Goal: Task Accomplishment & Management: Complete application form

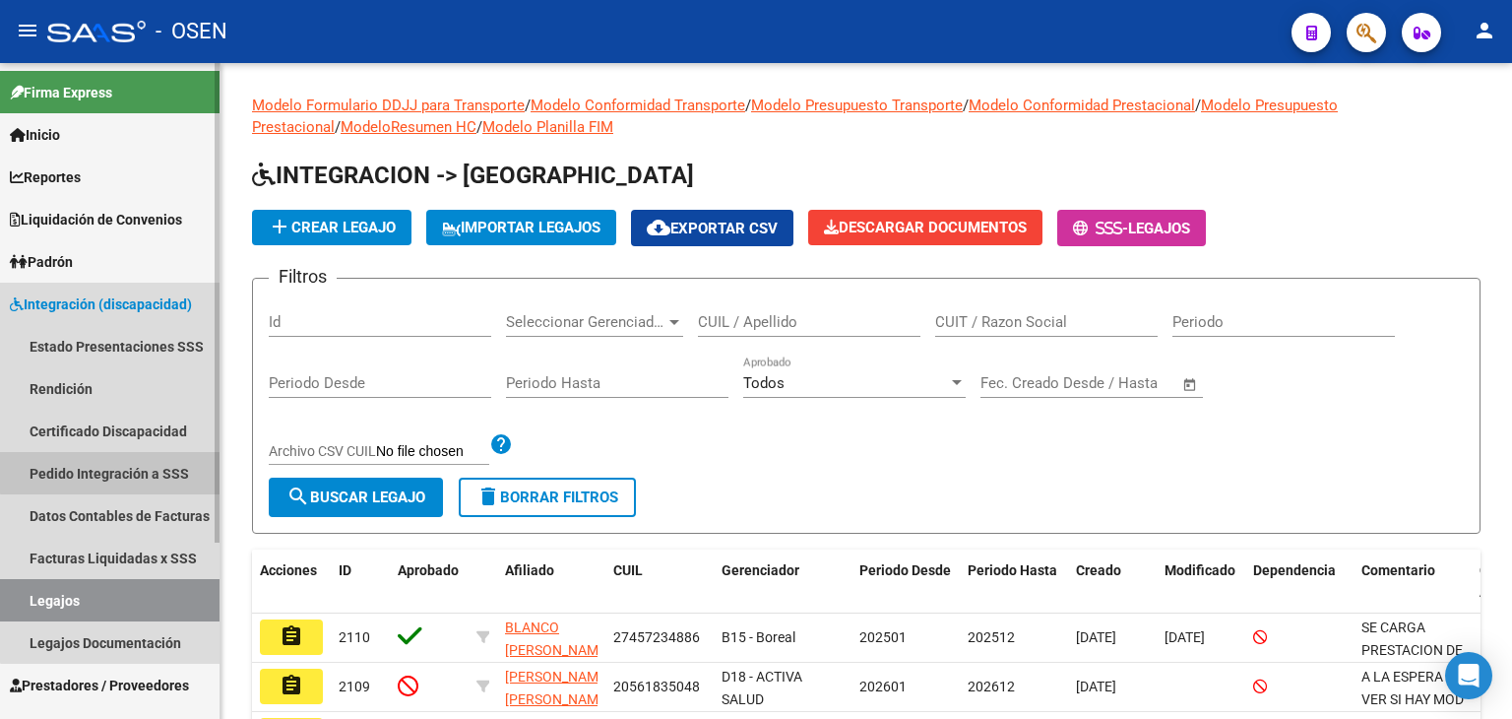
click at [110, 468] on link "Pedido Integración a SSS" at bounding box center [110, 473] width 220 height 42
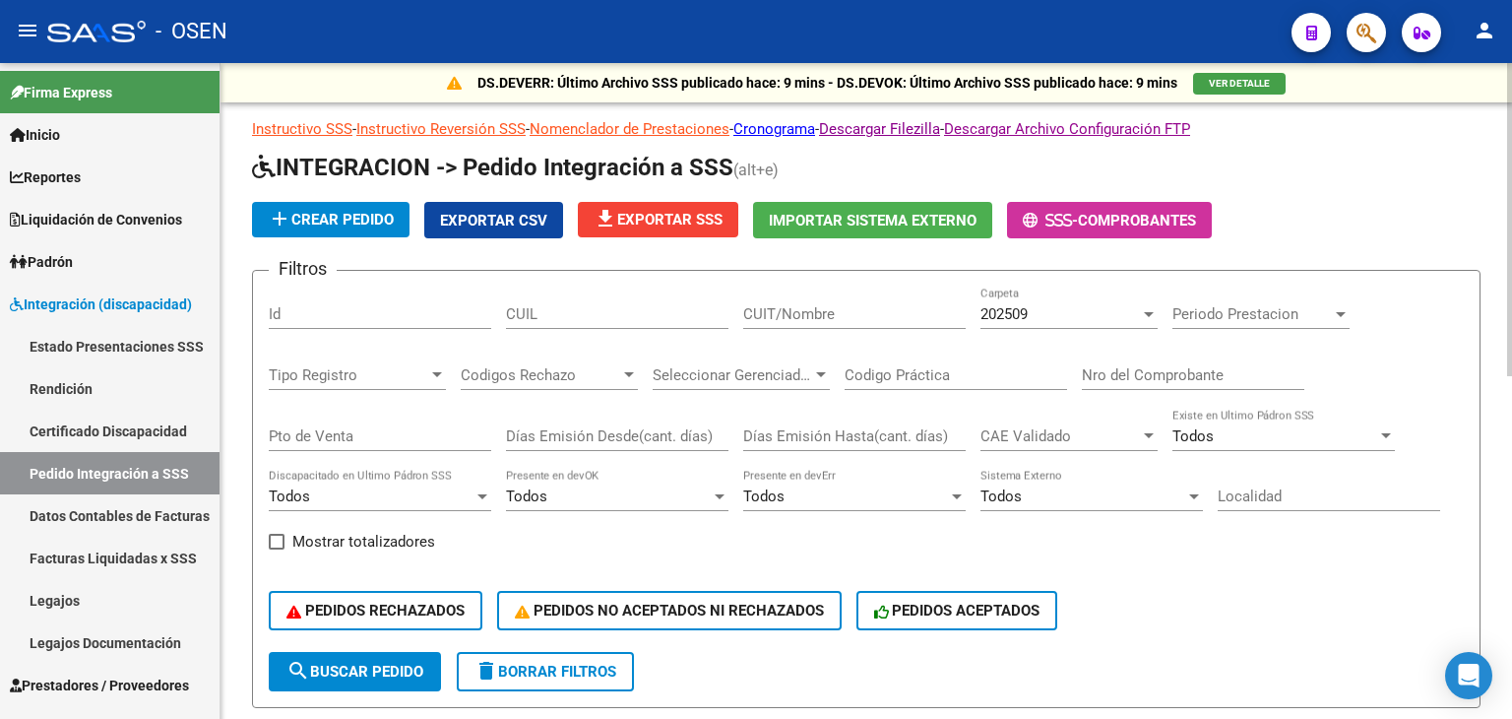
scroll to position [98, 0]
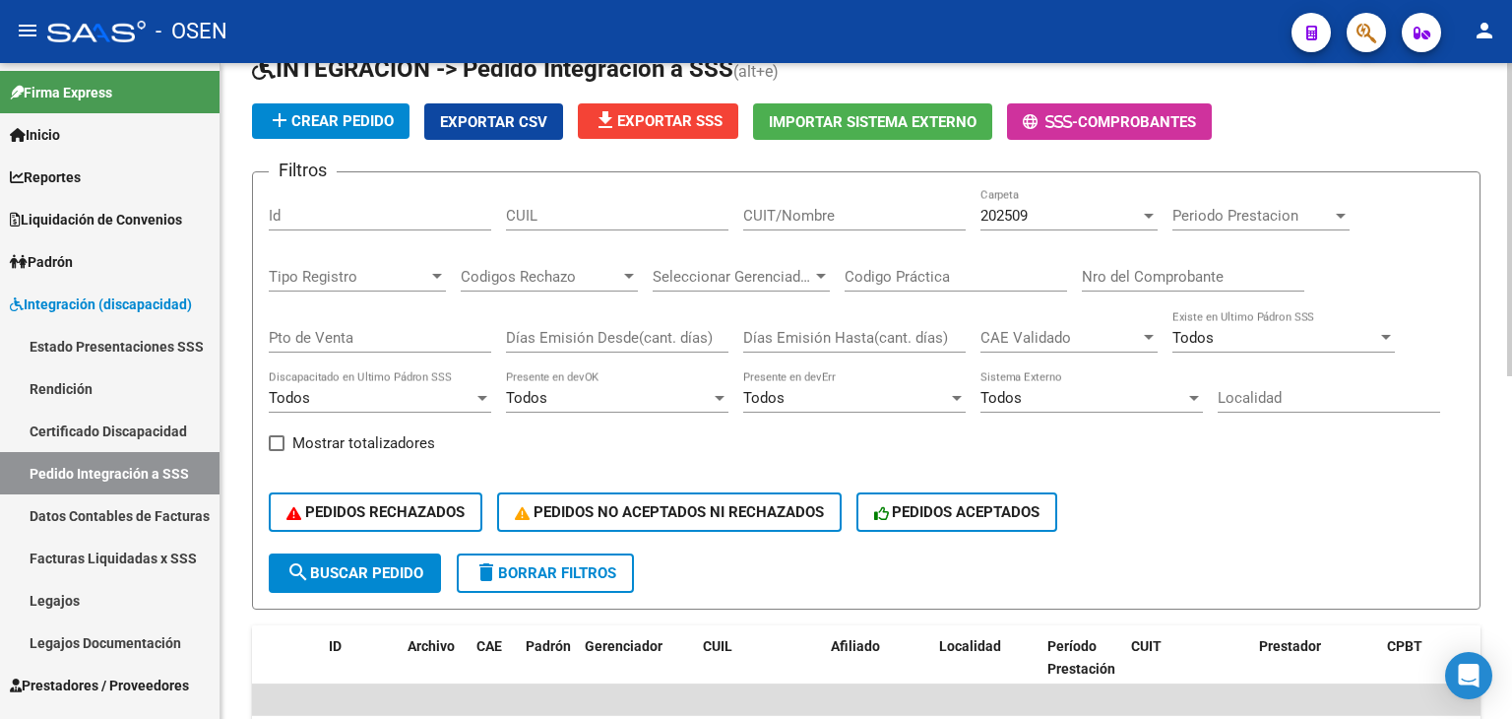
click at [784, 391] on div "Todos" at bounding box center [845, 398] width 205 height 18
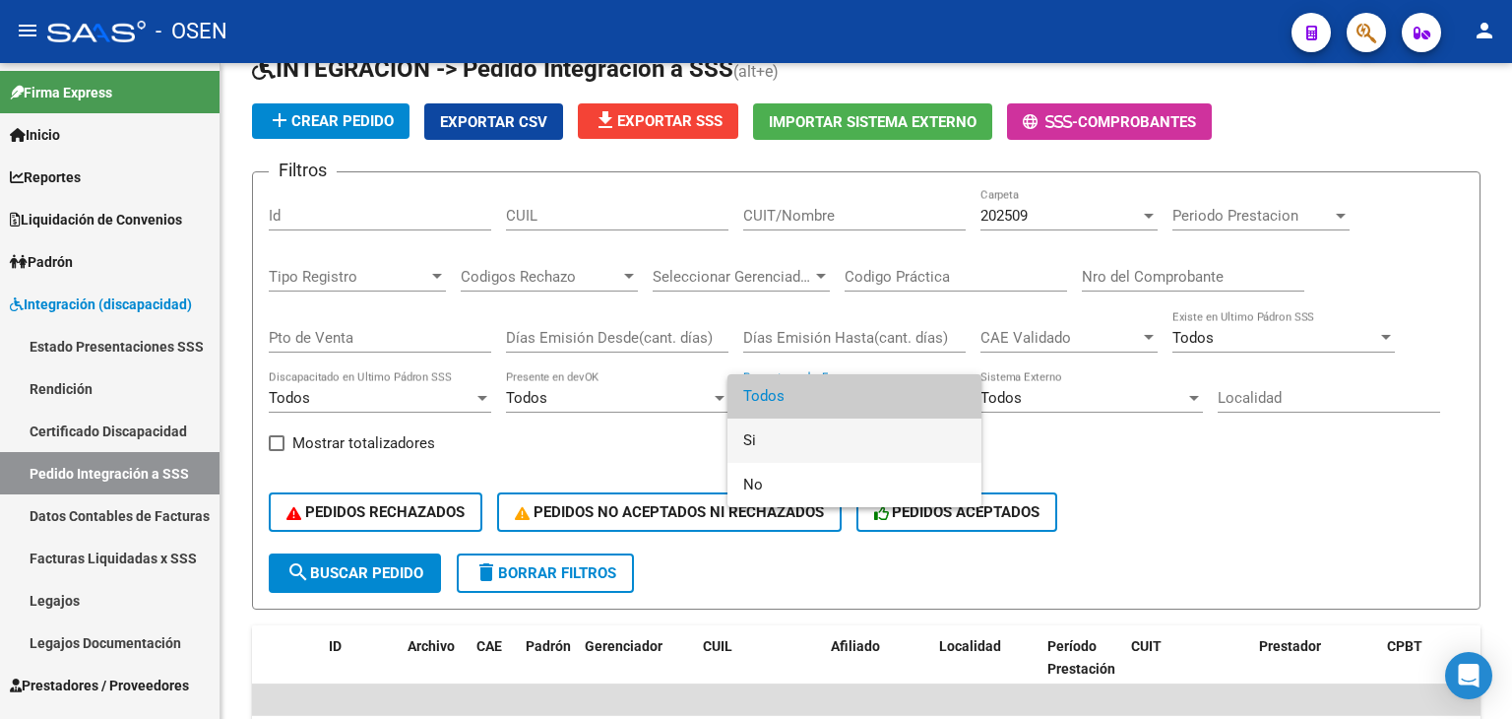
click at [758, 437] on span "Si" at bounding box center [854, 440] width 223 height 44
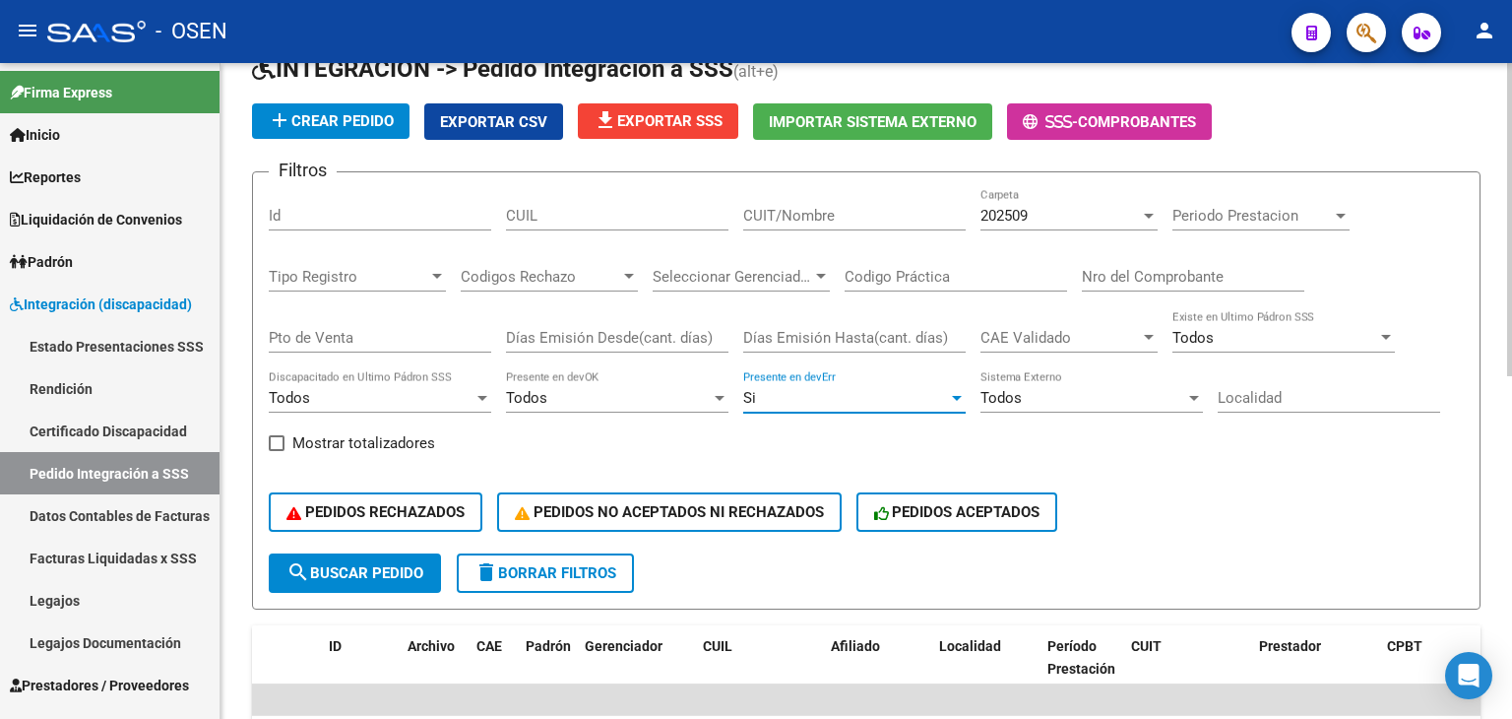
click at [296, 572] on mat-icon "search" at bounding box center [299, 572] width 24 height 24
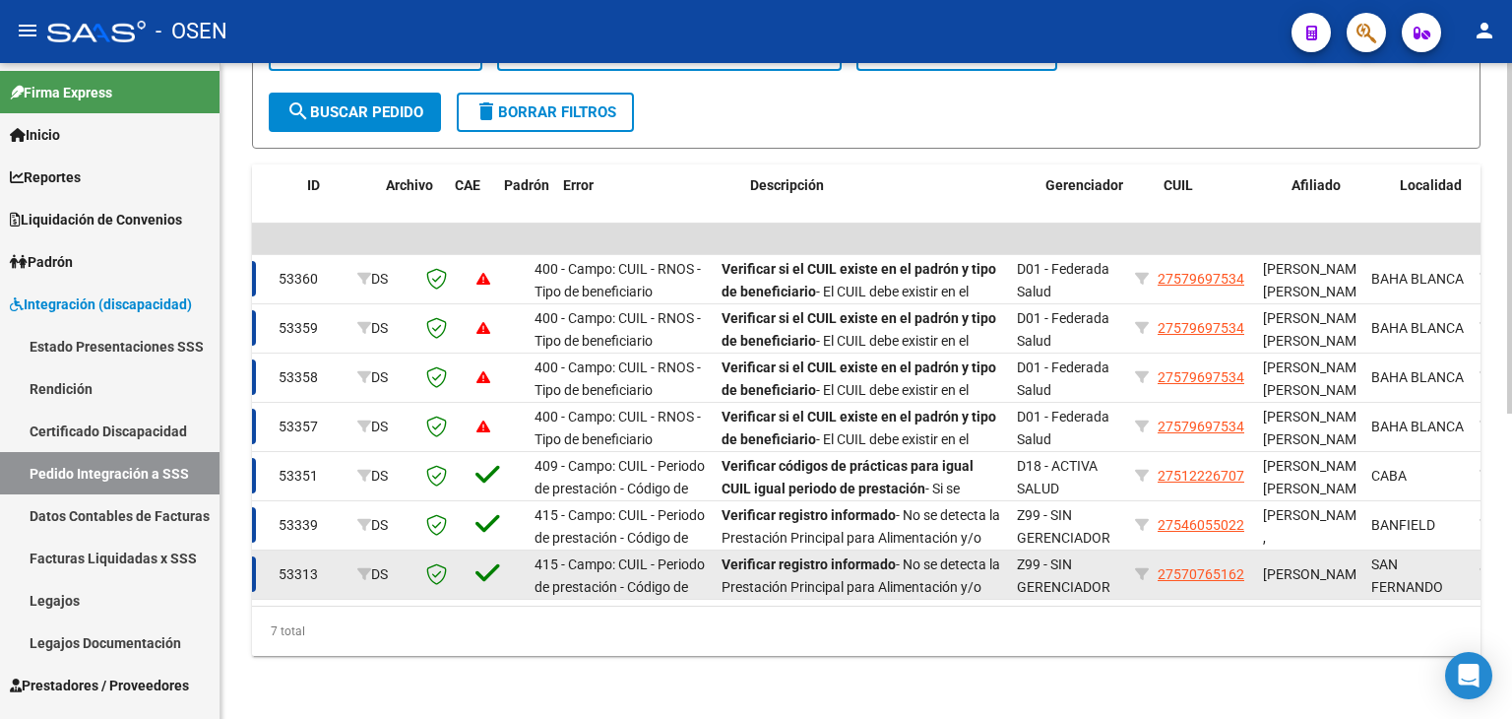
scroll to position [0, 0]
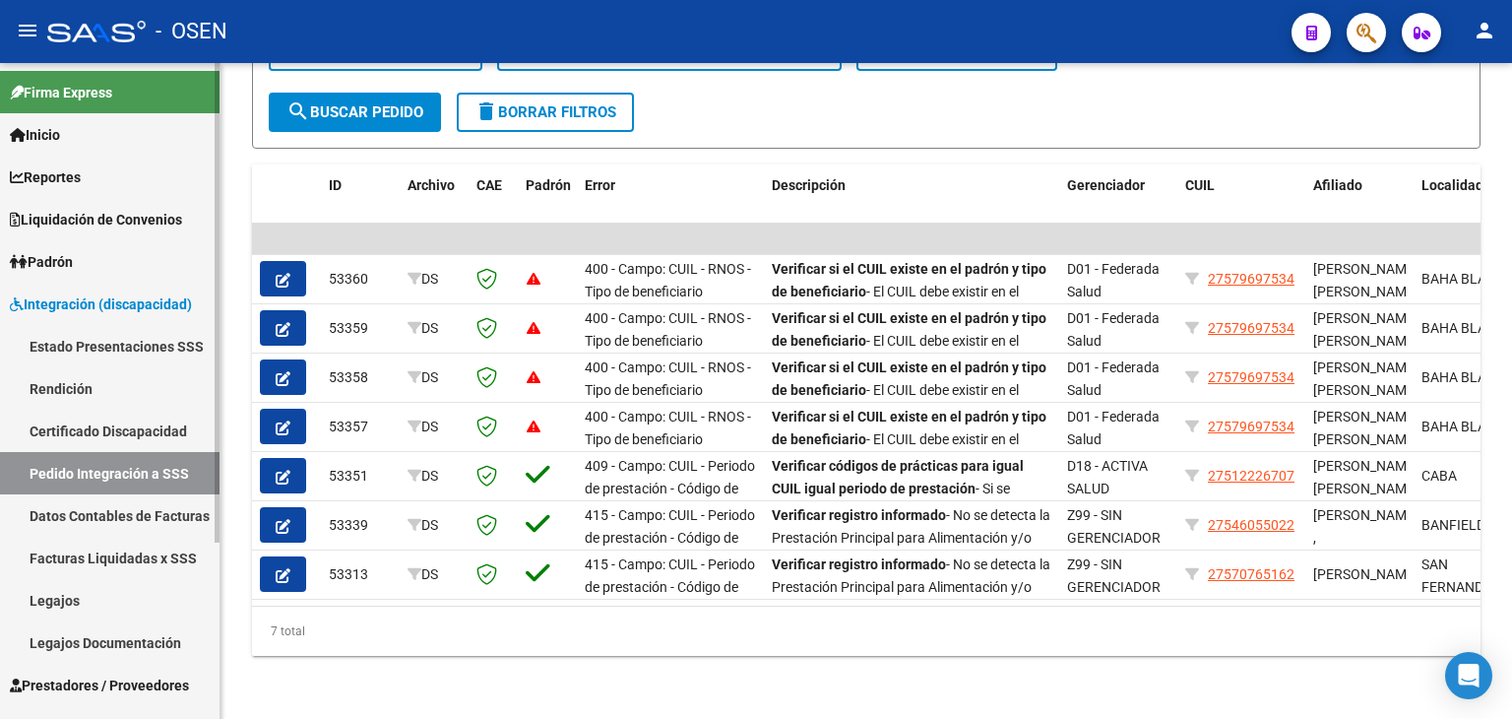
click at [99, 674] on span "Prestadores / Proveedores" at bounding box center [99, 685] width 179 height 22
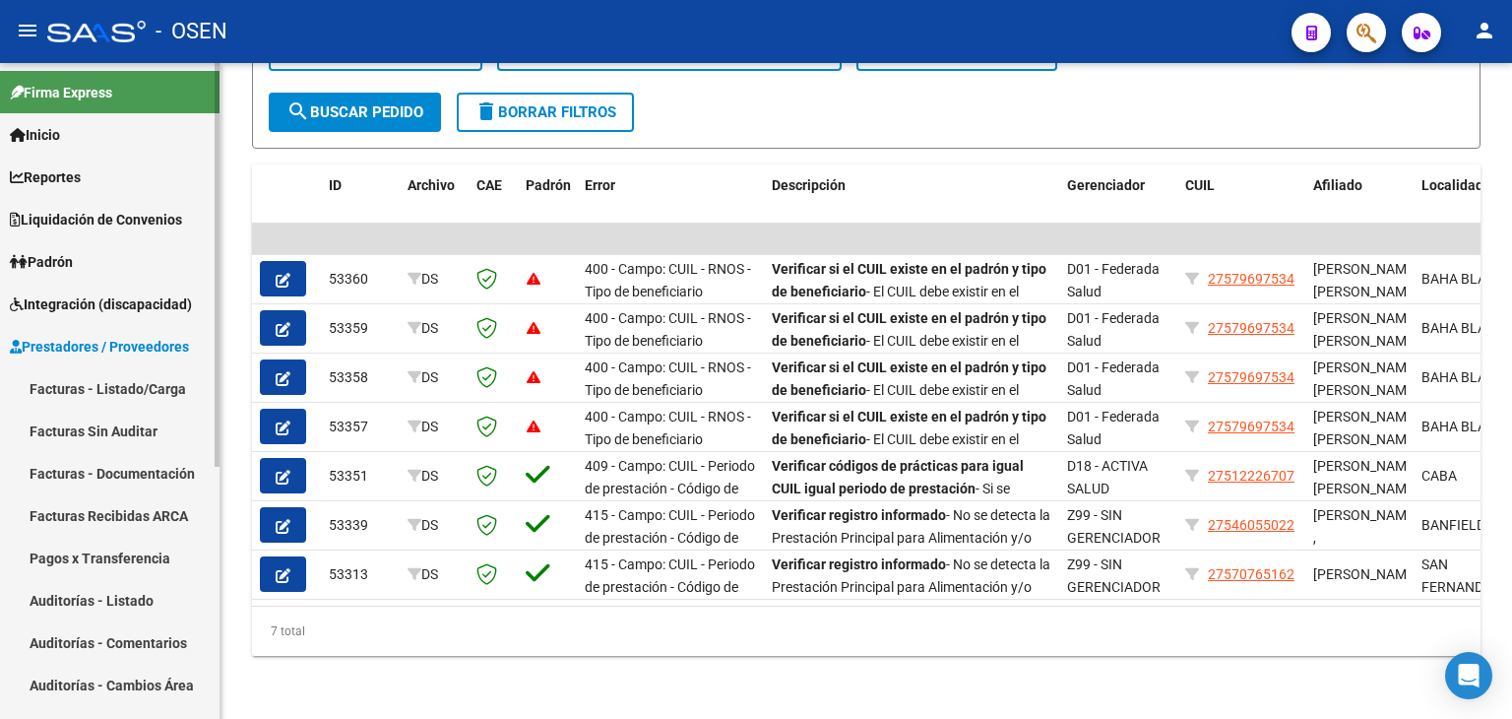
click at [126, 394] on link "Facturas - Listado/Carga" at bounding box center [110, 388] width 220 height 42
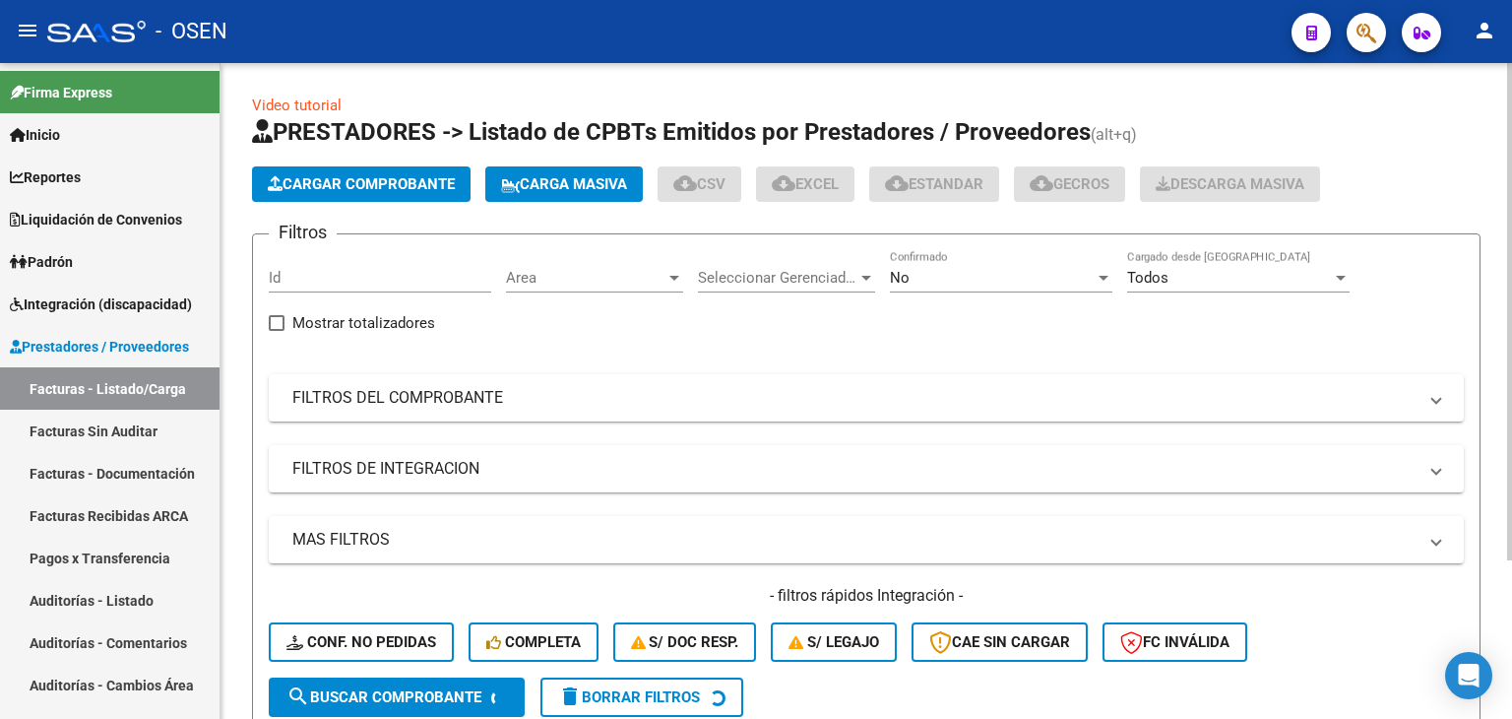
click at [981, 284] on div "No" at bounding box center [992, 278] width 205 height 18
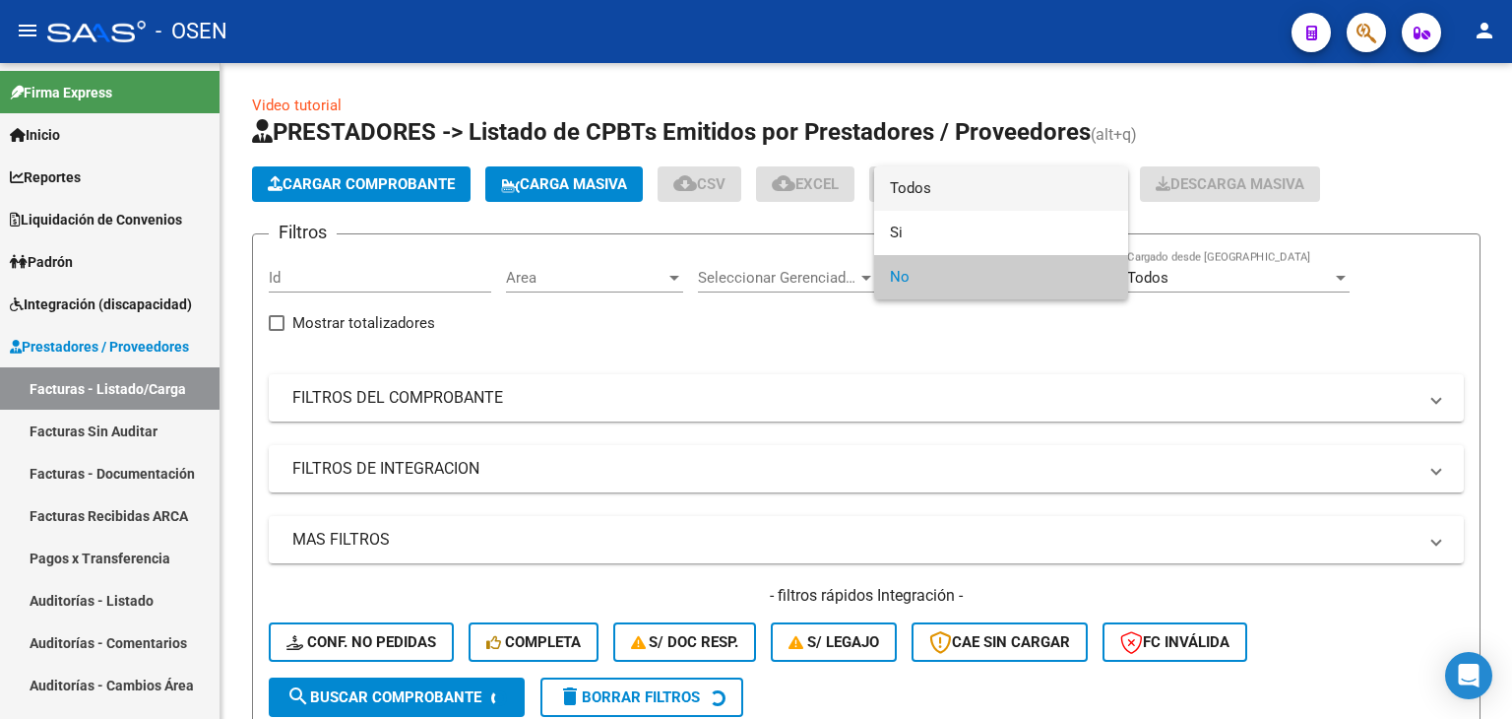
click at [965, 202] on span "Todos" at bounding box center [1001, 188] width 223 height 44
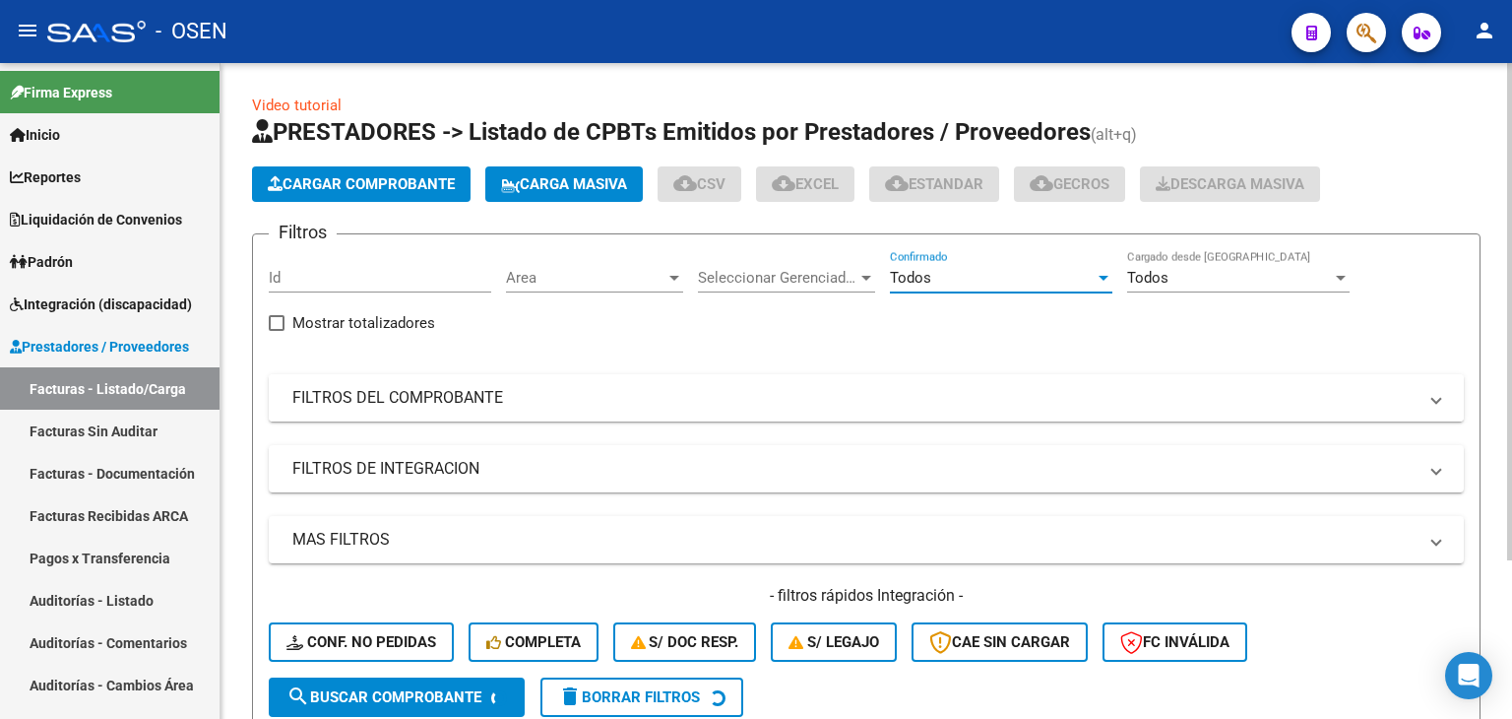
click at [715, 406] on mat-panel-title "FILTROS DEL COMPROBANTE" at bounding box center [854, 398] width 1124 height 22
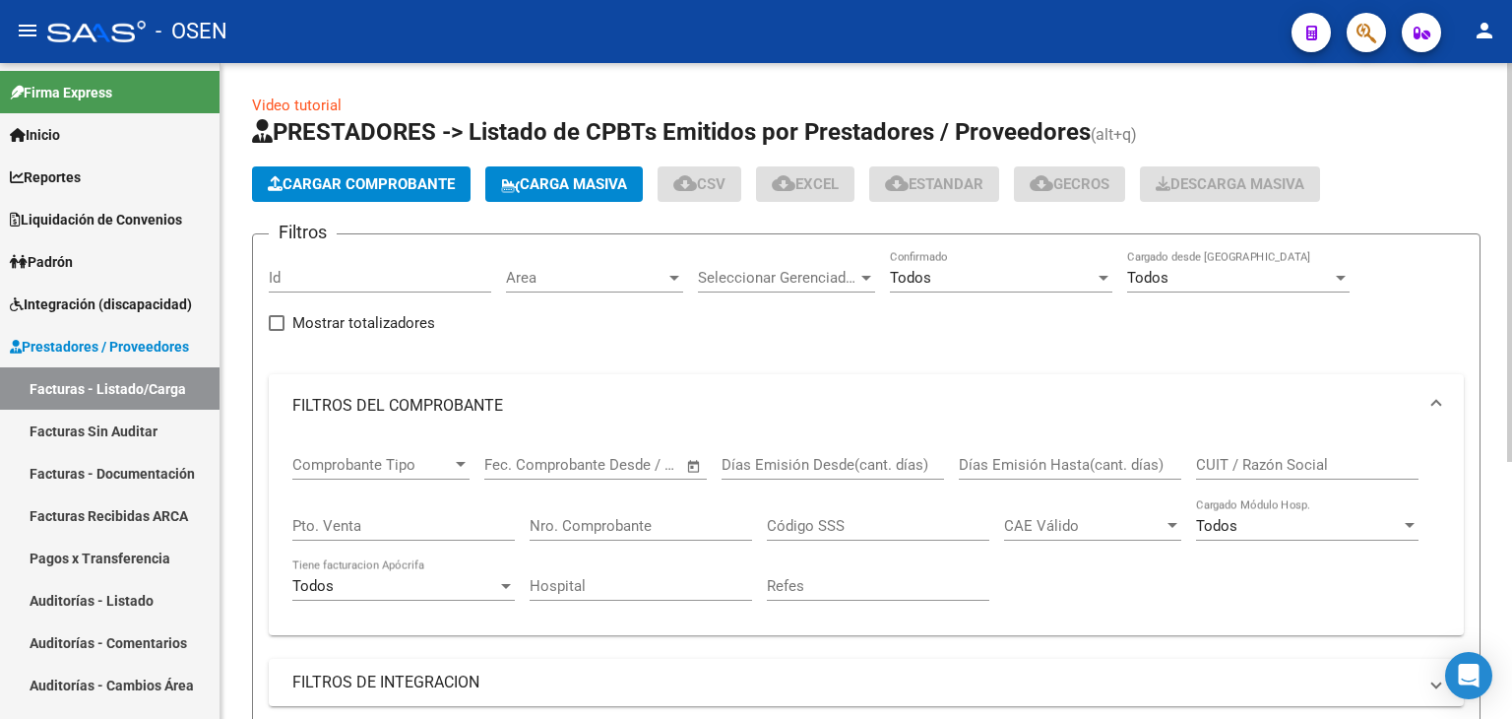
click at [1210, 460] on input "CUIT / Razón Social" at bounding box center [1307, 465] width 223 height 18
paste input "27373197675"
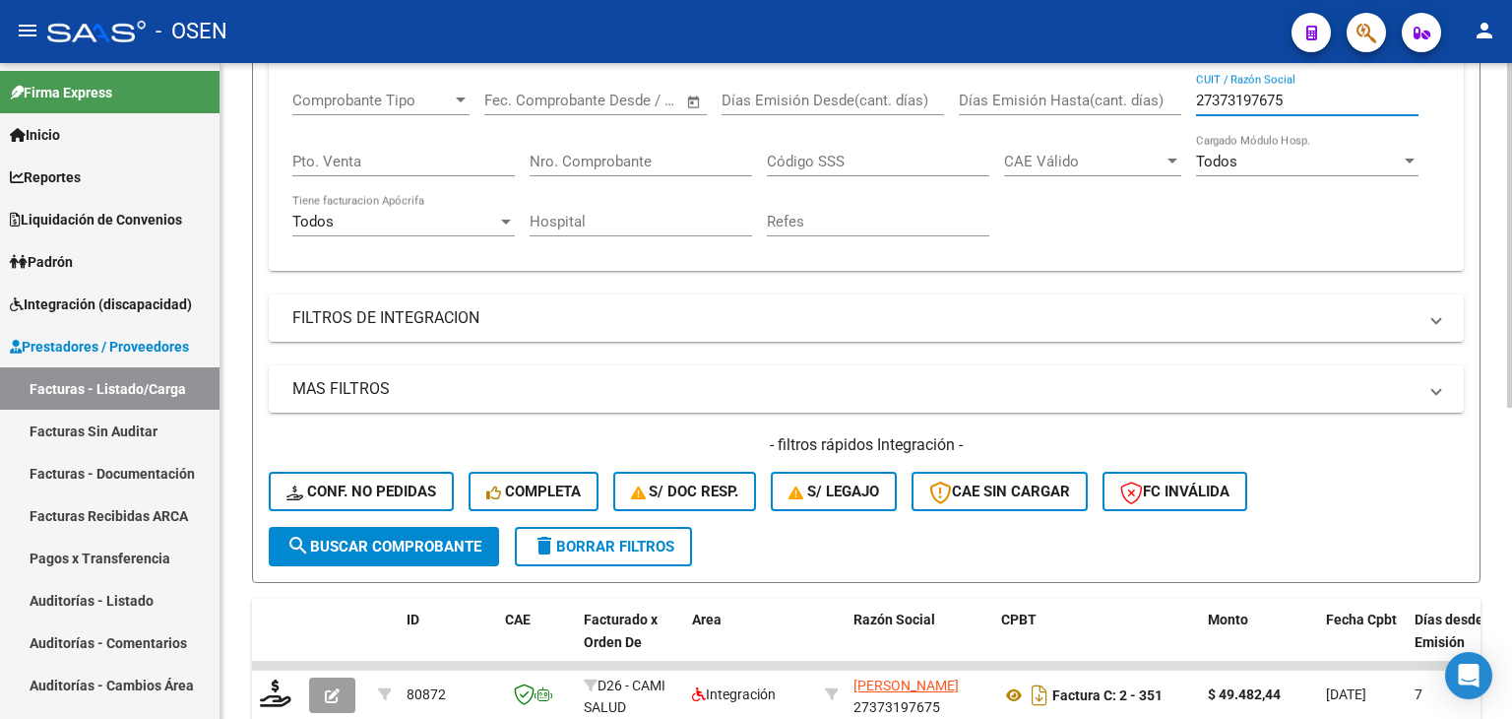
scroll to position [492, 0]
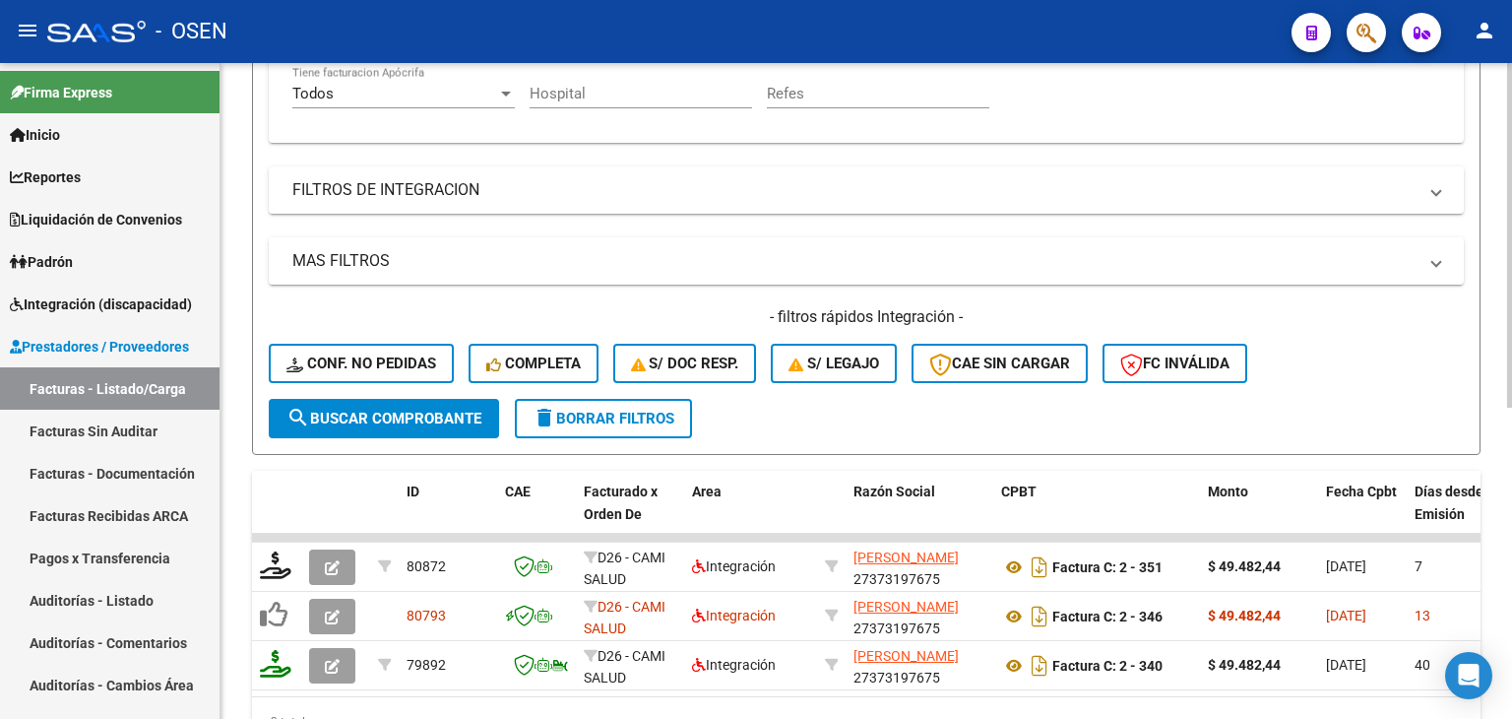
type input "27373197675"
click at [425, 417] on span "search Buscar Comprobante" at bounding box center [384, 419] width 195 height 18
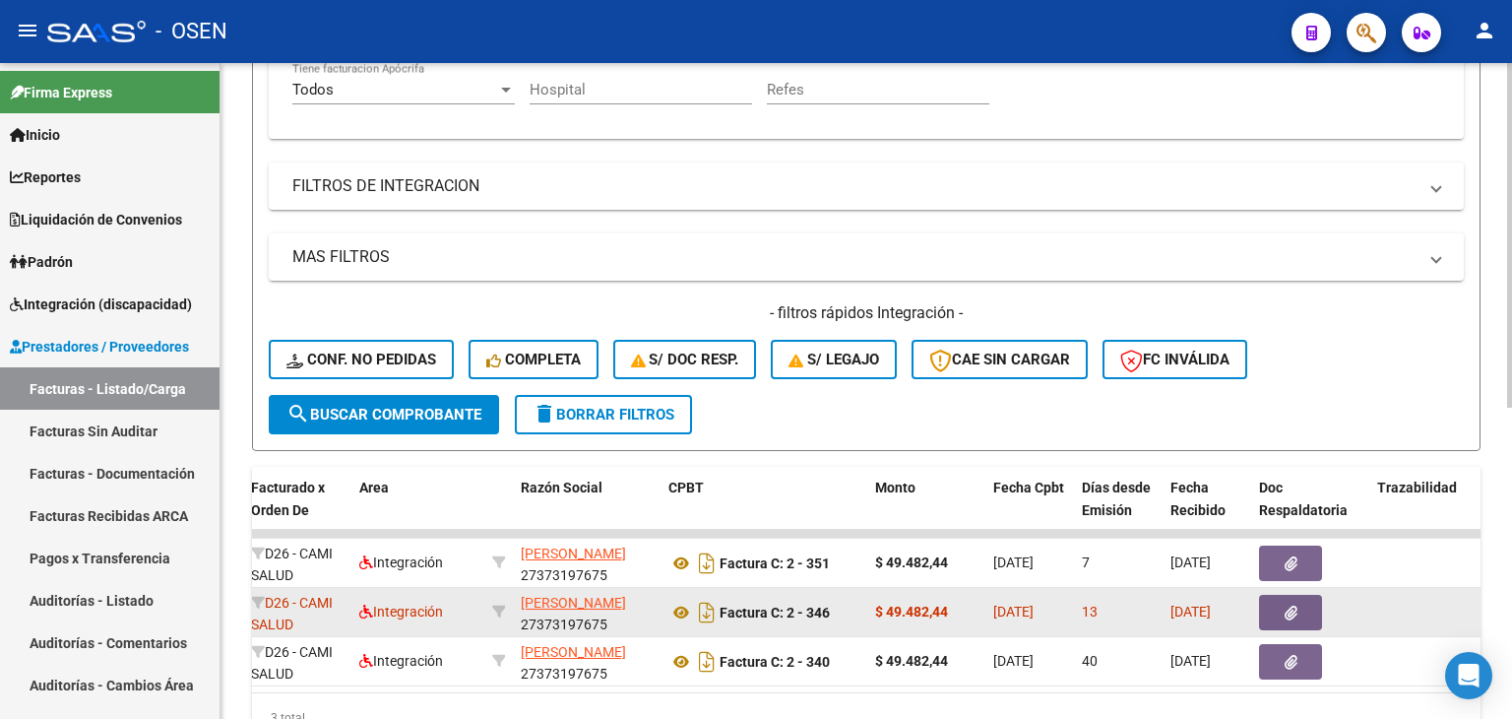
scroll to position [0, 0]
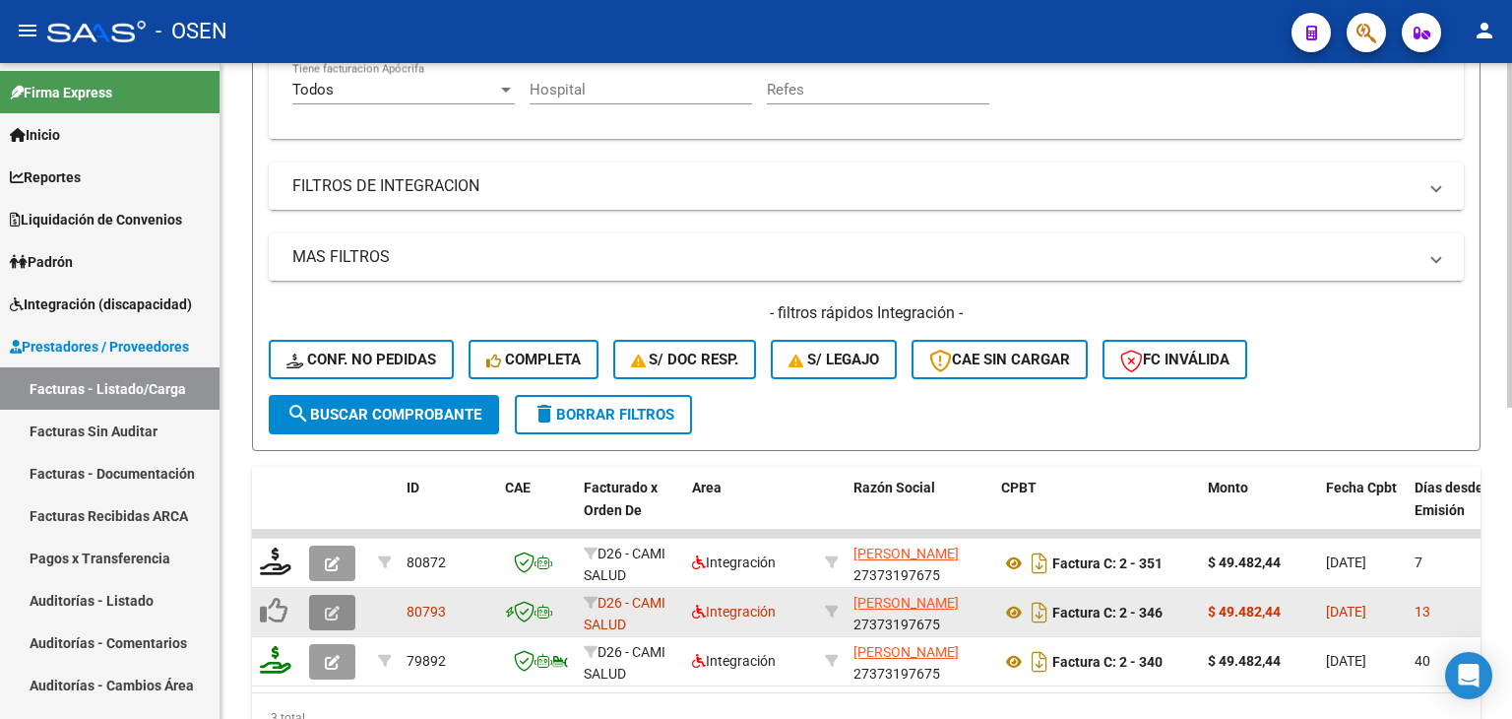
click at [333, 613] on icon "button" at bounding box center [332, 613] width 15 height 15
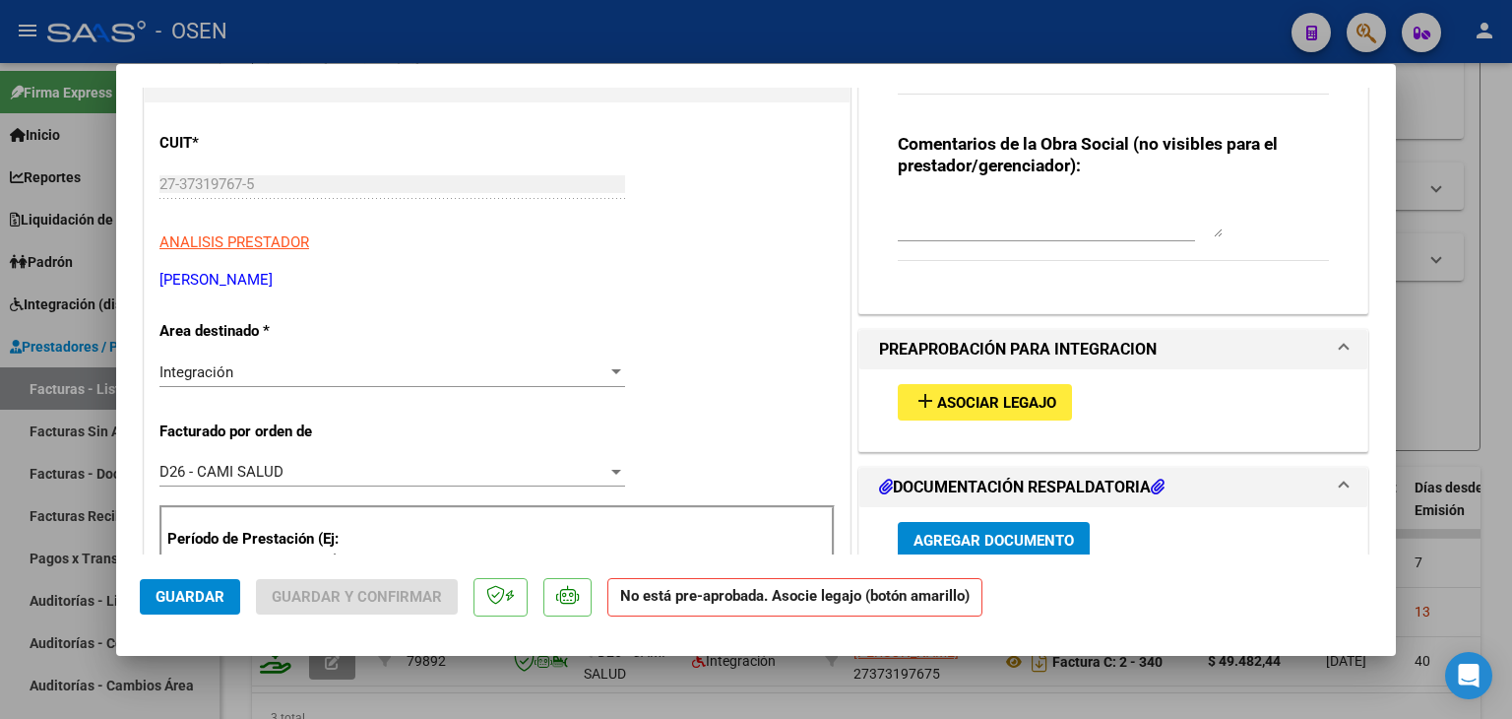
scroll to position [394, 0]
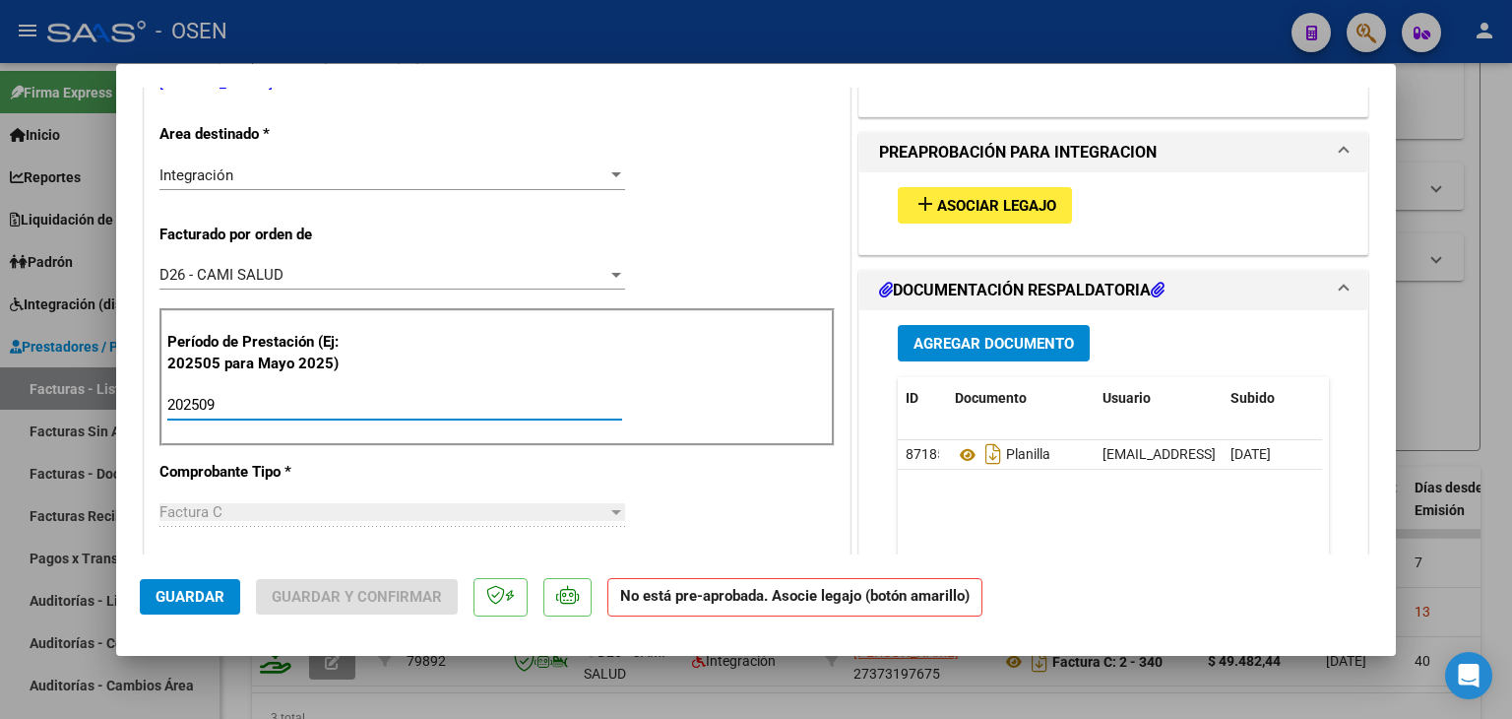
drag, startPoint x: 252, startPoint y: 405, endPoint x: 53, endPoint y: 409, distance: 198.9
click at [53, 409] on div "COMPROBANTE VER COMPROBANTE ESTADO: Recibida. En proceso de confirmacion/acepta…" at bounding box center [756, 359] width 1512 height 719
type input "202508"
click at [182, 596] on span "Guardar" at bounding box center [190, 597] width 69 height 18
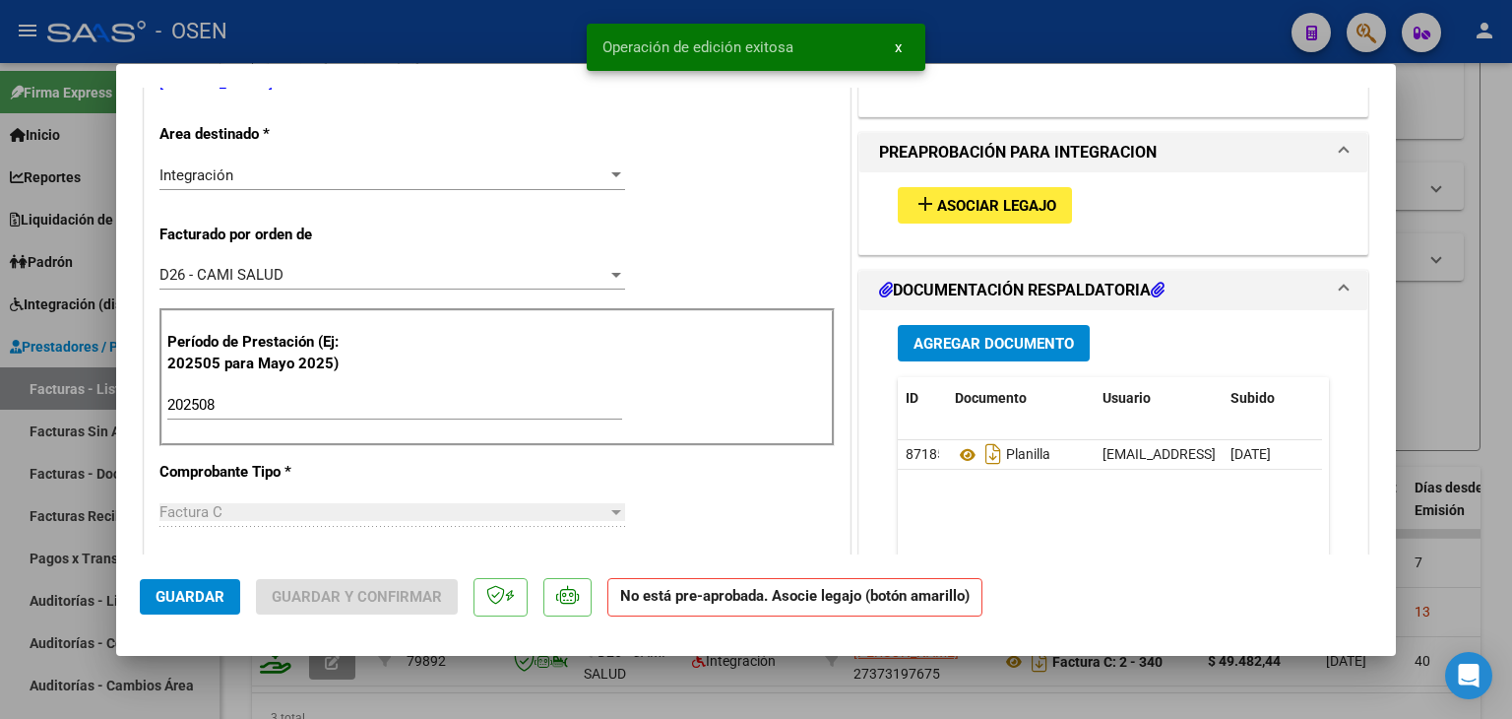
click at [233, 675] on div at bounding box center [756, 359] width 1512 height 719
type input "$ 0,00"
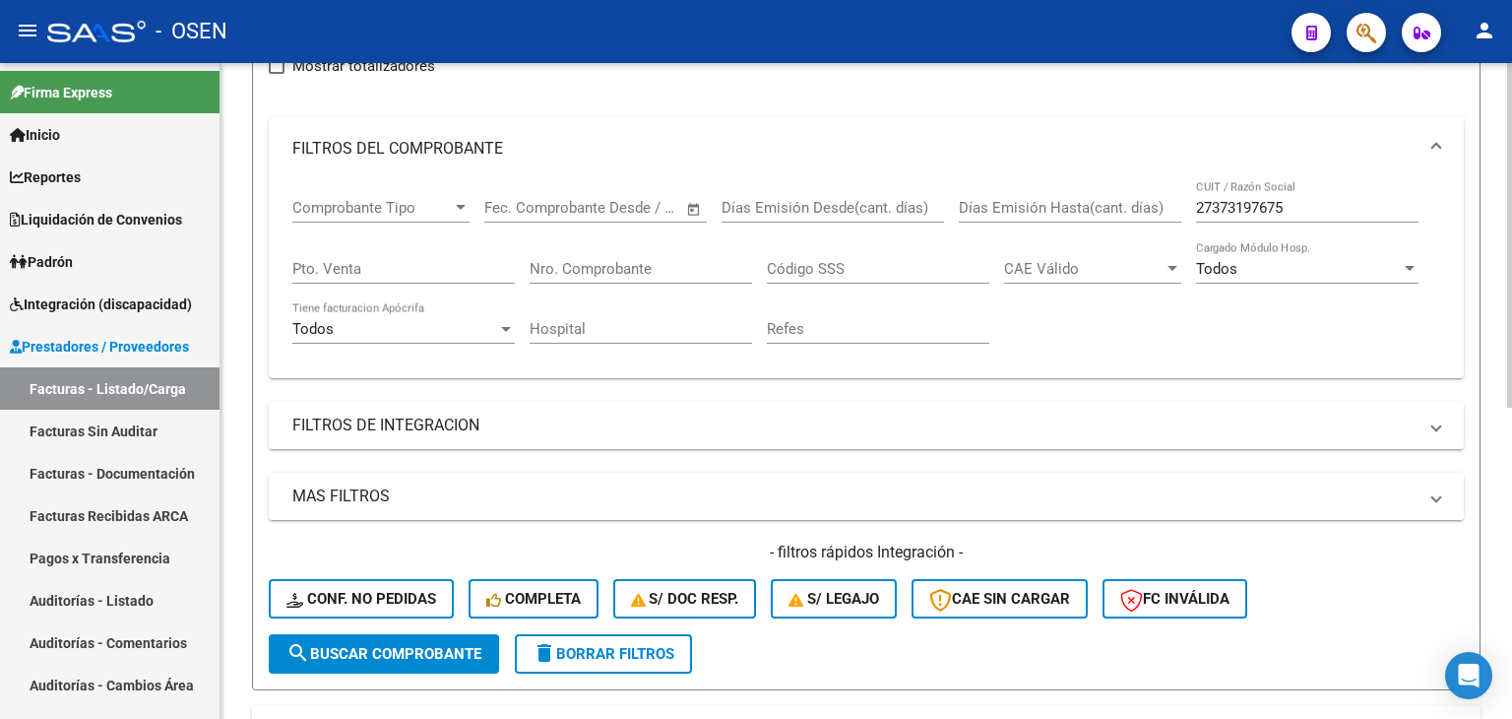
scroll to position [0, 0]
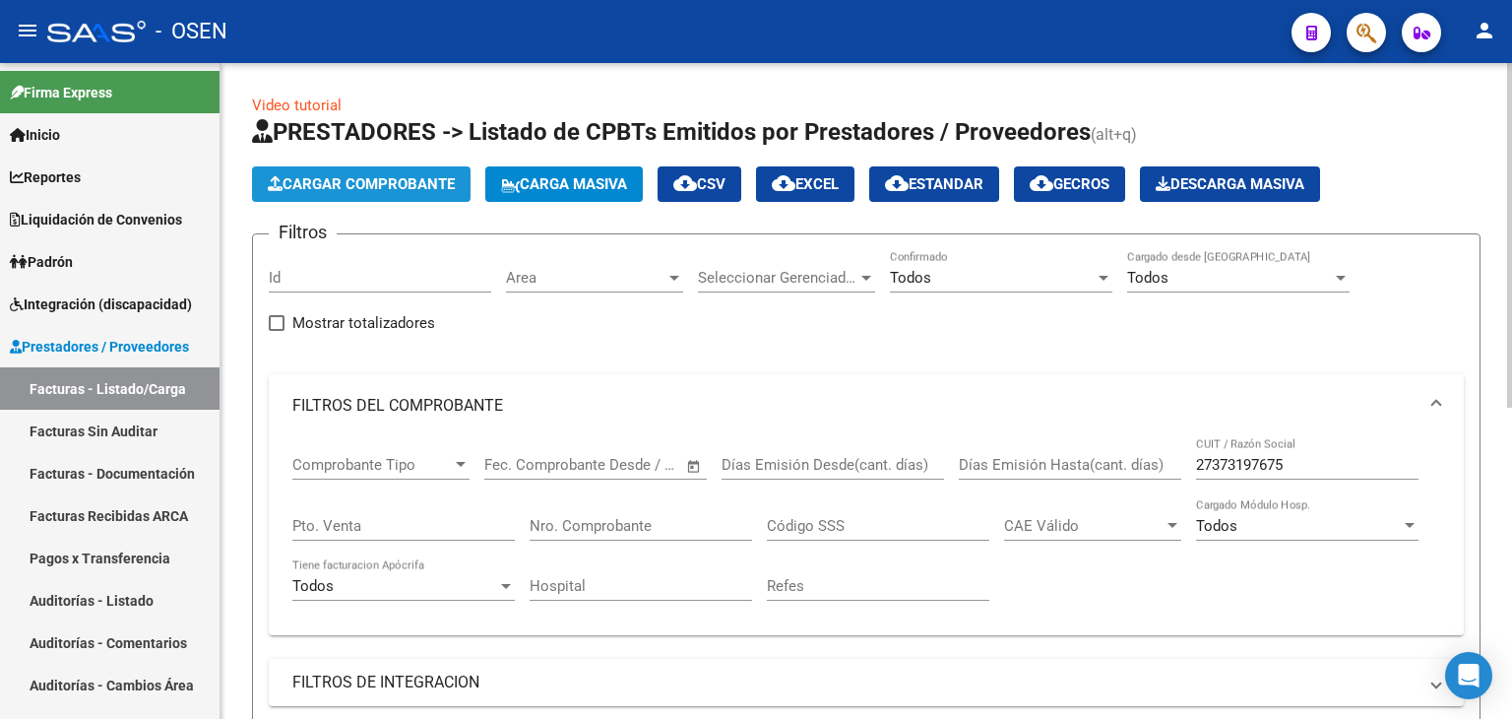
click at [406, 176] on span "Cargar Comprobante" at bounding box center [361, 184] width 187 height 18
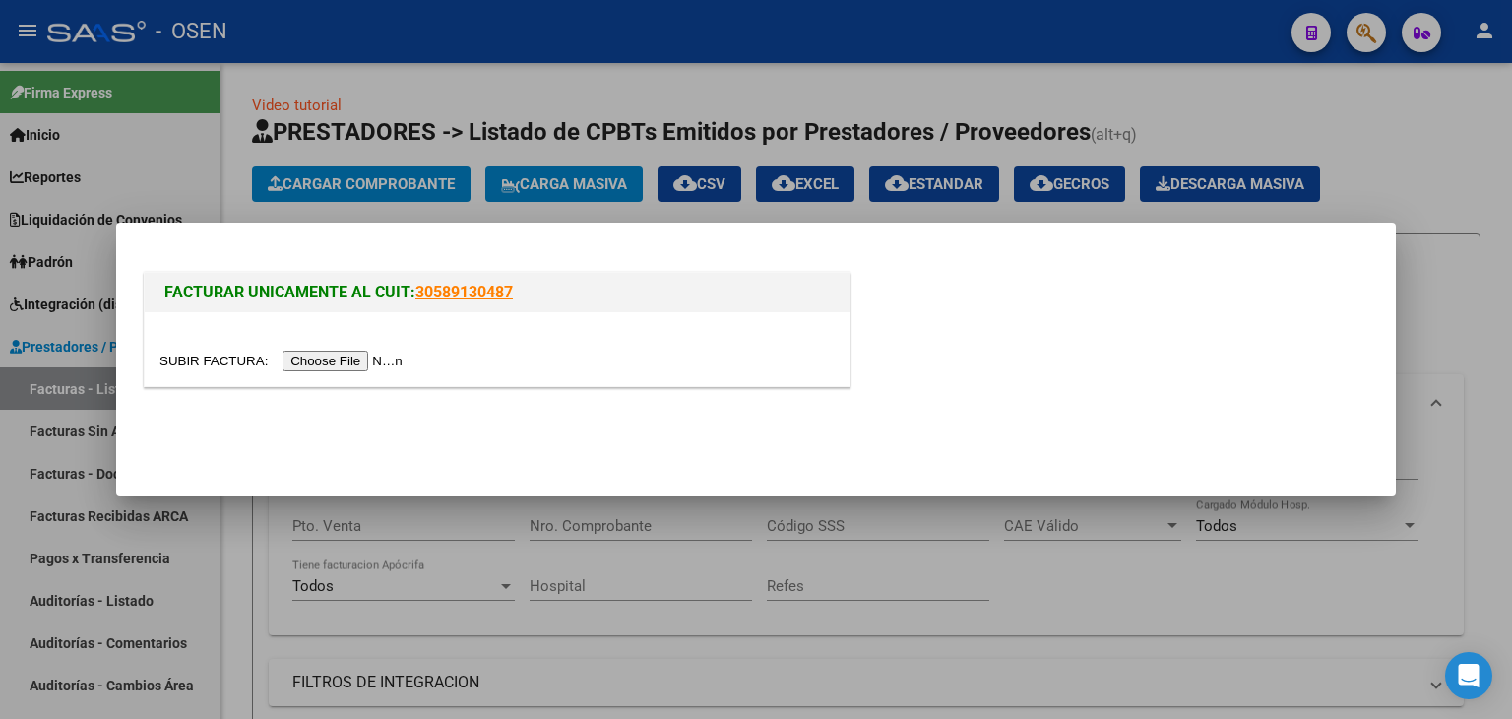
click at [390, 363] on input "file" at bounding box center [283, 361] width 249 height 21
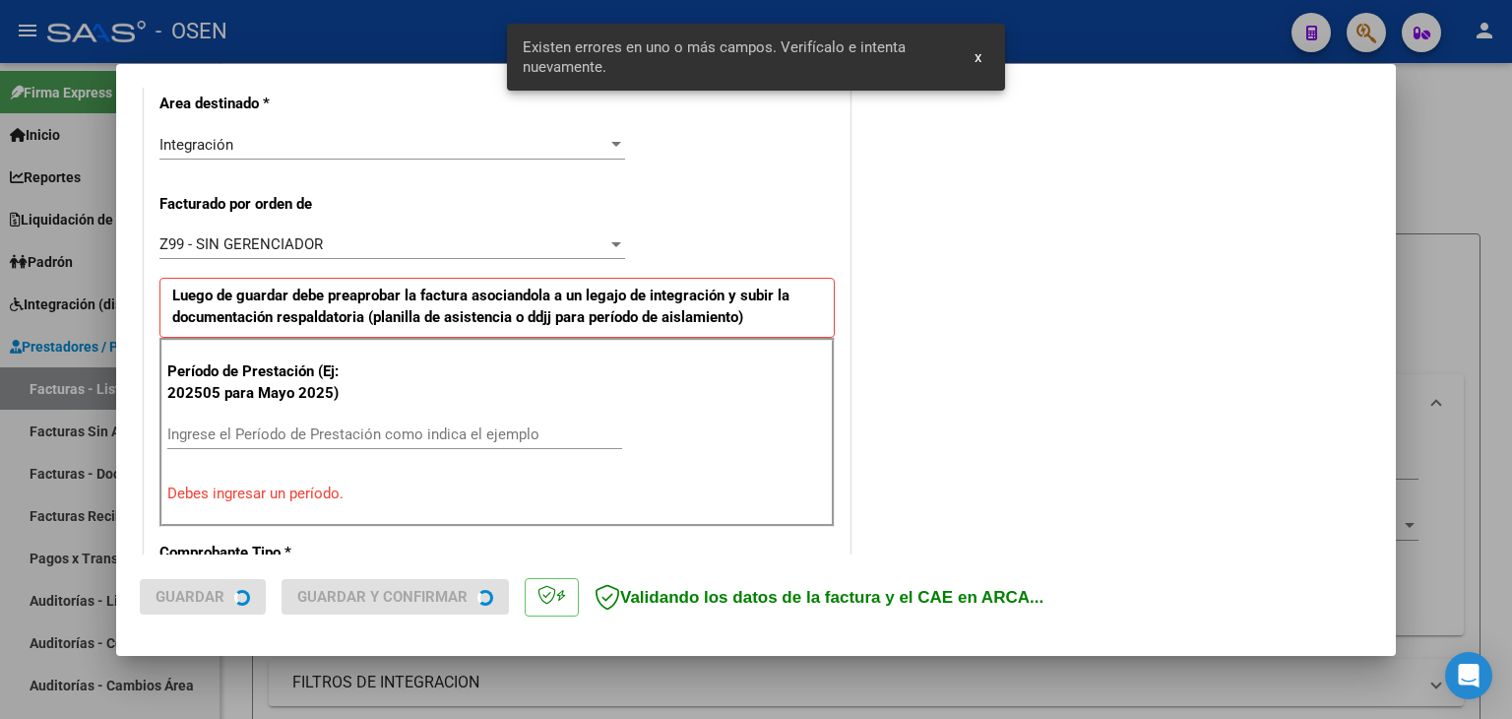
scroll to position [513, 0]
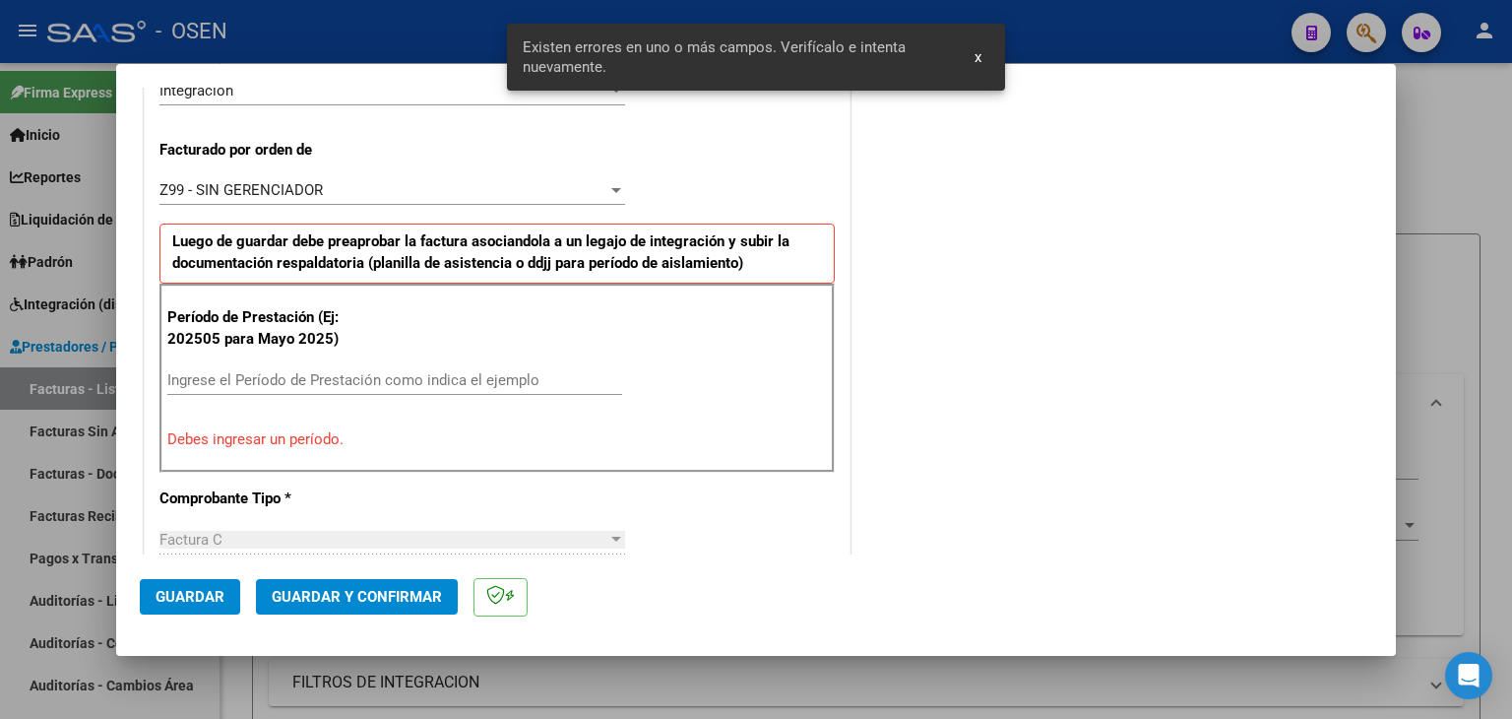
click at [283, 379] on input "Ingrese el Período de Prestación como indica el ejemplo" at bounding box center [394, 380] width 455 height 18
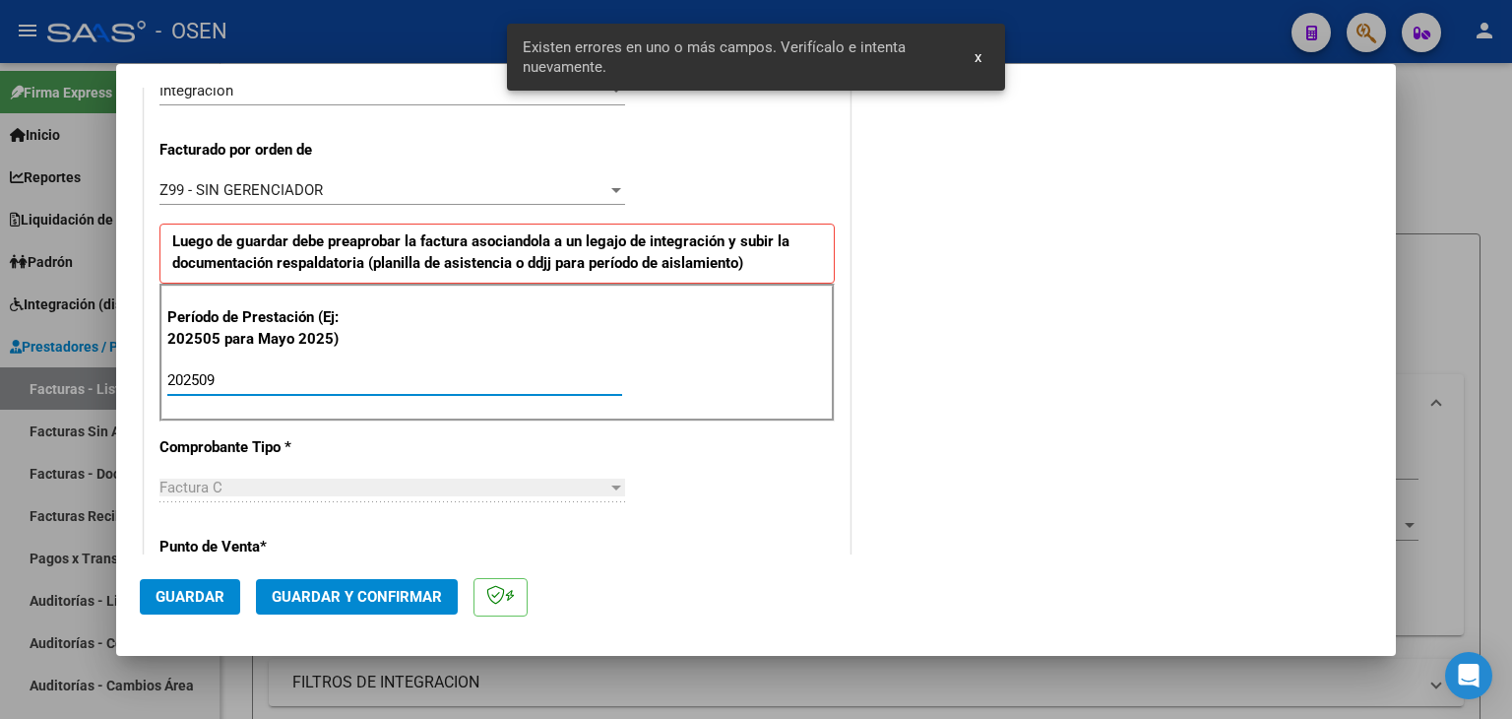
type input "202509"
click at [203, 590] on span "Guardar" at bounding box center [190, 597] width 69 height 18
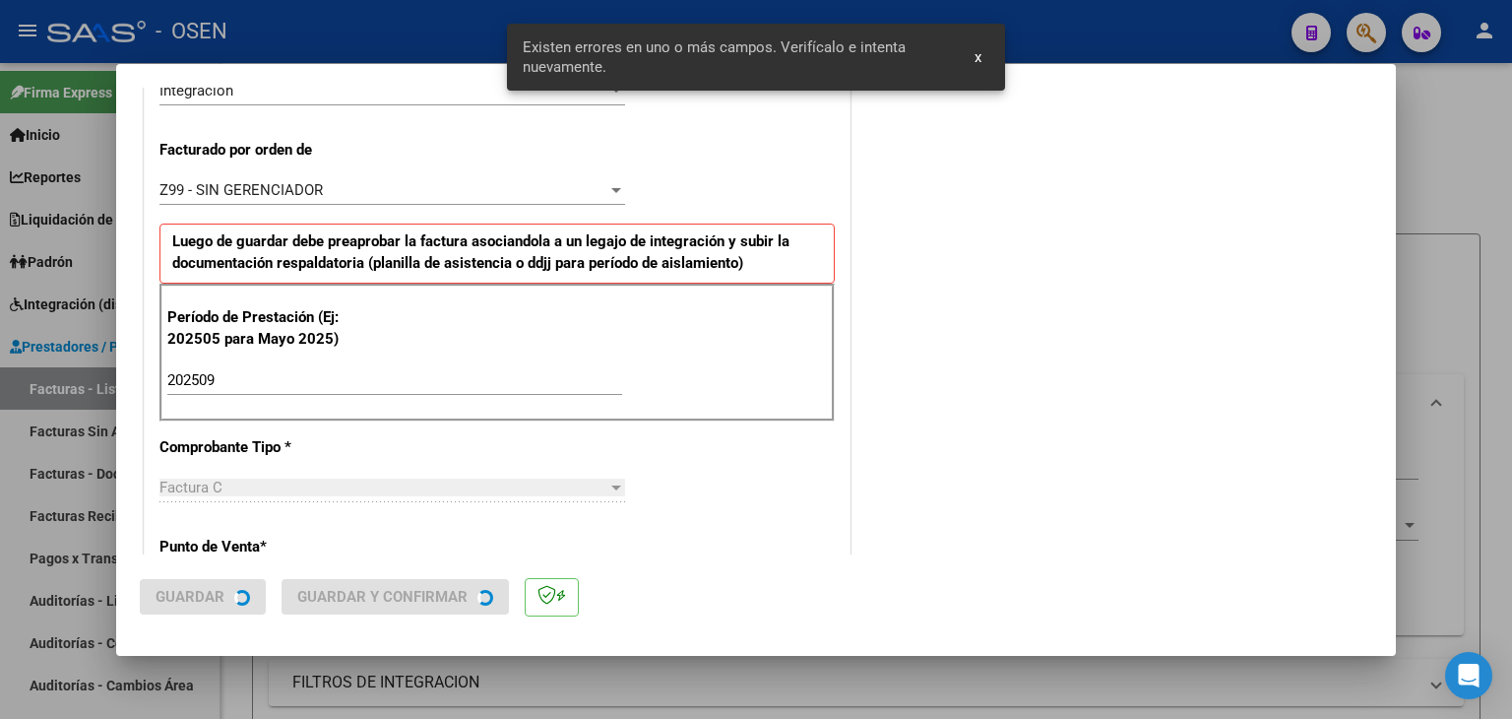
scroll to position [0, 0]
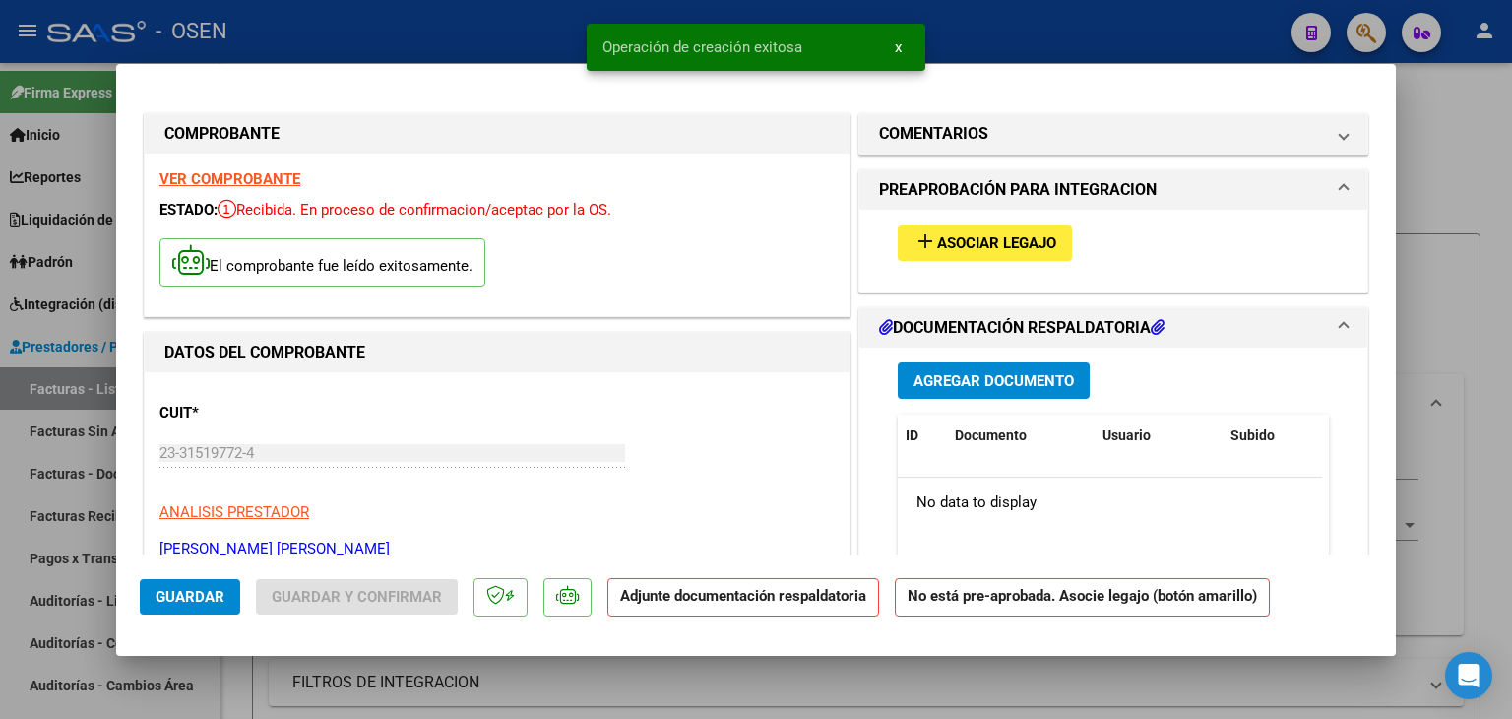
click at [978, 233] on span "add Asociar Legajo" at bounding box center [985, 242] width 143 height 18
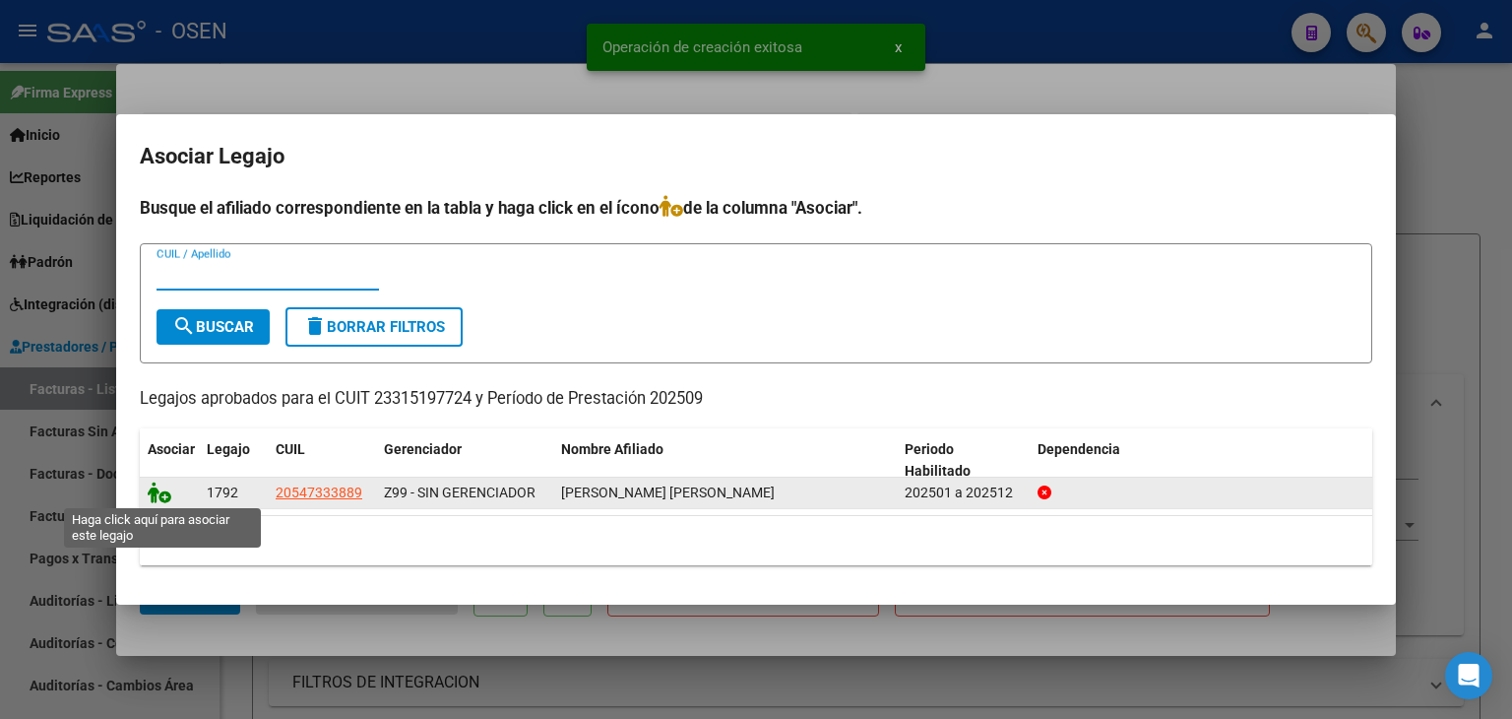
click at [161, 487] on icon at bounding box center [160, 492] width 24 height 22
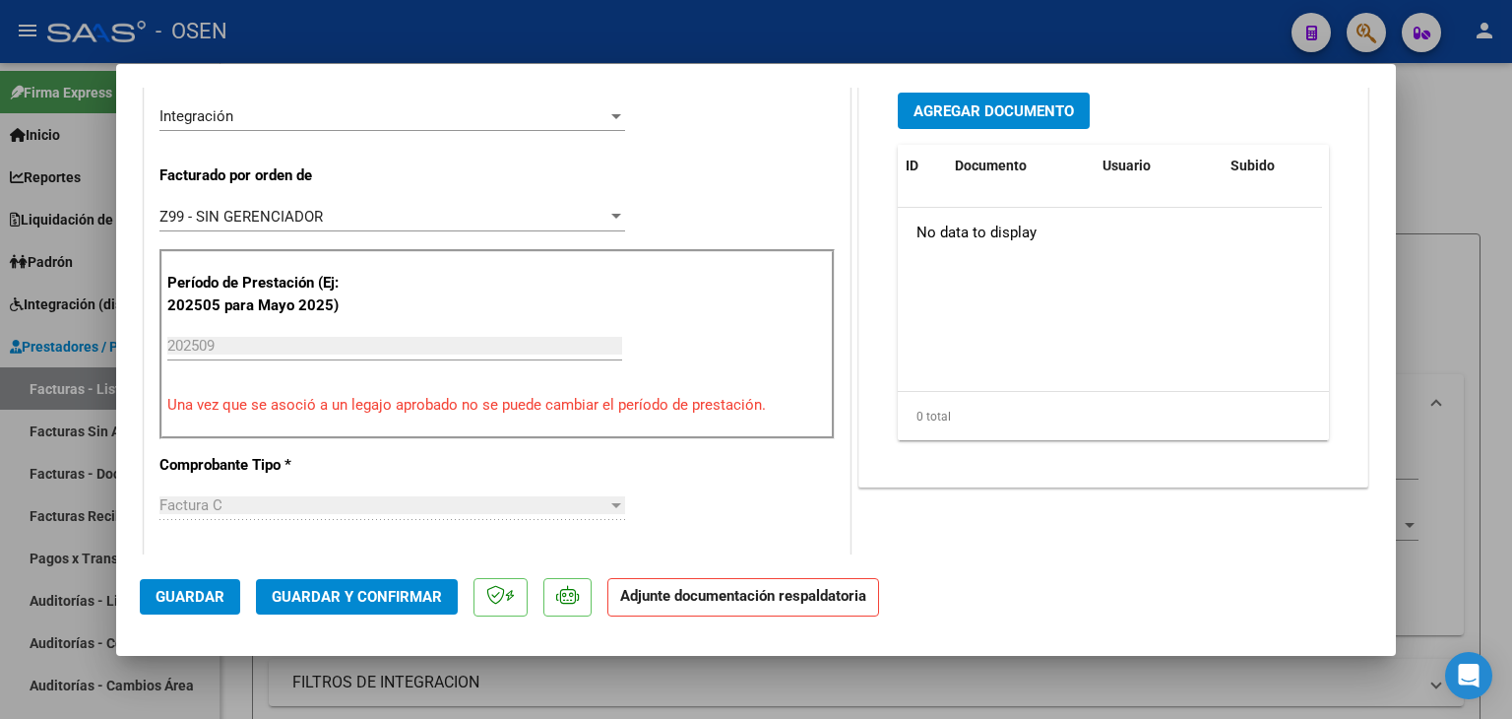
scroll to position [394, 0]
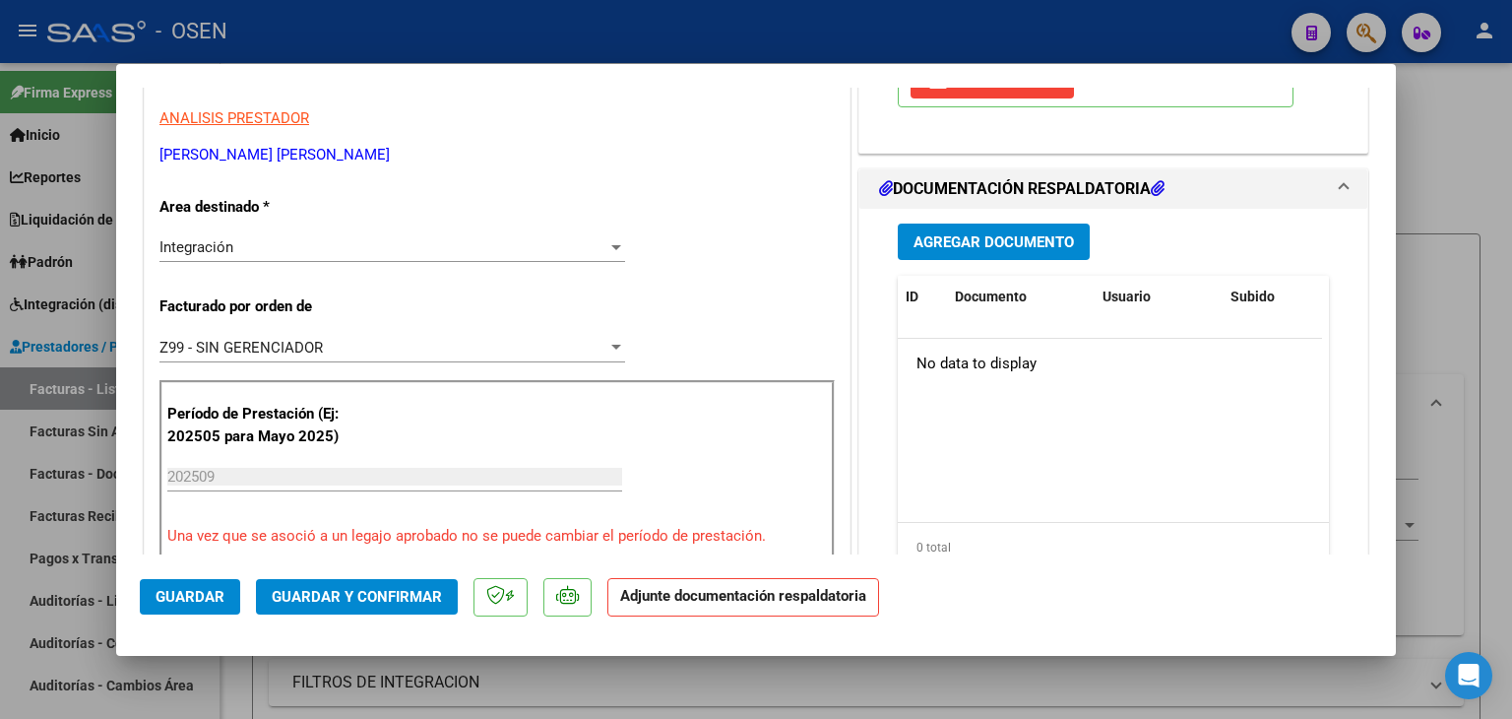
click at [1006, 251] on span "Agregar Documento" at bounding box center [994, 242] width 160 height 18
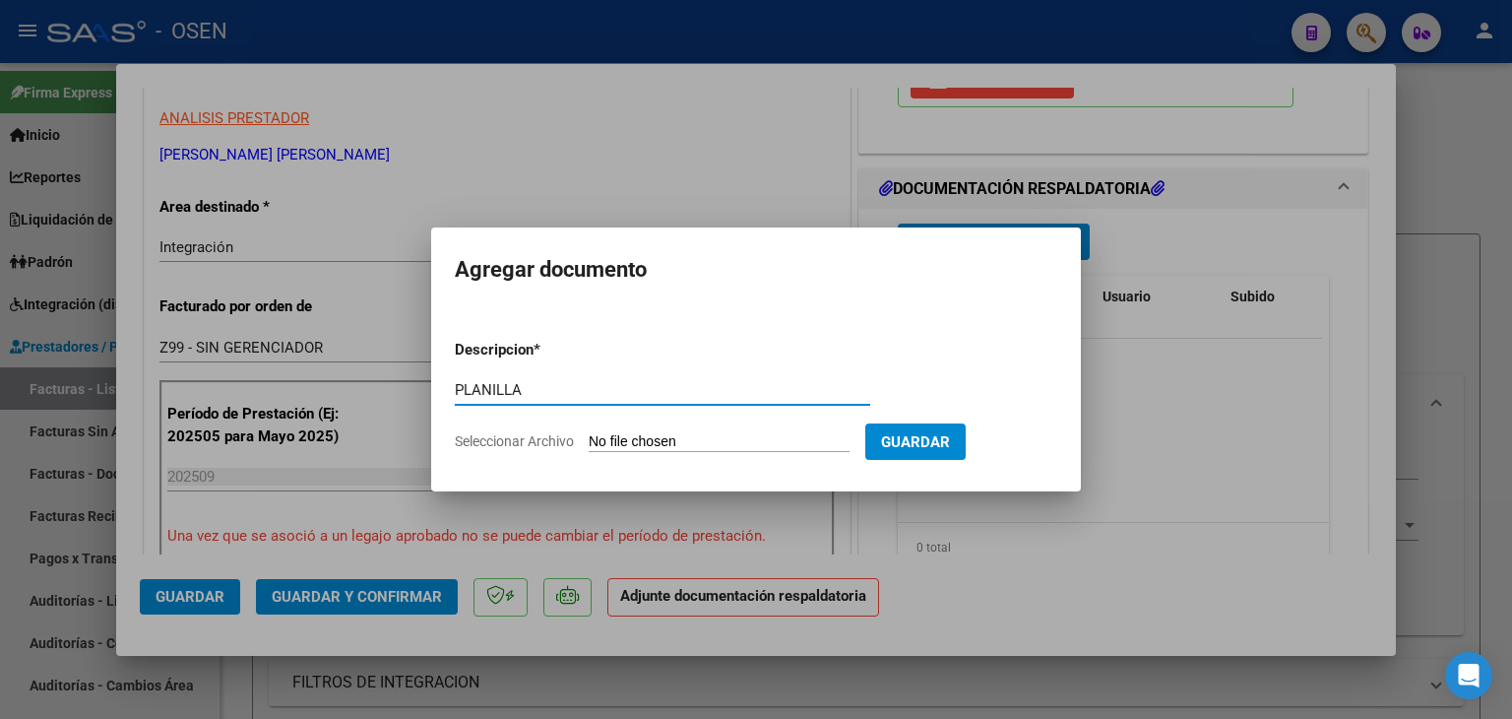
type input "PLANILLA"
click at [589, 433] on input "Seleccionar Archivo" at bounding box center [719, 442] width 261 height 19
type input "C:\fakepath\[PERSON_NAME] F PSL PLANILLA SEP.pdf"
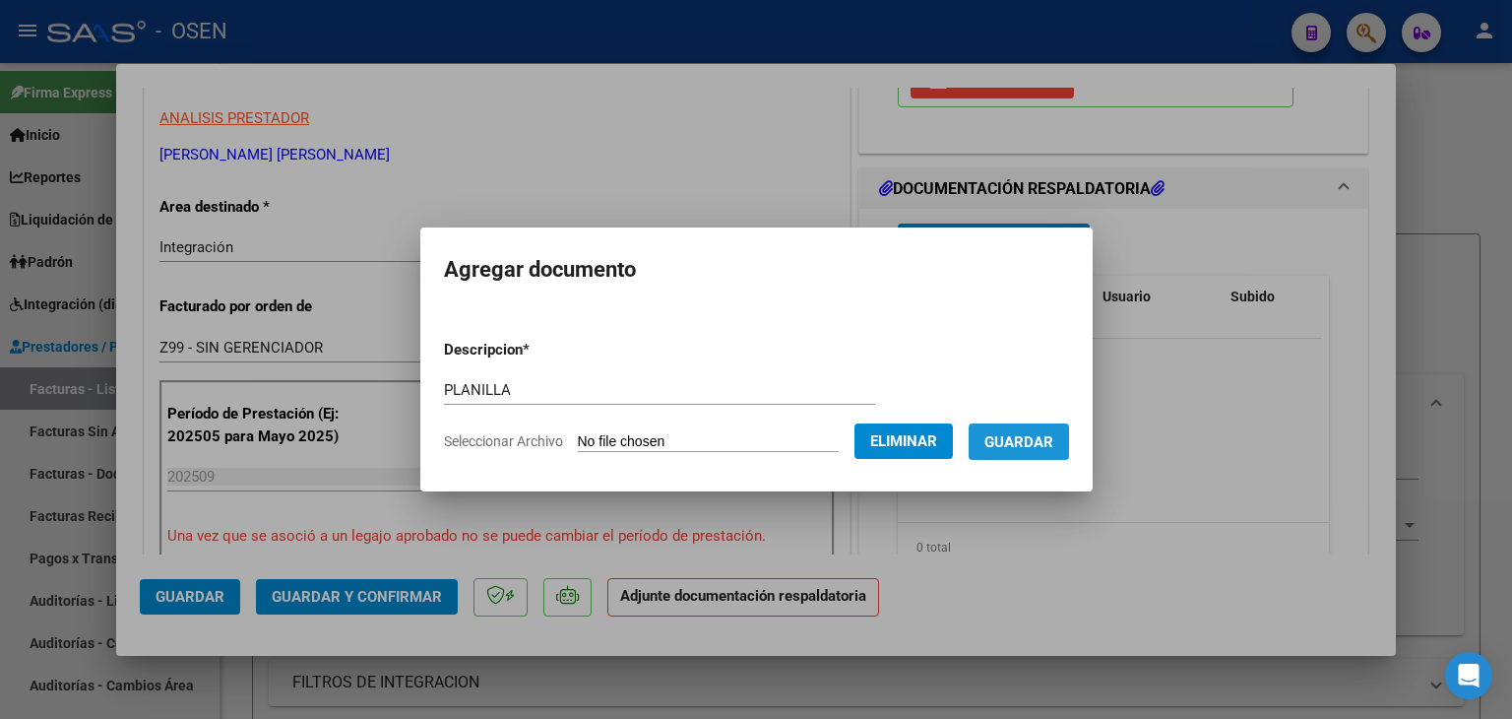
click at [1053, 444] on span "Guardar" at bounding box center [1019, 442] width 69 height 18
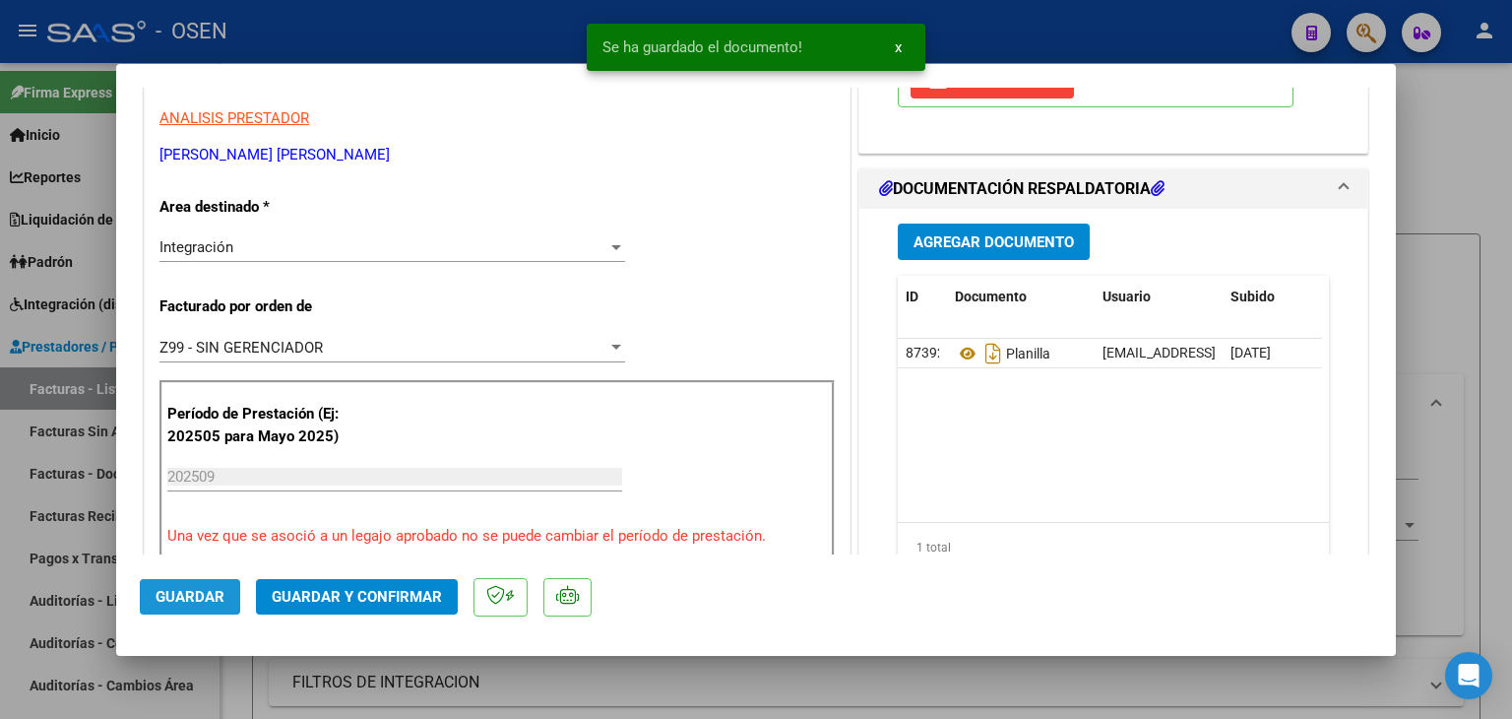
click at [197, 604] on span "Guardar" at bounding box center [190, 597] width 69 height 18
click at [231, 672] on div at bounding box center [756, 359] width 1512 height 719
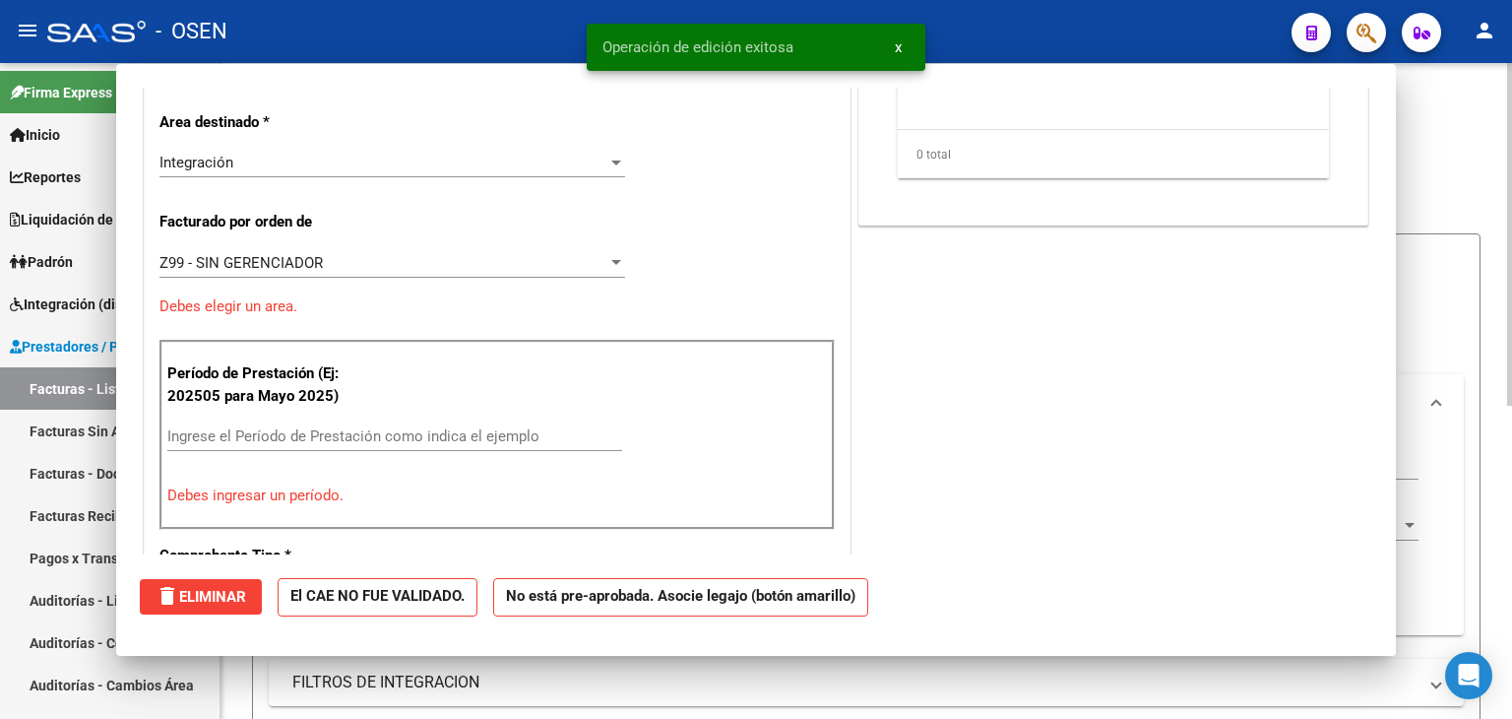
scroll to position [0, 0]
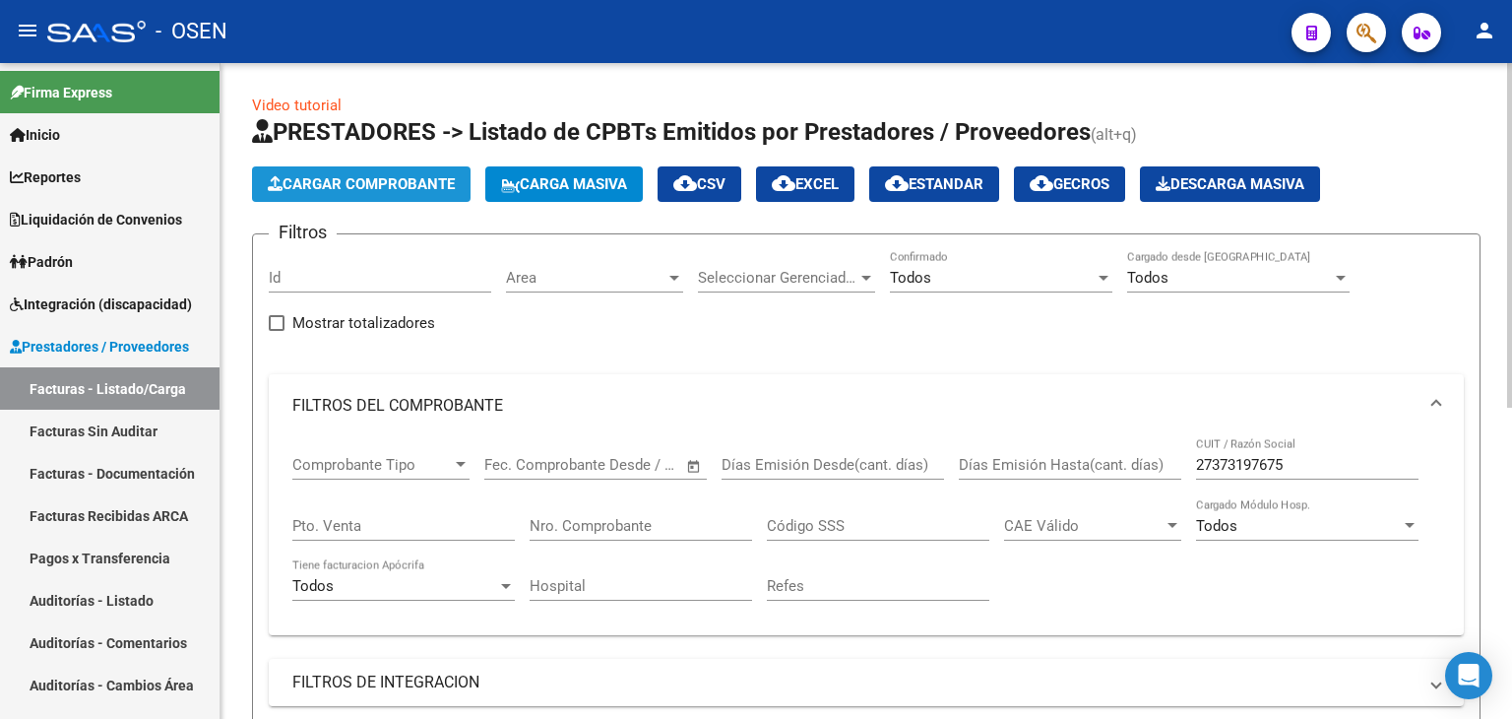
click at [317, 176] on span "Cargar Comprobante" at bounding box center [361, 184] width 187 height 18
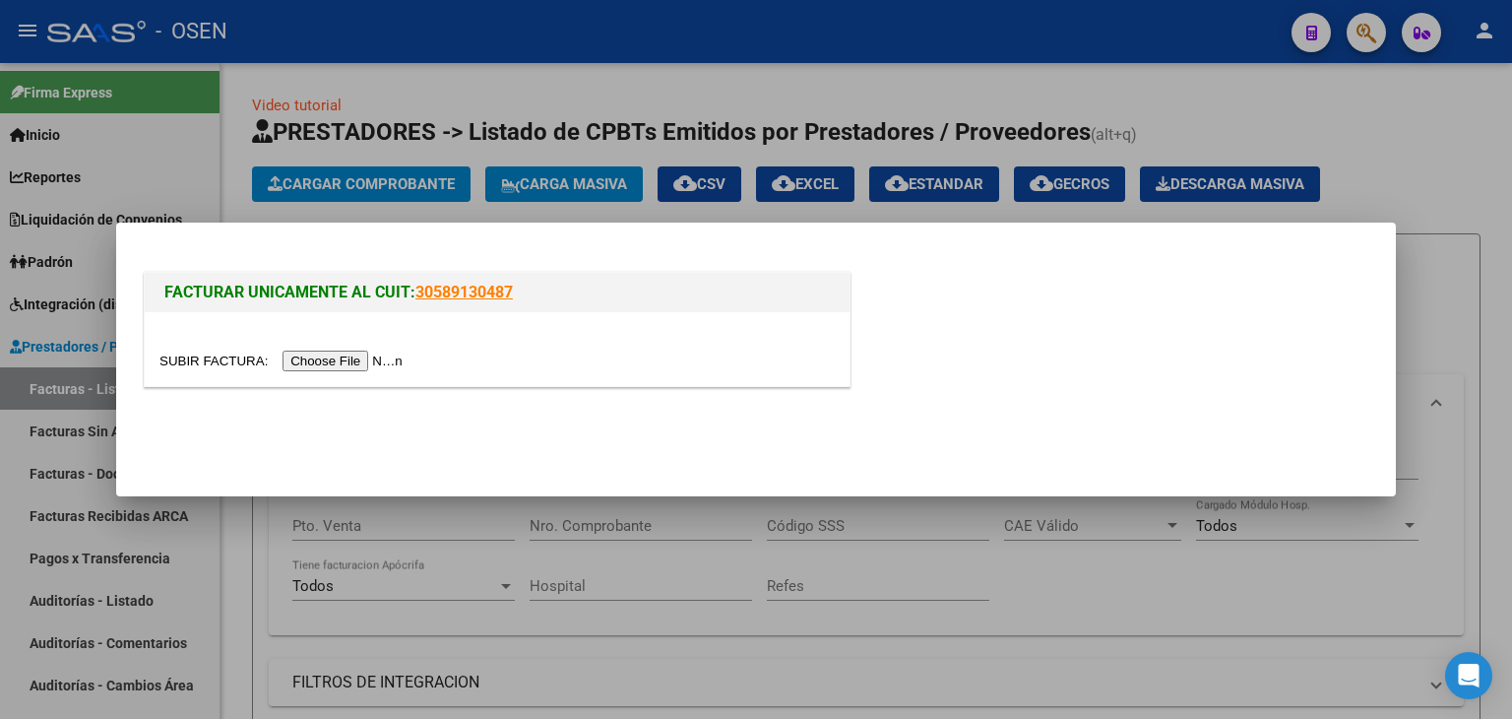
click at [327, 364] on input "file" at bounding box center [283, 361] width 249 height 21
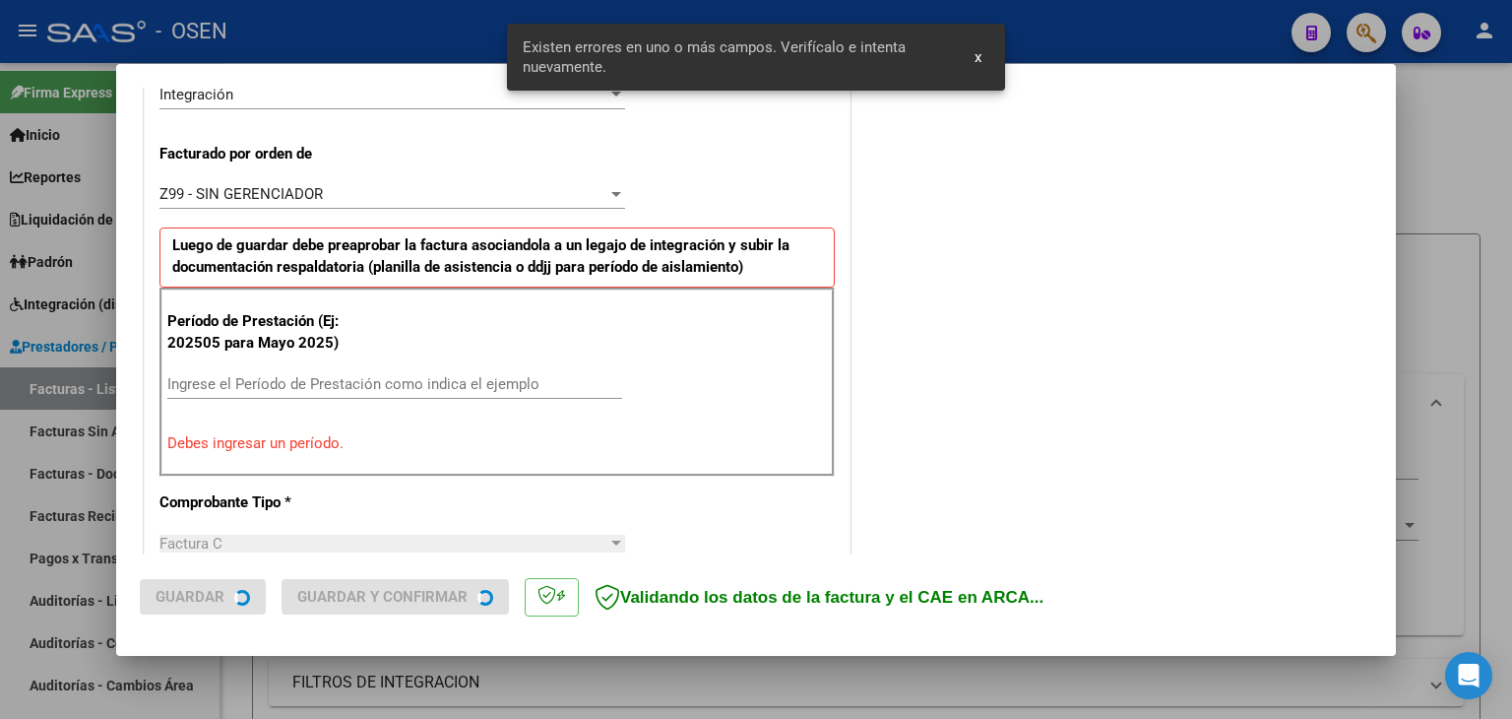
scroll to position [513, 0]
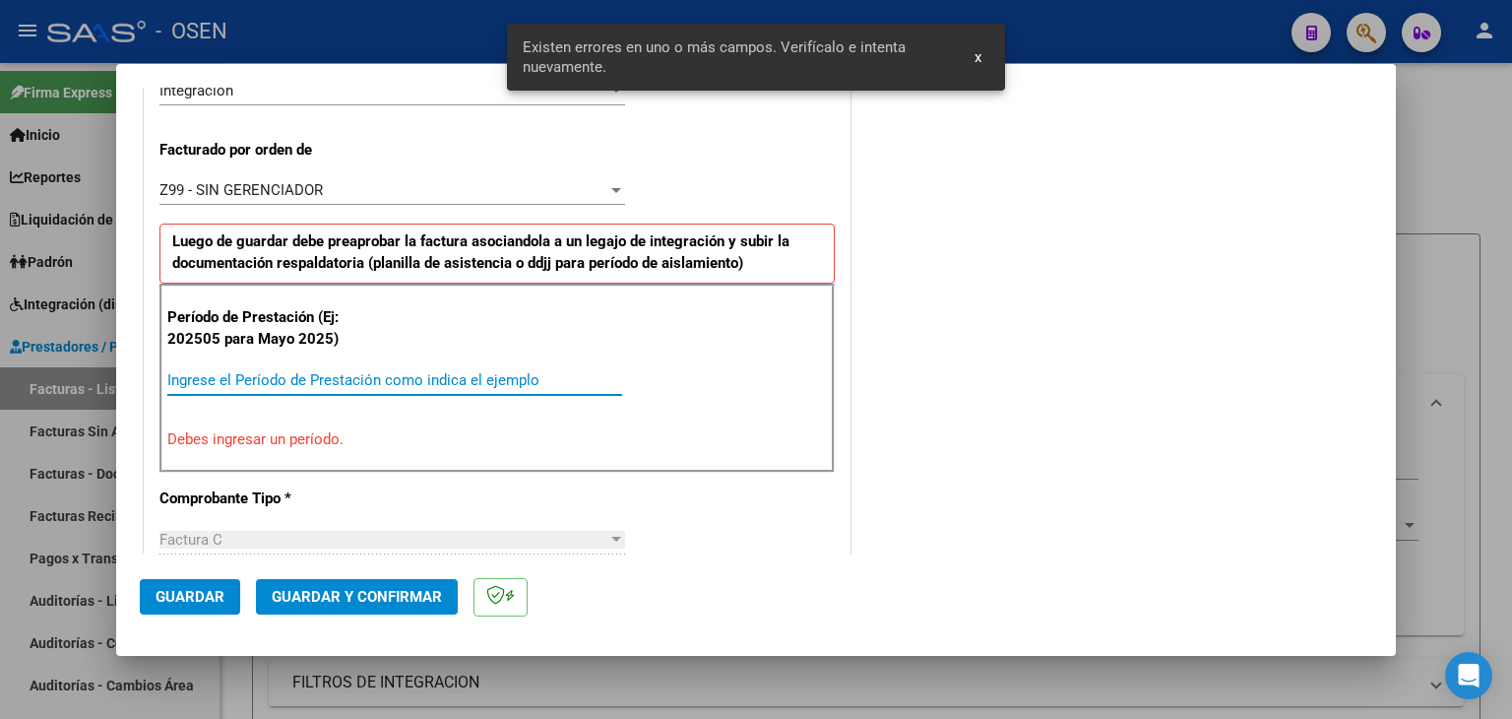
click at [302, 381] on input "Ingrese el Período de Prestación como indica el ejemplo" at bounding box center [394, 380] width 455 height 18
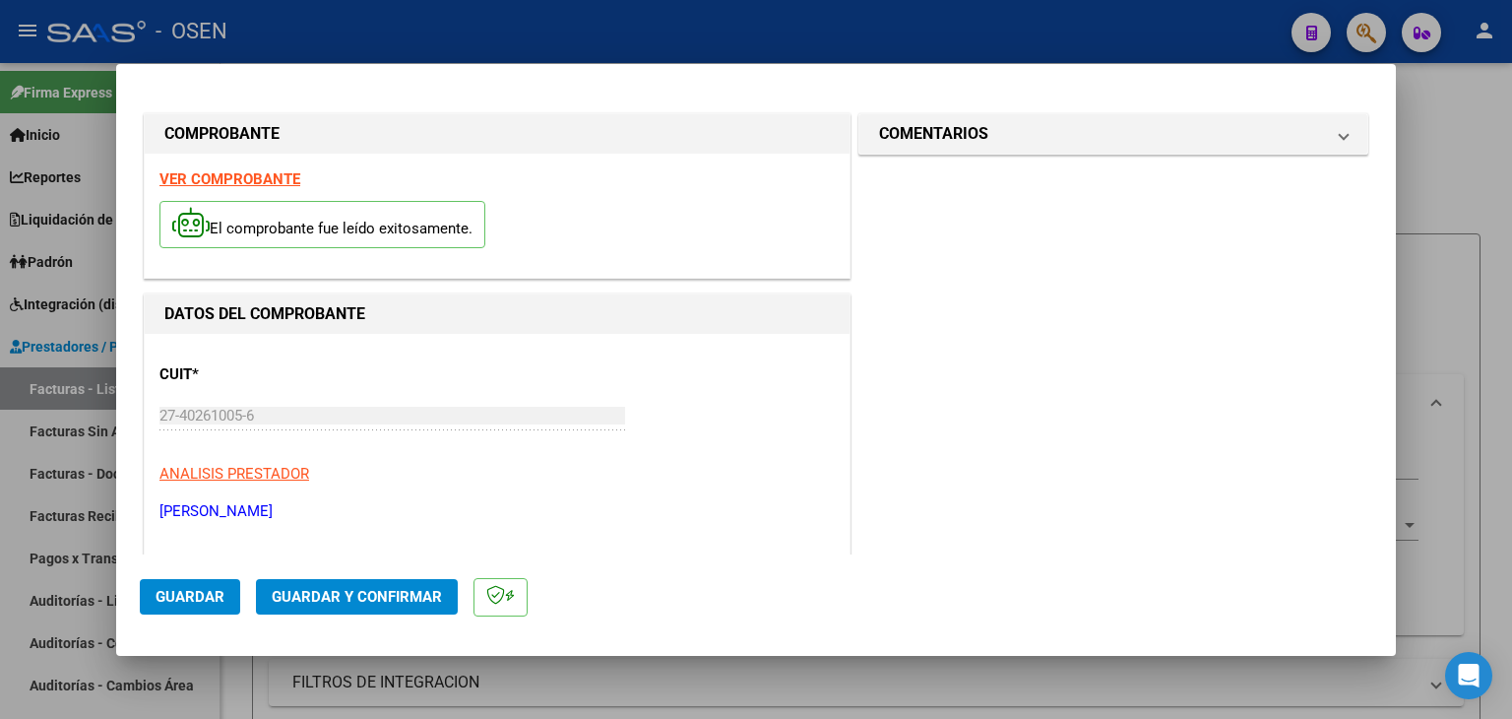
scroll to position [492, 0]
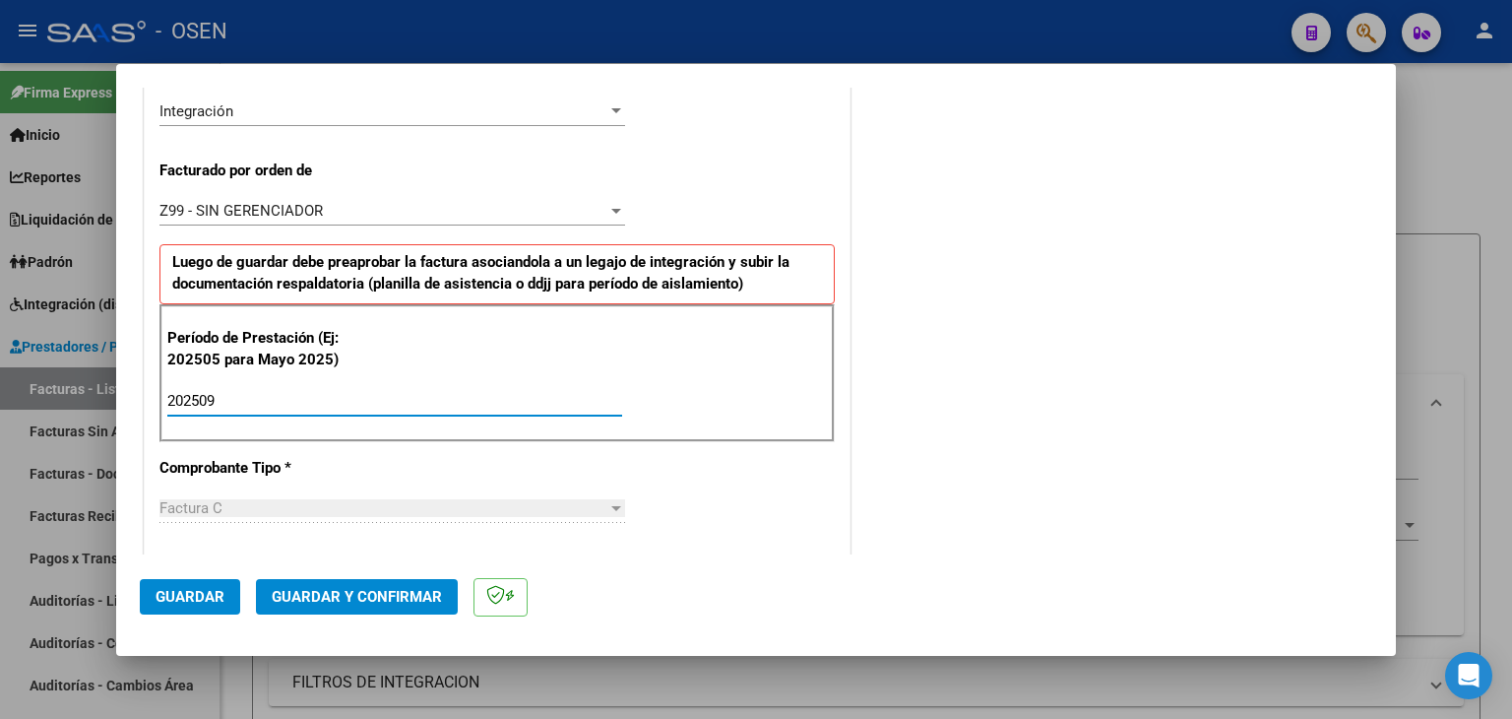
type input "202509"
click at [174, 590] on span "Guardar" at bounding box center [190, 597] width 69 height 18
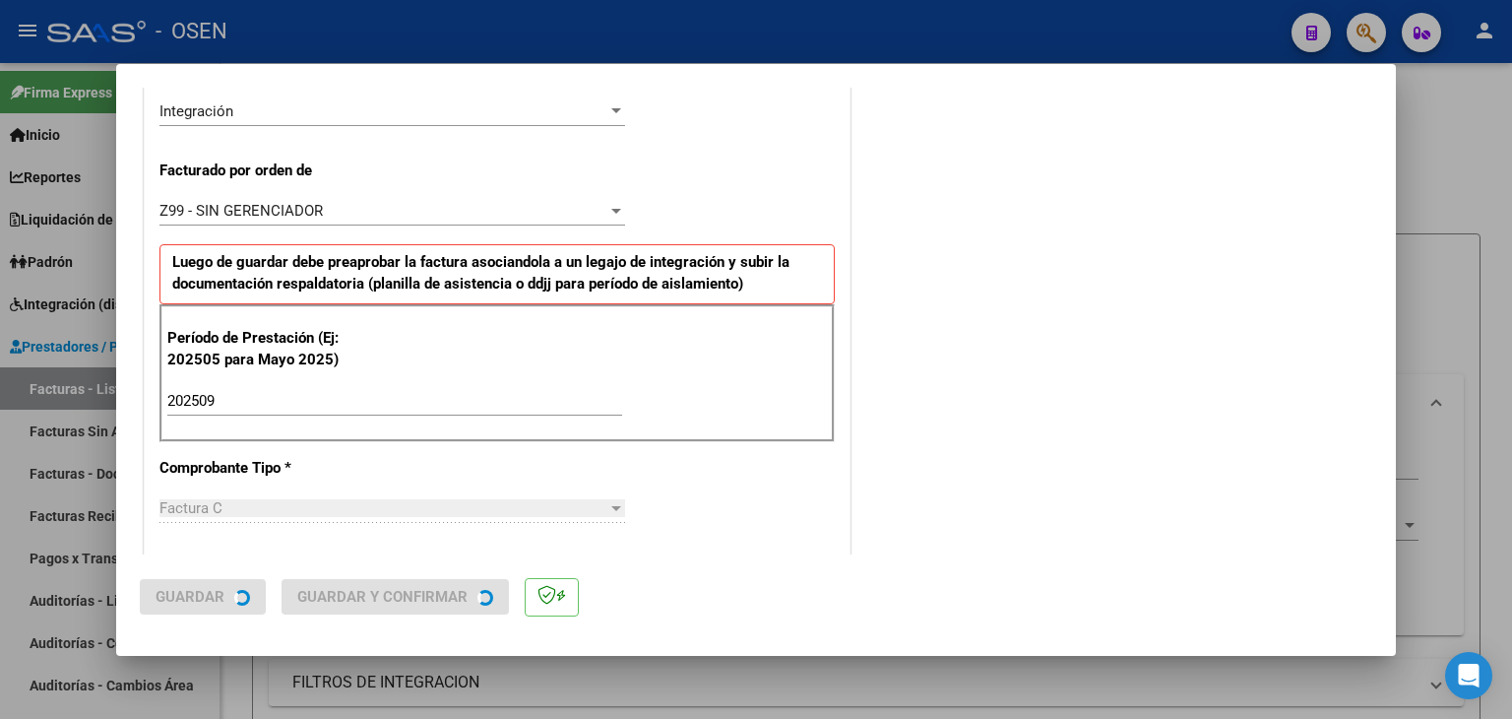
scroll to position [0, 0]
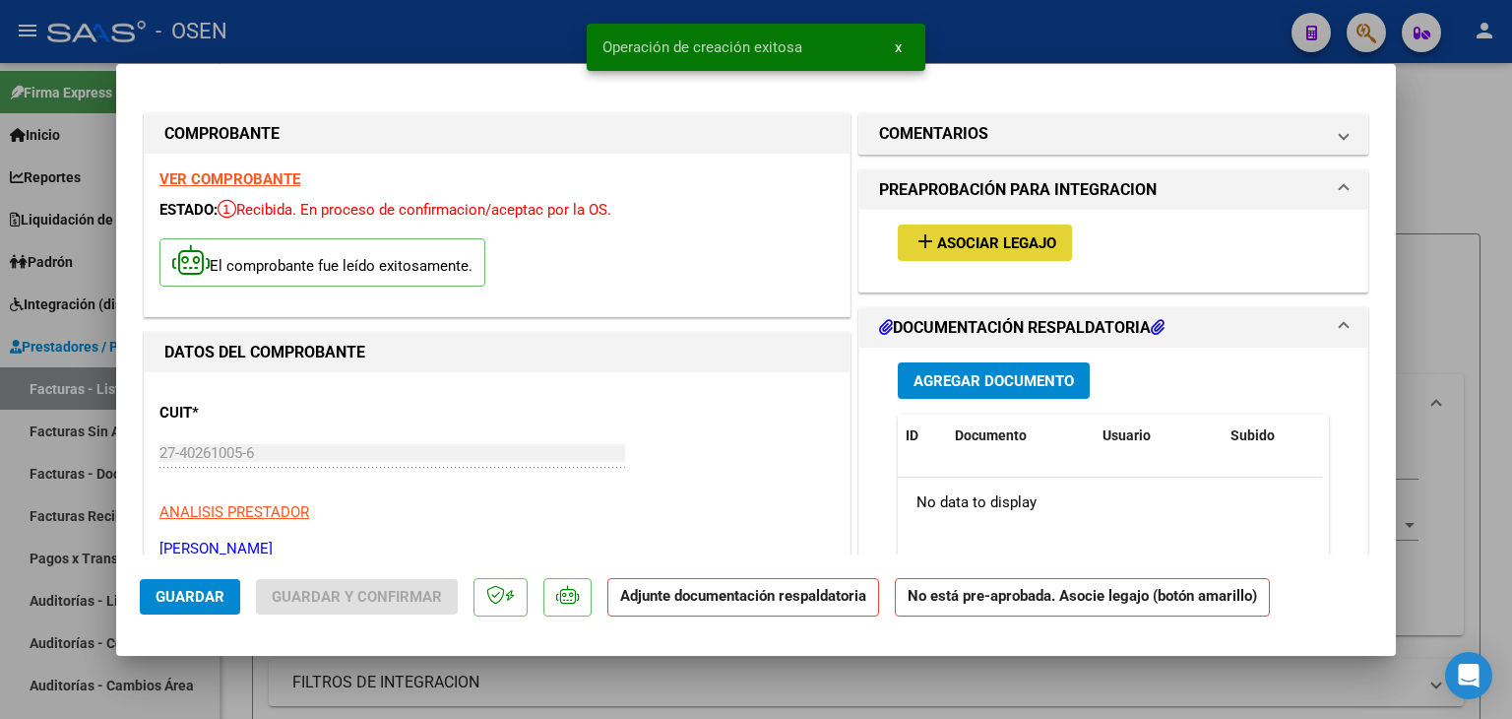
click at [971, 234] on span "Asociar Legajo" at bounding box center [996, 243] width 119 height 18
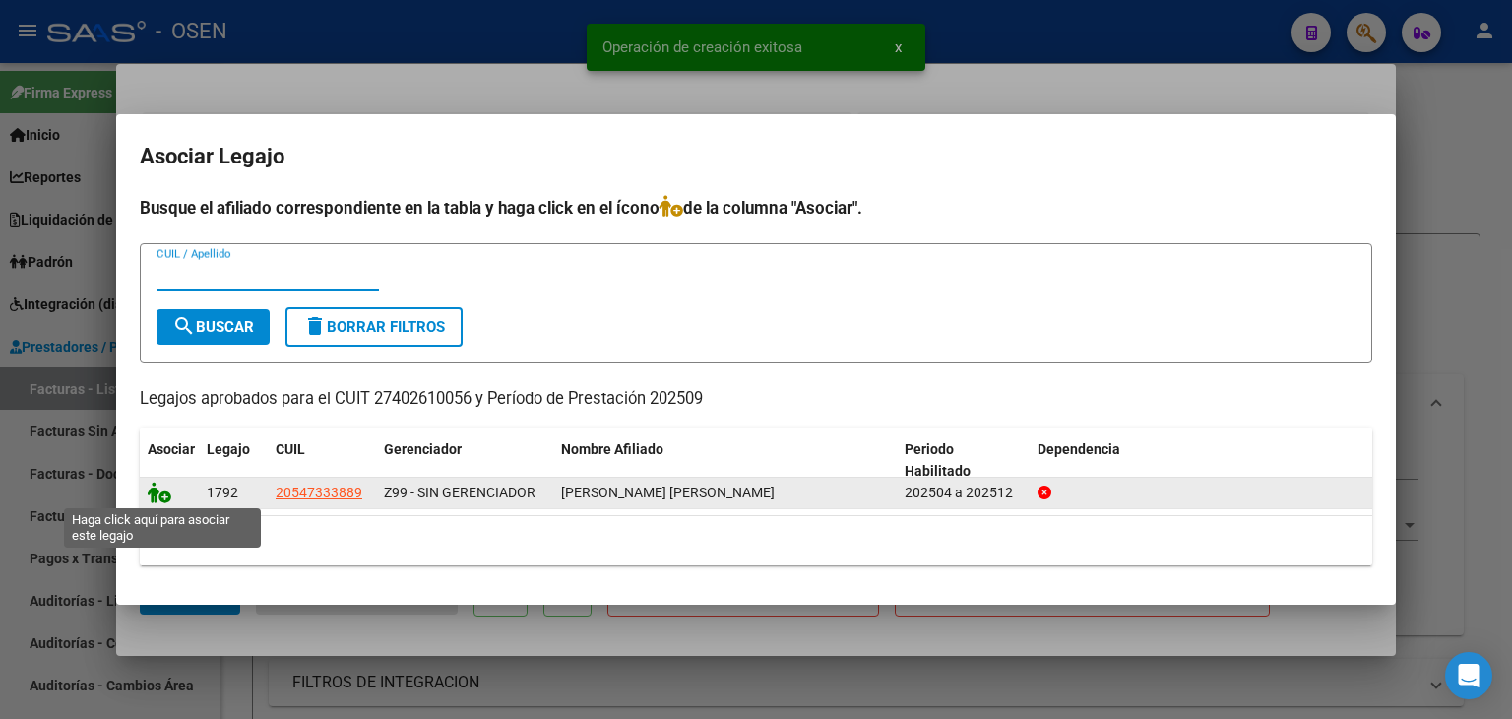
click at [158, 489] on icon at bounding box center [160, 492] width 24 height 22
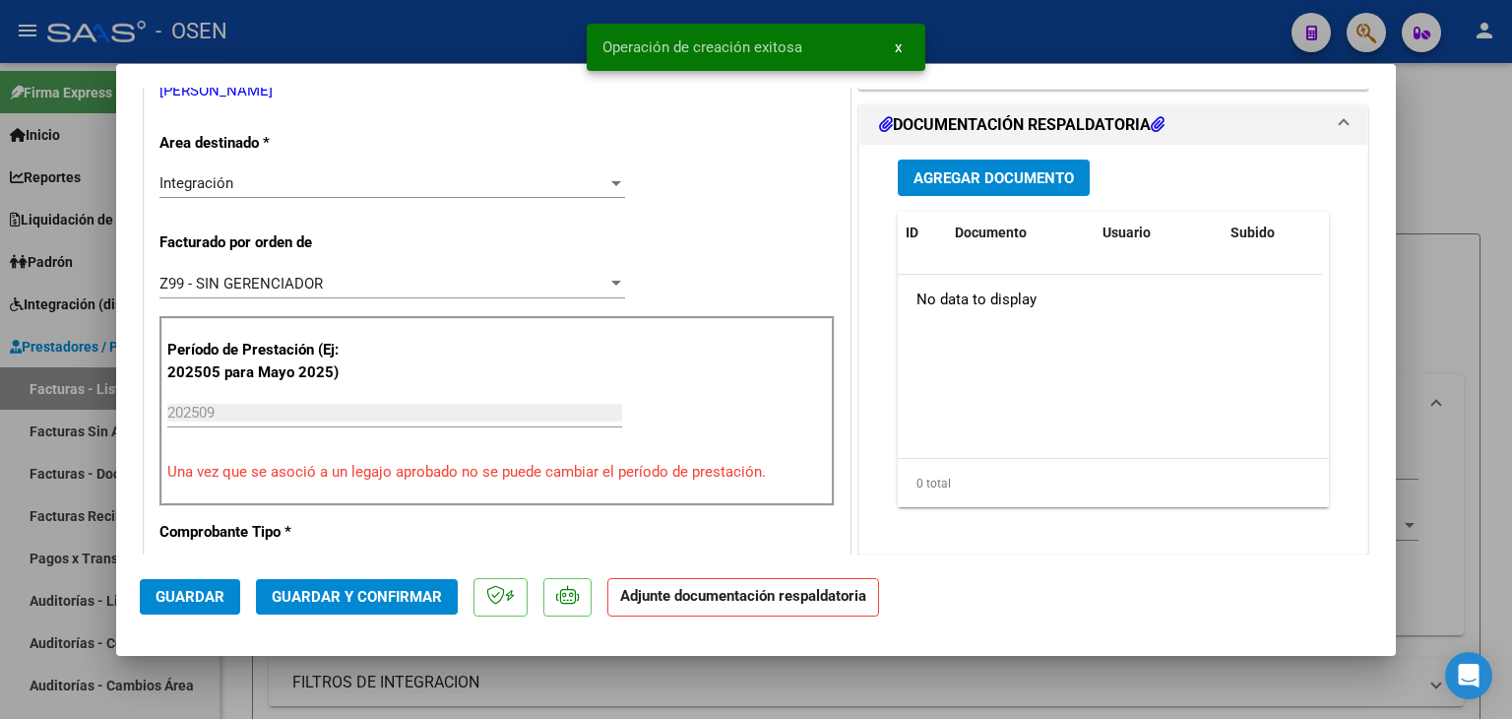
scroll to position [492, 0]
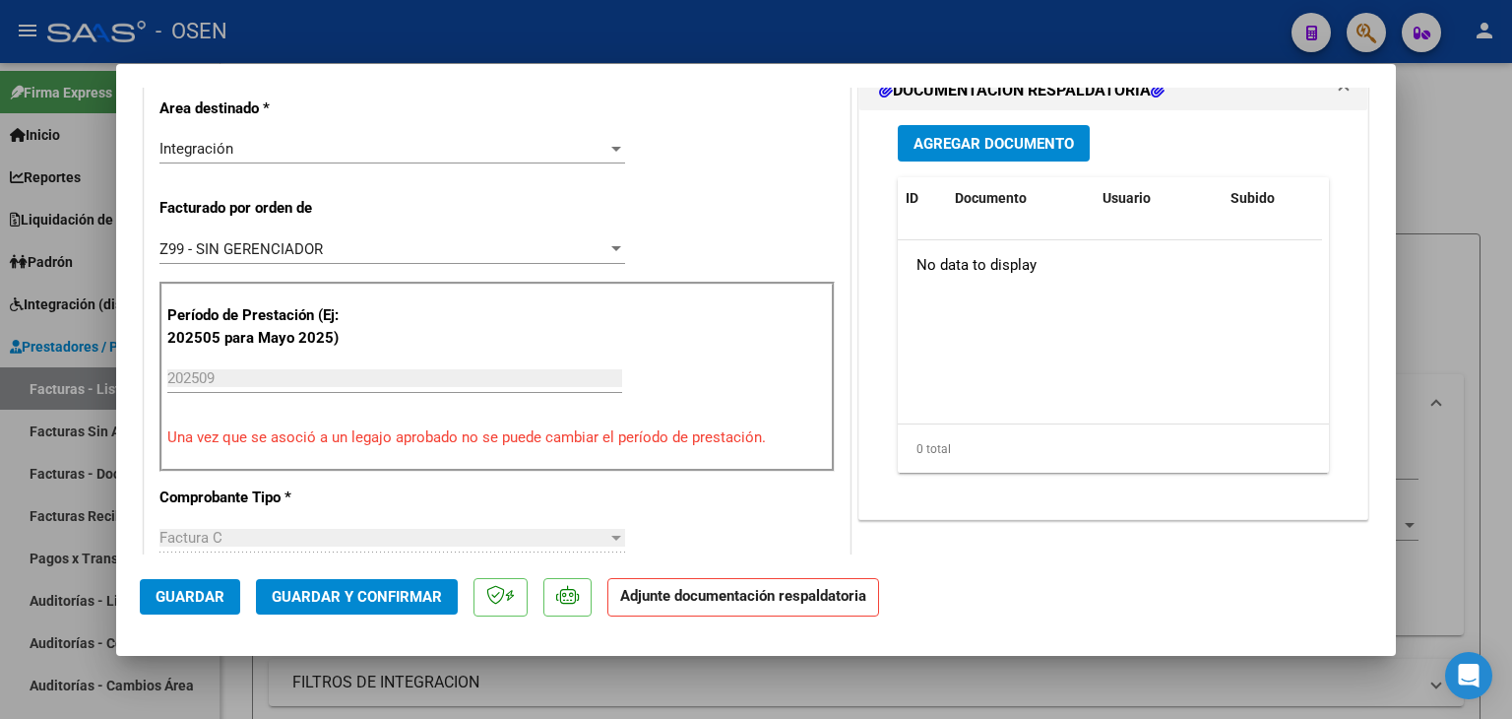
click at [986, 161] on button "Agregar Documento" at bounding box center [994, 143] width 192 height 36
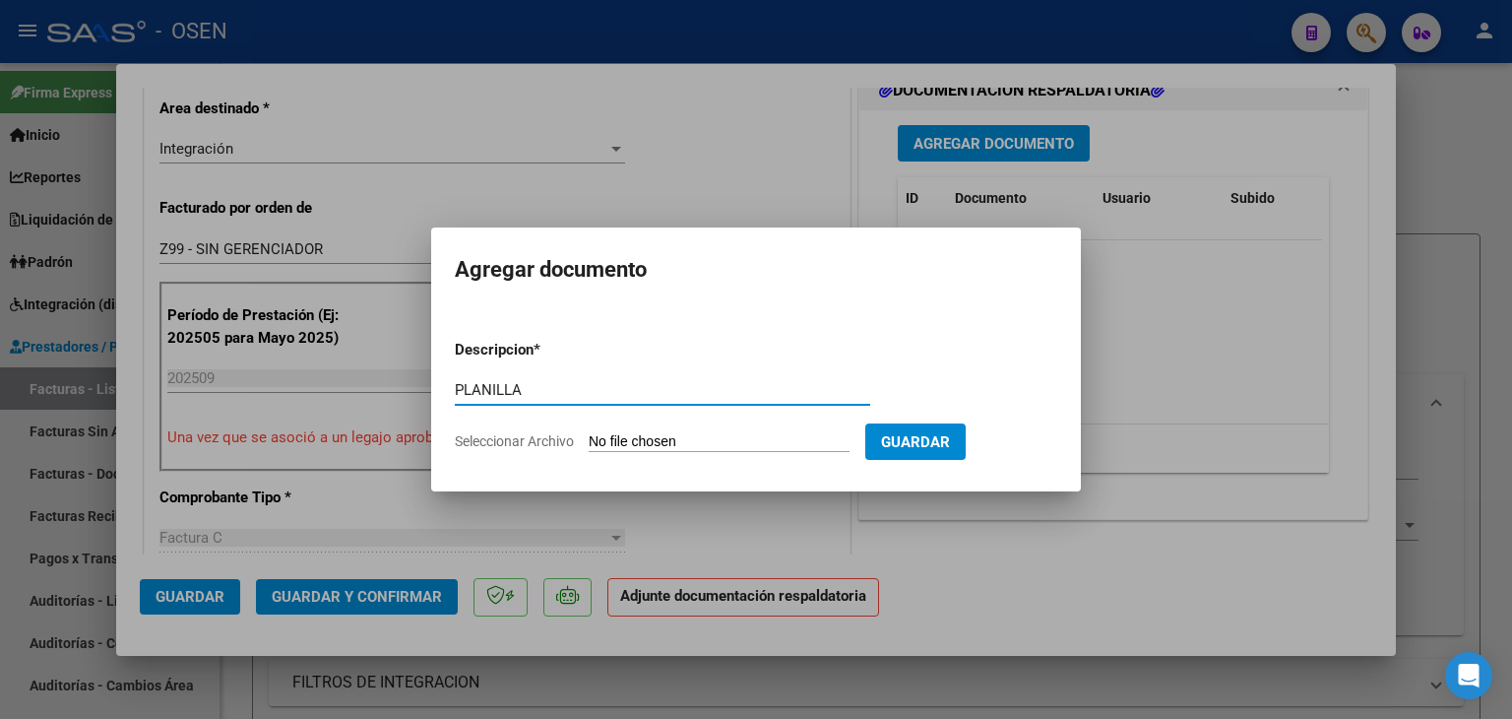
type input "PLANILLA"
click at [589, 433] on input "Seleccionar Archivo" at bounding box center [719, 442] width 261 height 19
type input "C:\fakepath\[PERSON_NAME] F PSP PLANILLA SEP.pdf"
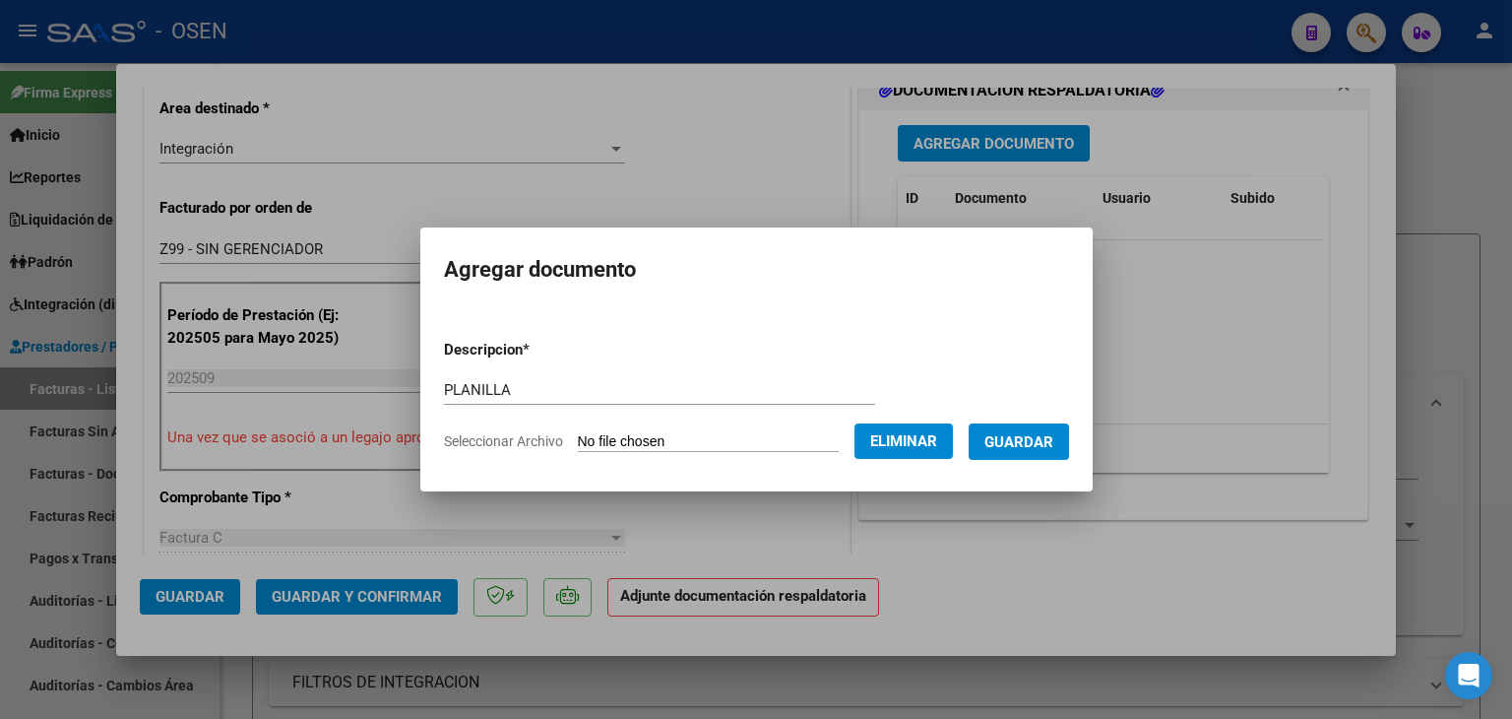
click at [1056, 456] on button "Guardar" at bounding box center [1019, 441] width 100 height 36
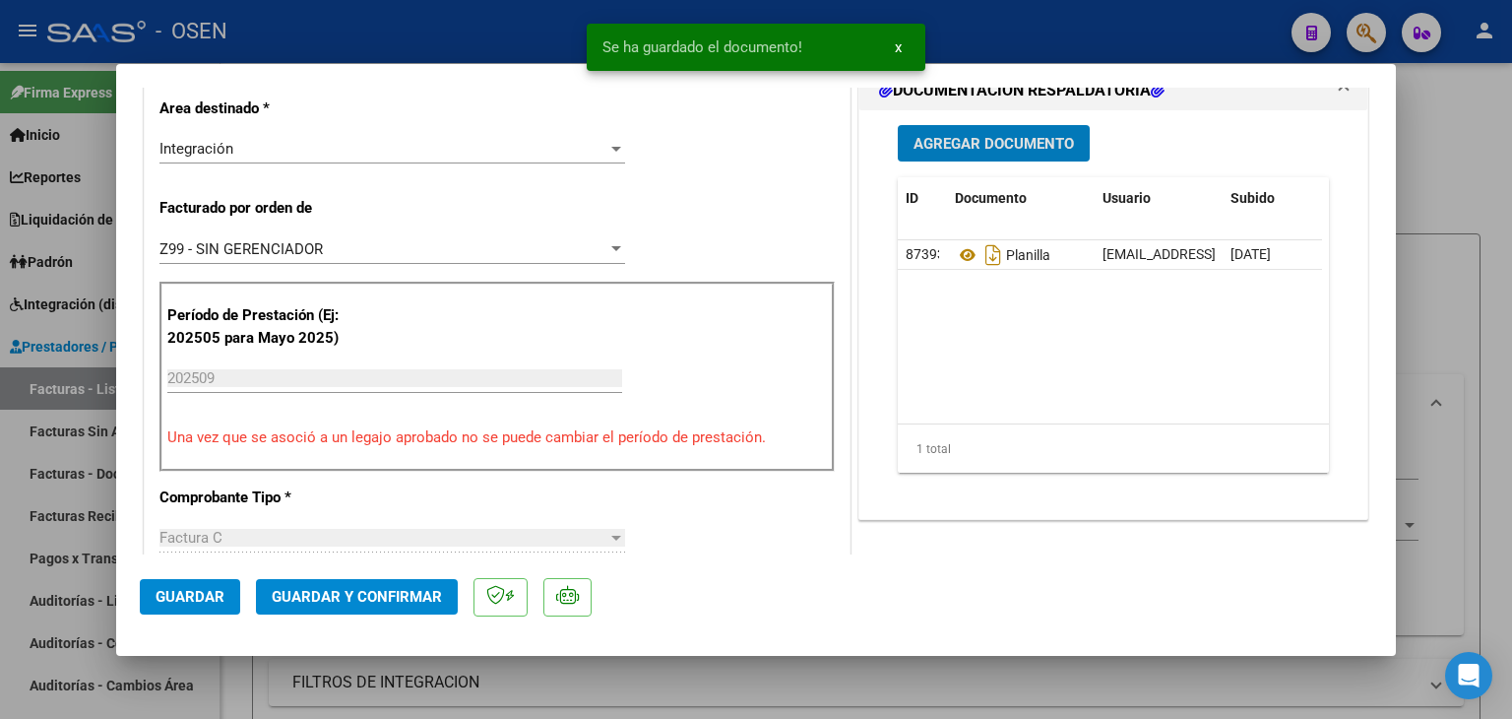
click at [216, 596] on span "Guardar" at bounding box center [190, 597] width 69 height 18
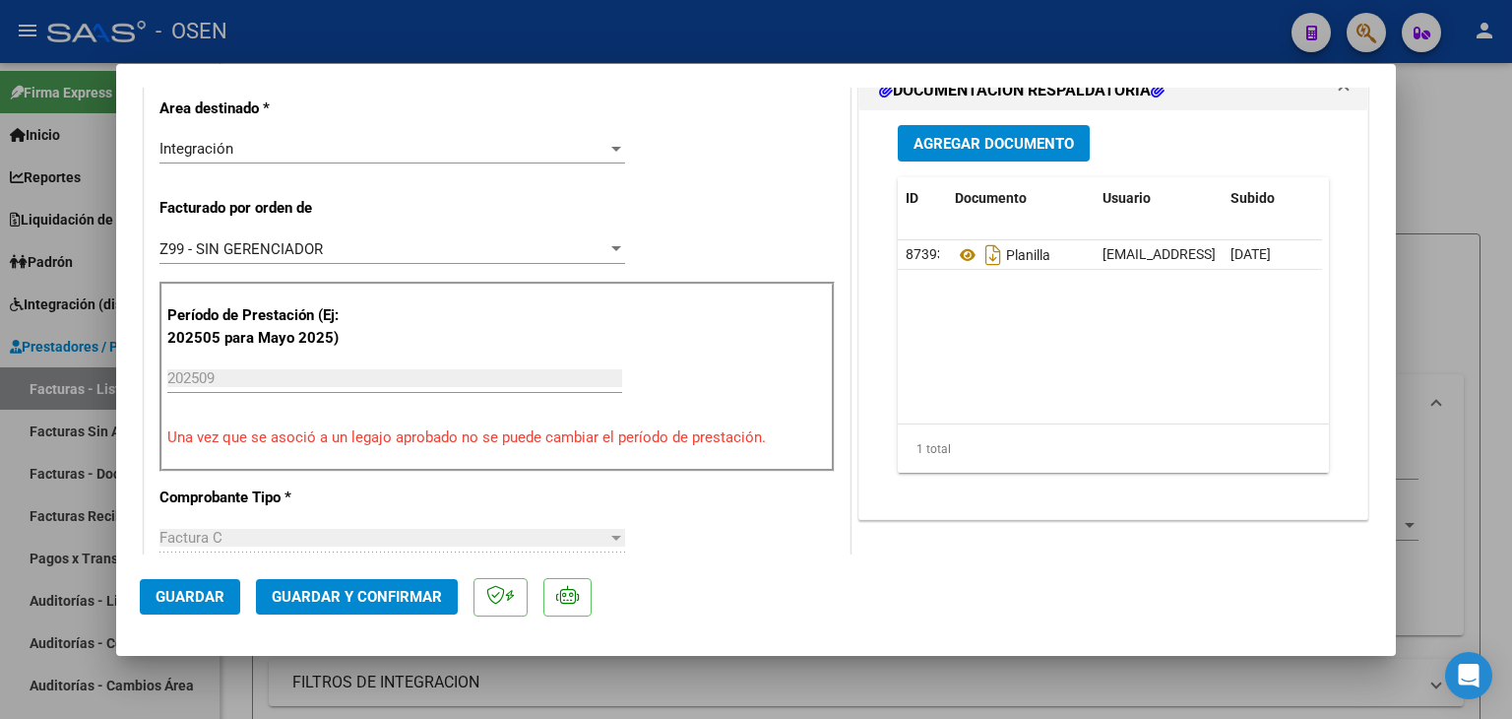
click at [235, 707] on div at bounding box center [756, 359] width 1512 height 719
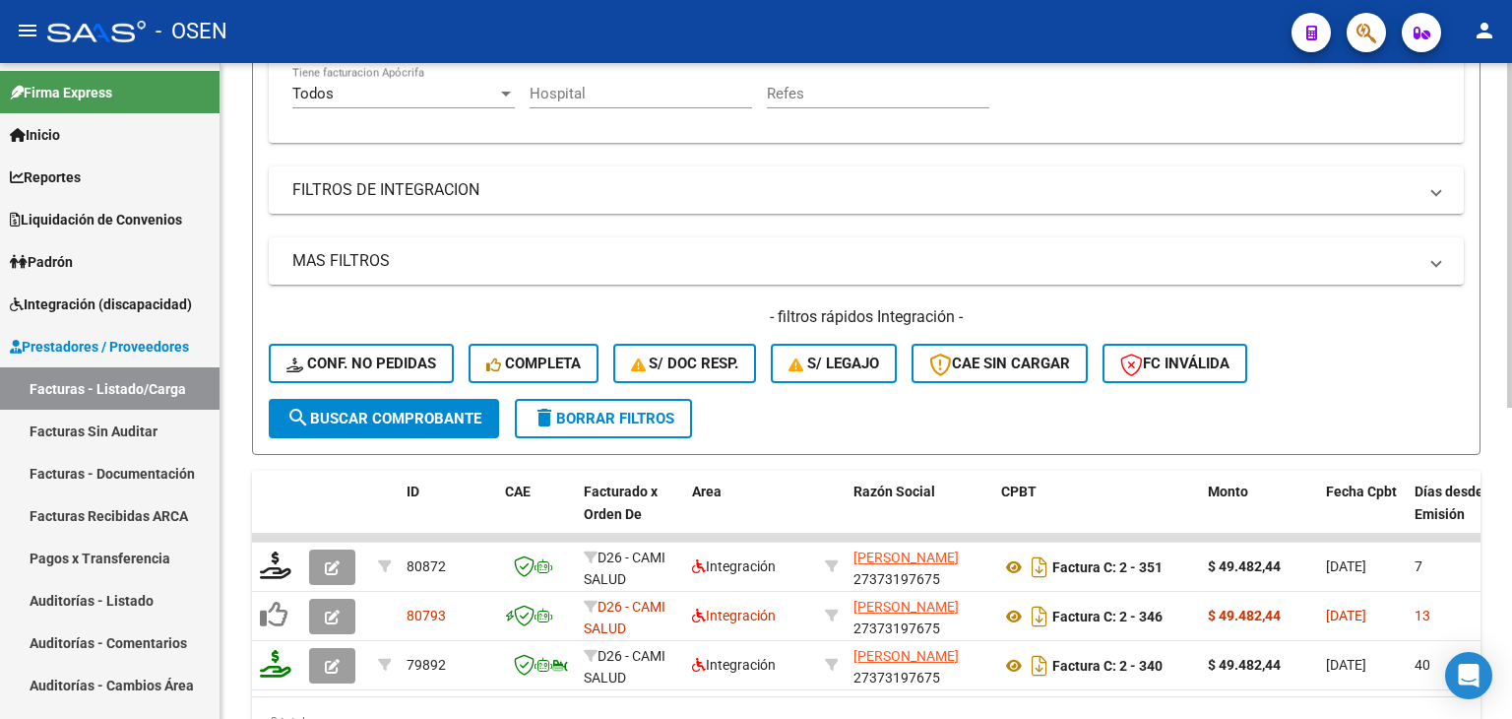
click at [623, 415] on span "delete Borrar Filtros" at bounding box center [604, 419] width 142 height 18
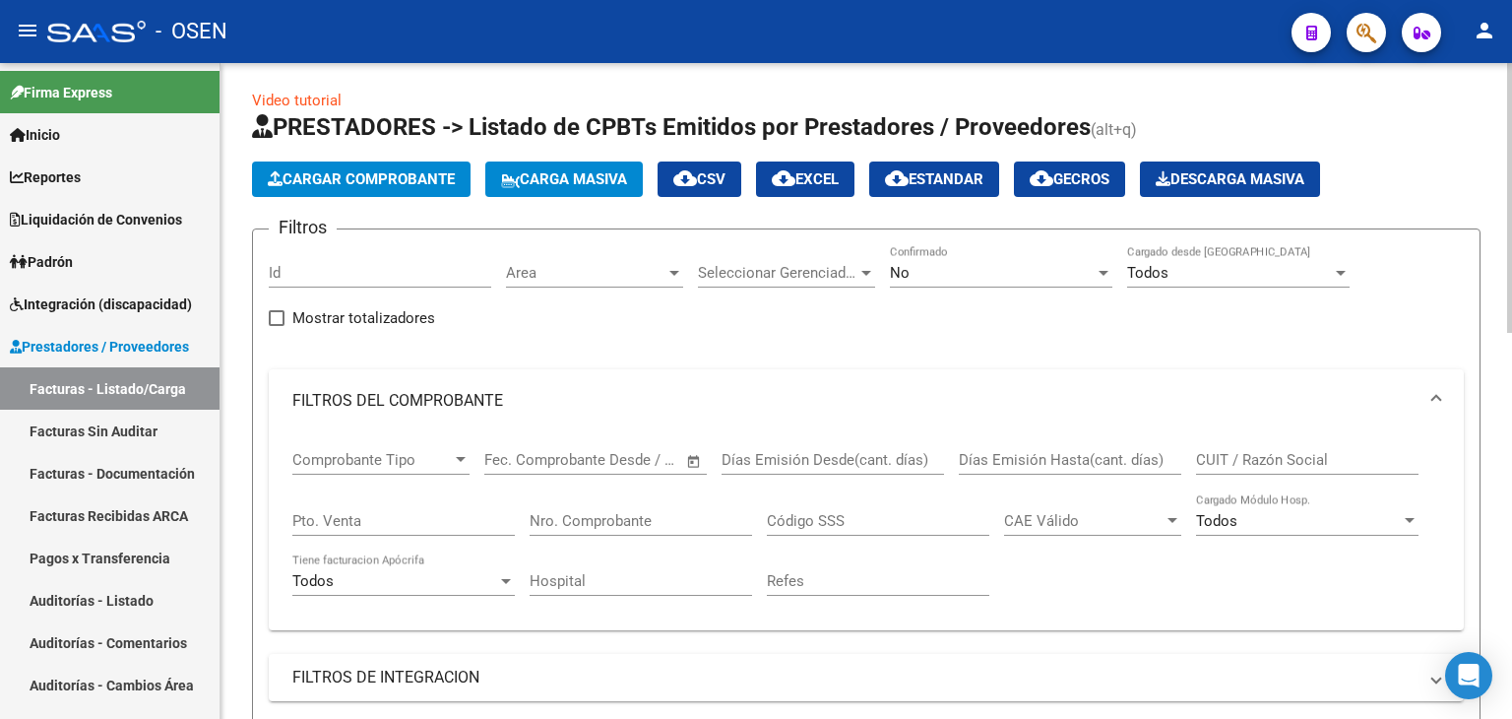
scroll to position [0, 0]
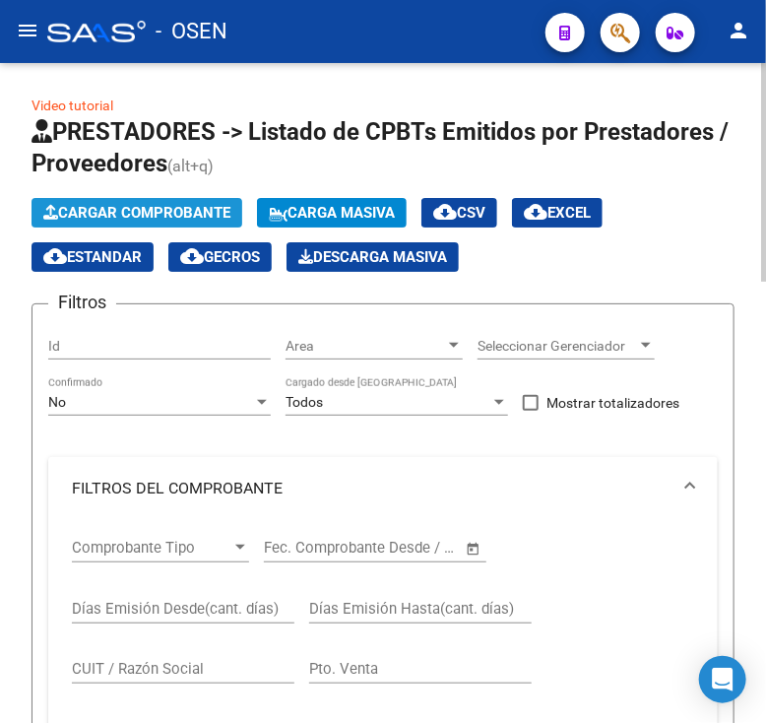
click at [113, 212] on span "Cargar Comprobante" at bounding box center [136, 213] width 187 height 18
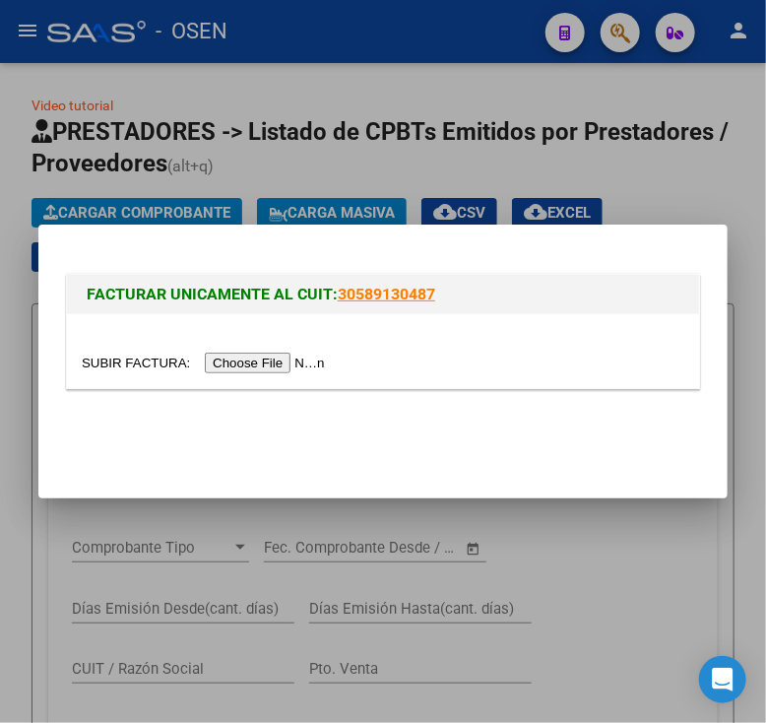
click at [215, 360] on input "file" at bounding box center [206, 362] width 249 height 21
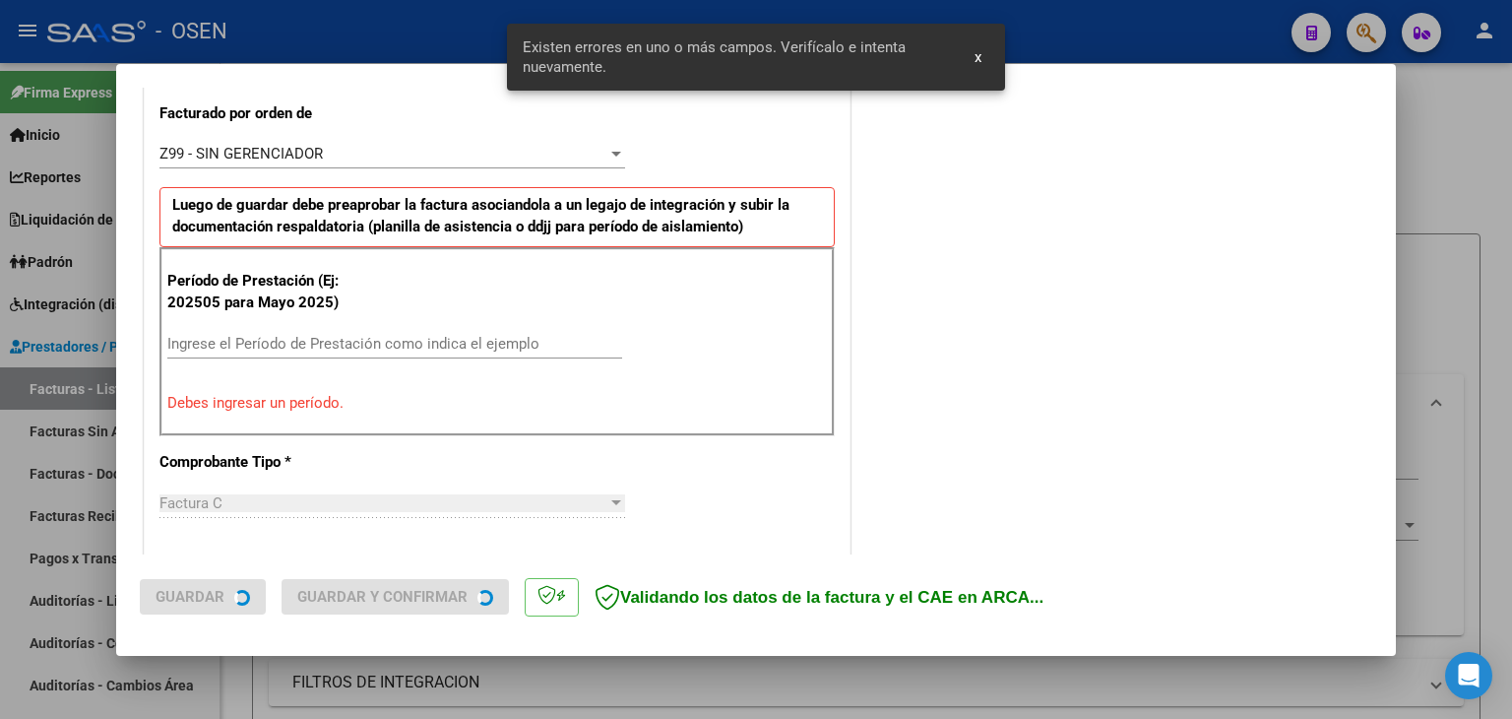
scroll to position [550, 0]
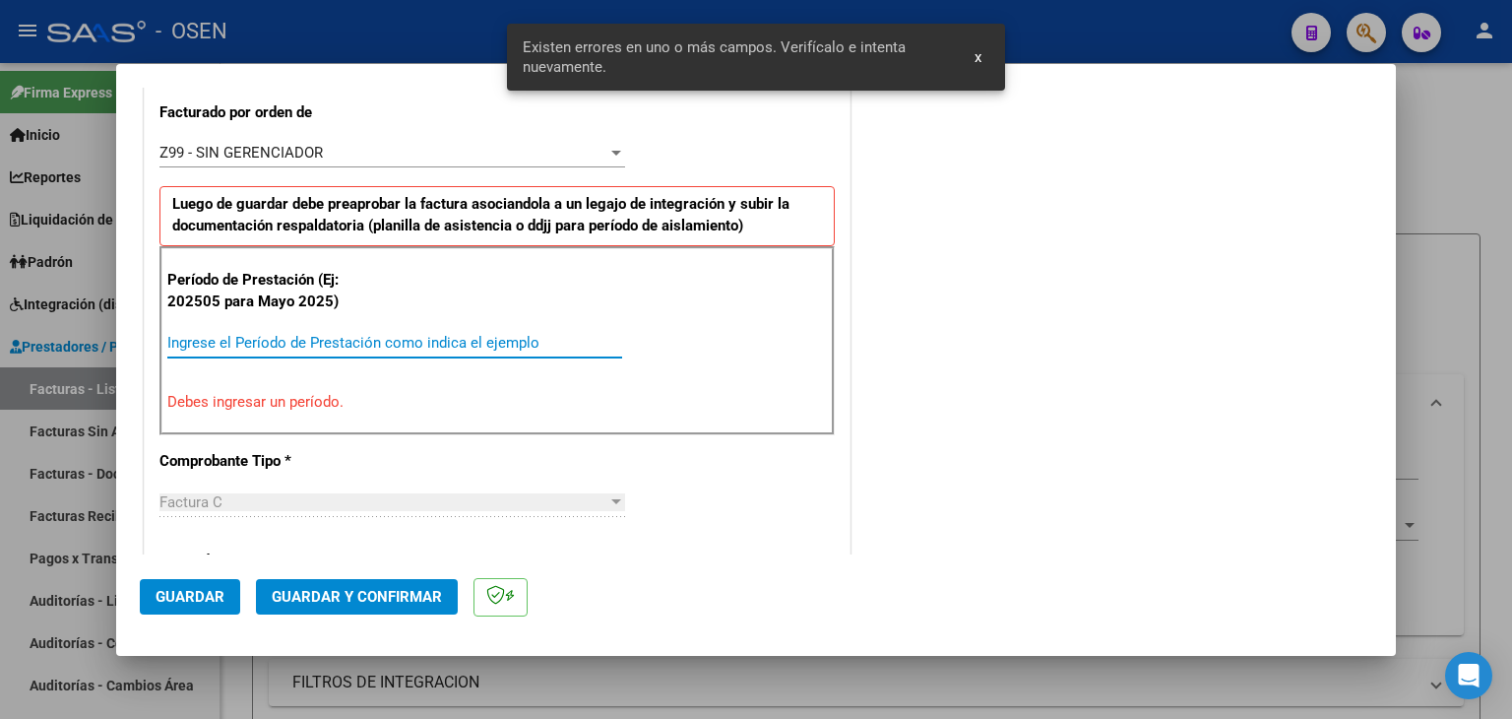
click at [252, 343] on input "Ingrese el Período de Prestación como indica el ejemplo" at bounding box center [394, 343] width 455 height 18
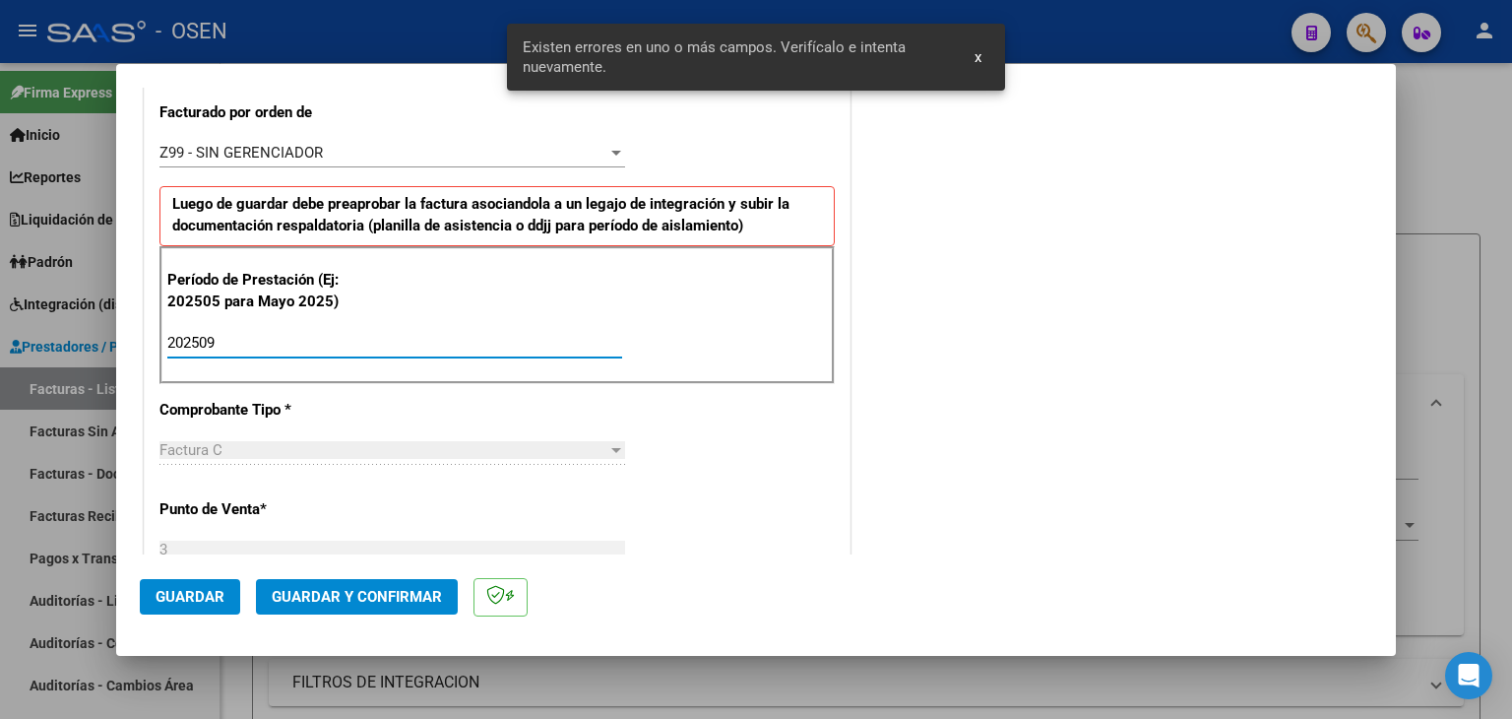
type input "202509"
click at [160, 596] on span "Guardar" at bounding box center [190, 597] width 69 height 18
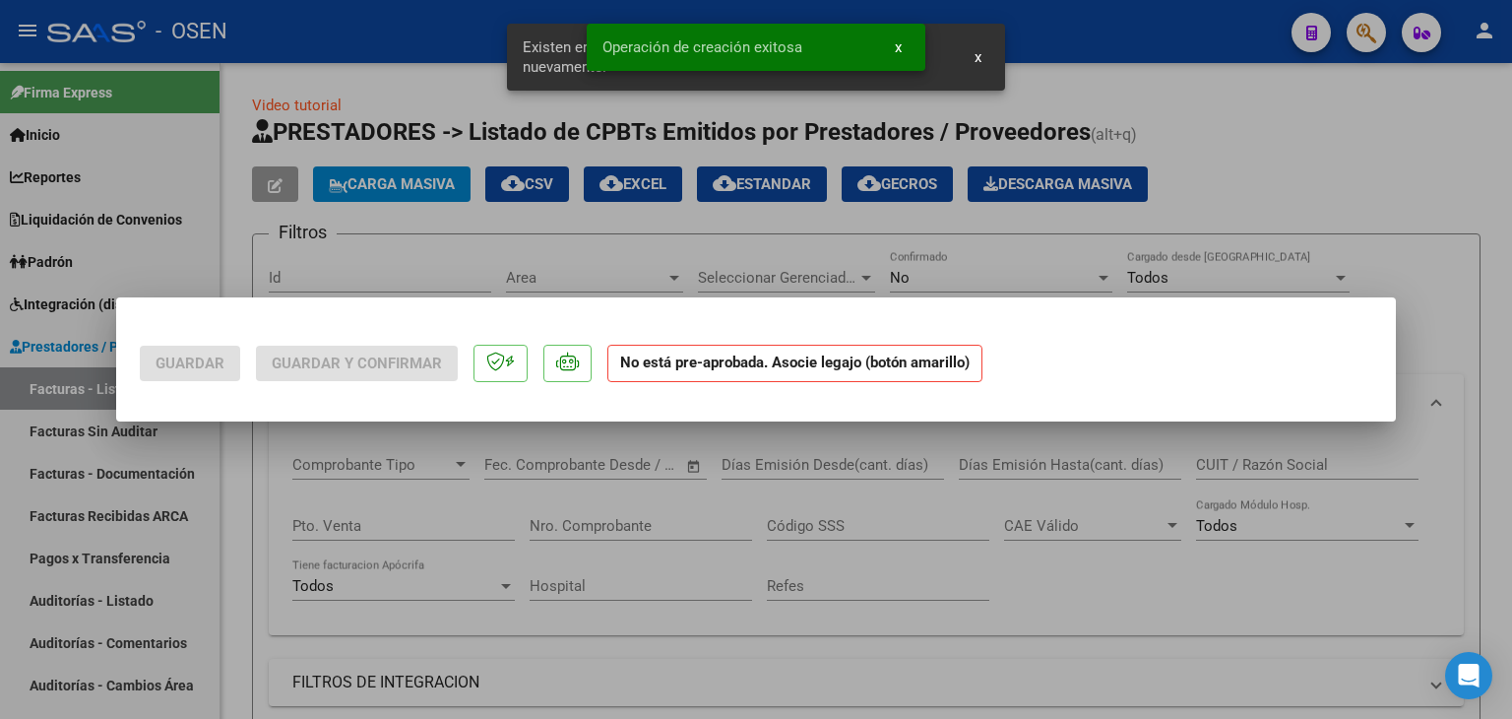
scroll to position [0, 0]
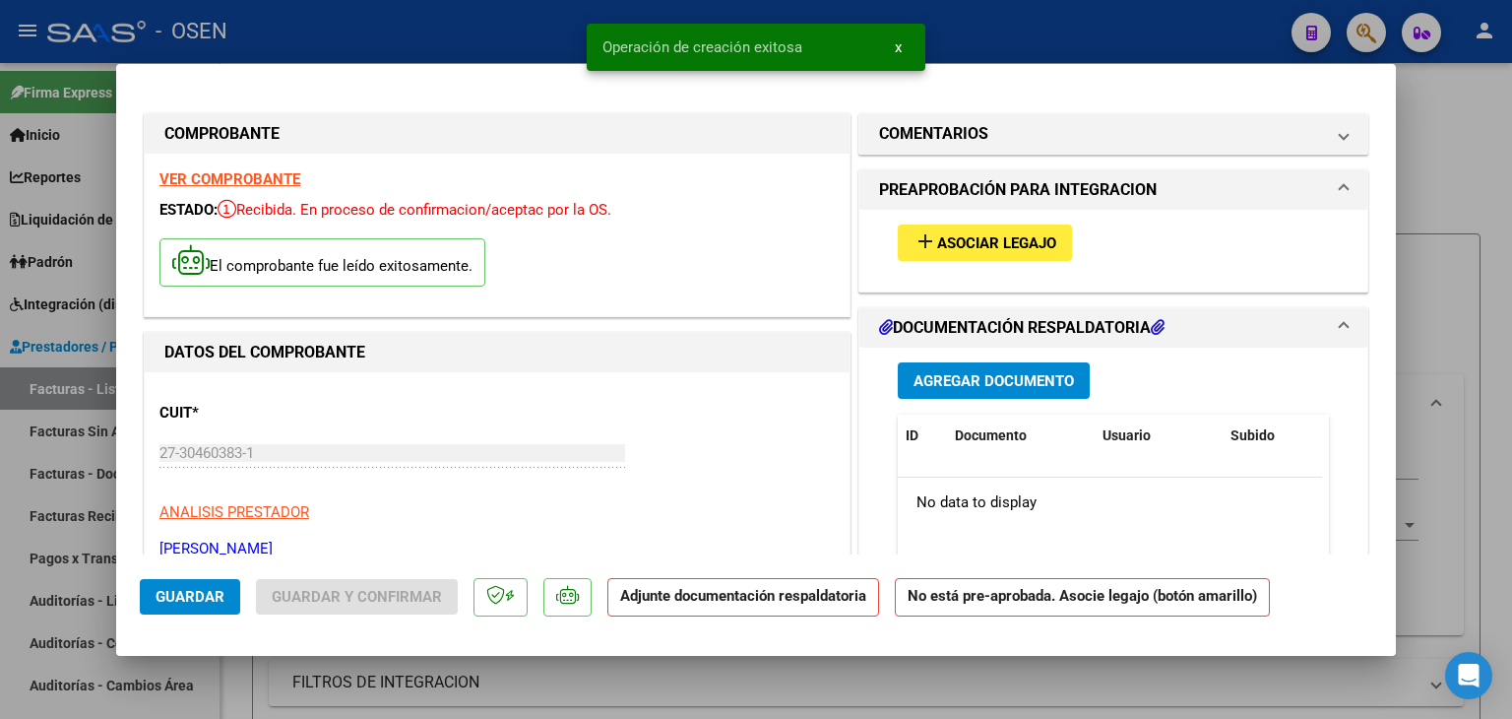
click at [933, 259] on button "add Asociar Legajo" at bounding box center [985, 242] width 174 height 36
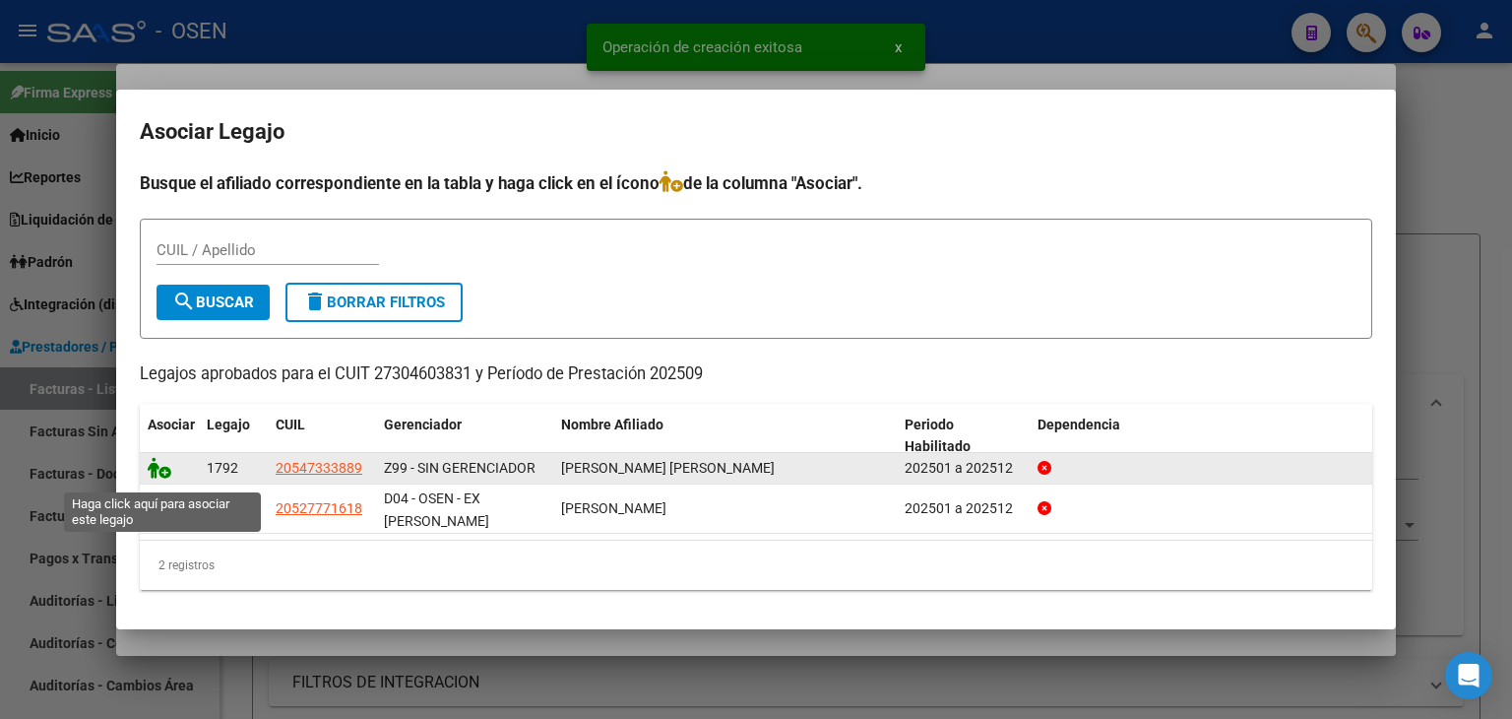
click at [151, 478] on icon at bounding box center [160, 468] width 24 height 22
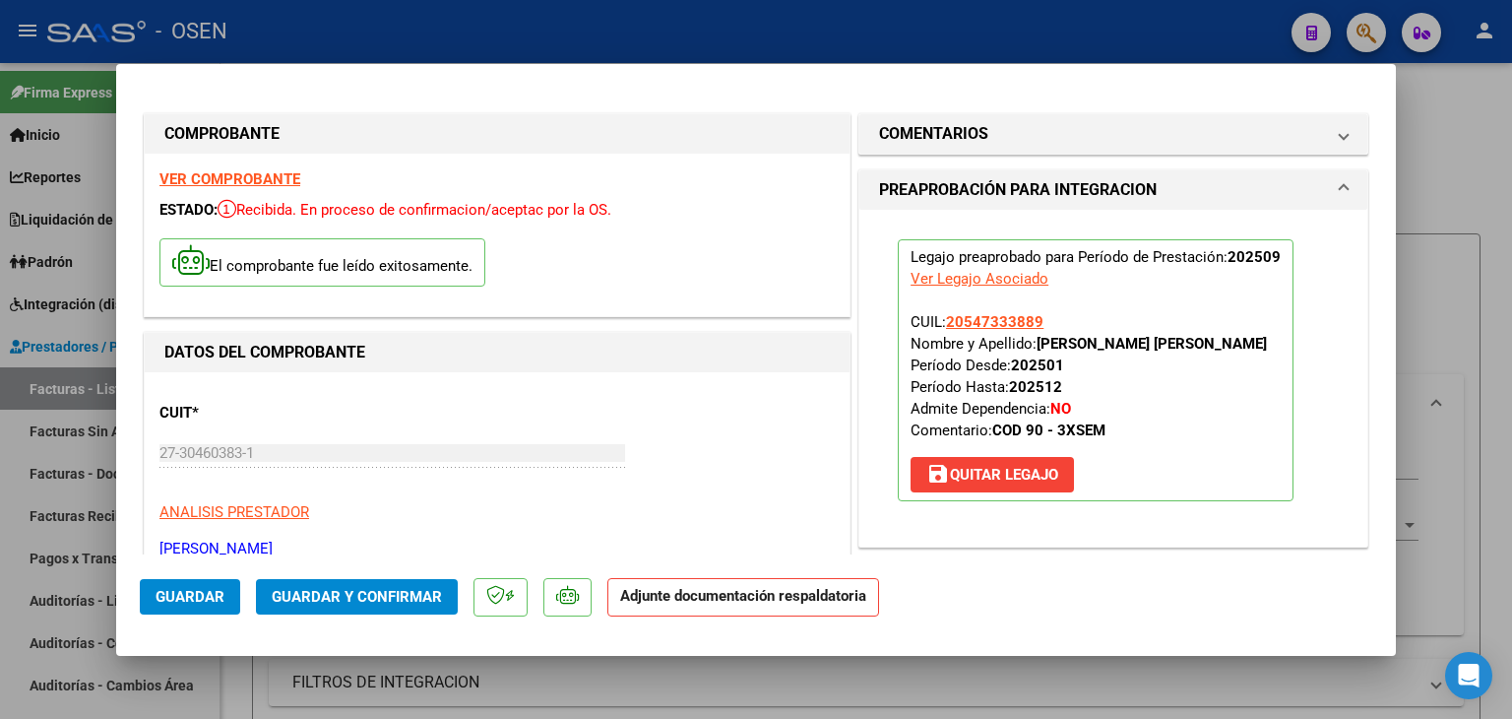
scroll to position [295, 0]
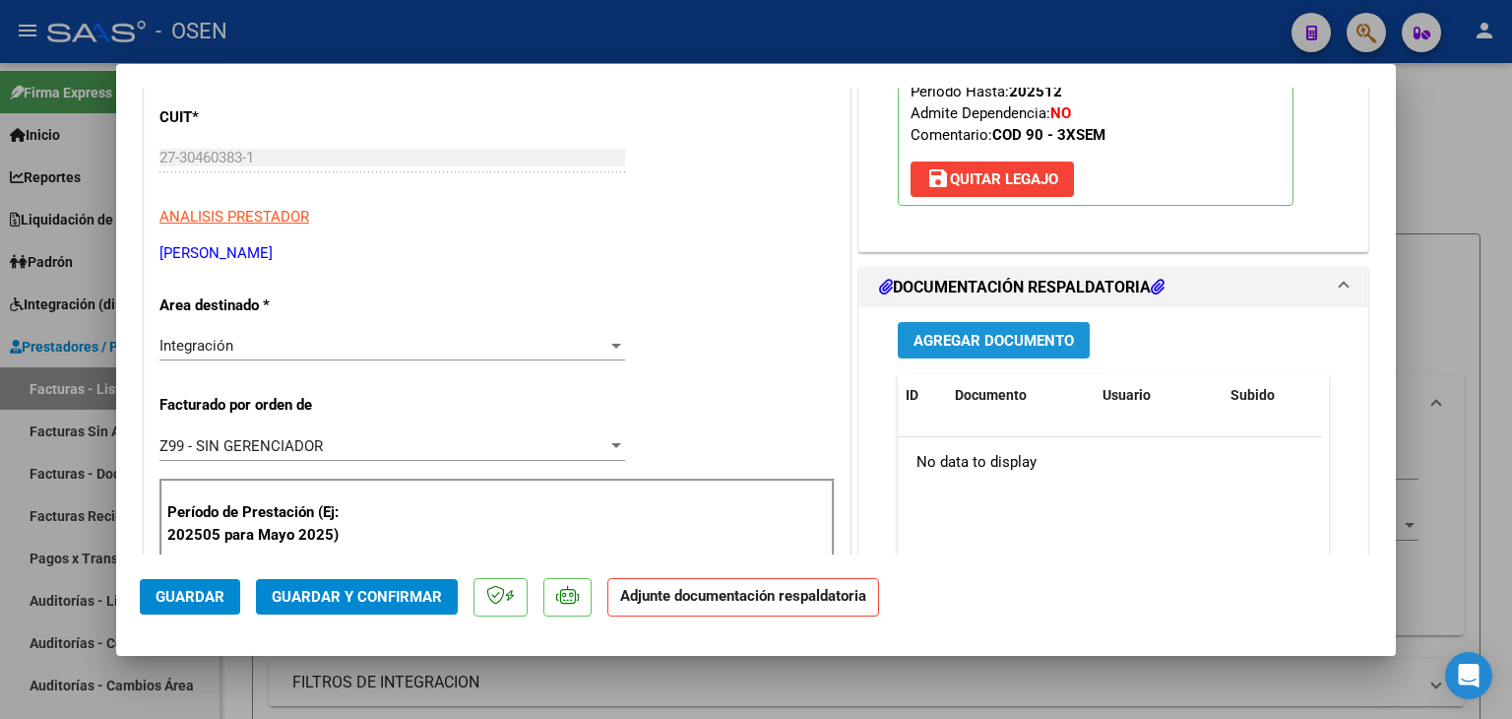
click at [1011, 350] on span "Agregar Documento" at bounding box center [994, 341] width 160 height 18
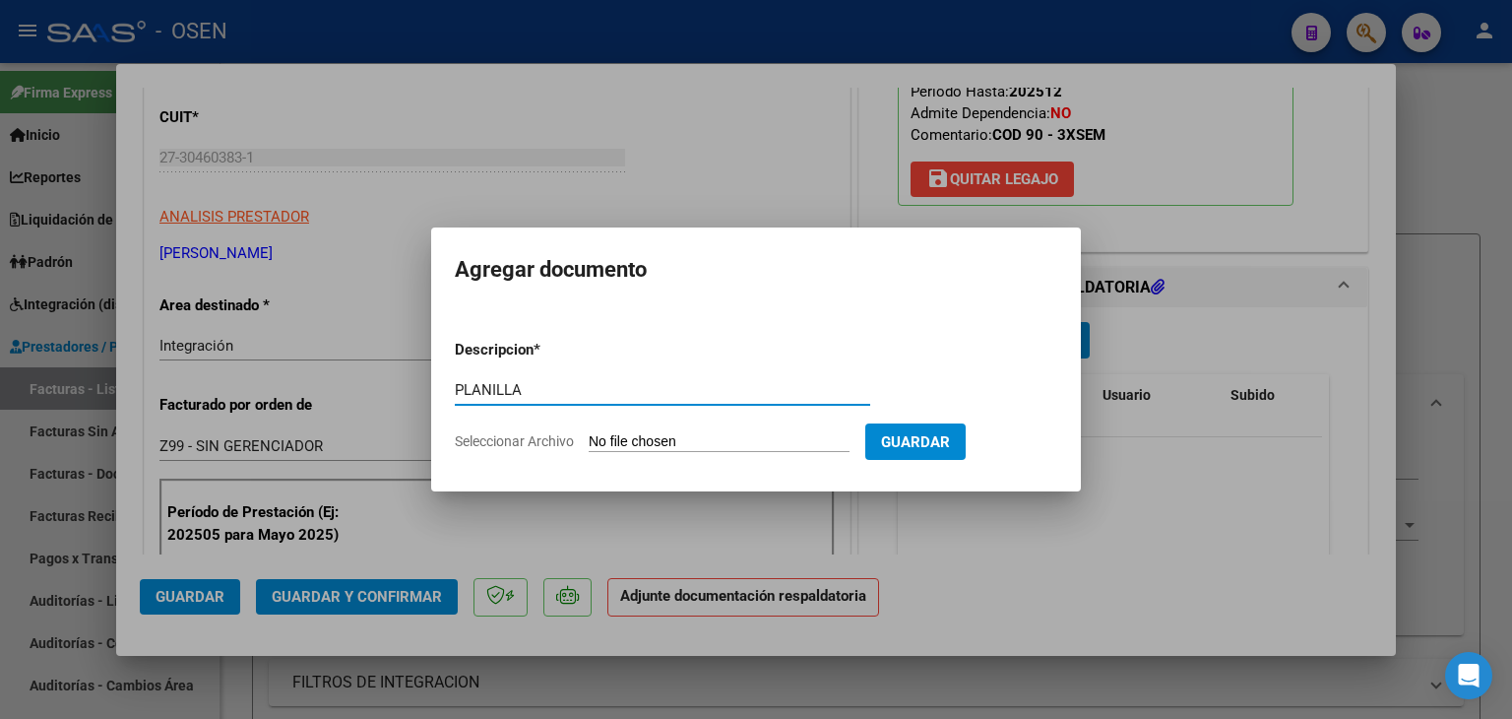
type input "PLANILLA"
click at [589, 433] on input "Seleccionar Archivo" at bounding box center [719, 442] width 261 height 19
type input "C:\fakepath\[PERSON_NAME] FONO PLANILLA SEP.pdf"
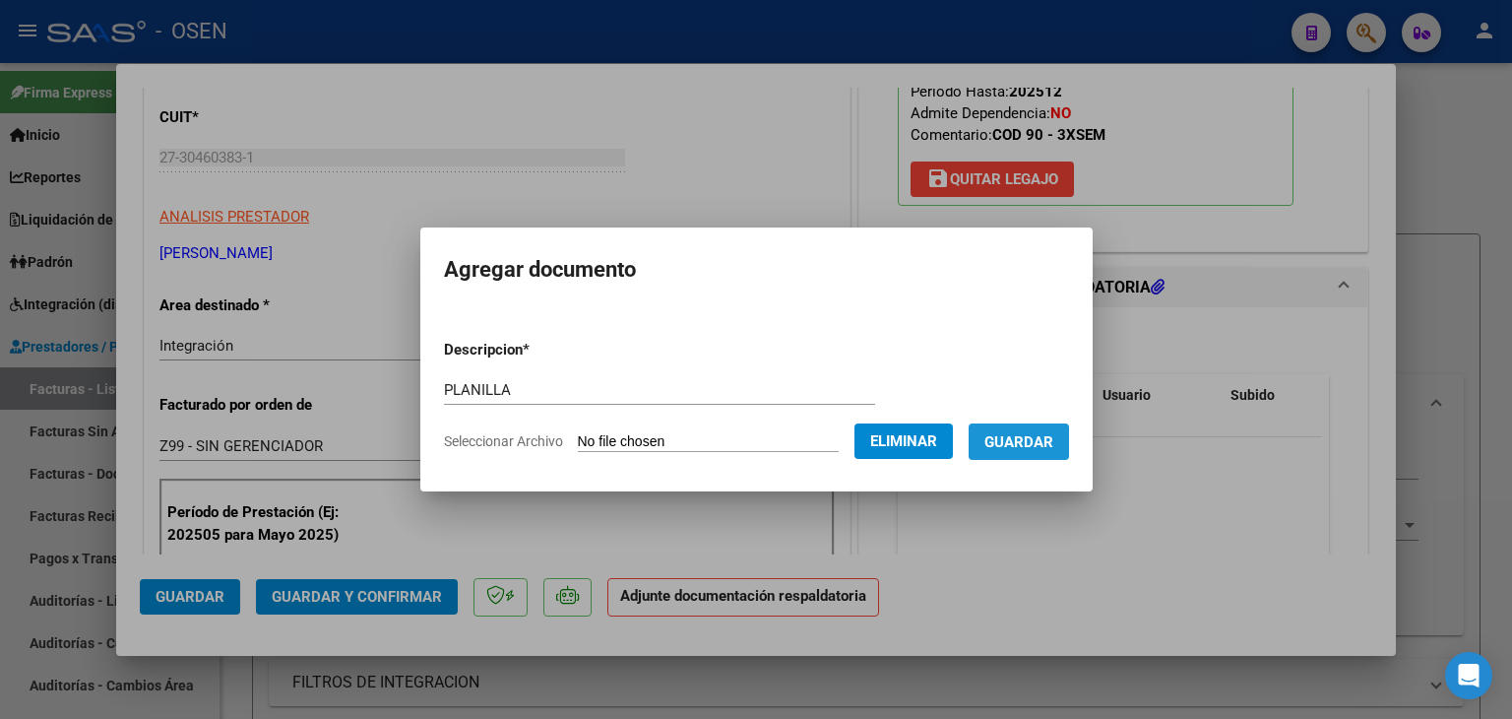
click at [1037, 449] on span "Guardar" at bounding box center [1019, 442] width 69 height 18
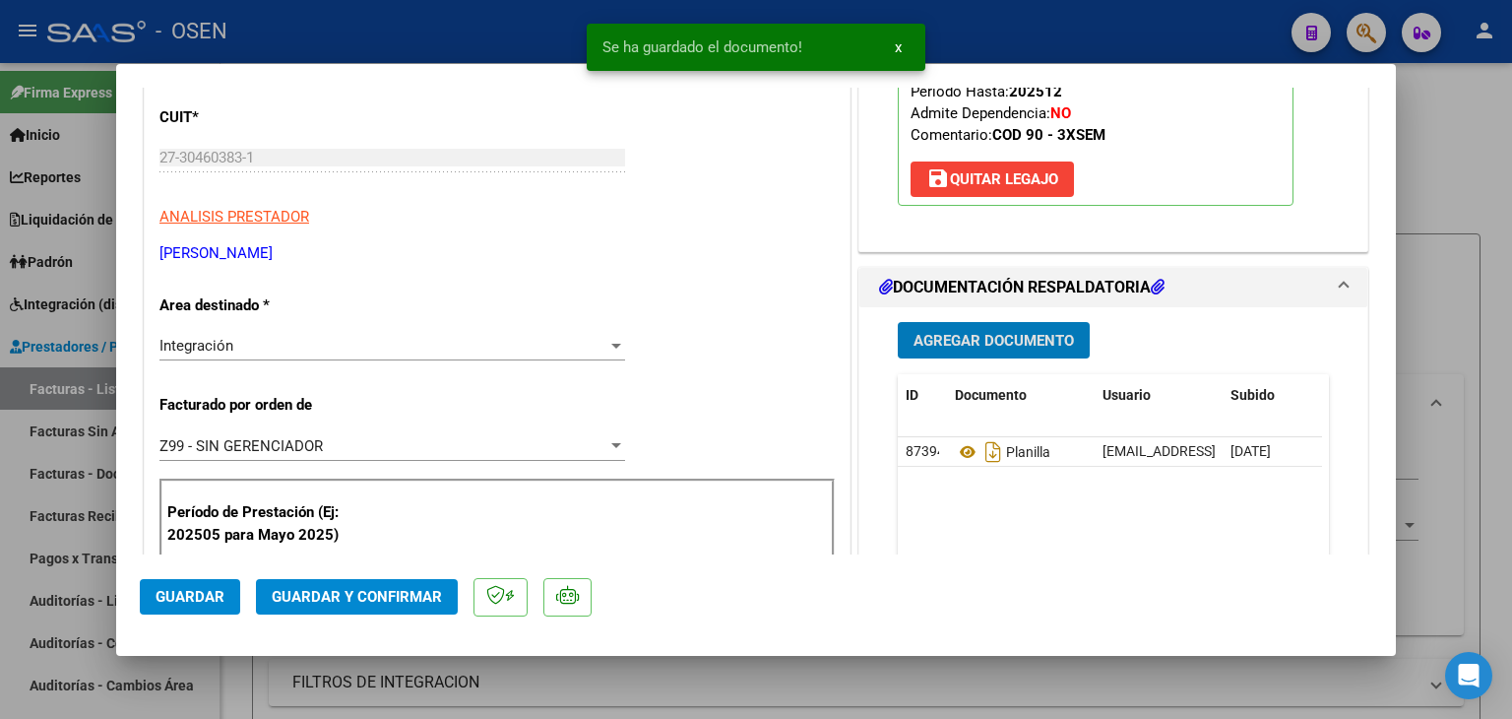
click at [221, 599] on span "Guardar" at bounding box center [190, 597] width 69 height 18
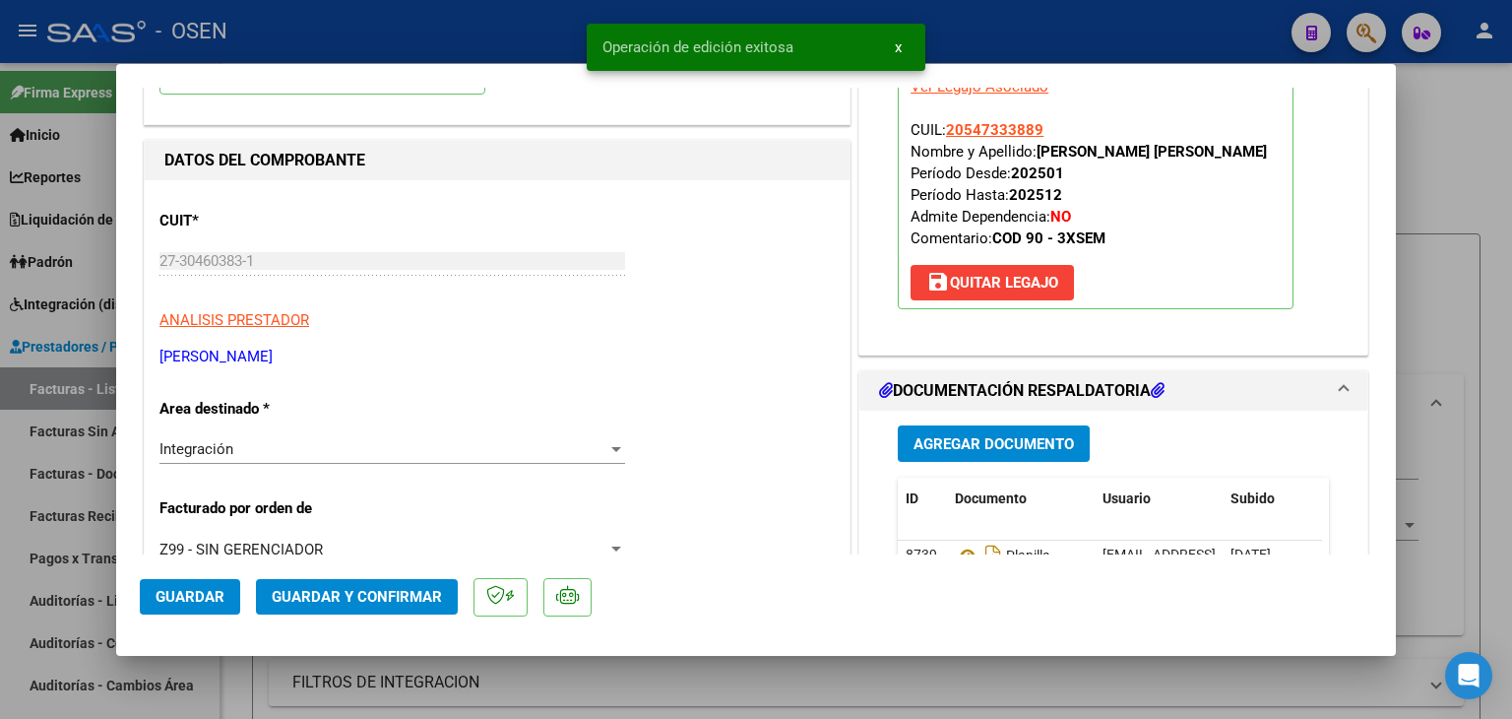
scroll to position [98, 0]
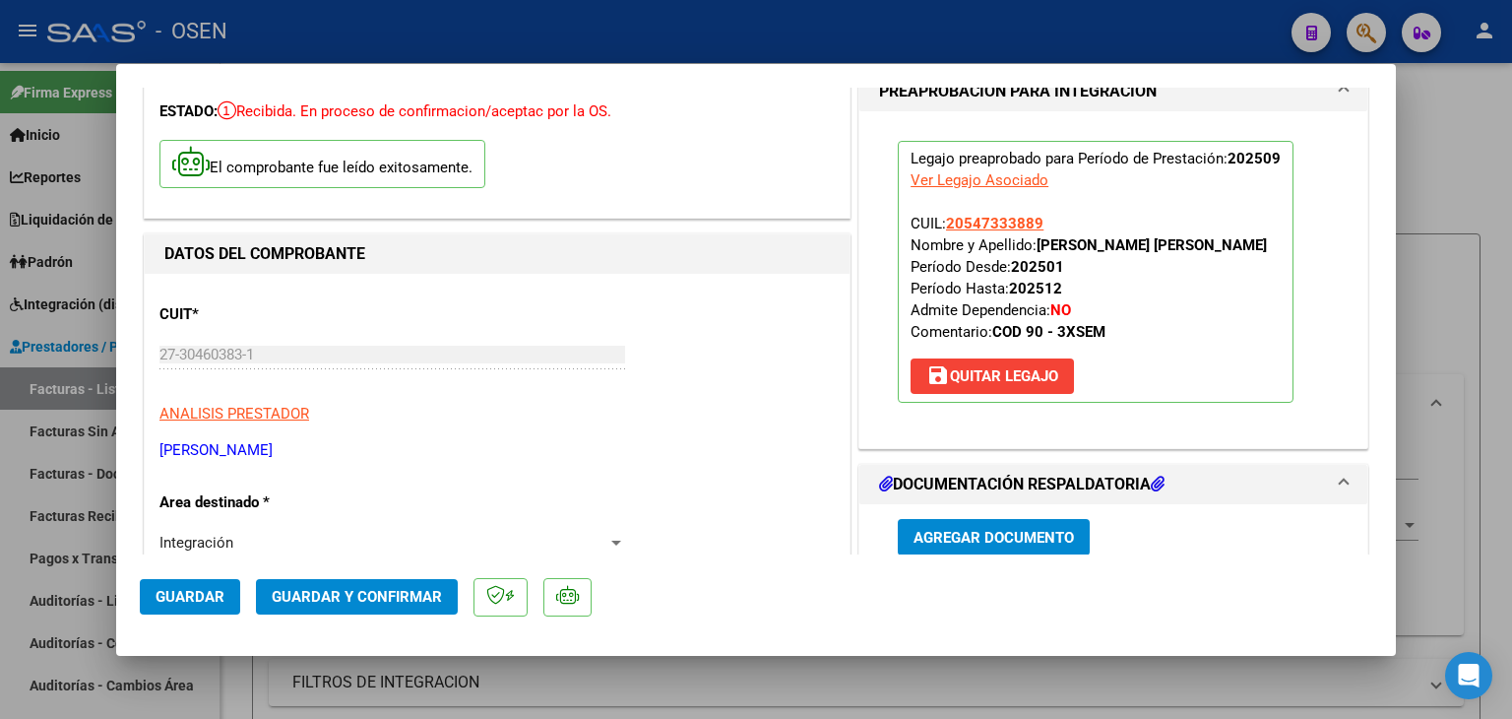
click at [1496, 109] on div at bounding box center [756, 359] width 1512 height 719
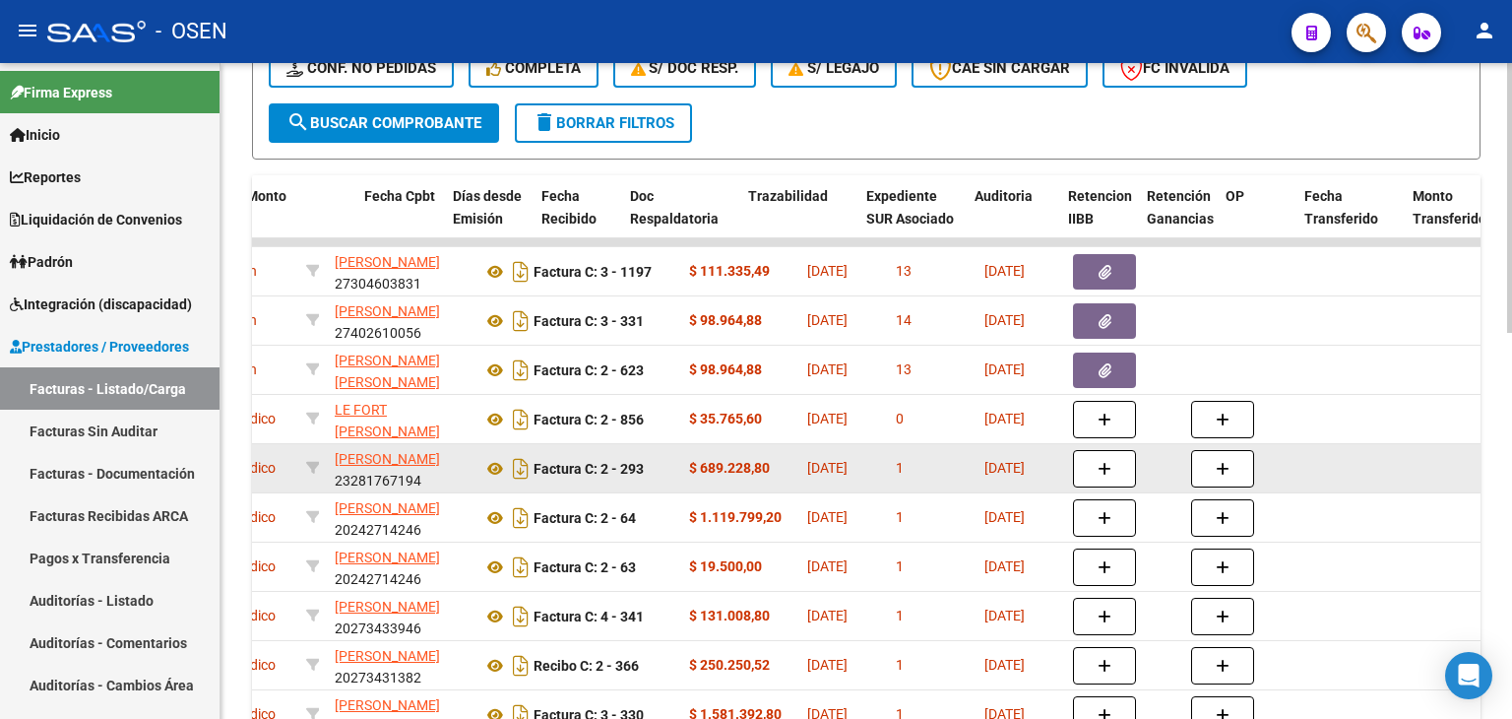
scroll to position [0, 0]
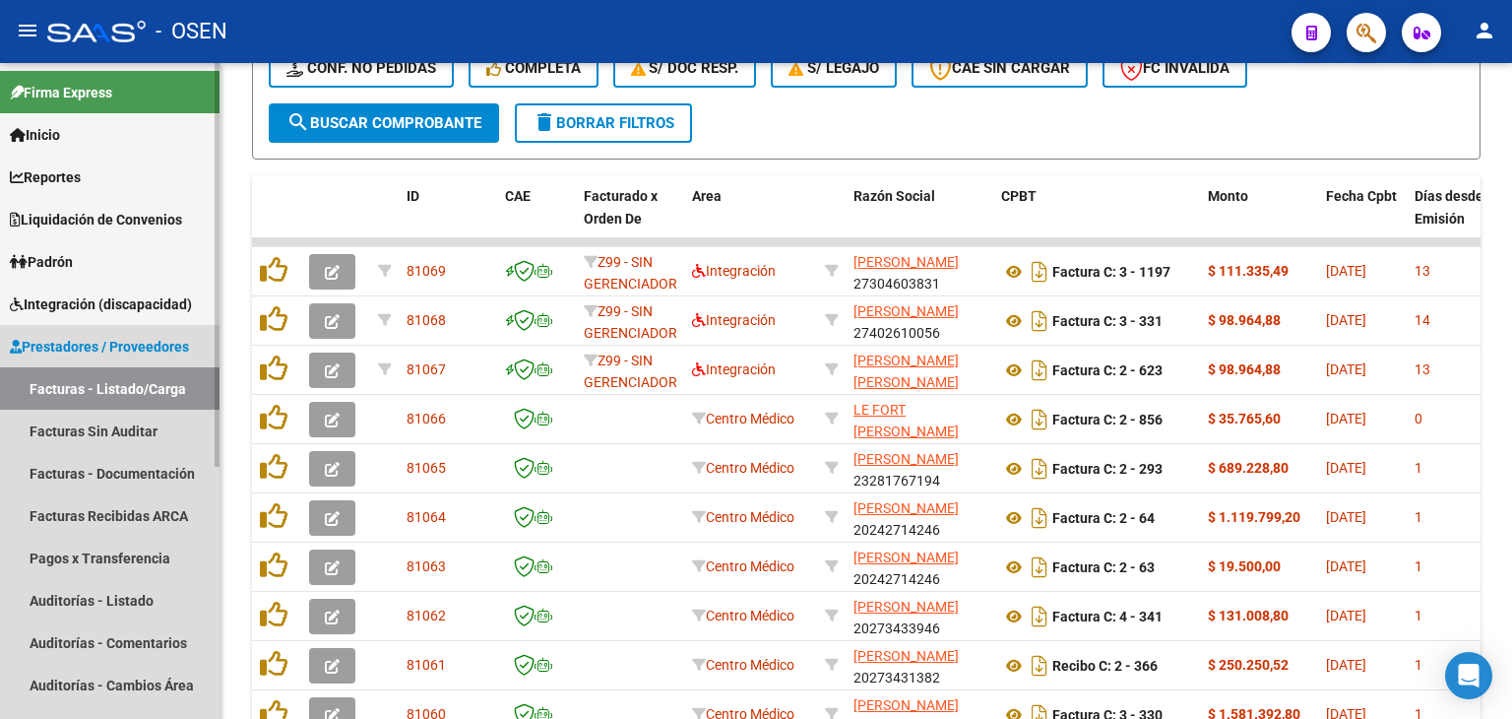
click at [122, 393] on link "Facturas - Listado/Carga" at bounding box center [110, 388] width 220 height 42
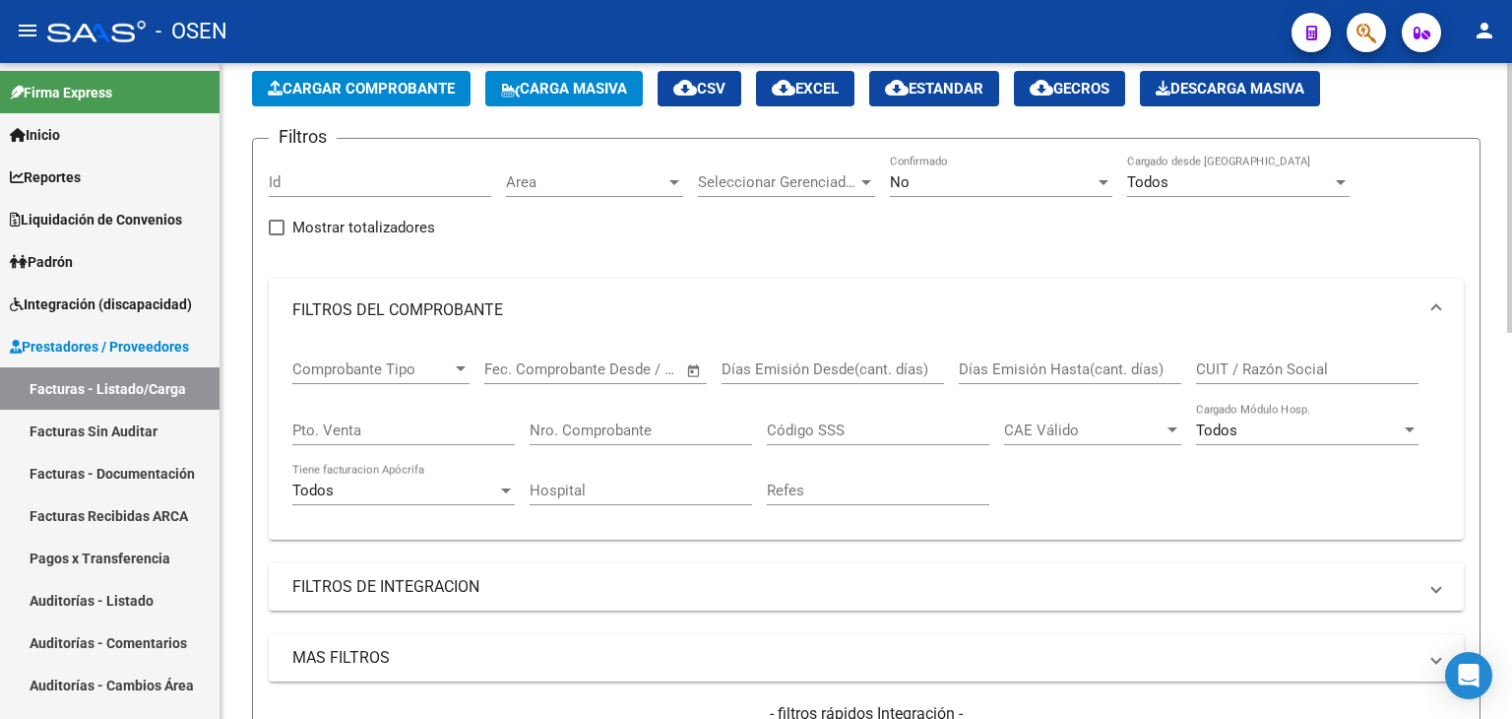
scroll to position [197, 0]
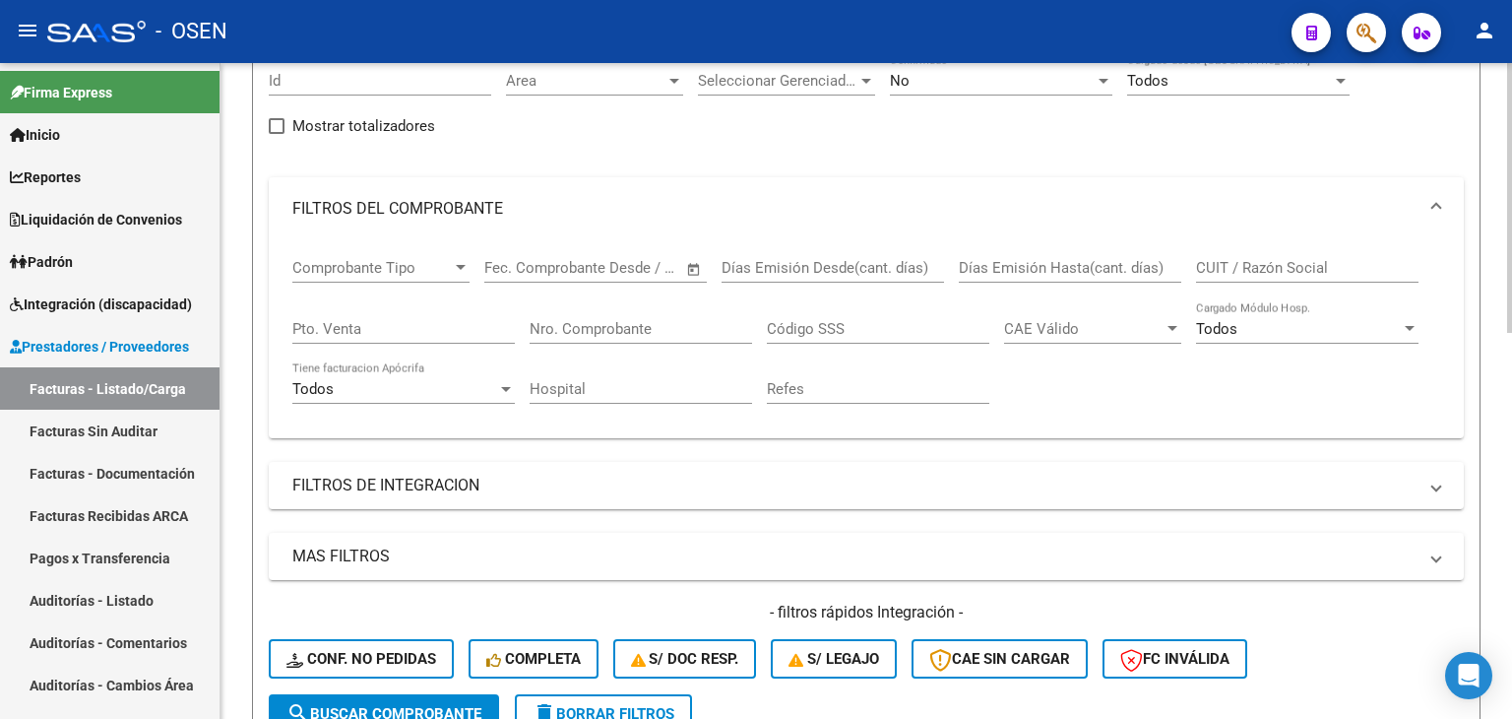
click at [1241, 269] on input "CUIT / Razón Social" at bounding box center [1307, 268] width 223 height 18
paste input "27373197675"
type input "27373197675"
click at [918, 79] on div "No" at bounding box center [992, 81] width 205 height 18
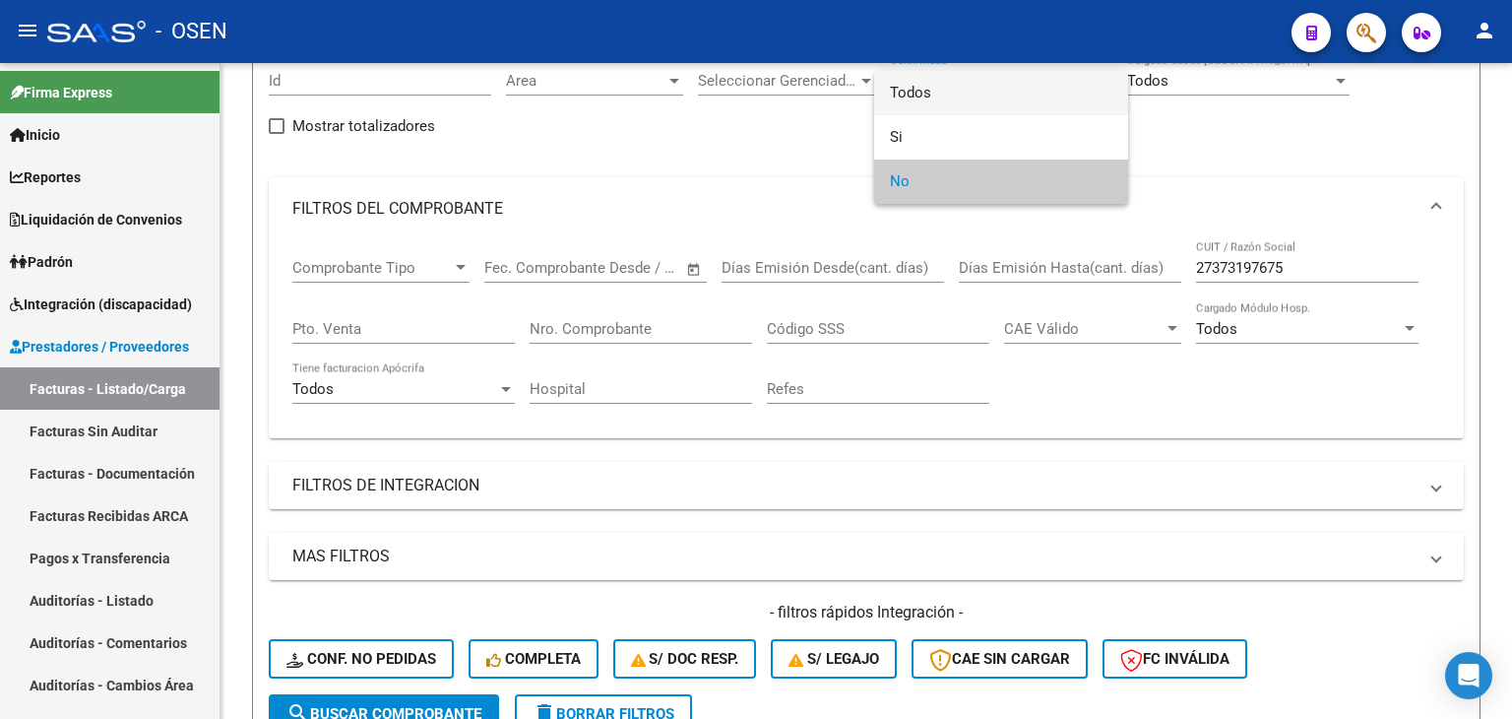
click at [925, 100] on span "Todos" at bounding box center [1001, 93] width 223 height 44
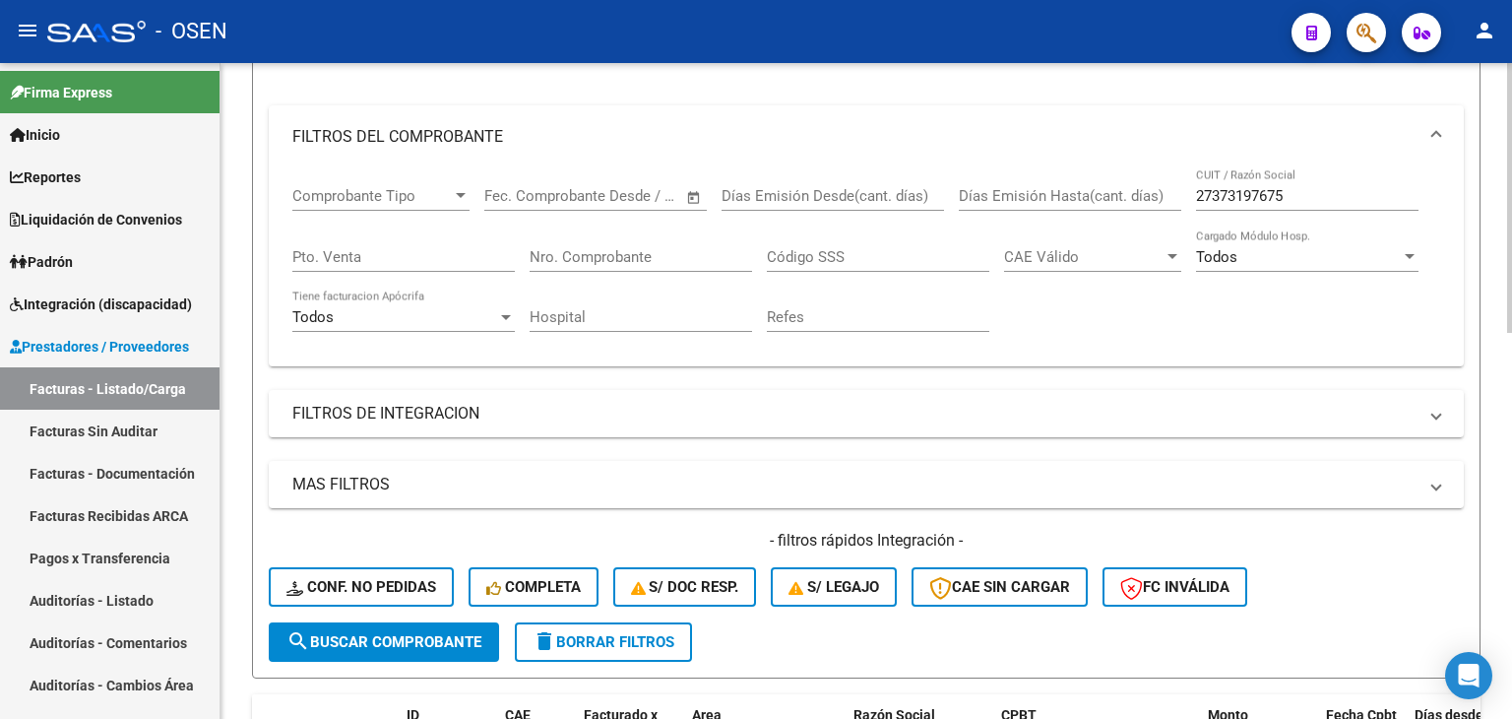
scroll to position [295, 0]
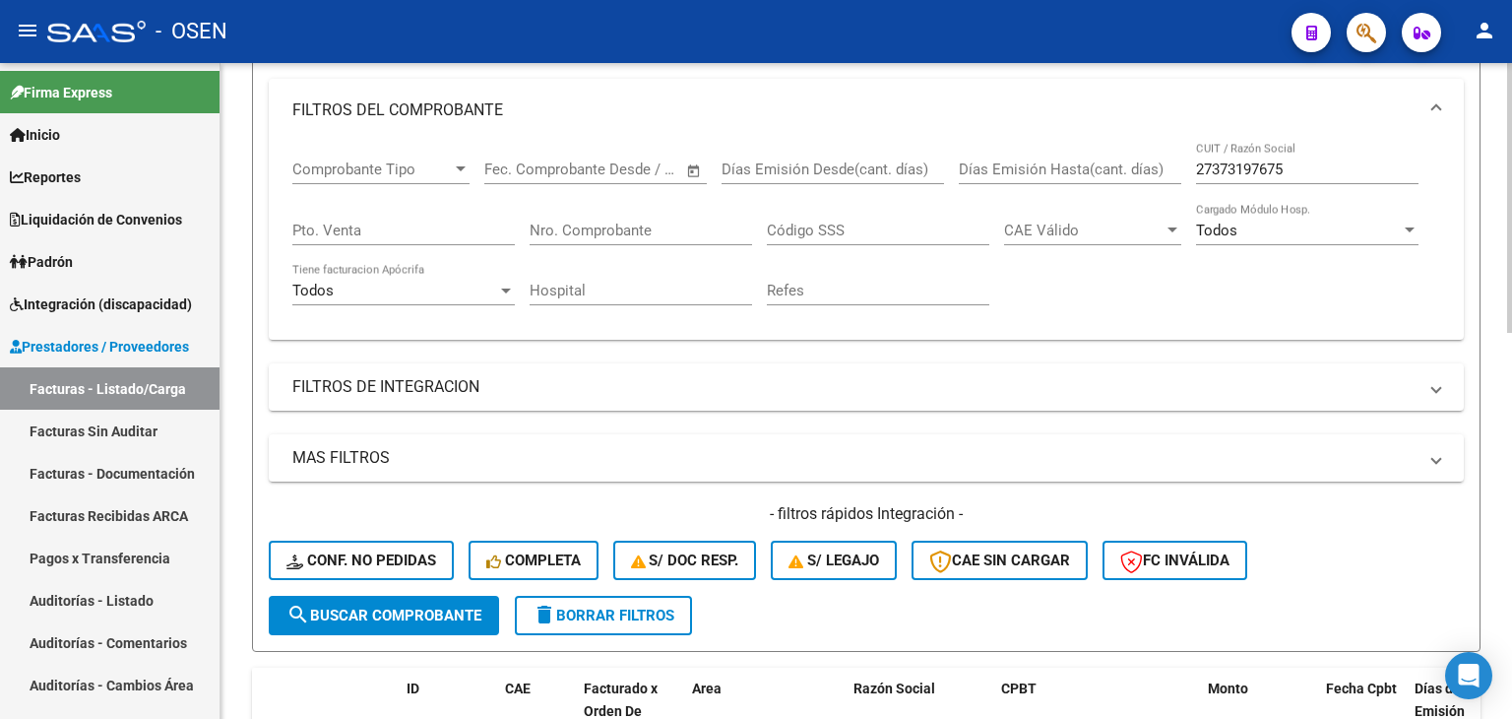
click at [383, 611] on span "search Buscar Comprobante" at bounding box center [384, 615] width 195 height 18
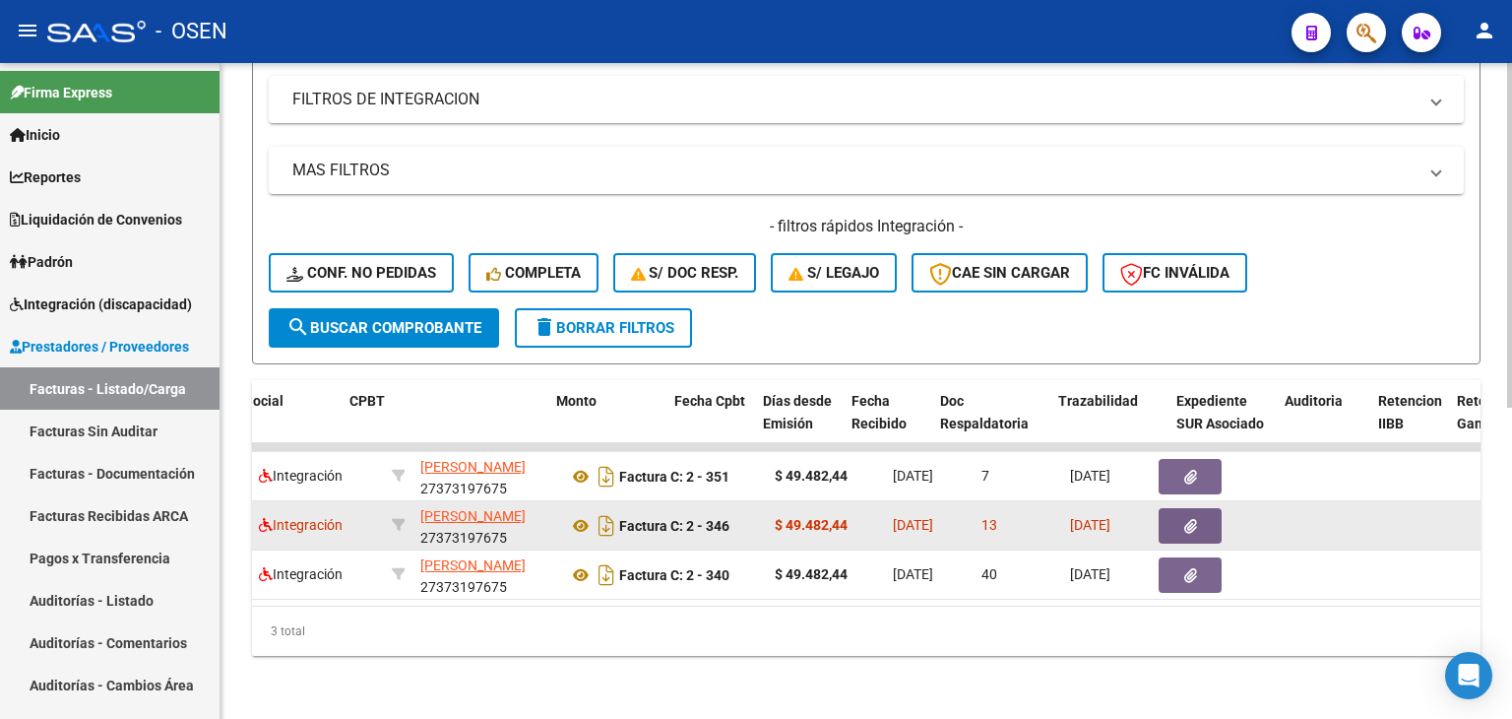
scroll to position [0, 0]
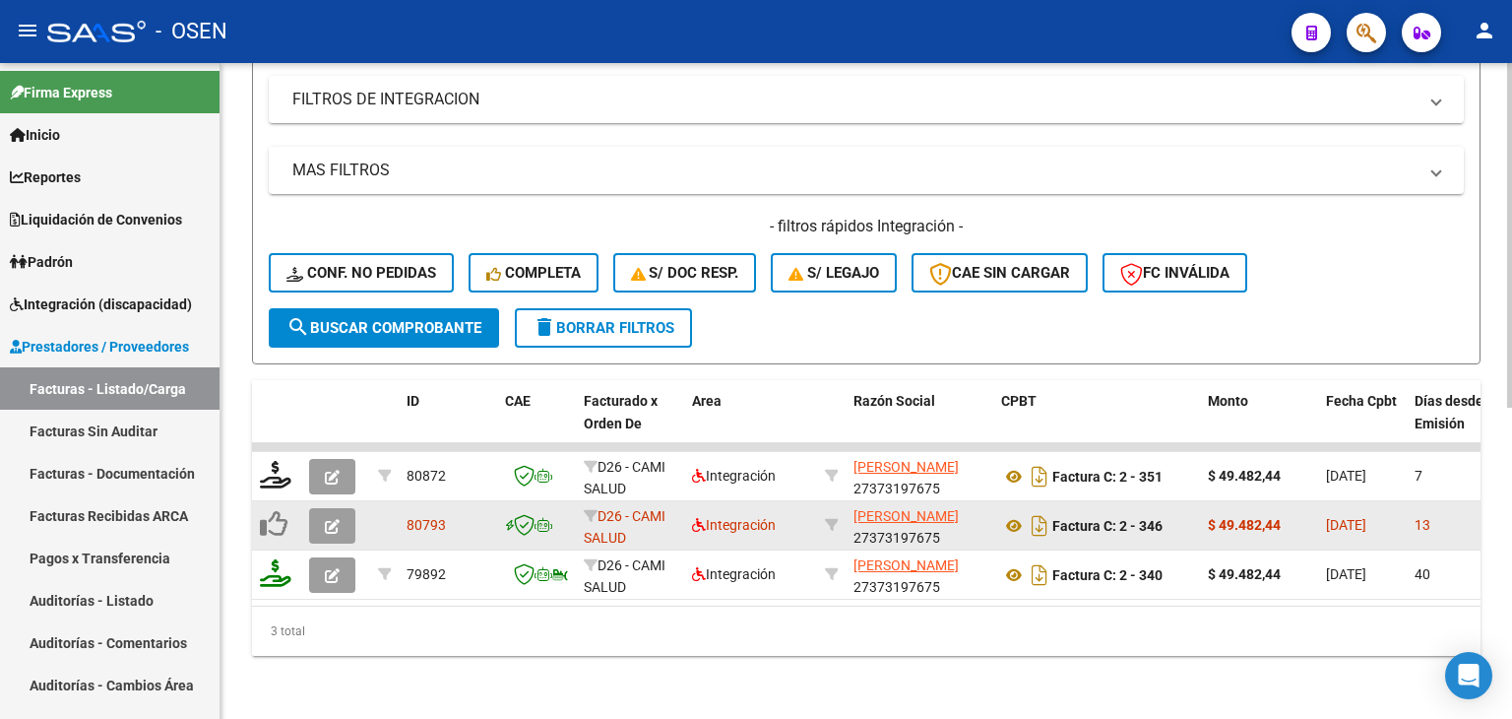
click at [333, 519] on icon "button" at bounding box center [332, 526] width 15 height 15
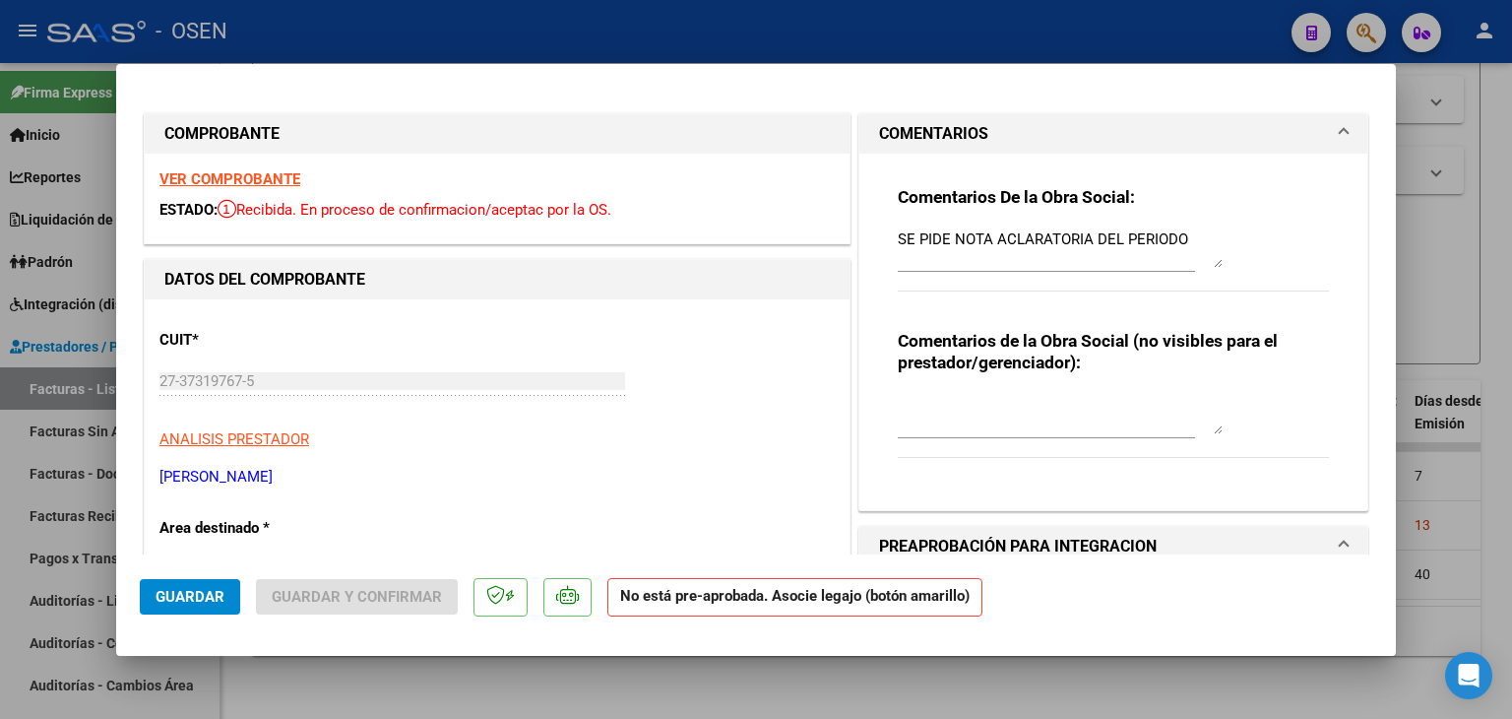
click at [969, 698] on div at bounding box center [756, 359] width 1512 height 719
type input "$ 0,00"
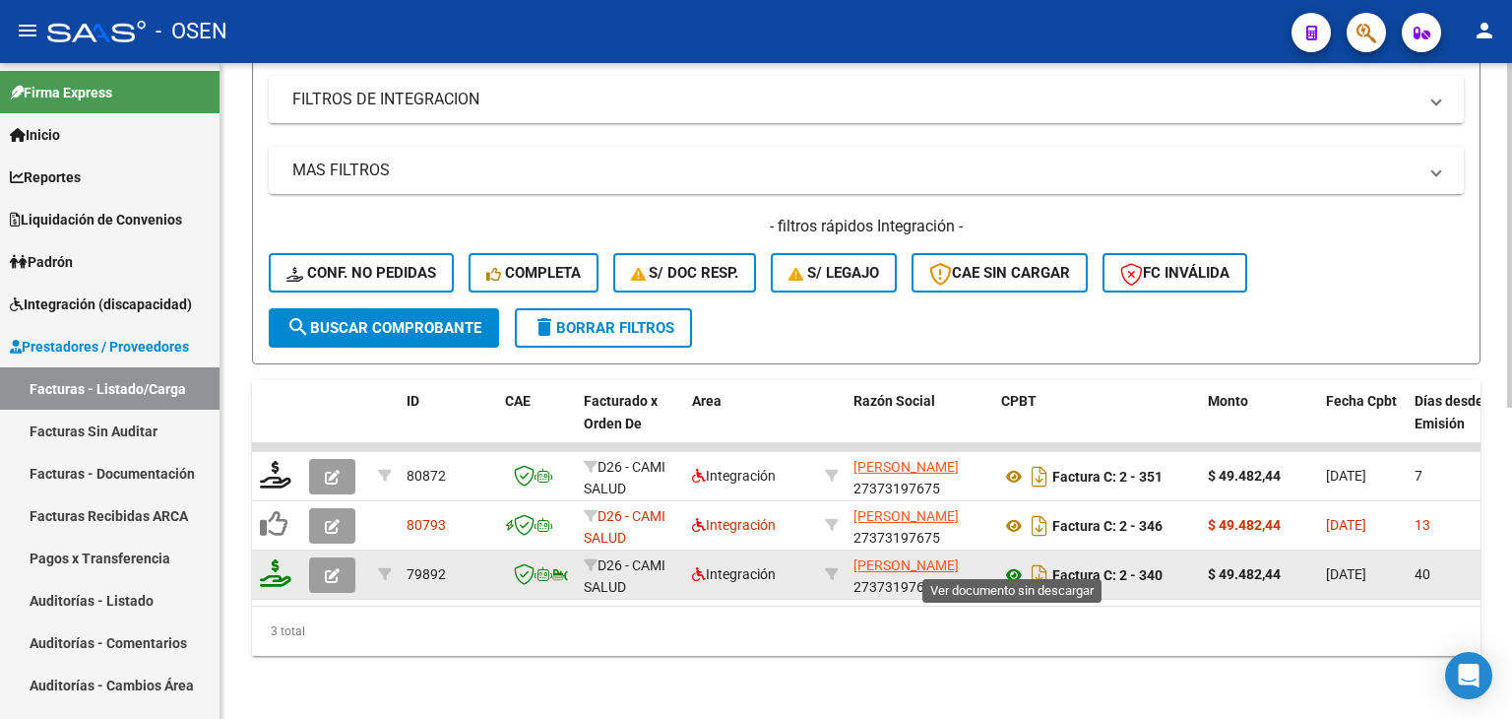
click at [1017, 563] on icon at bounding box center [1014, 575] width 26 height 24
click at [1012, 563] on icon at bounding box center [1014, 575] width 26 height 24
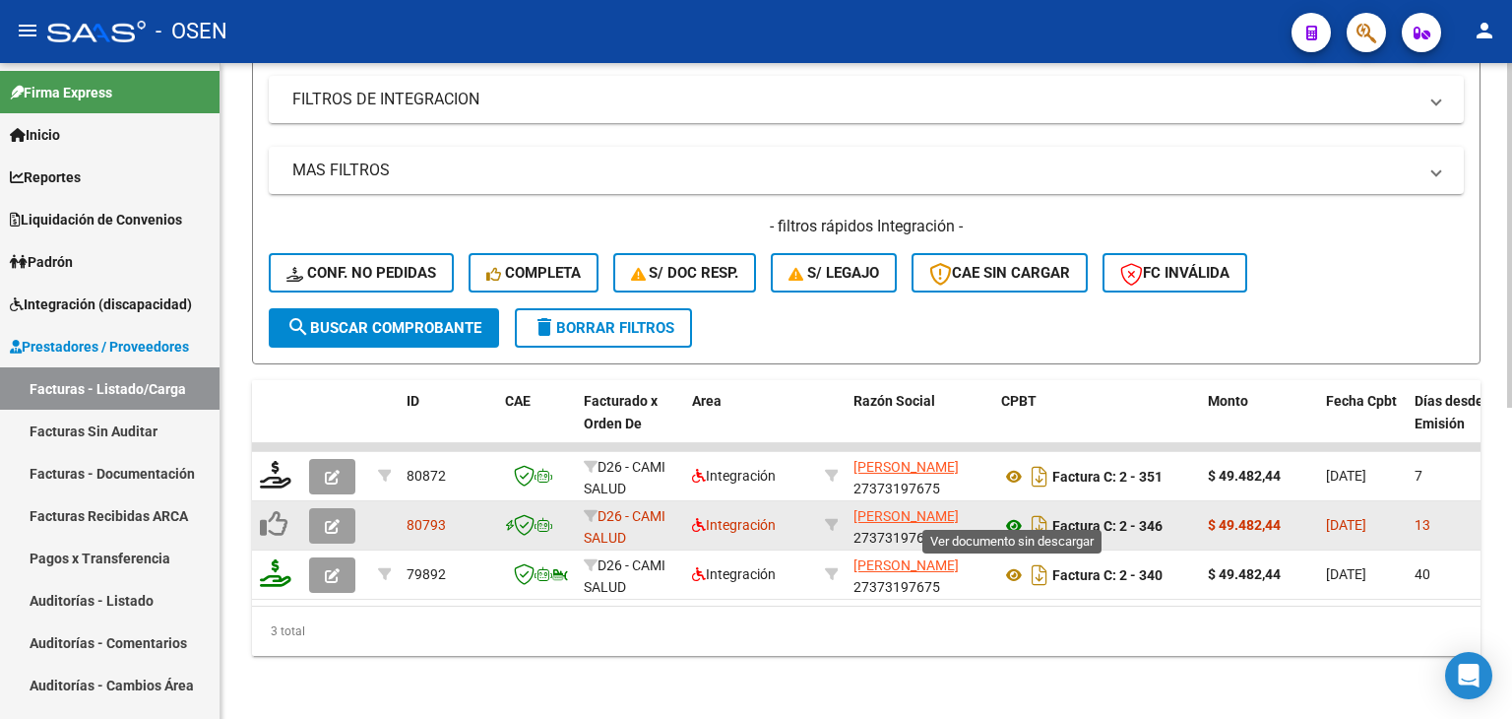
click at [1016, 517] on icon at bounding box center [1014, 526] width 26 height 24
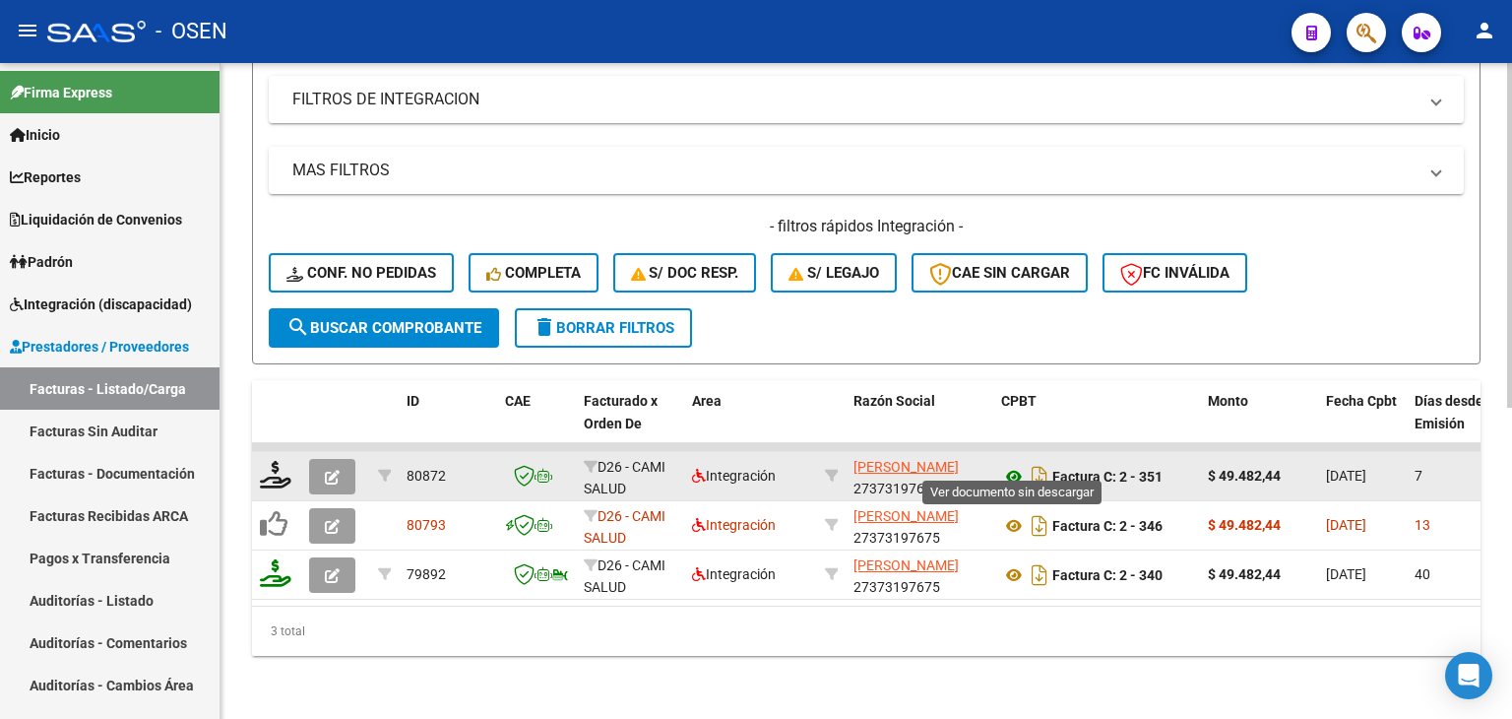
click at [1019, 465] on icon at bounding box center [1014, 477] width 26 height 24
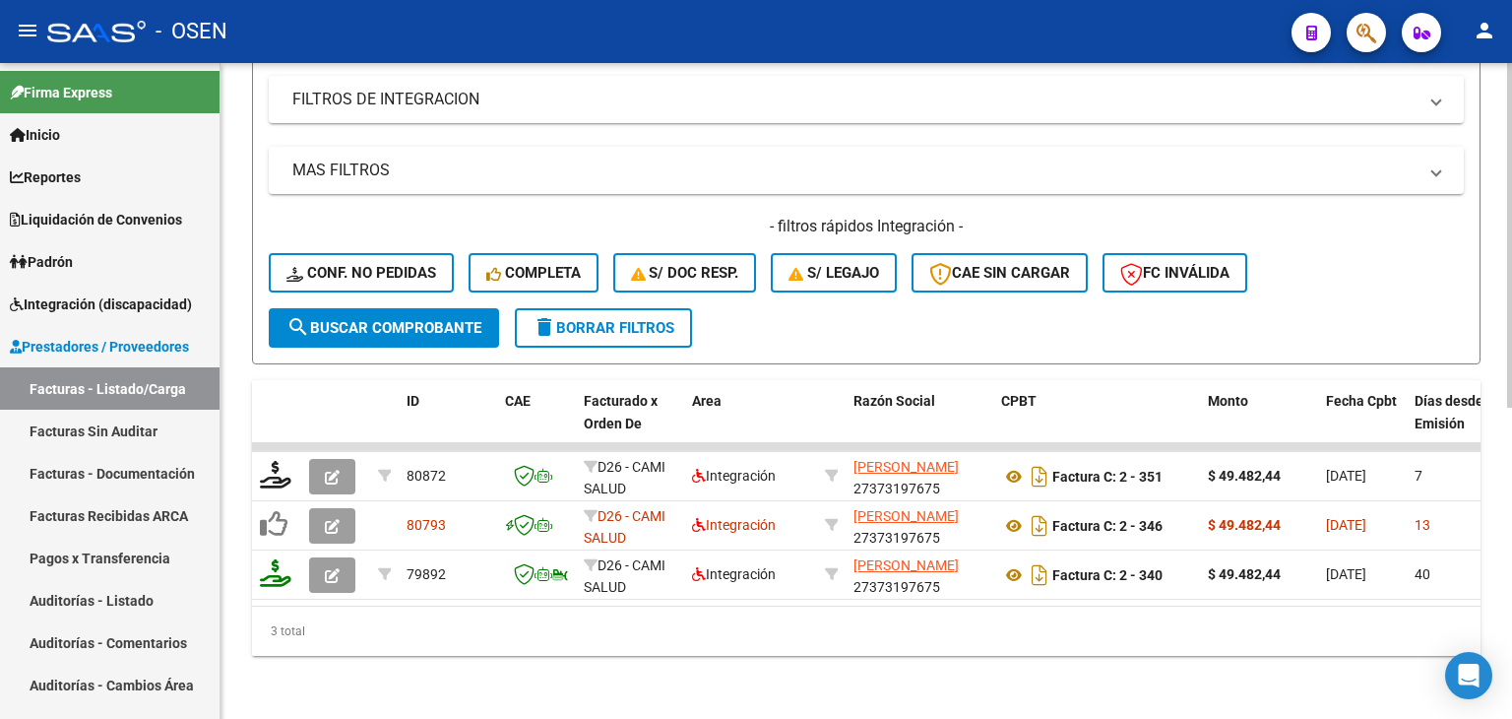
scroll to position [595, 0]
click at [642, 319] on span "delete Borrar Filtros" at bounding box center [604, 328] width 142 height 18
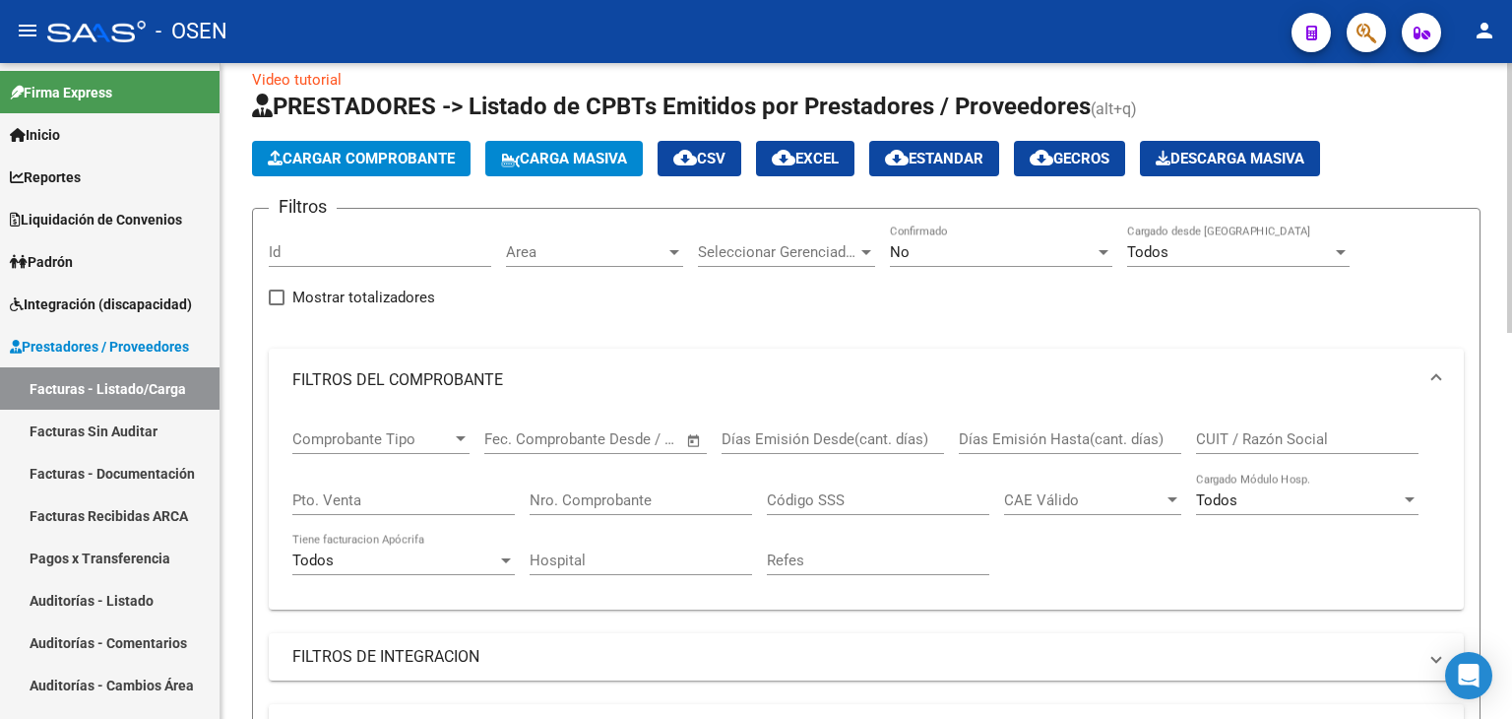
scroll to position [0, 0]
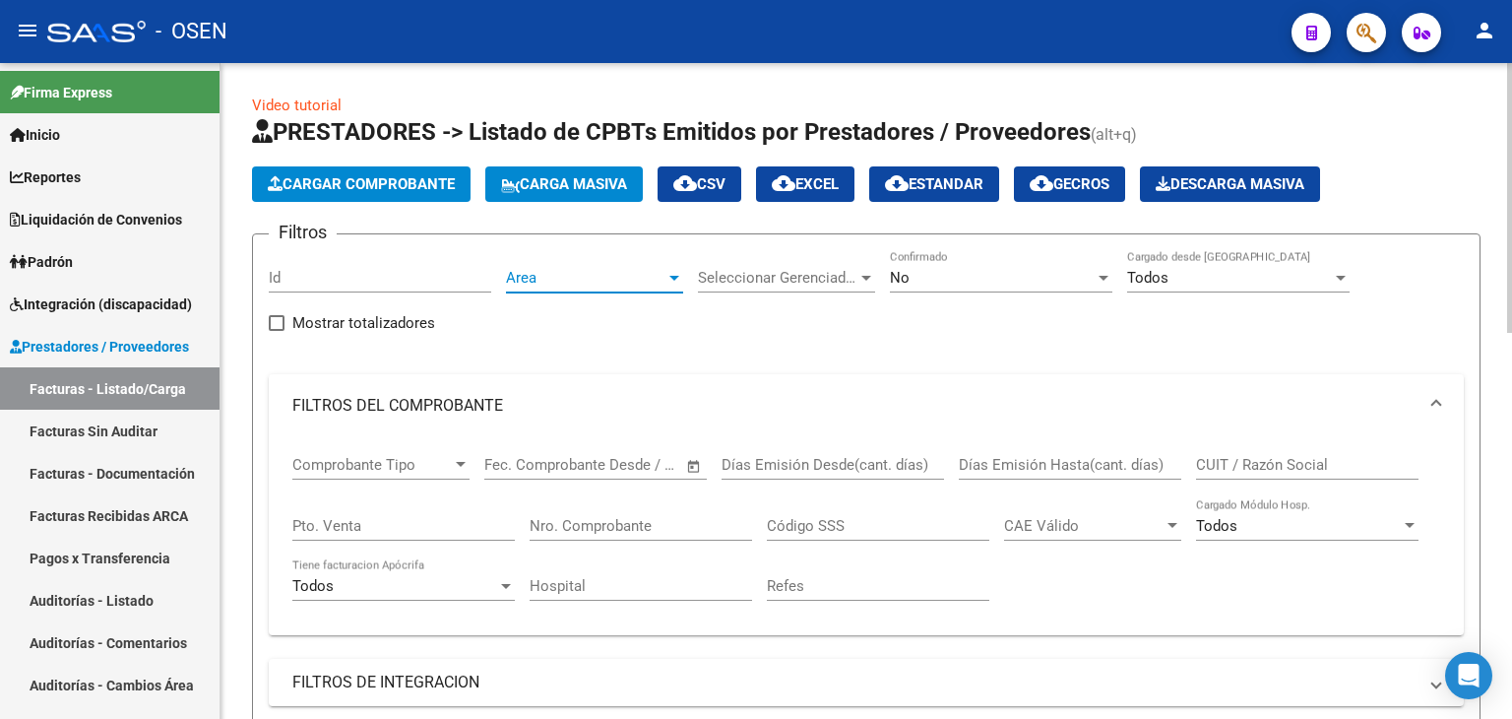
click at [559, 275] on span "Area" at bounding box center [585, 278] width 159 height 18
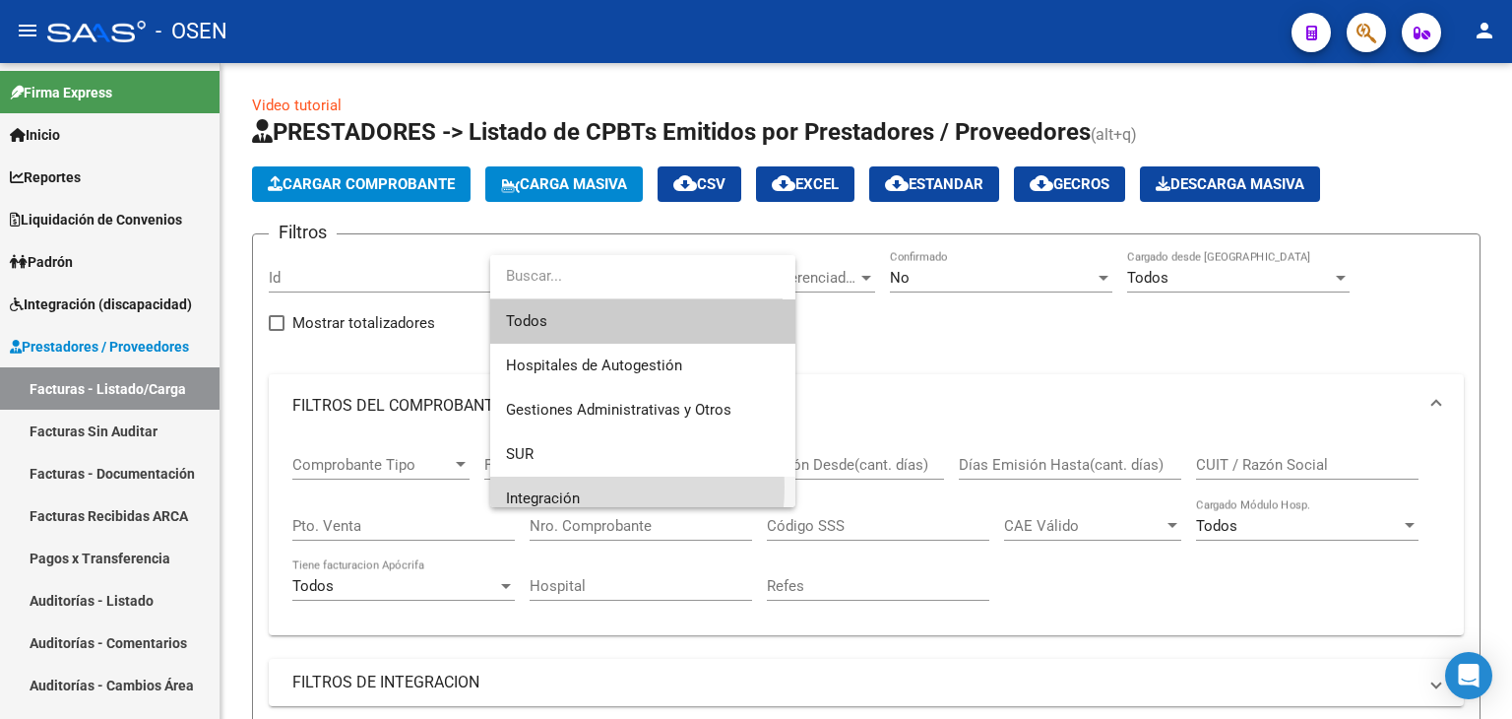
click at [550, 486] on span "Integración" at bounding box center [643, 499] width 274 height 44
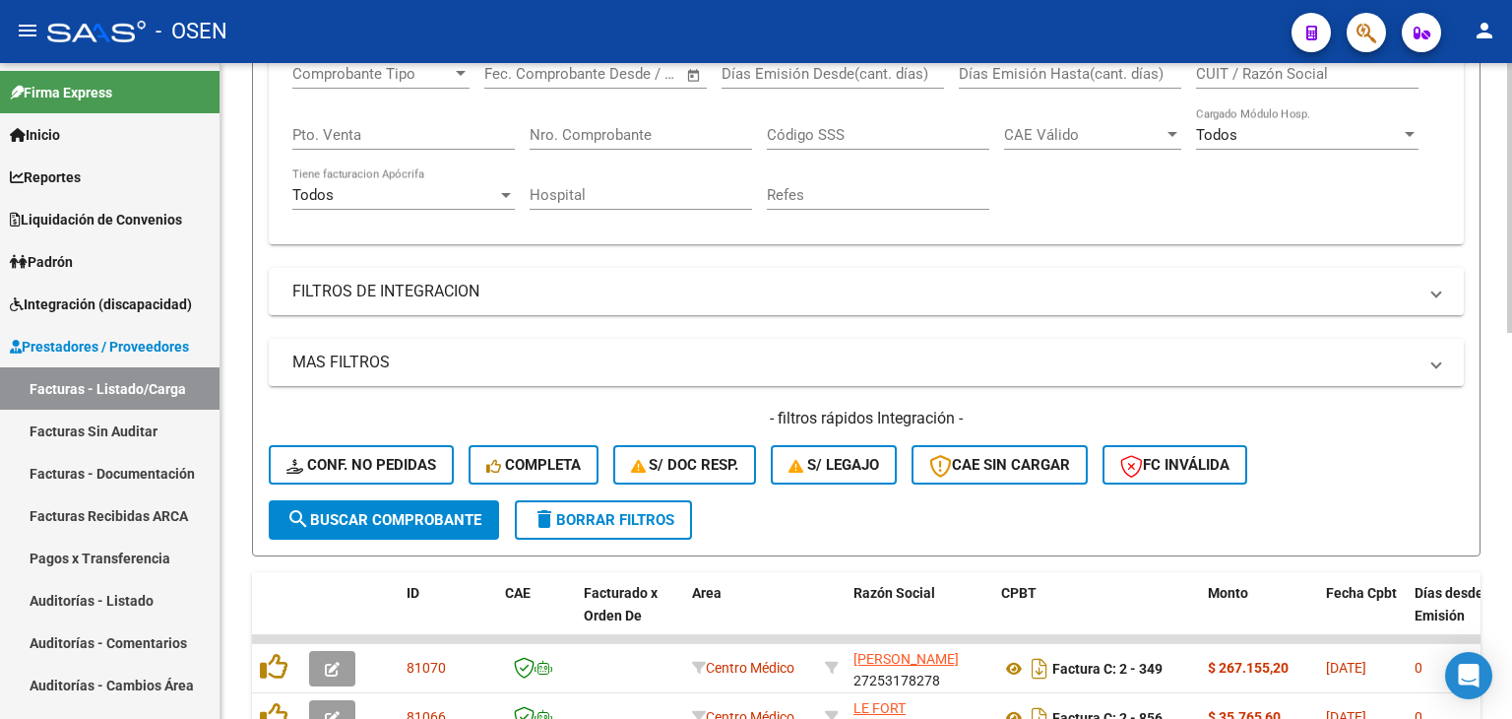
scroll to position [394, 0]
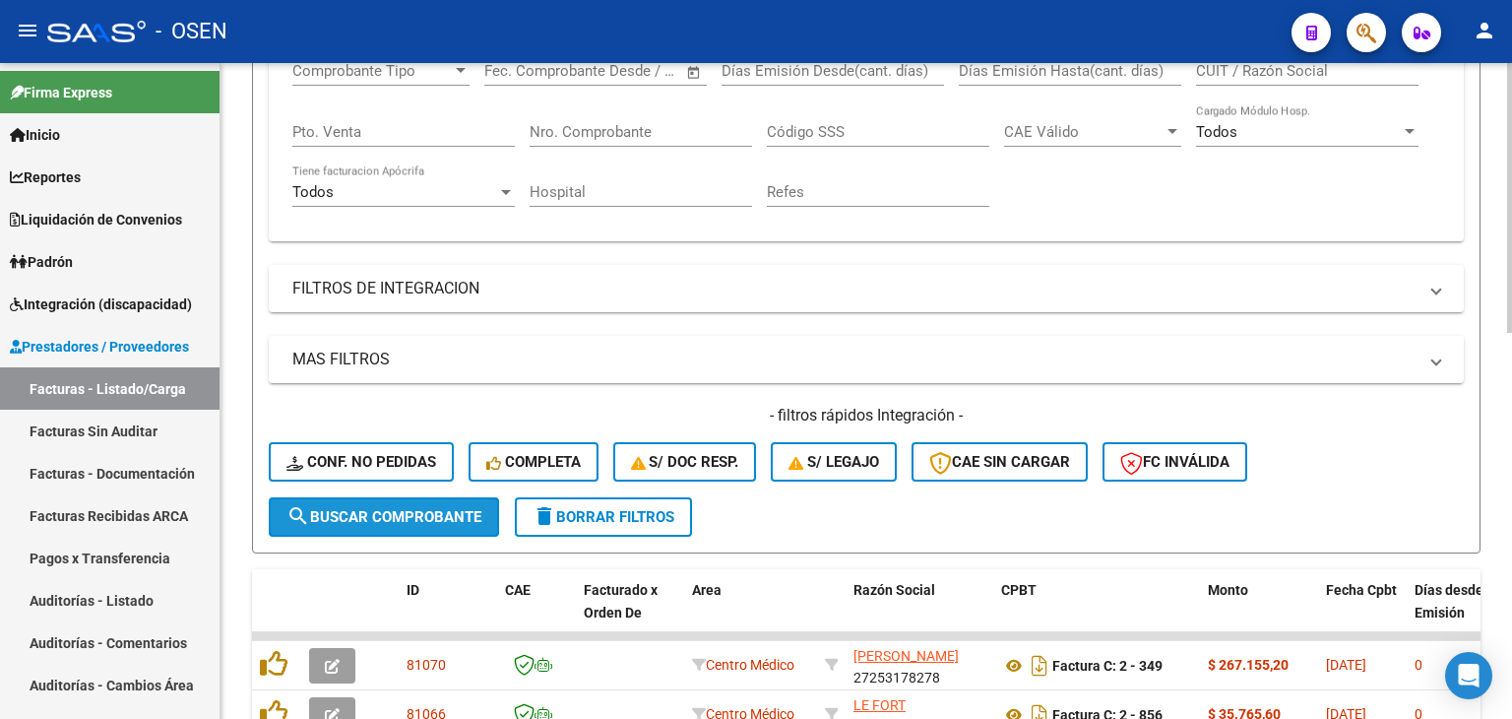
click at [433, 517] on span "search Buscar Comprobante" at bounding box center [384, 517] width 195 height 18
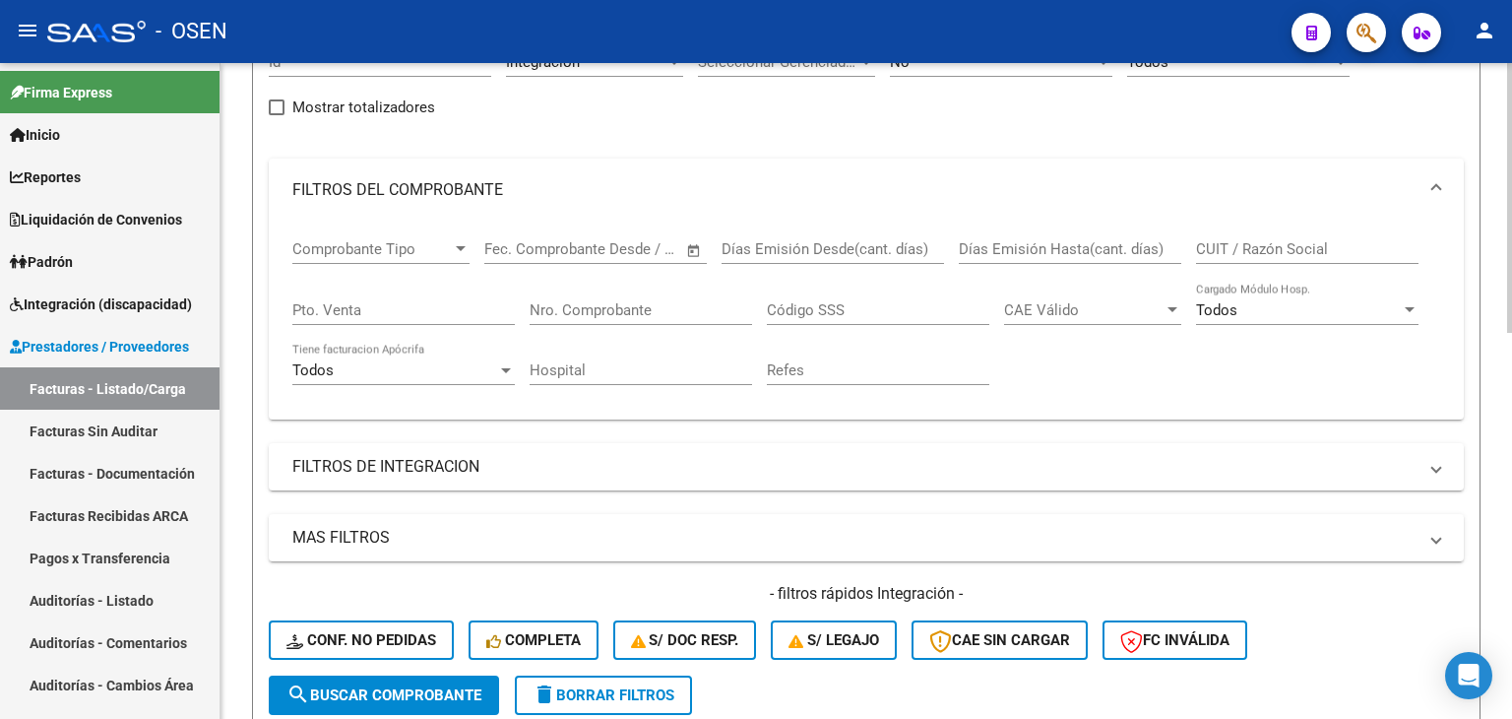
scroll to position [0, 0]
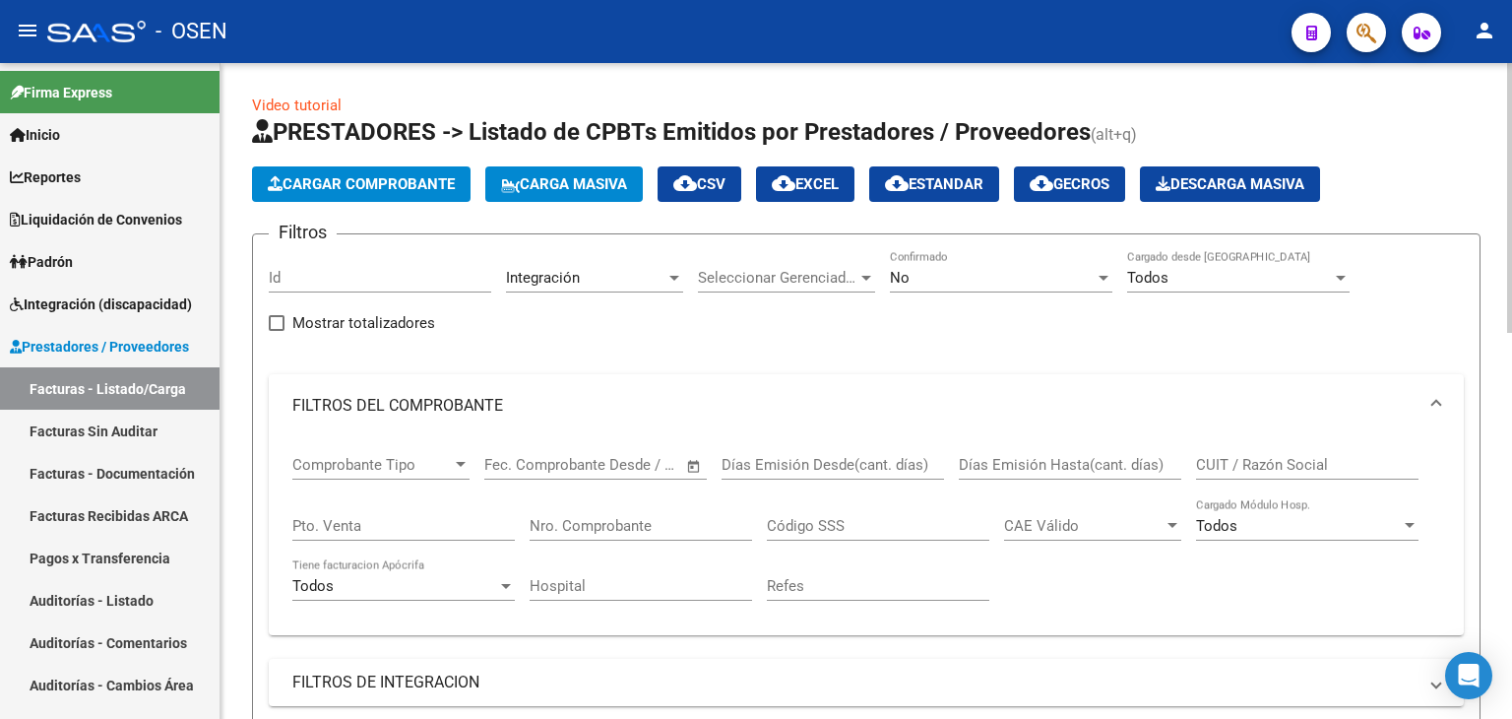
click at [933, 272] on div "No" at bounding box center [992, 278] width 205 height 18
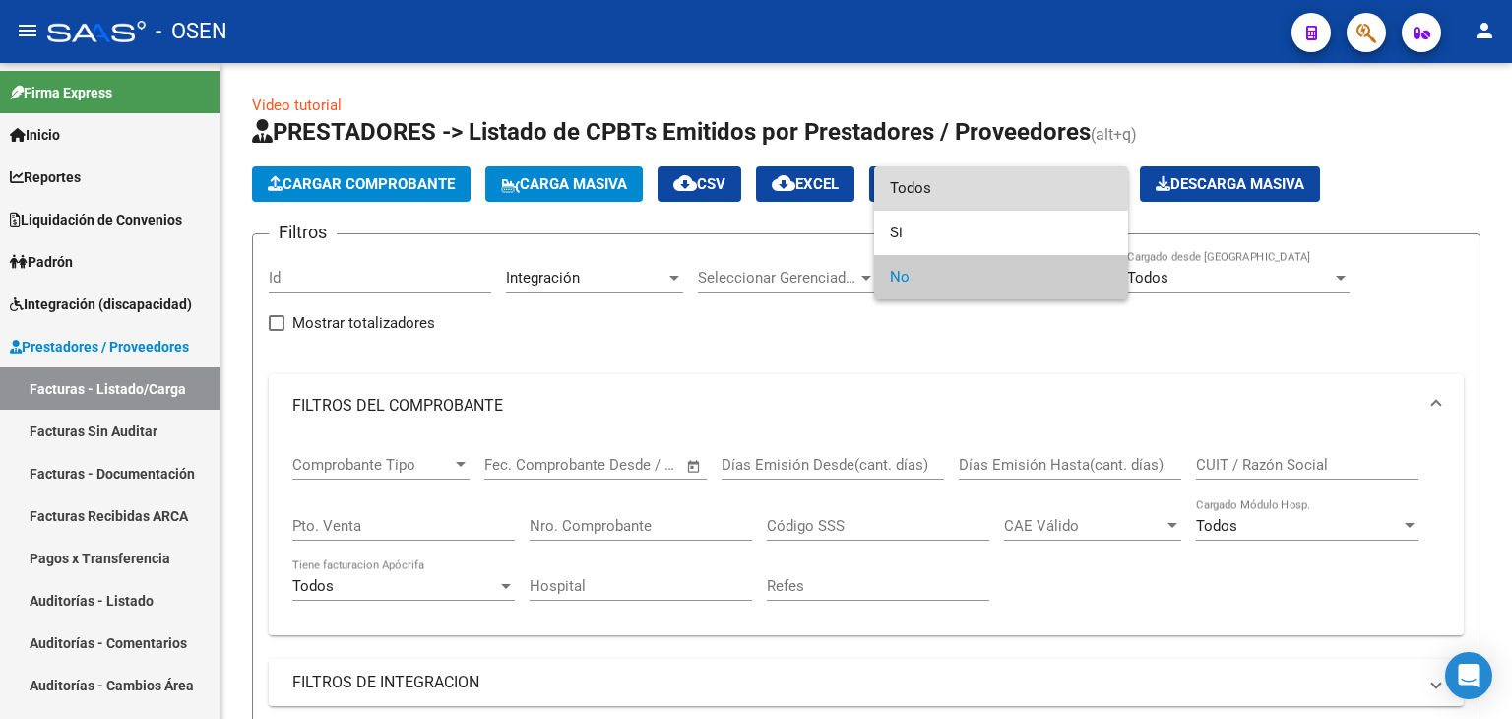
click at [945, 201] on span "Todos" at bounding box center [1001, 188] width 223 height 44
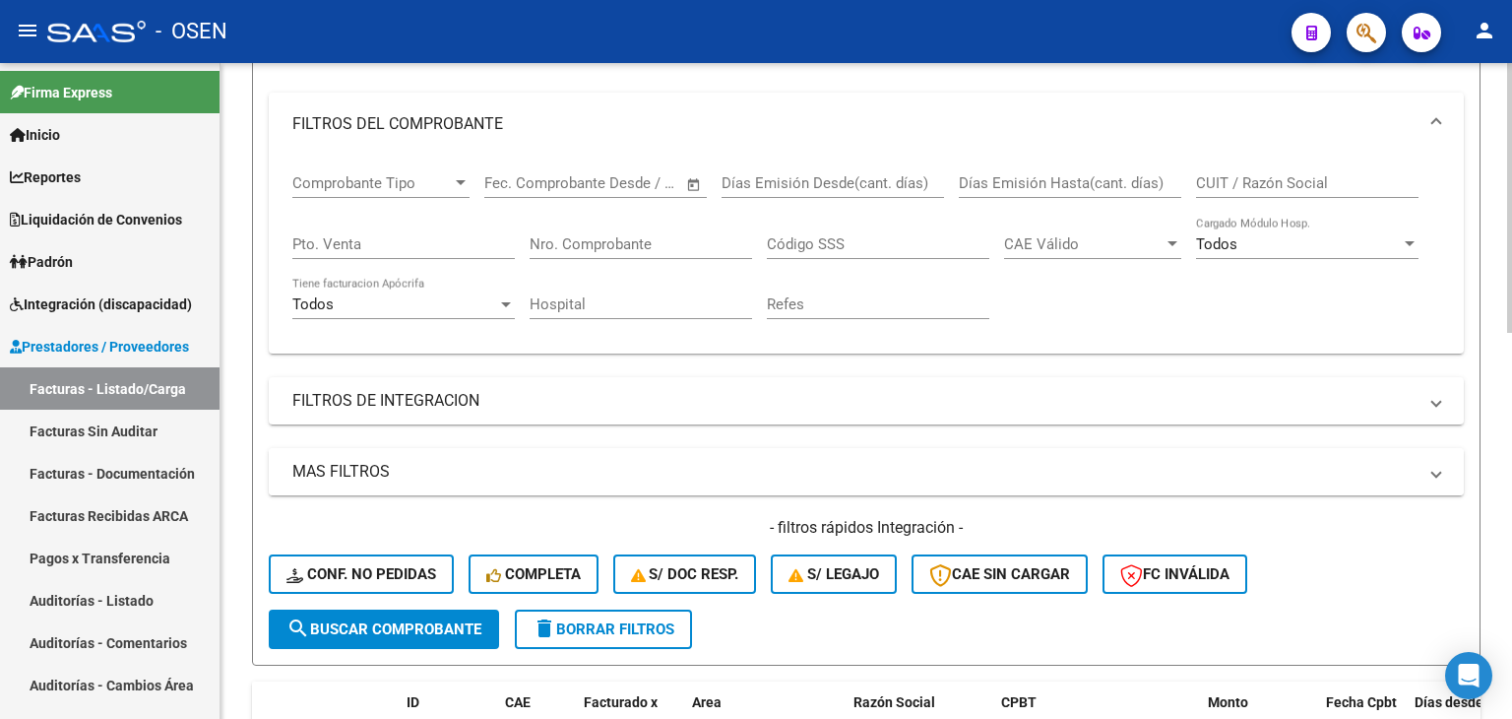
scroll to position [394, 0]
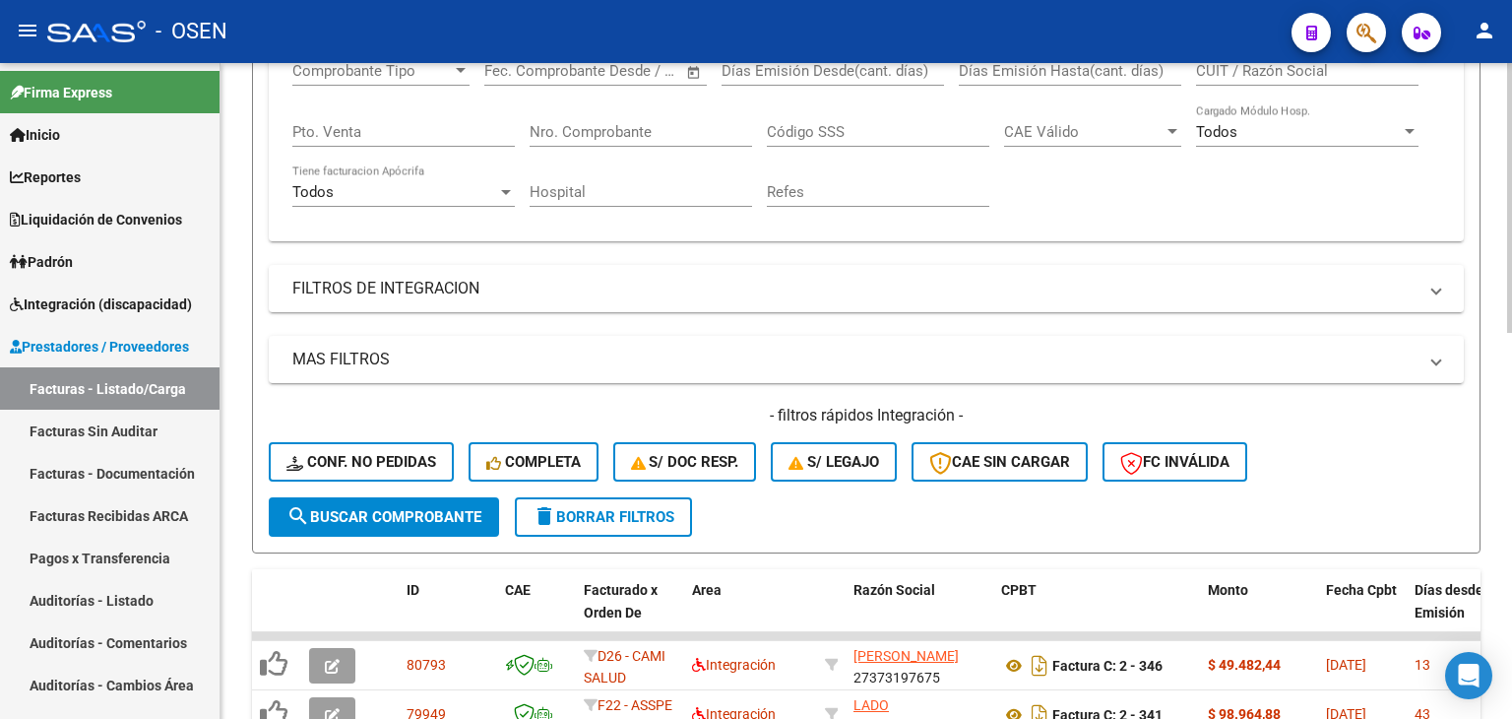
click at [381, 493] on div "- filtros rápidos Integración - Conf. no pedidas Completa S/ Doc Resp. S/ legaj…" at bounding box center [866, 451] width 1195 height 93
click at [393, 500] on button "search Buscar Comprobante" at bounding box center [384, 516] width 230 height 39
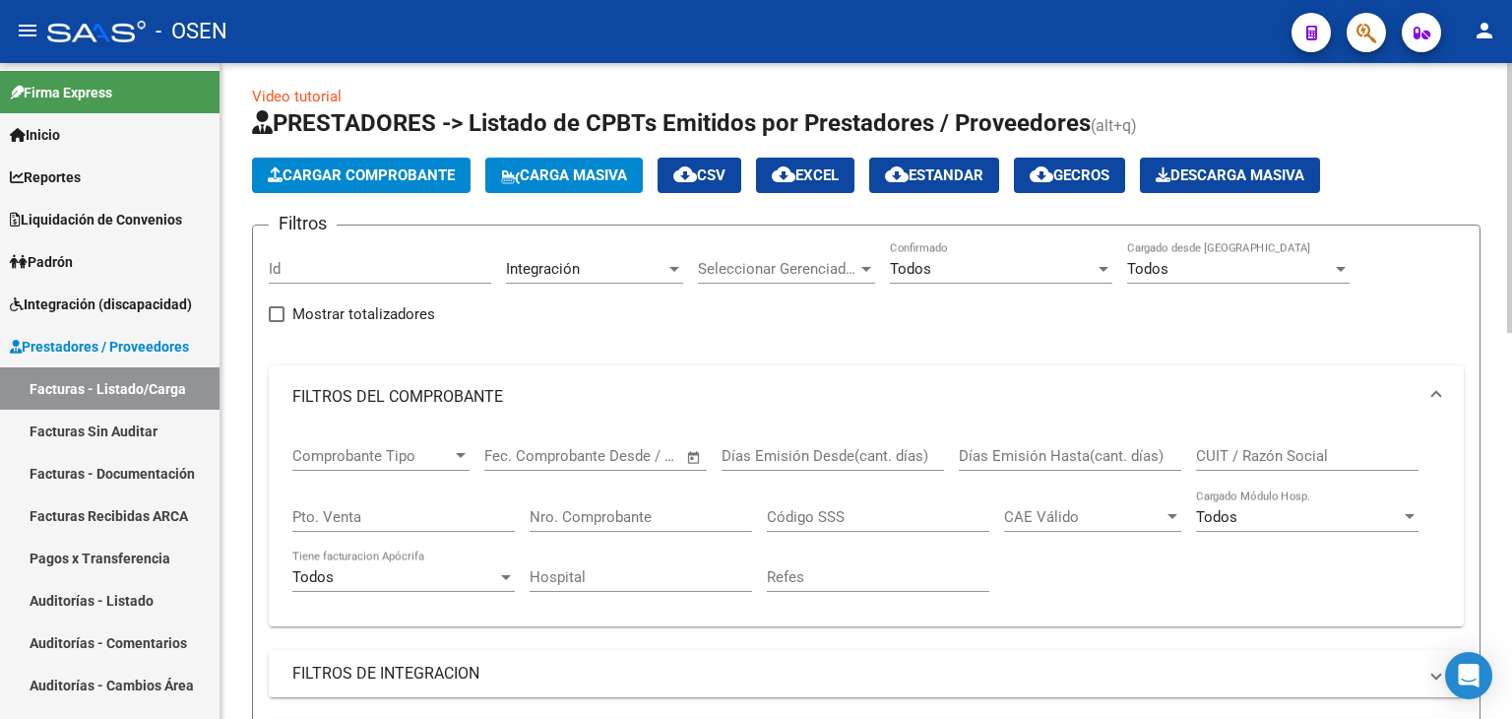
scroll to position [0, 0]
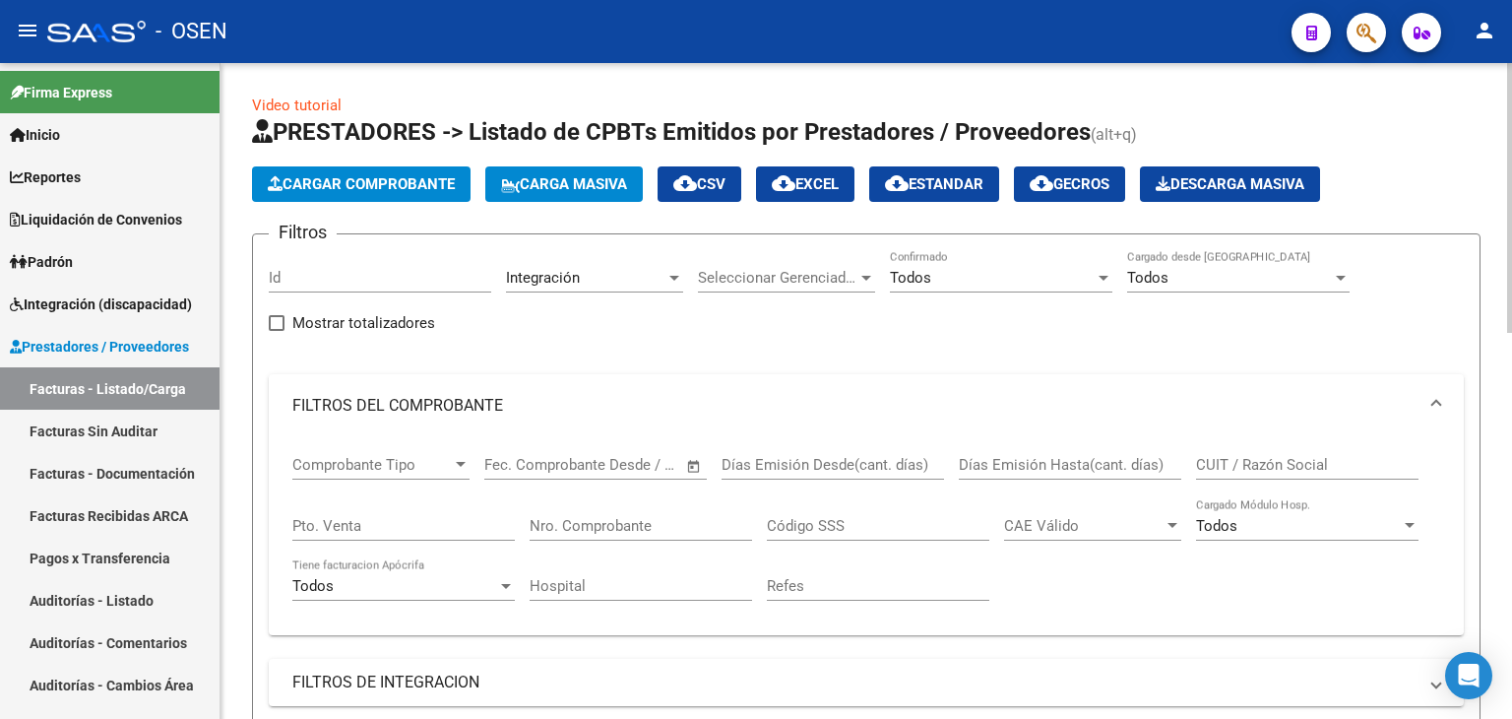
click at [950, 280] on div "Todos" at bounding box center [992, 278] width 205 height 18
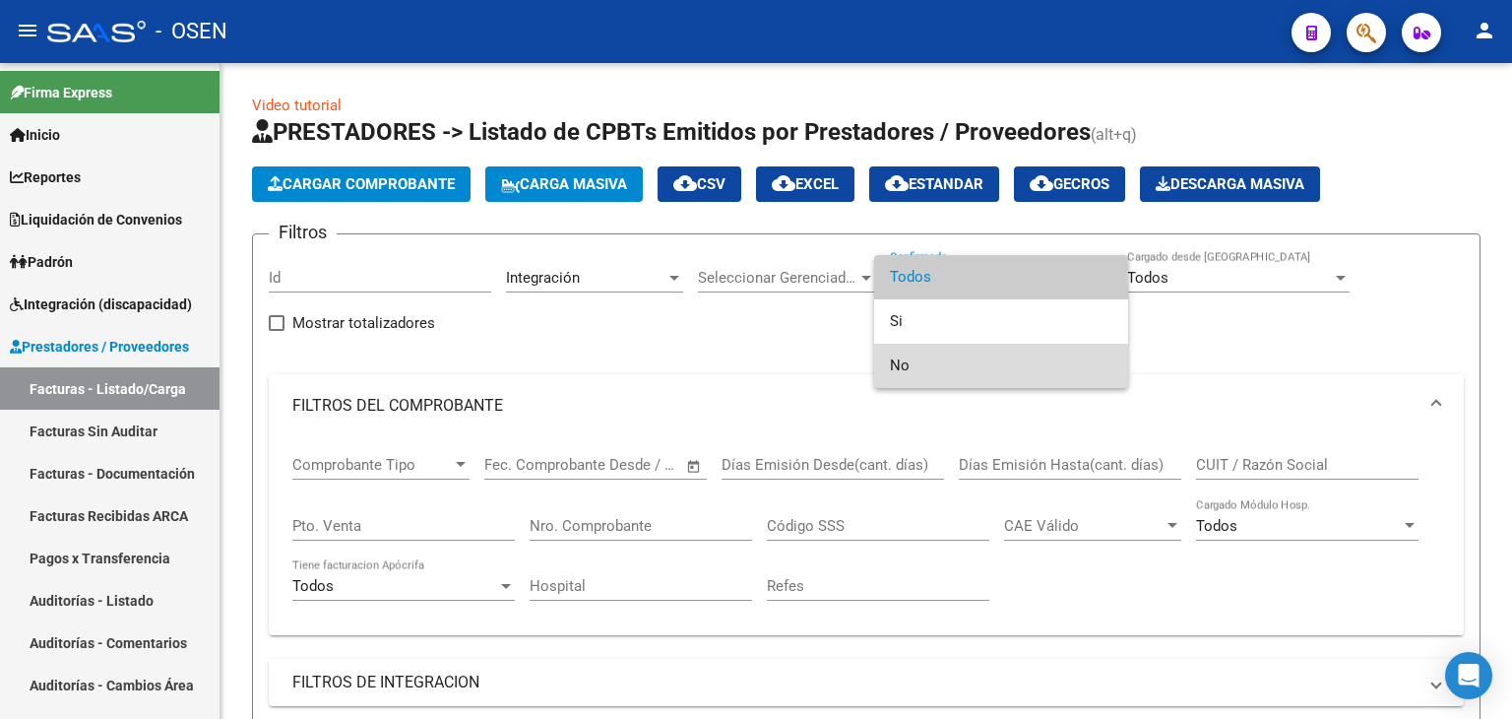
click at [914, 359] on span "No" at bounding box center [1001, 366] width 223 height 44
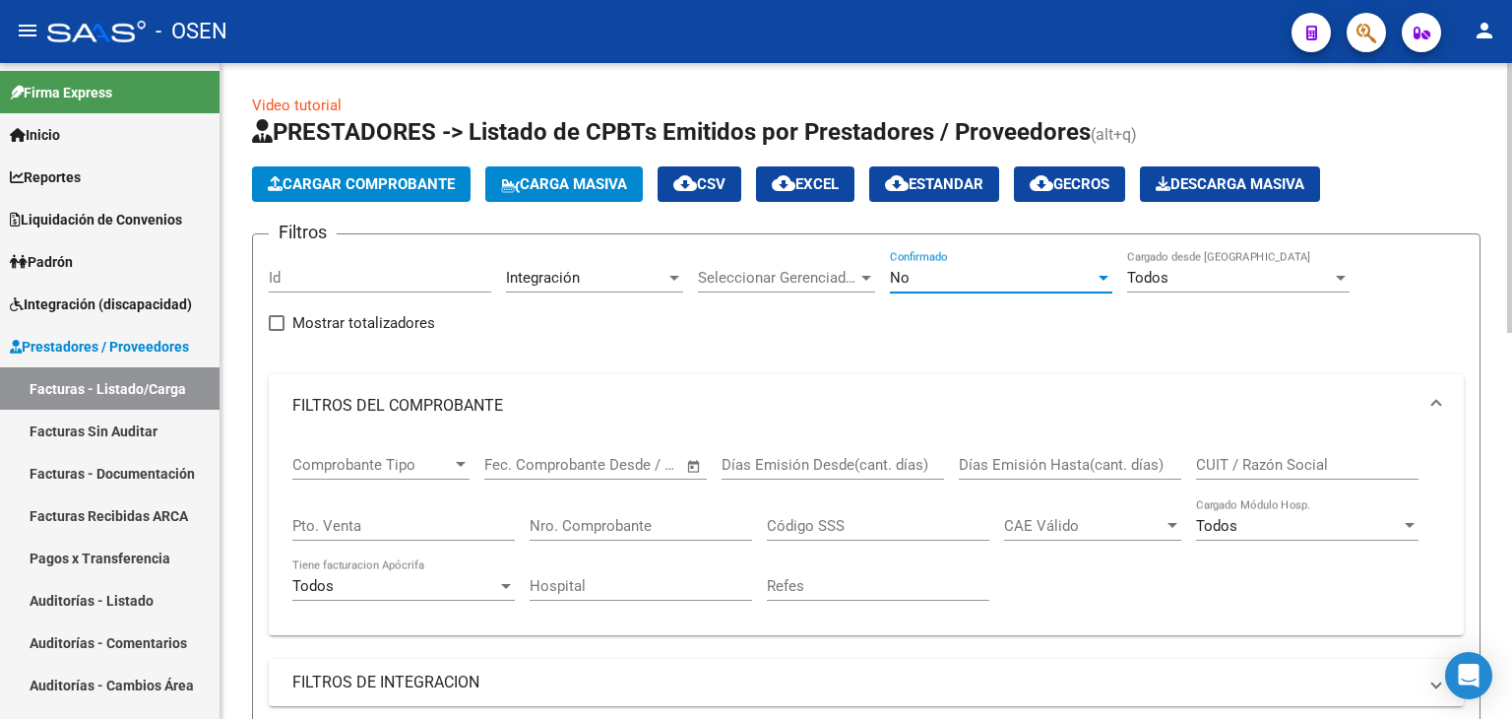
click at [623, 520] on input "Nro. Comprobante" at bounding box center [641, 526] width 223 height 18
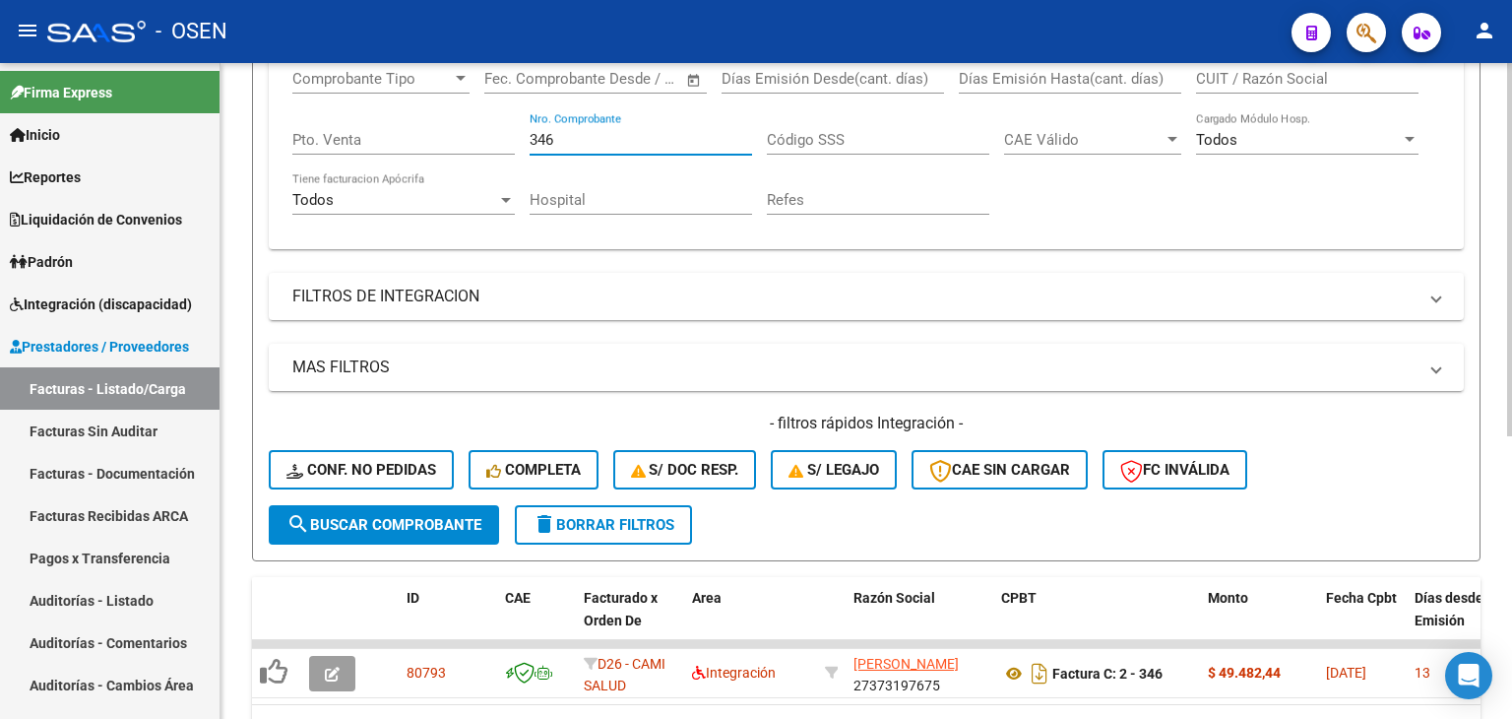
scroll to position [496, 0]
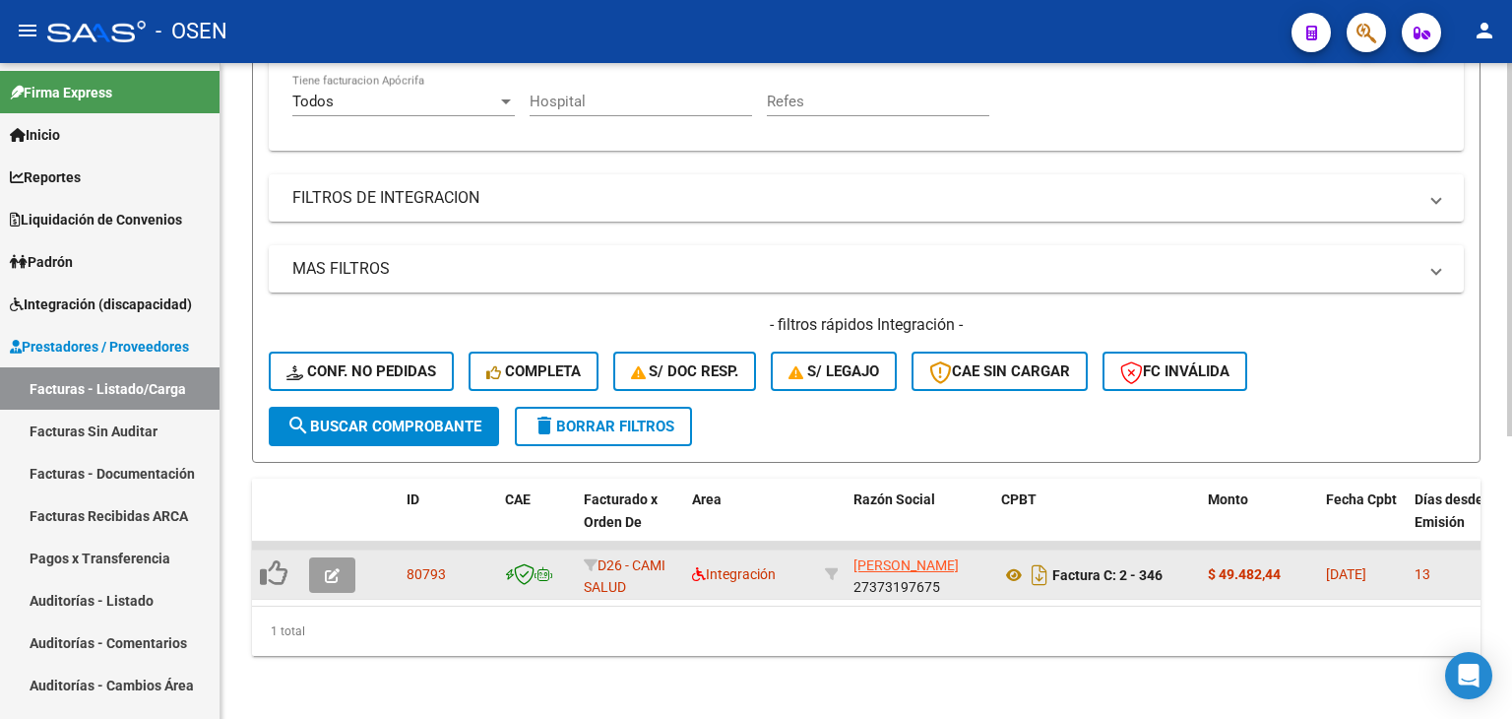
type input "346"
click at [333, 568] on icon "button" at bounding box center [332, 575] width 15 height 15
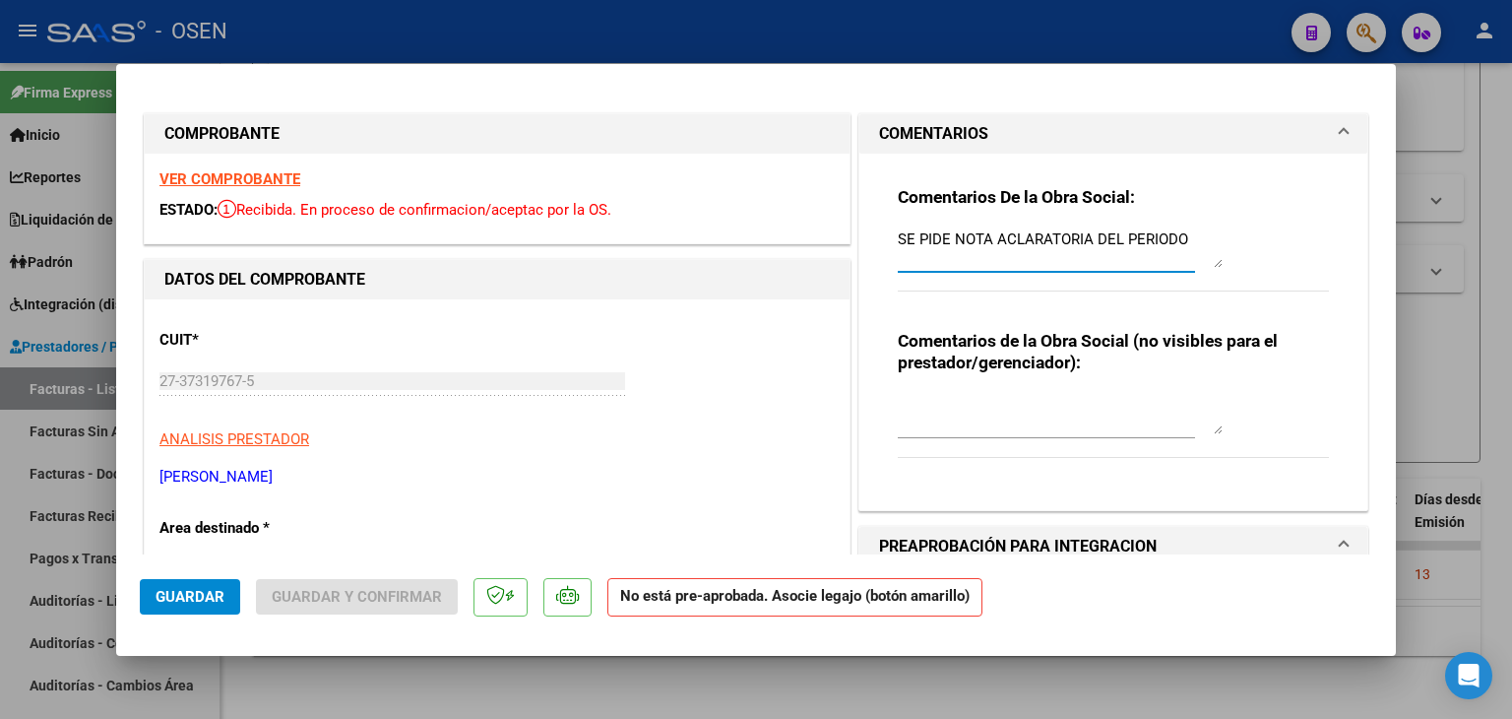
click at [947, 241] on textarea "SE PIDE NOTA ACLARATORIA DEL PERIODO" at bounding box center [1060, 247] width 325 height 39
drag, startPoint x: 1185, startPoint y: 242, endPoint x: 956, endPoint y: 241, distance: 229.4
click at [956, 241] on textarea "SE PIDE NOTA ACLARATORIA DEL PERIODO" at bounding box center [1060, 247] width 325 height 39
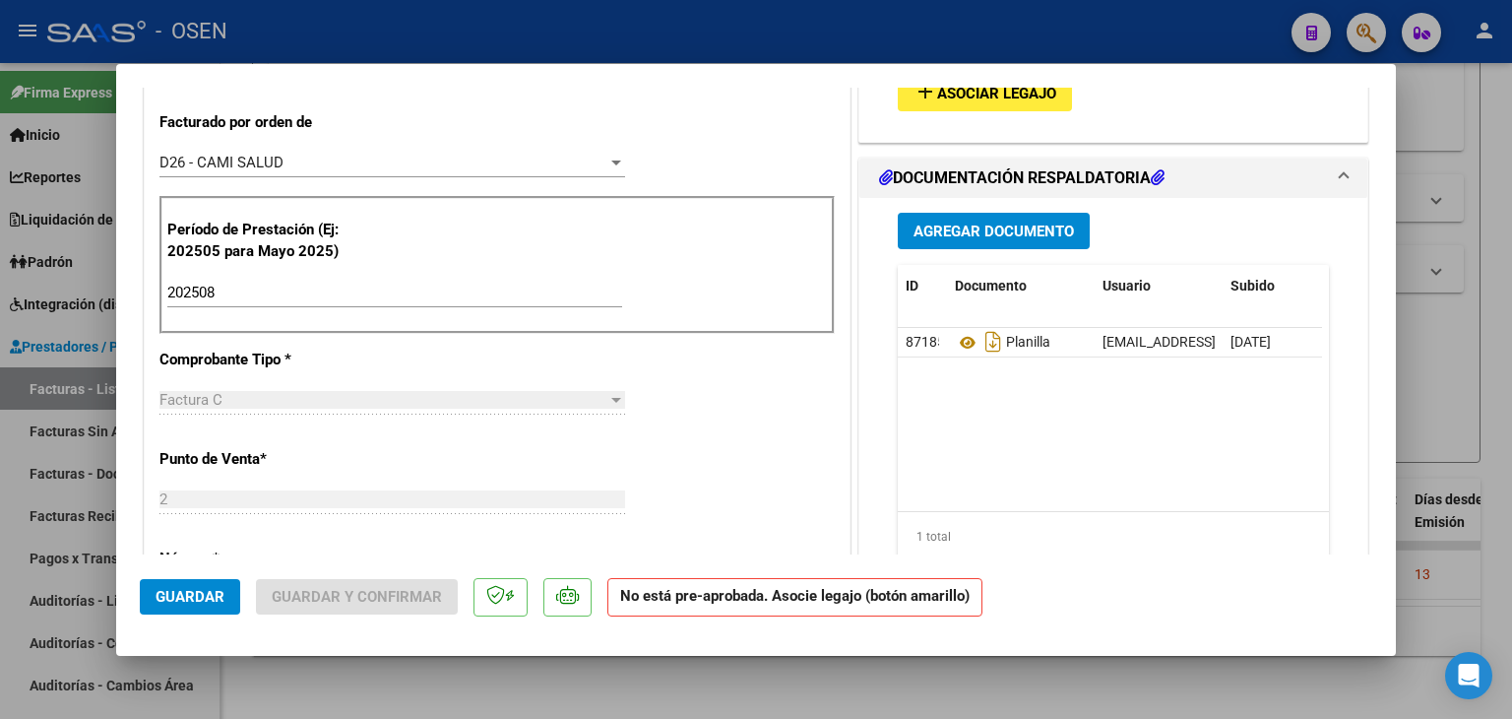
scroll to position [591, 0]
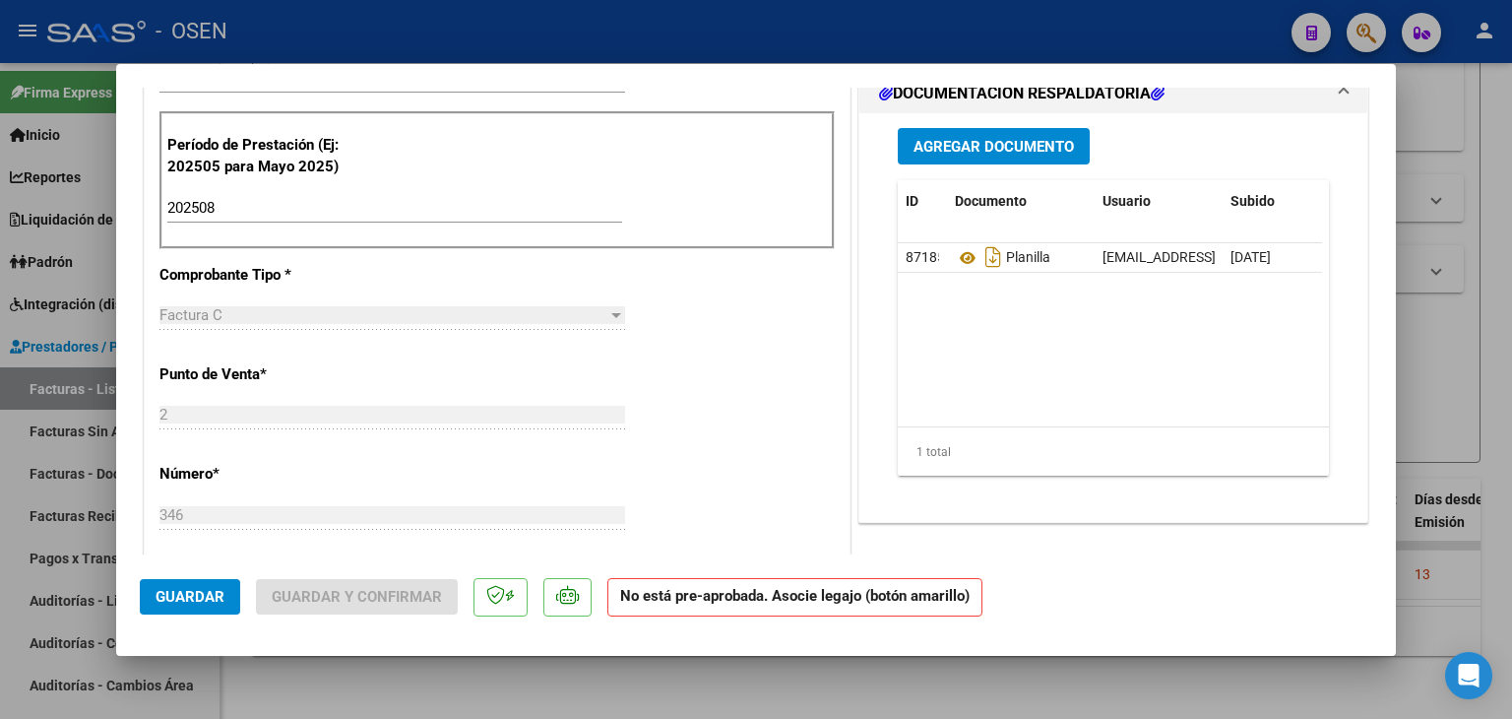
type textarea "SE PIDE NC EL PERIODO AGOSTO FACT 340"
click at [202, 600] on span "Guardar" at bounding box center [190, 597] width 69 height 18
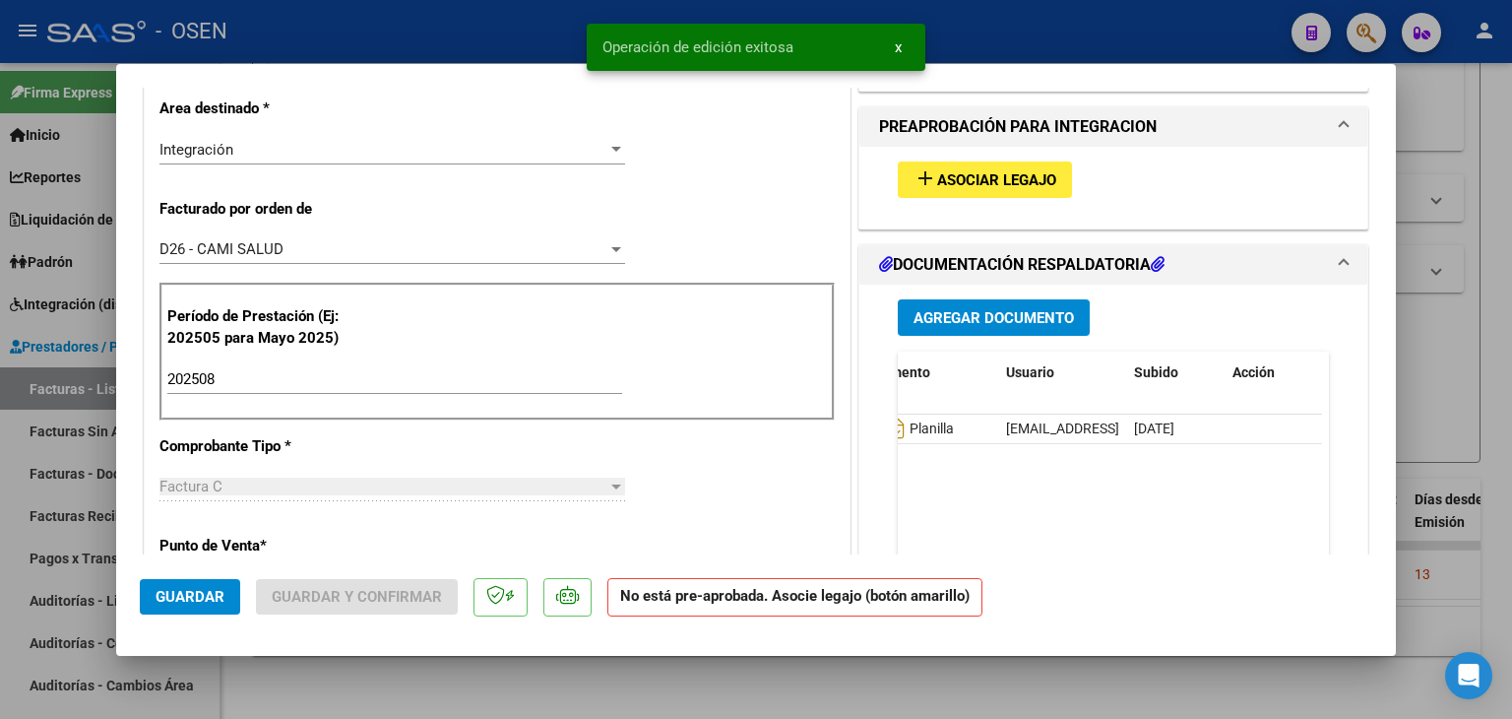
scroll to position [0, 0]
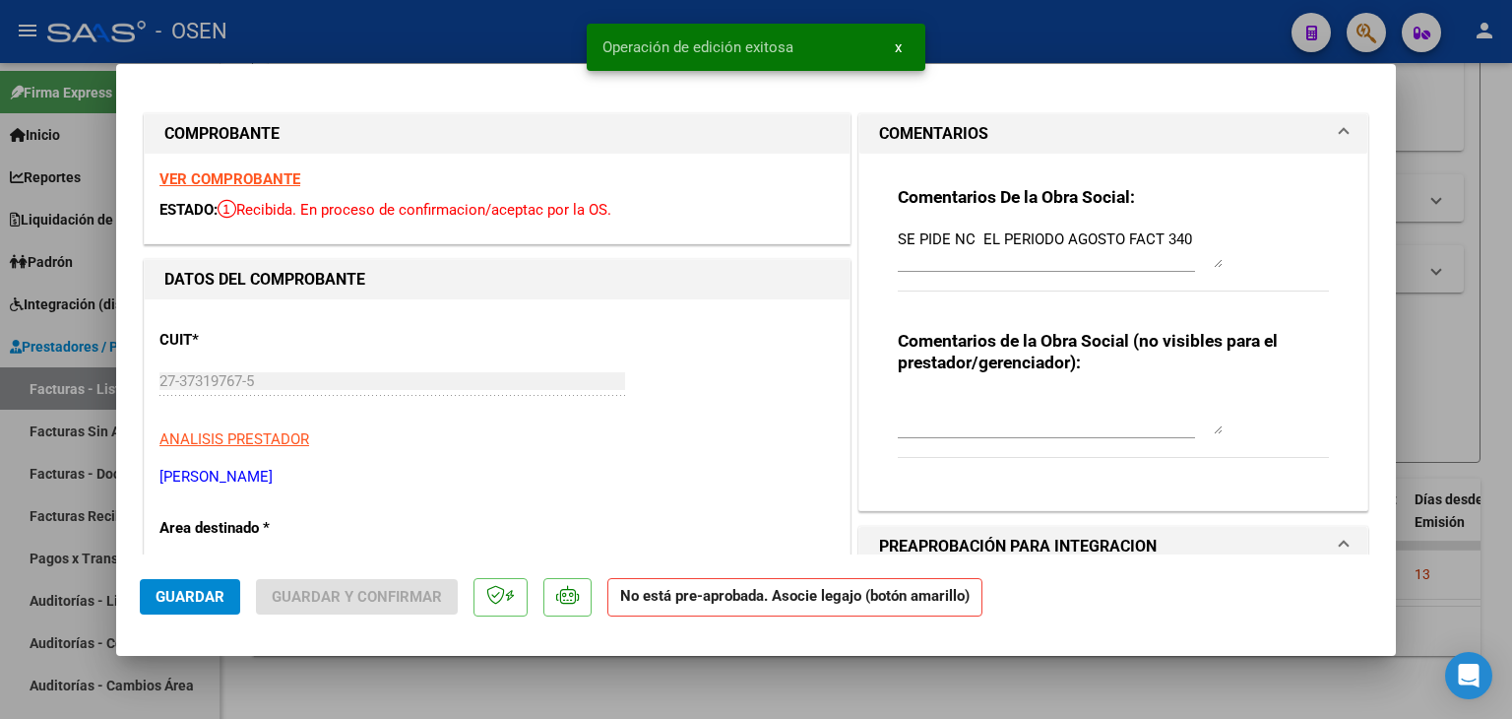
click at [619, 700] on div at bounding box center [756, 359] width 1512 height 719
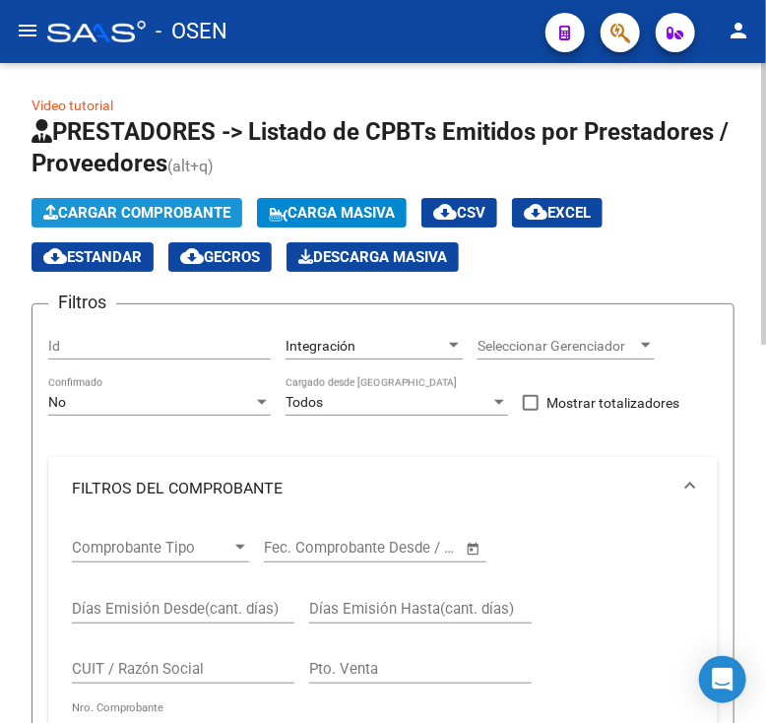
click at [92, 217] on span "Cargar Comprobante" at bounding box center [136, 213] width 187 height 18
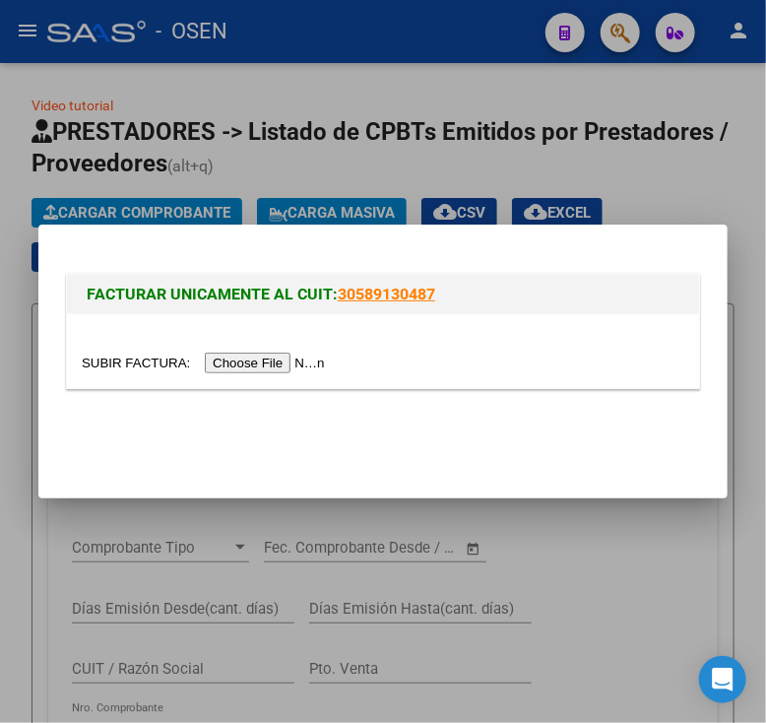
click at [257, 355] on input "file" at bounding box center [206, 362] width 249 height 21
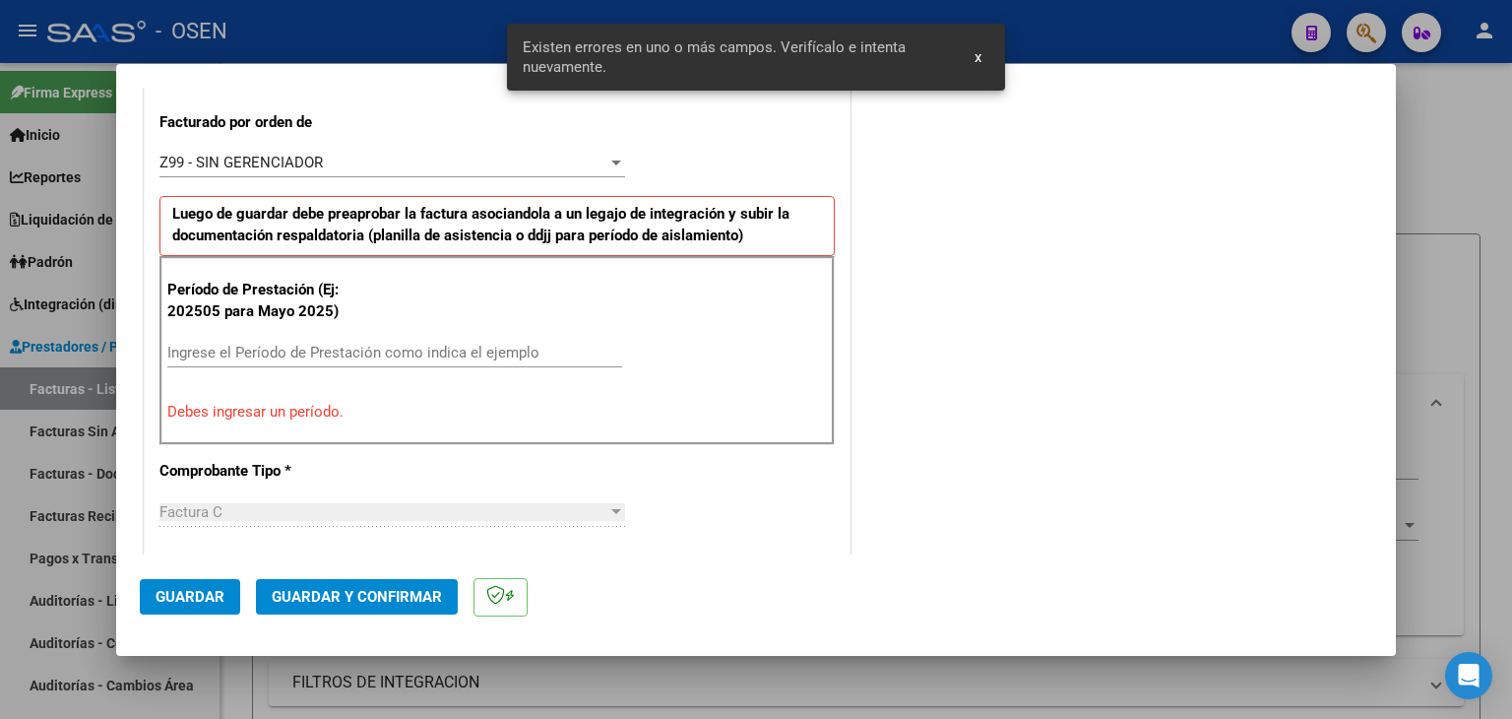
scroll to position [550, 0]
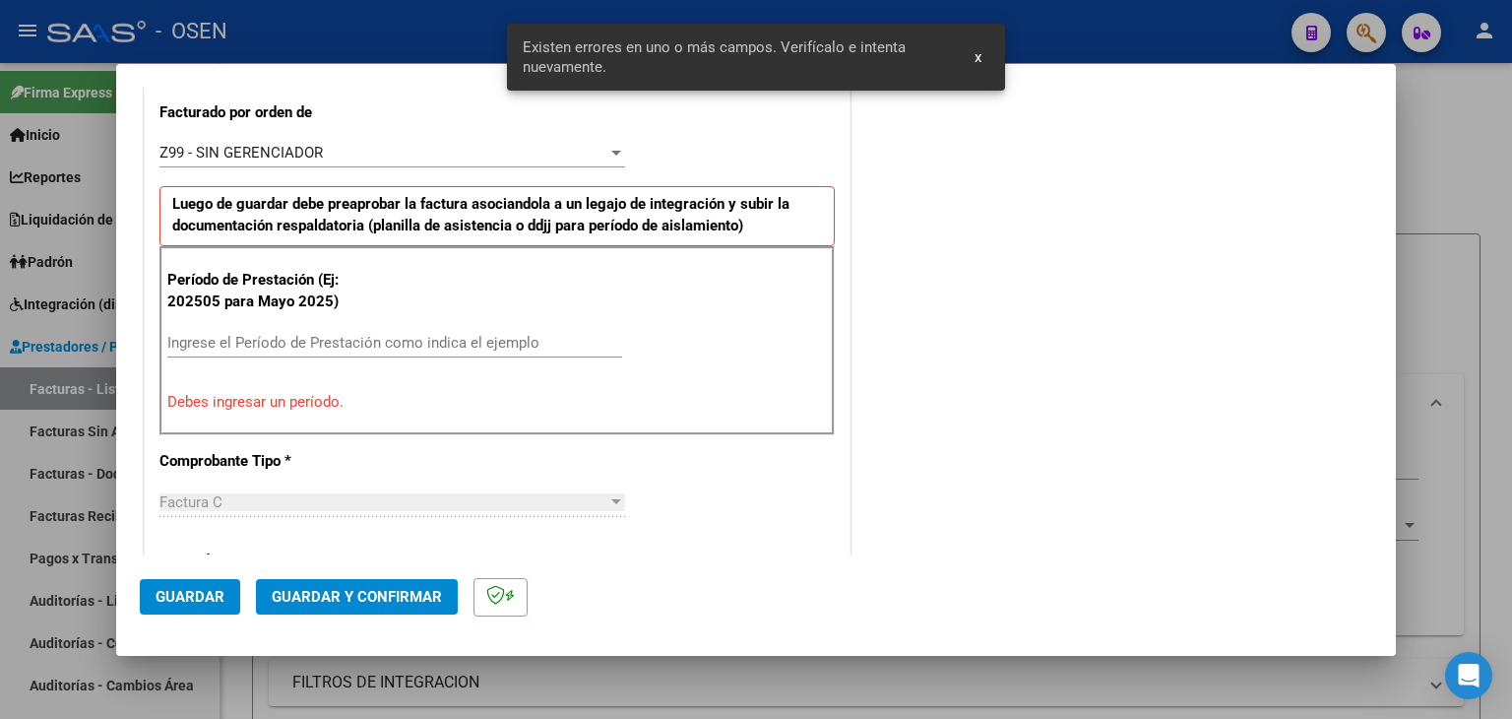
click at [216, 331] on div "Ingrese el Período de Prestación como indica el ejemplo" at bounding box center [394, 343] width 455 height 30
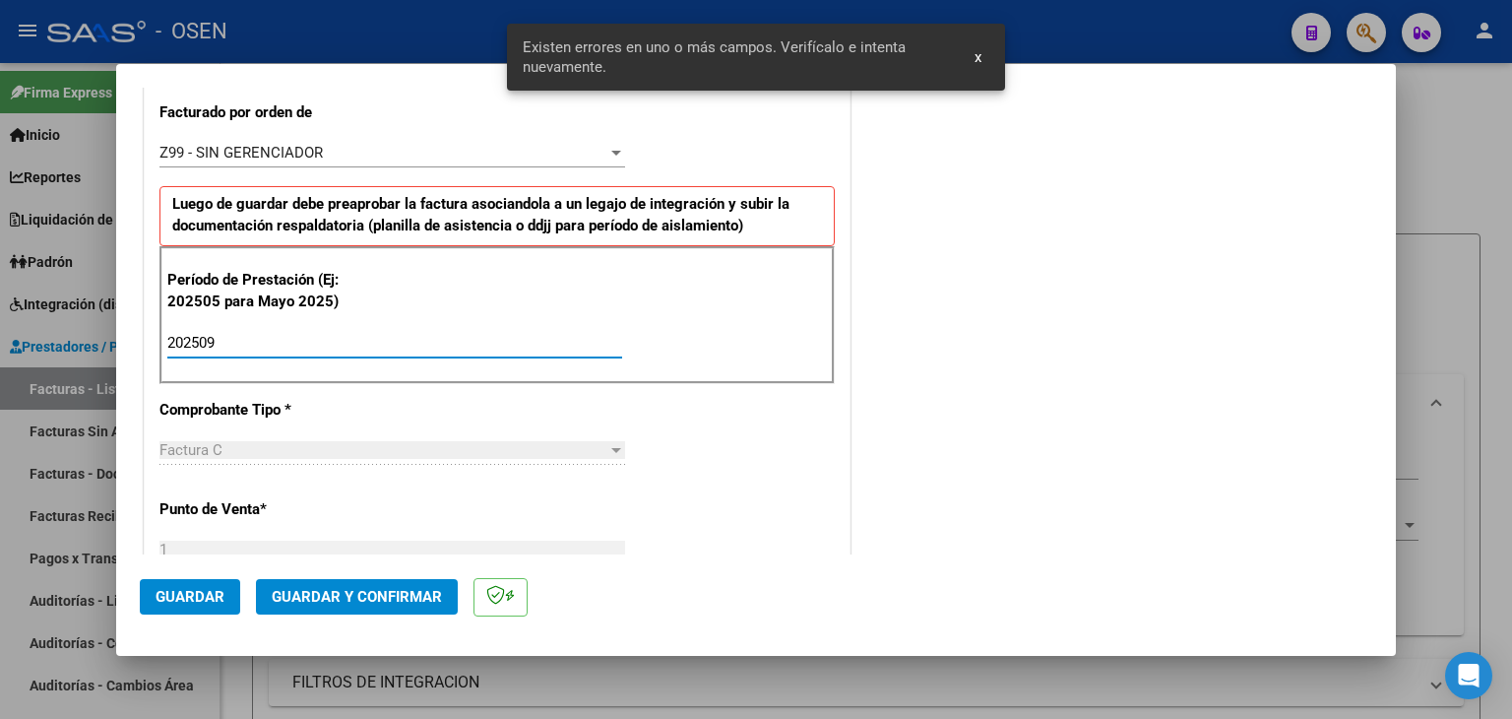
type input "202509"
click at [194, 594] on span "Guardar" at bounding box center [190, 597] width 69 height 18
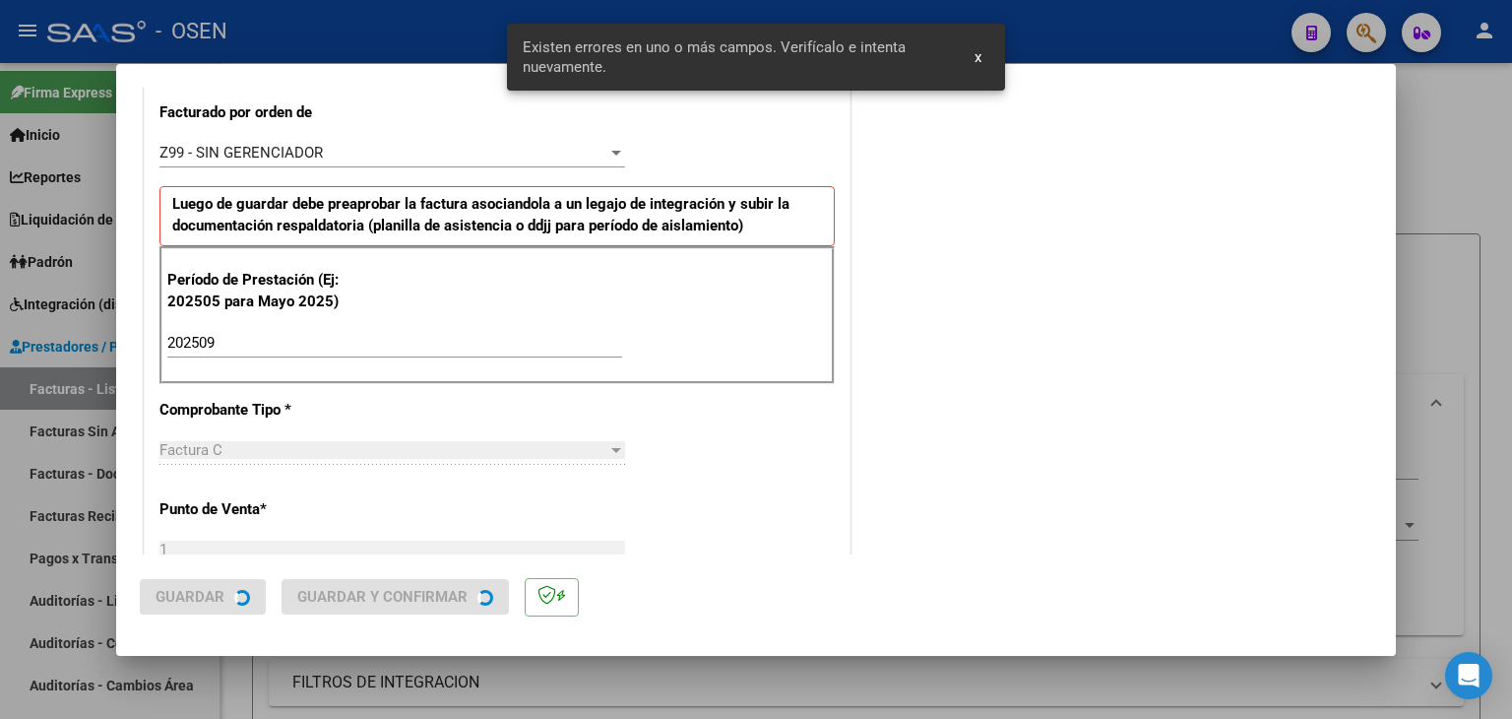
scroll to position [0, 0]
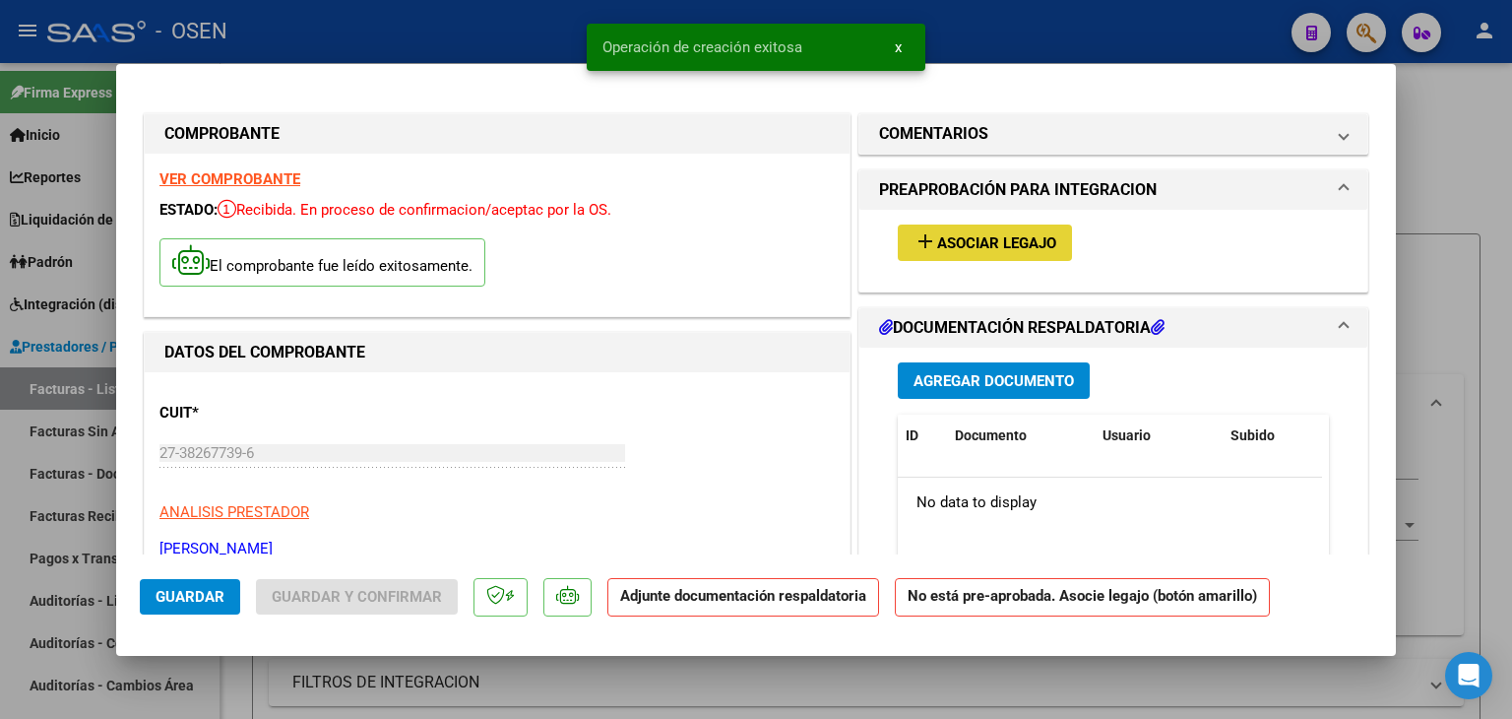
click at [949, 224] on button "add Asociar Legajo" at bounding box center [985, 242] width 174 height 36
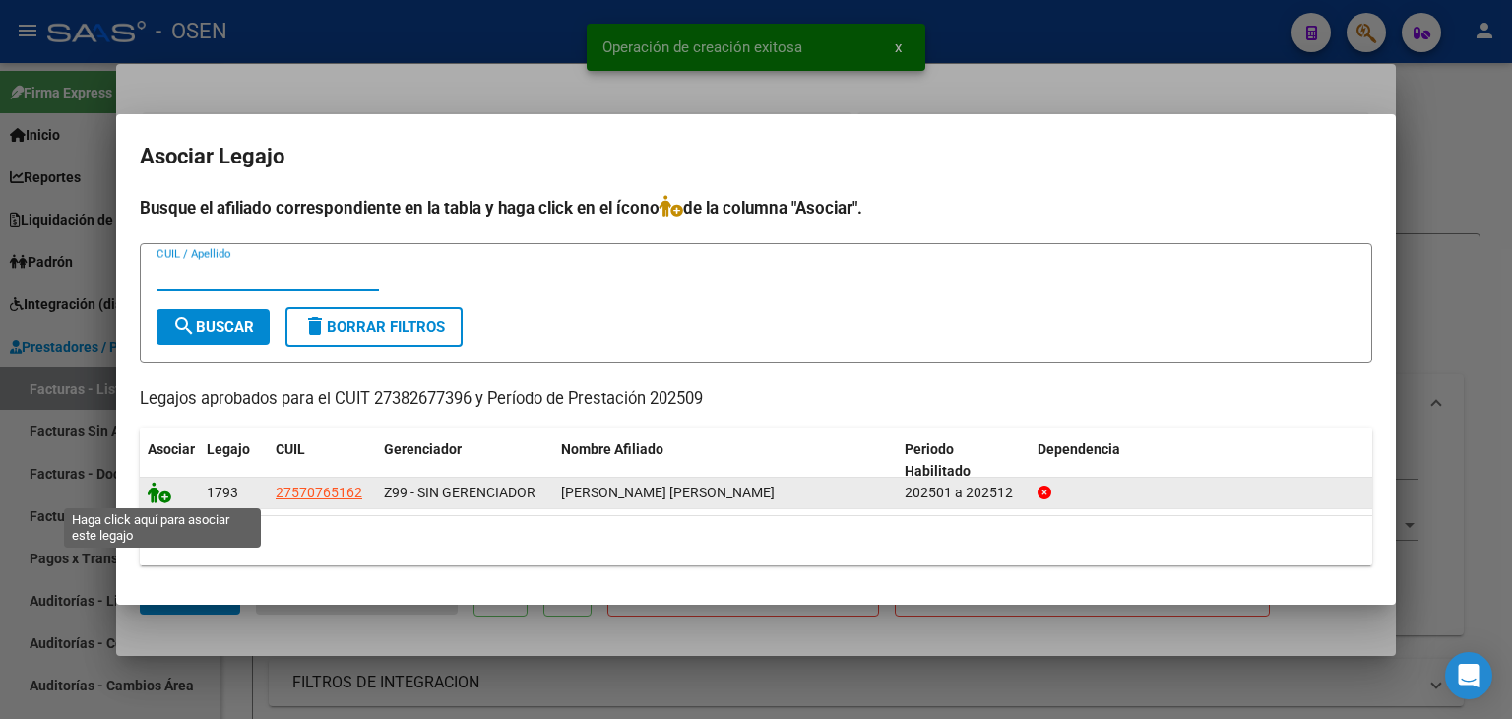
click at [161, 492] on icon at bounding box center [160, 492] width 24 height 22
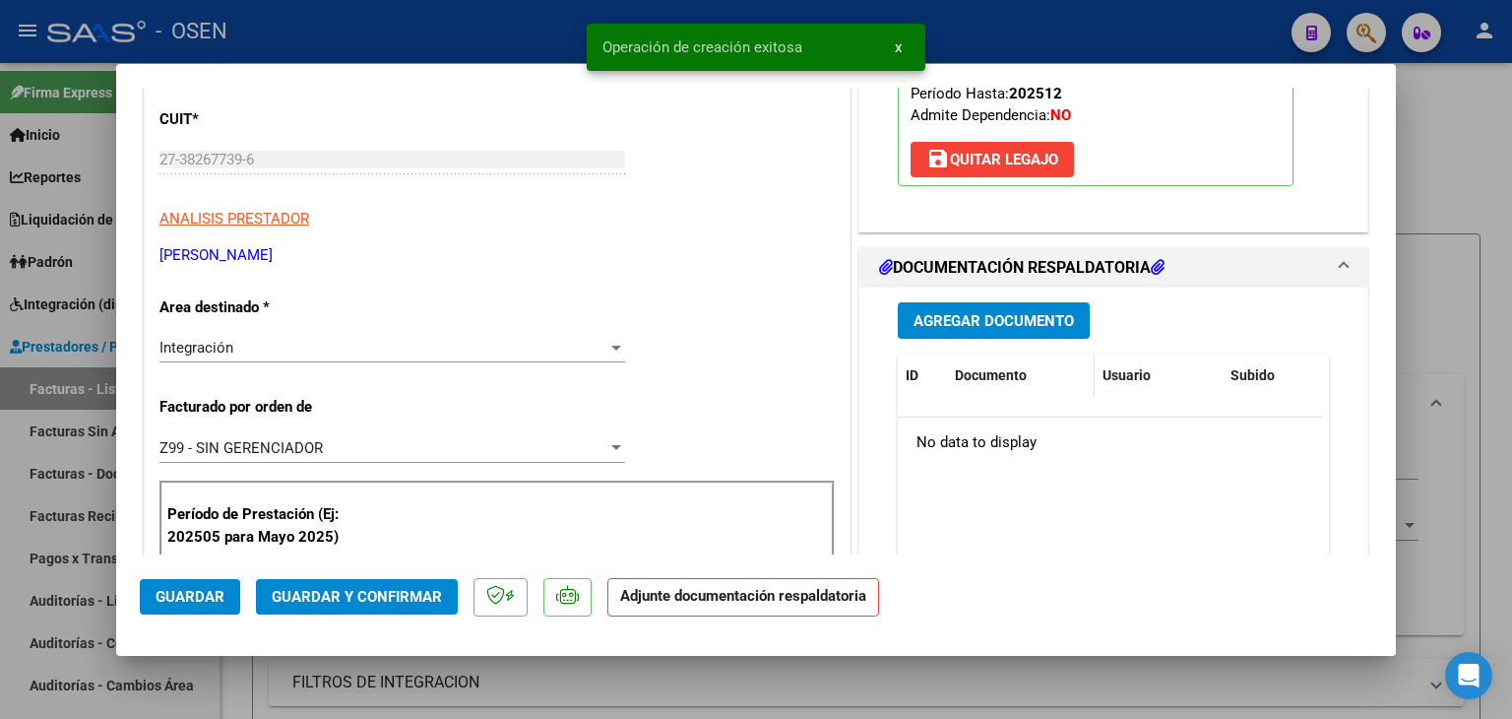
scroll to position [295, 0]
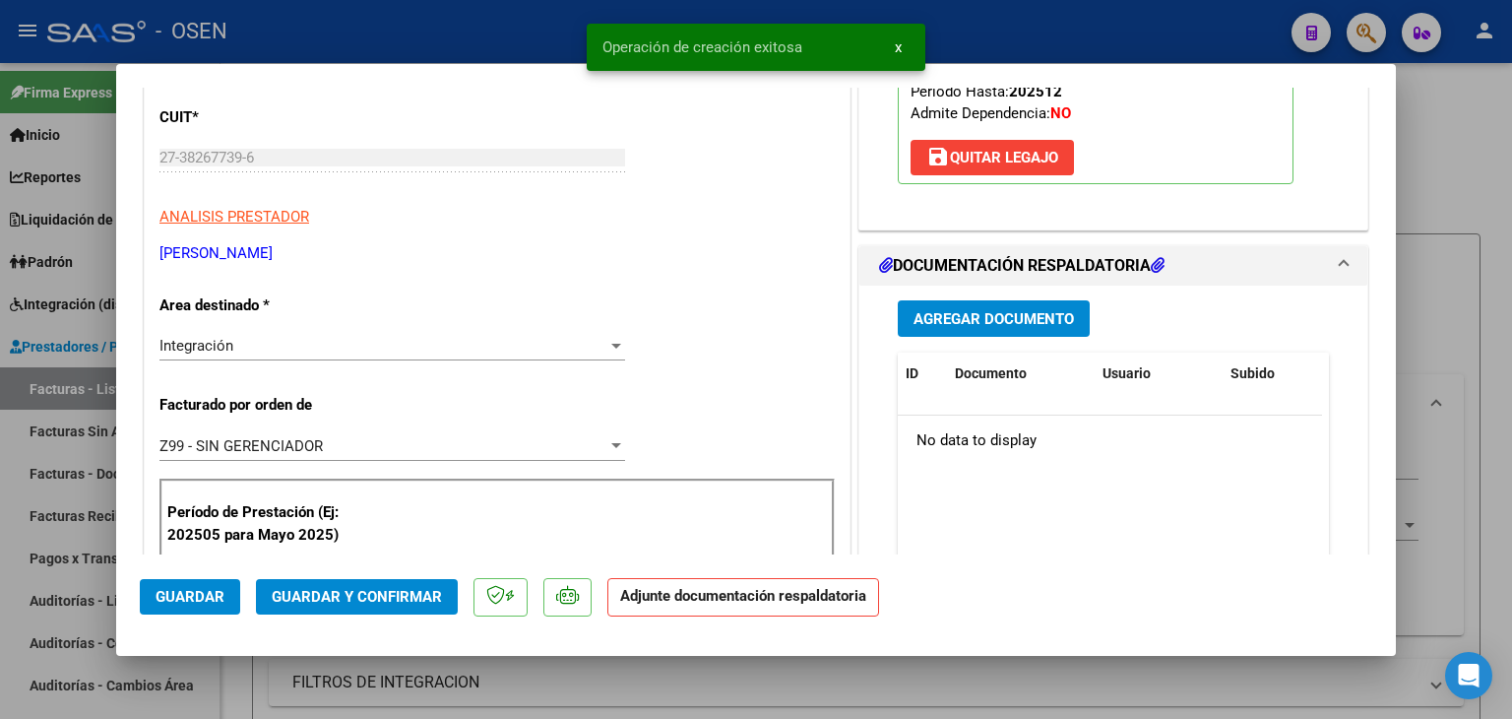
click at [988, 316] on span "Agregar Documento" at bounding box center [994, 319] width 160 height 18
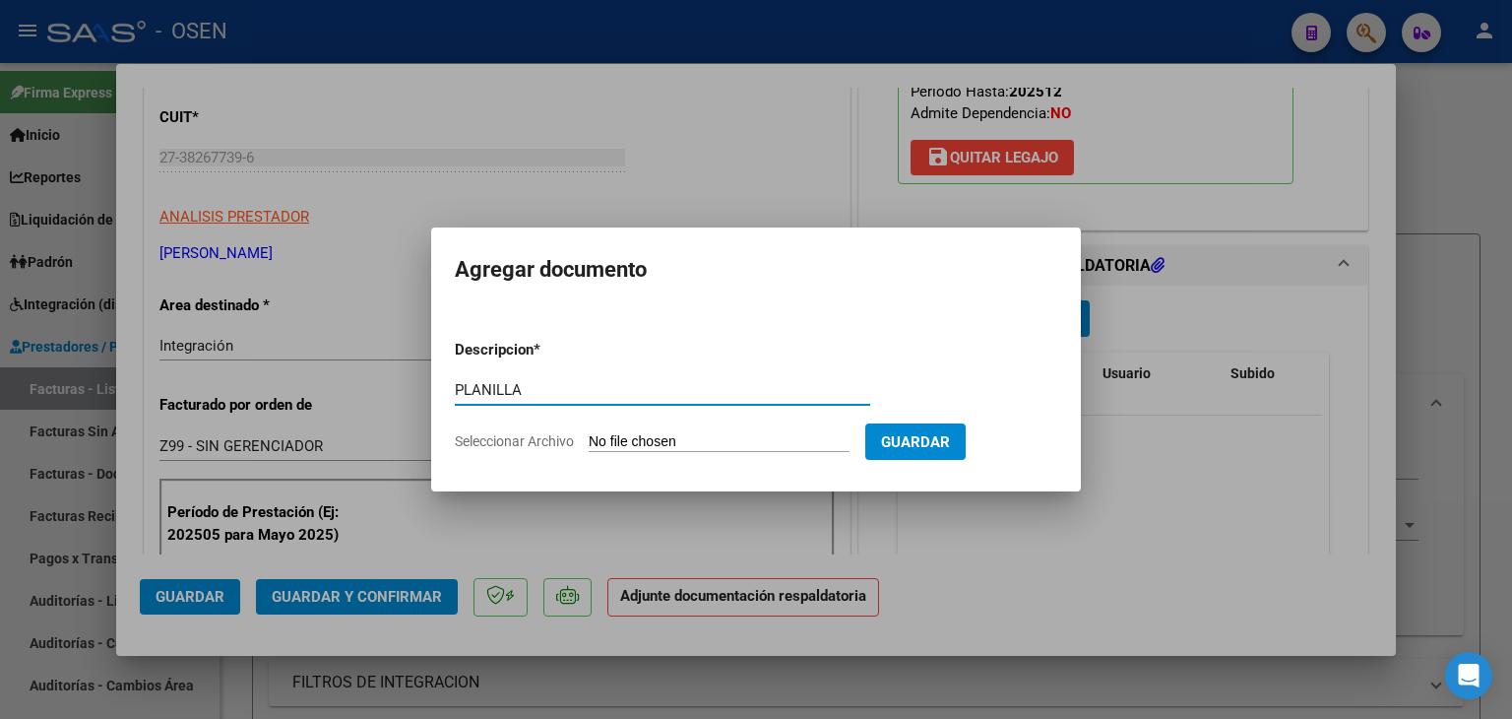
type input "PLANILLA"
click at [589, 433] on input "Seleccionar Archivo" at bounding box center [719, 442] width 261 height 19
type input "C:\fakepath\[PERSON_NAME] G AME PSL PLANILLA SEP.pdf"
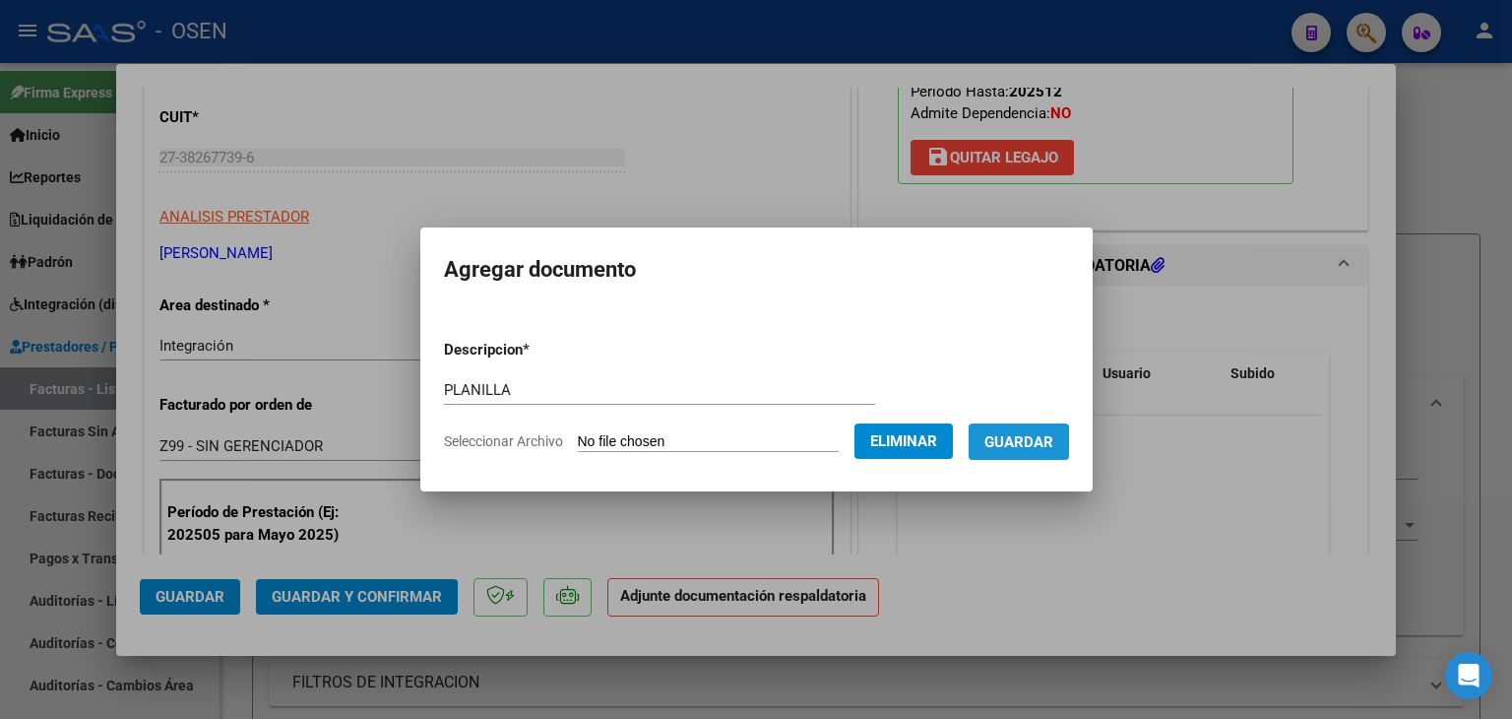
click at [1030, 430] on button "Guardar" at bounding box center [1019, 441] width 100 height 36
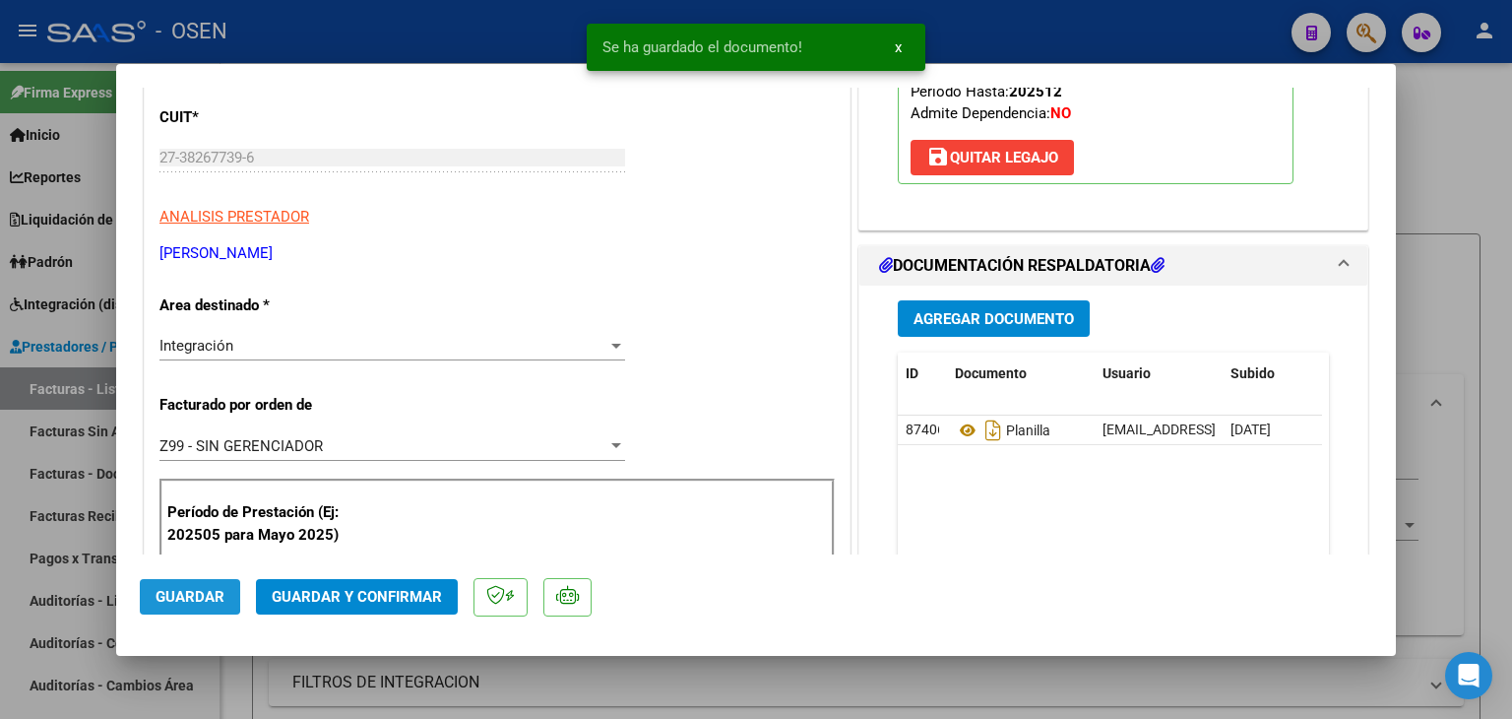
click at [161, 596] on span "Guardar" at bounding box center [190, 597] width 69 height 18
click at [226, 676] on div at bounding box center [756, 359] width 1512 height 719
type input "$ 0,00"
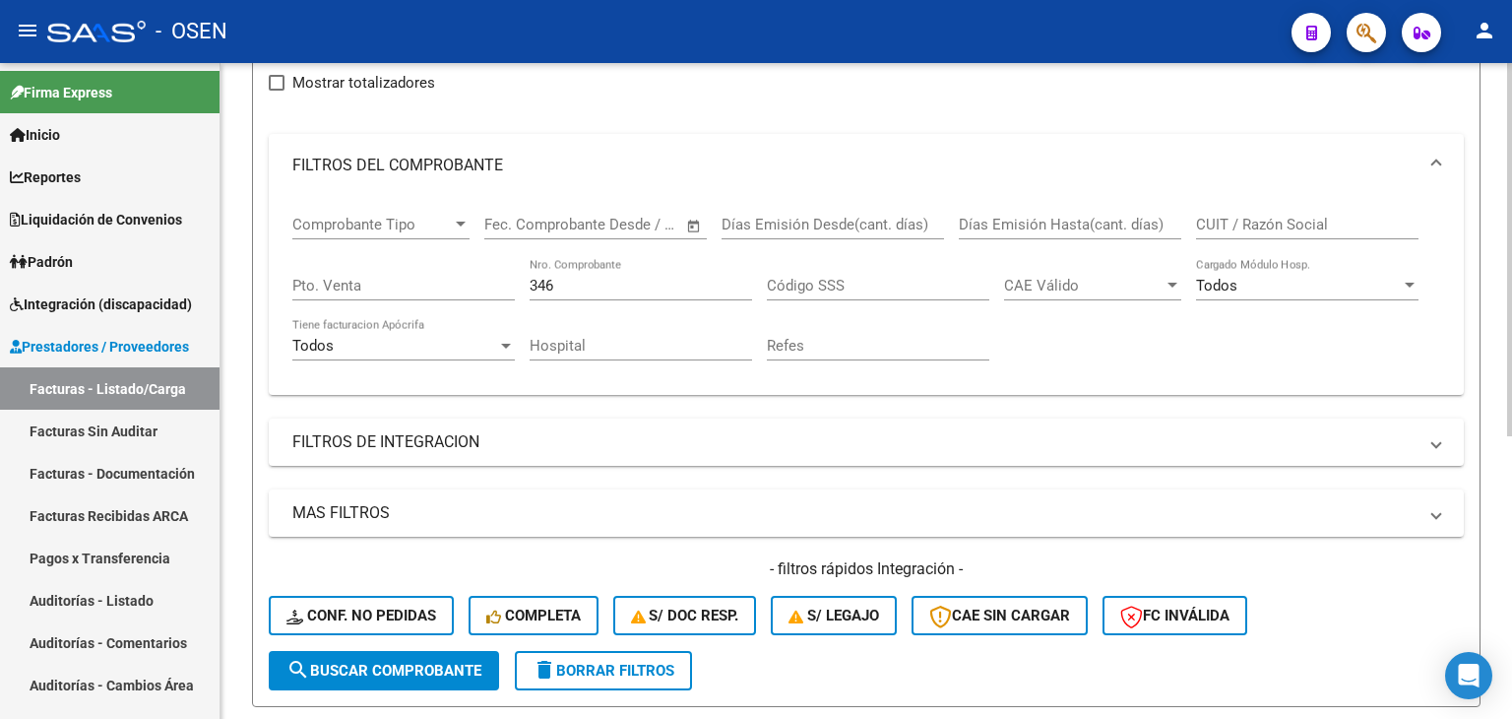
scroll to position [4, 0]
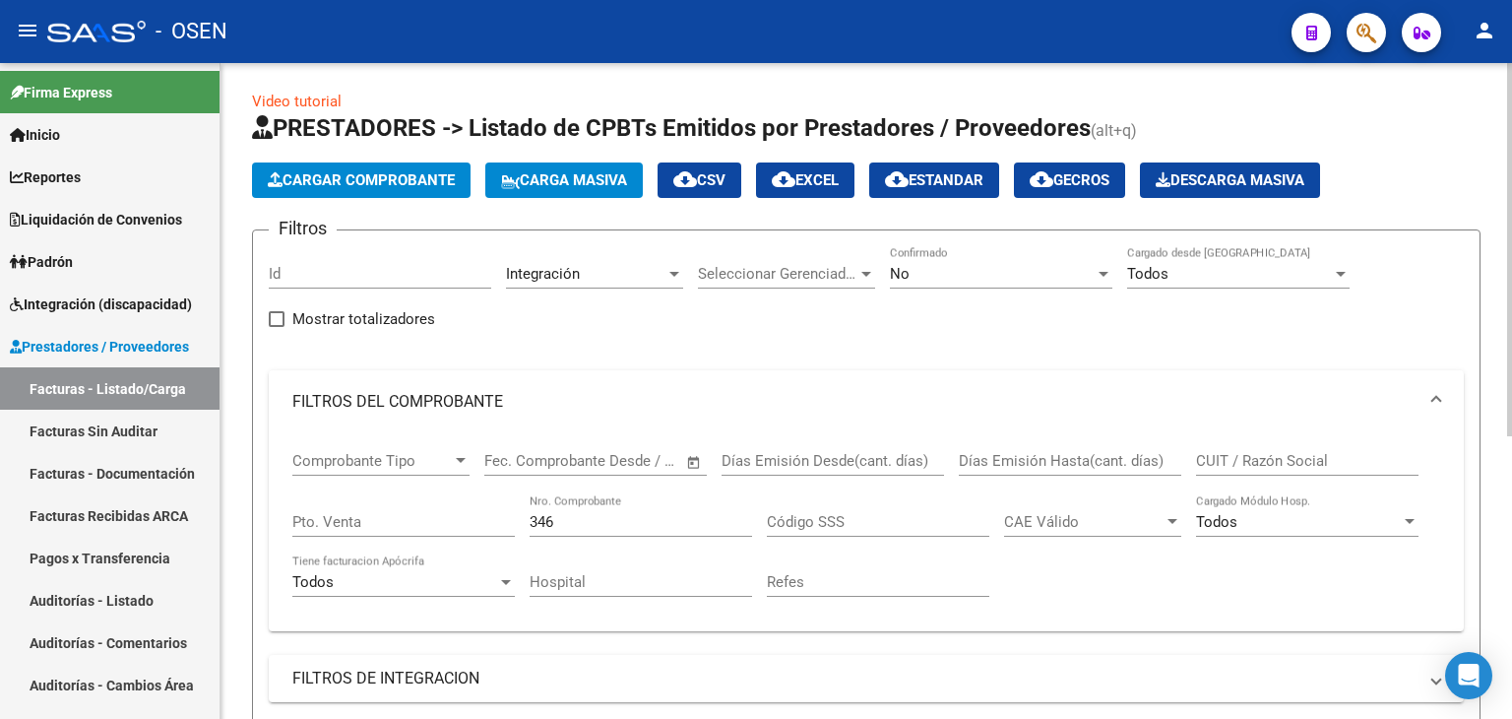
click at [384, 171] on span "Cargar Comprobante" at bounding box center [361, 180] width 187 height 18
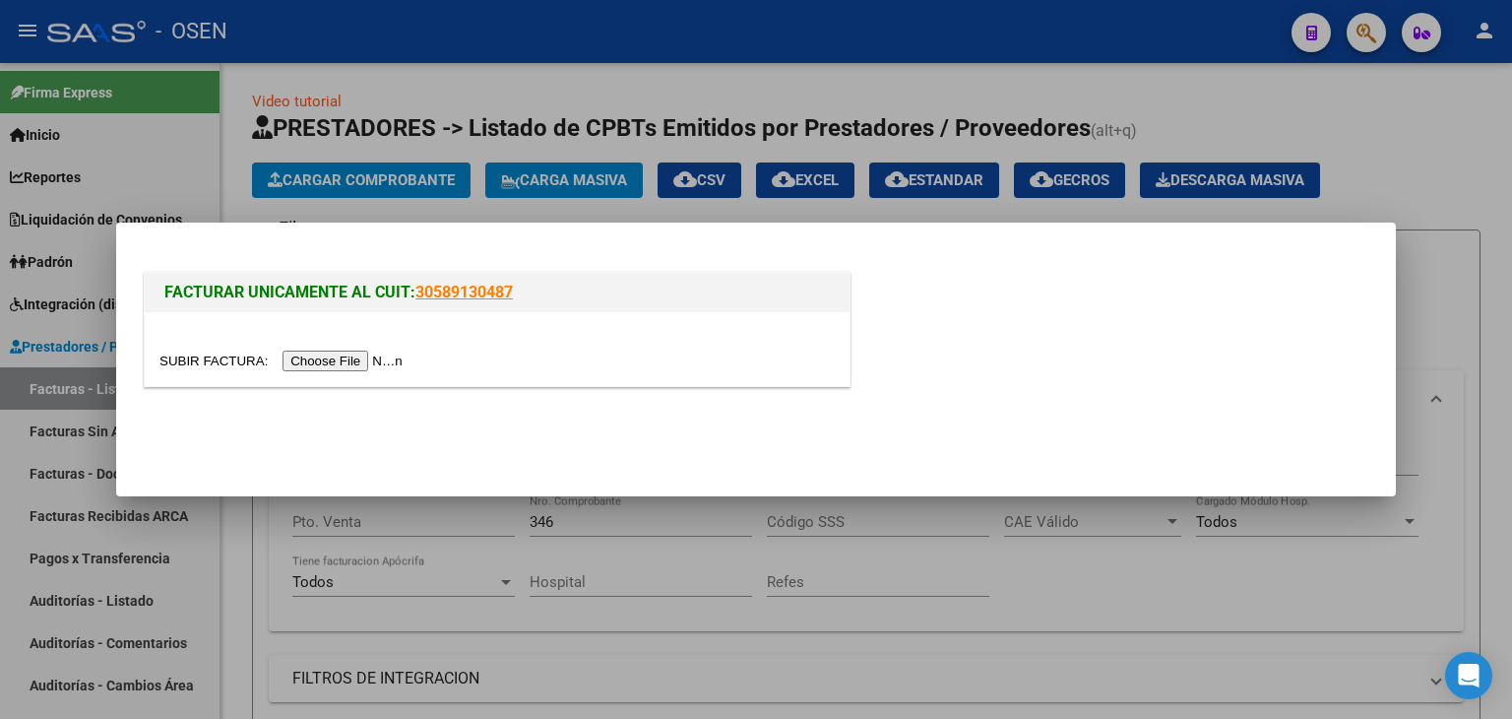
click at [357, 359] on input "file" at bounding box center [283, 361] width 249 height 21
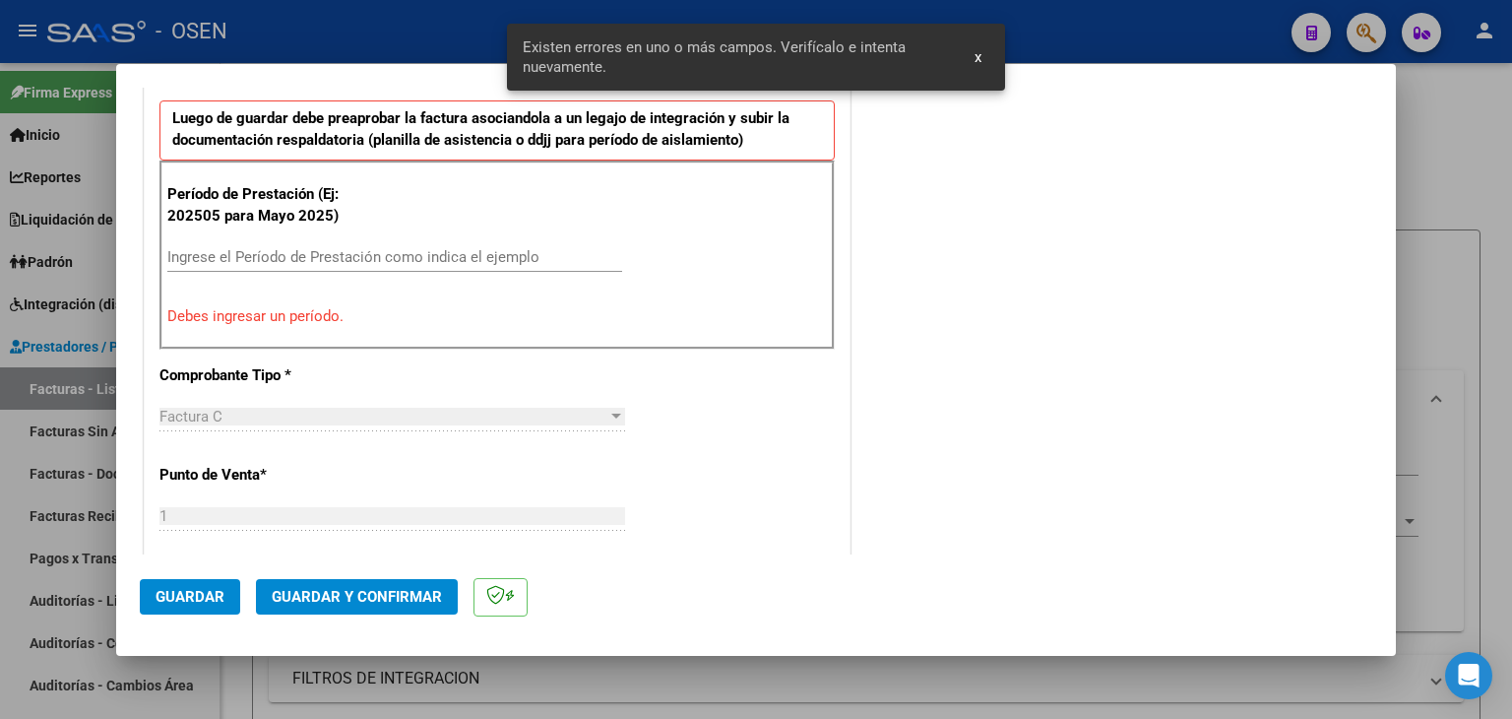
scroll to position [635, 0]
click at [328, 253] on input "Ingrese el Período de Prestación como indica el ejemplo" at bounding box center [394, 258] width 455 height 18
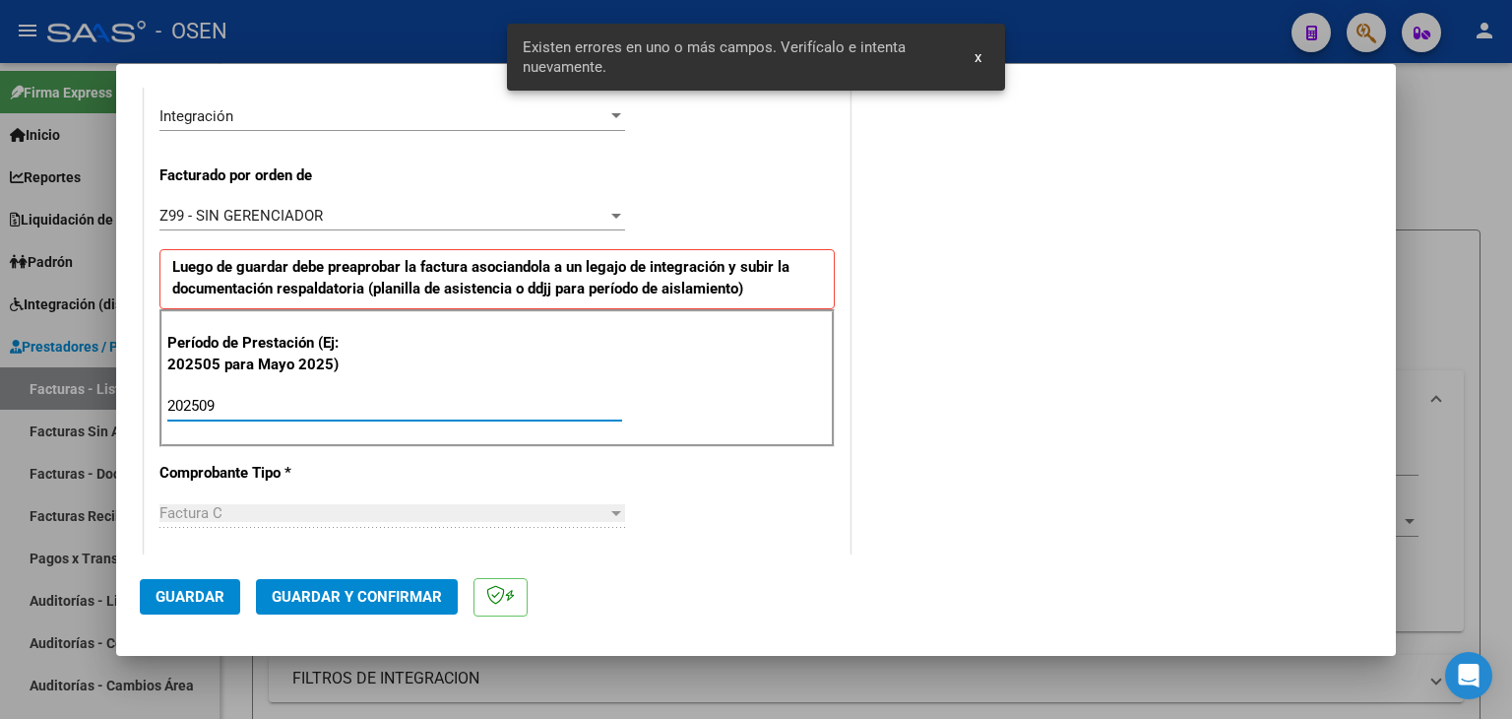
scroll to position [340, 0]
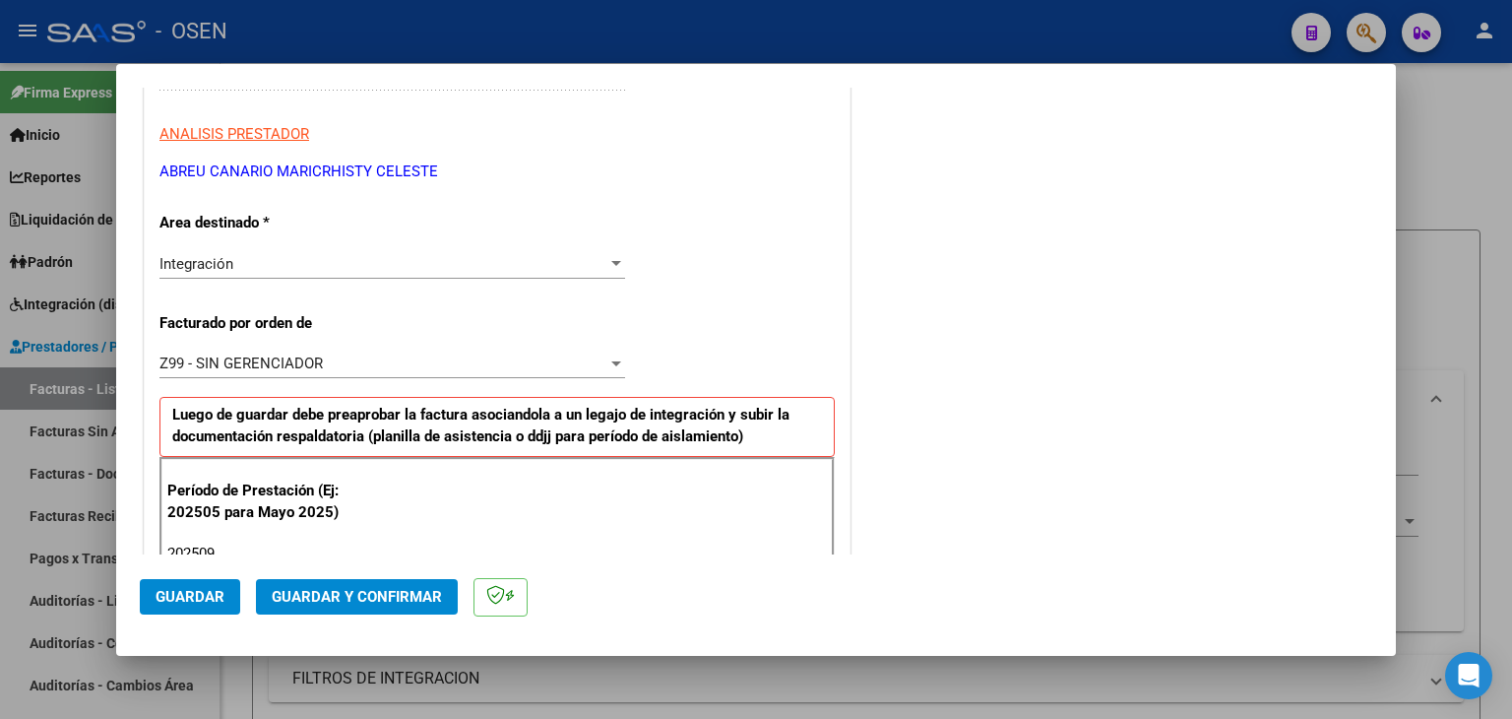
type input "202509"
click at [204, 590] on span "Guardar" at bounding box center [190, 597] width 69 height 18
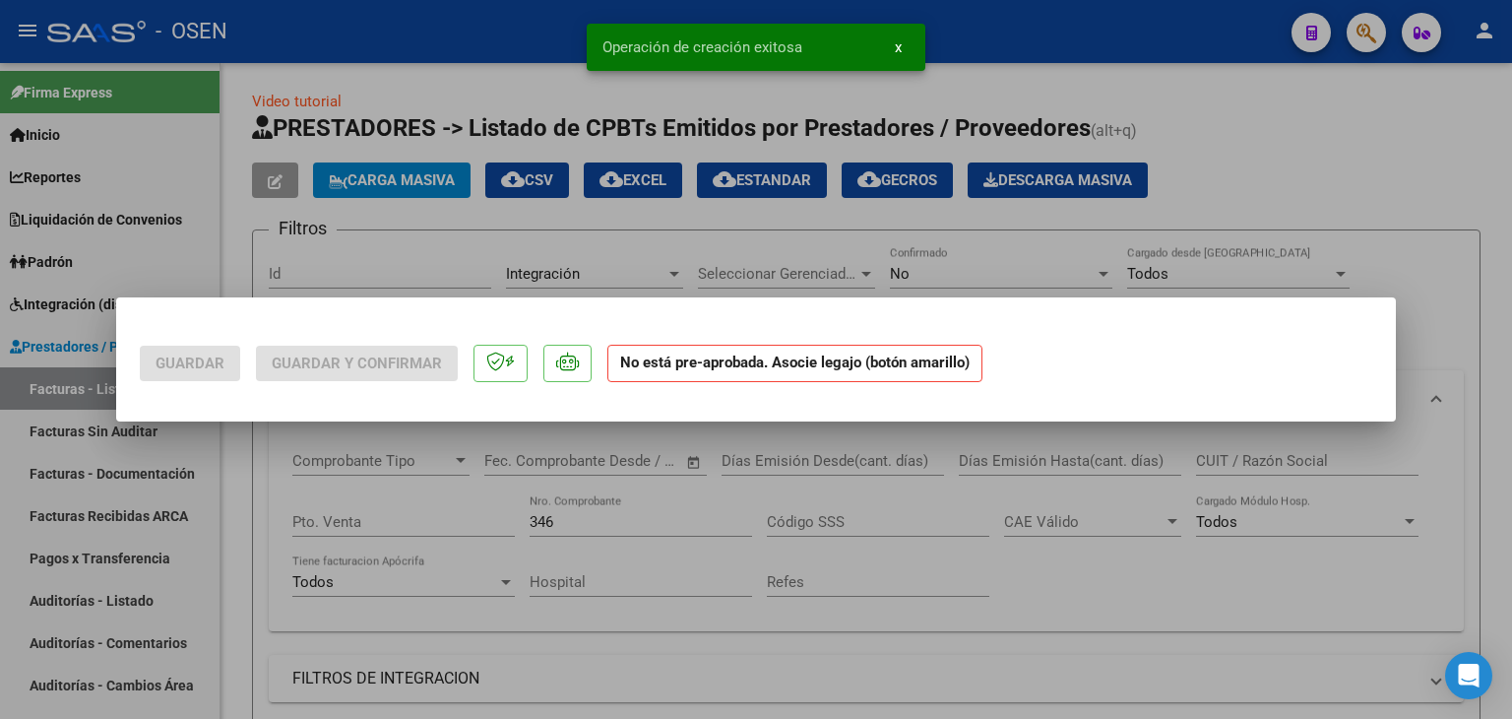
scroll to position [0, 0]
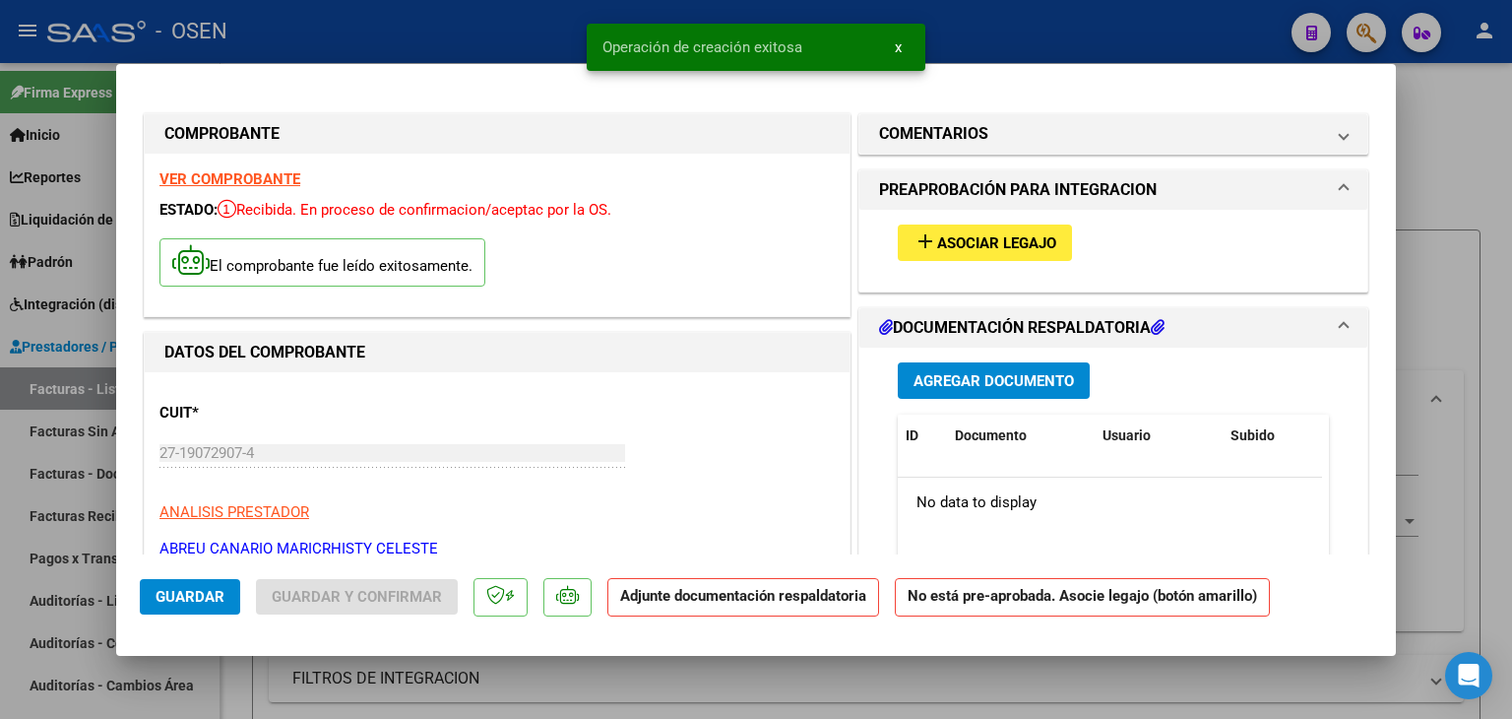
click at [1039, 249] on span "Asociar Legajo" at bounding box center [996, 243] width 119 height 18
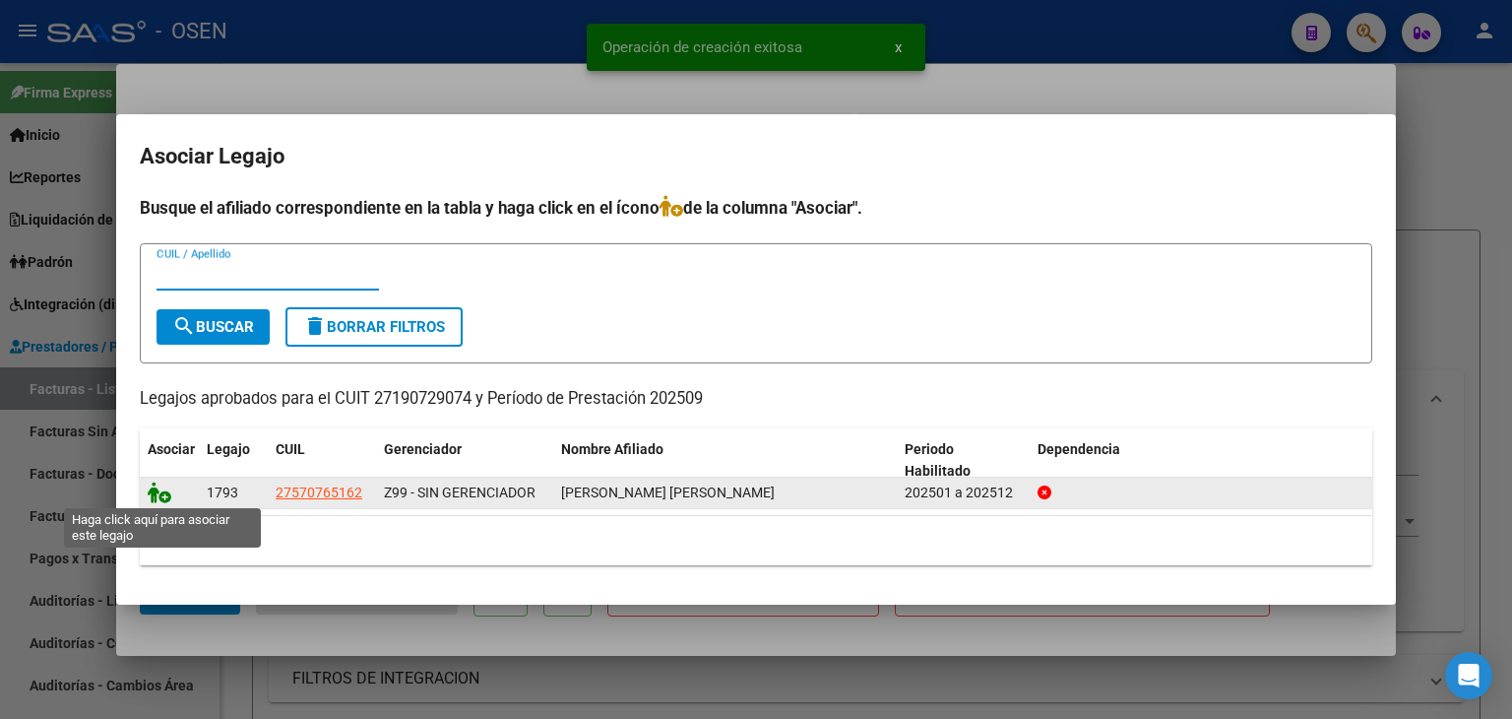
click at [154, 493] on icon at bounding box center [160, 492] width 24 height 22
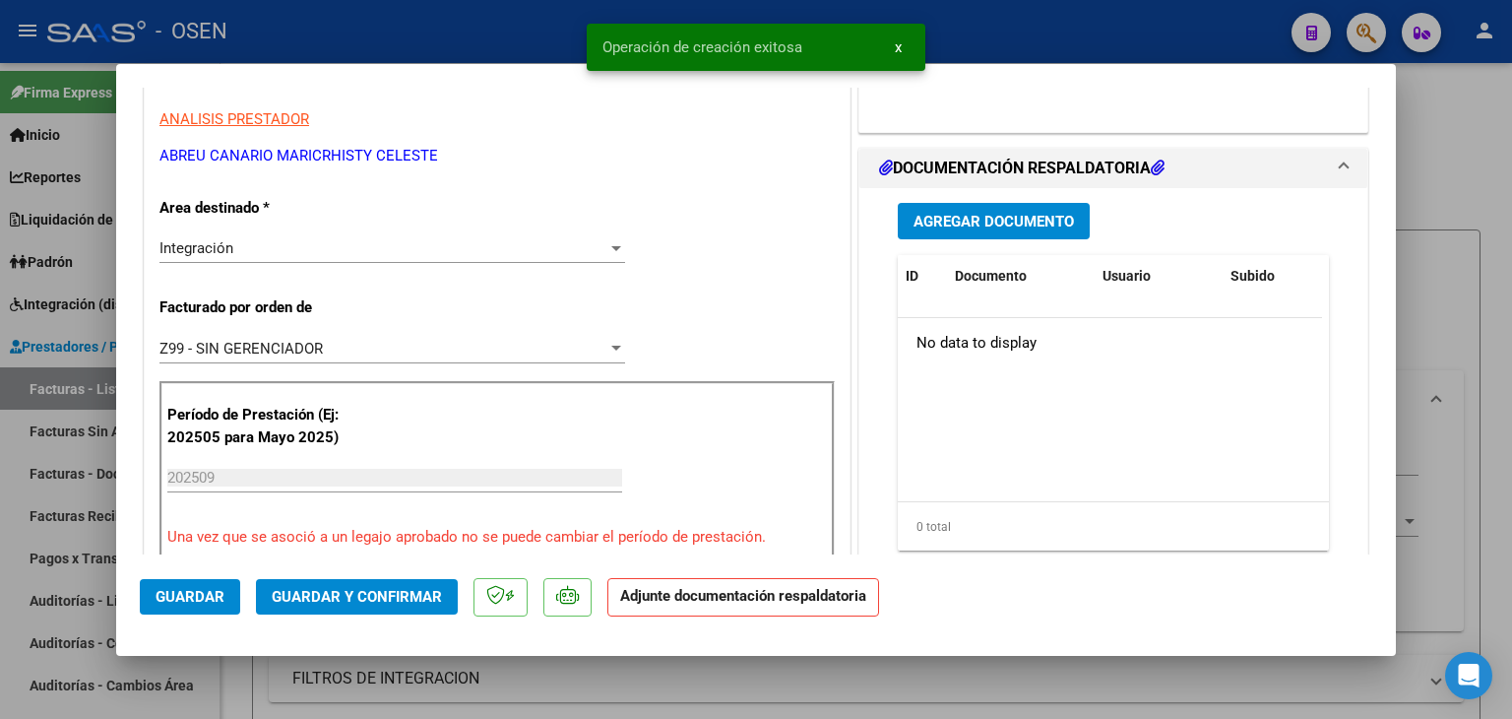
scroll to position [394, 0]
click at [1004, 215] on span "Agregar Documento" at bounding box center [994, 221] width 160 height 18
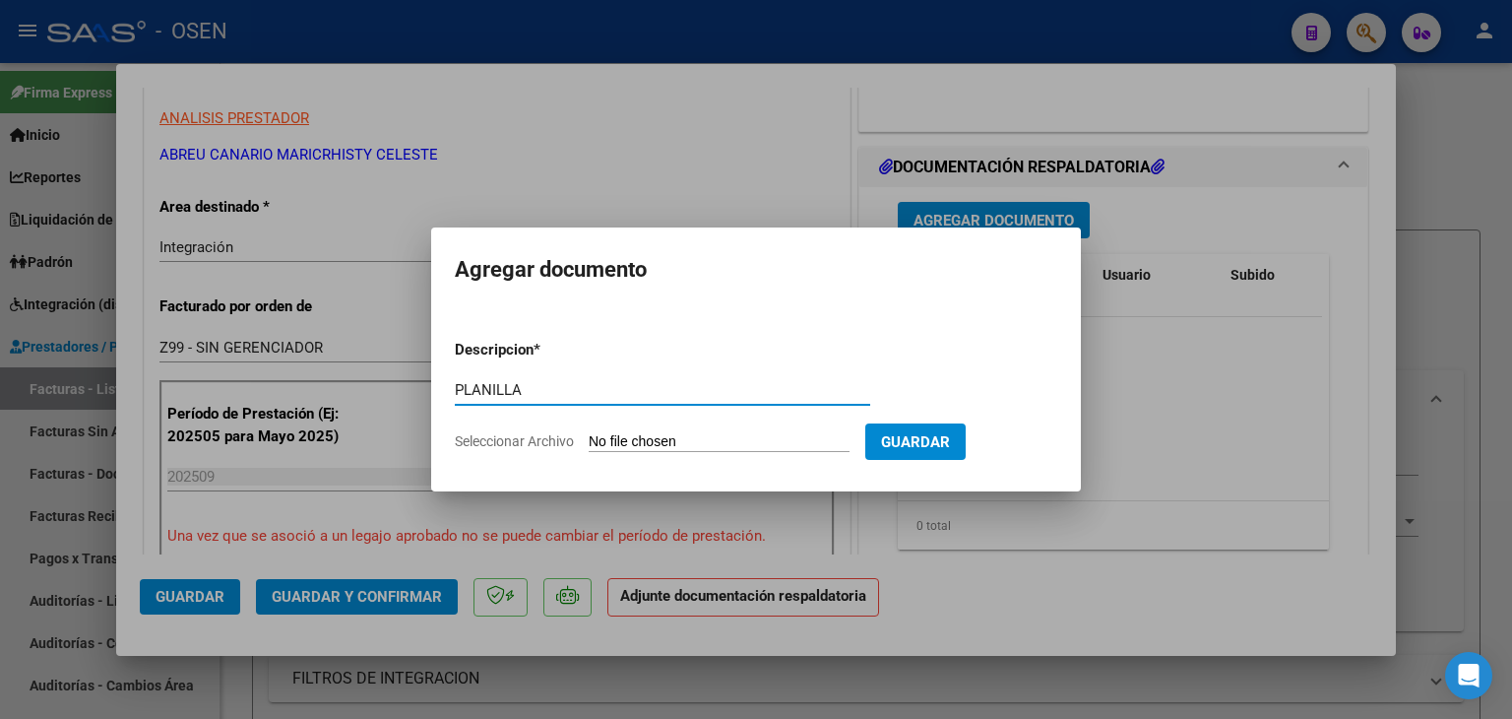
type input "PLANILLA"
click at [589, 433] on input "Seleccionar Archivo" at bounding box center [719, 442] width 261 height 19
type input "C:\fakepath\[PERSON_NAME] G AME FONO PLANILLA SEP.pdf"
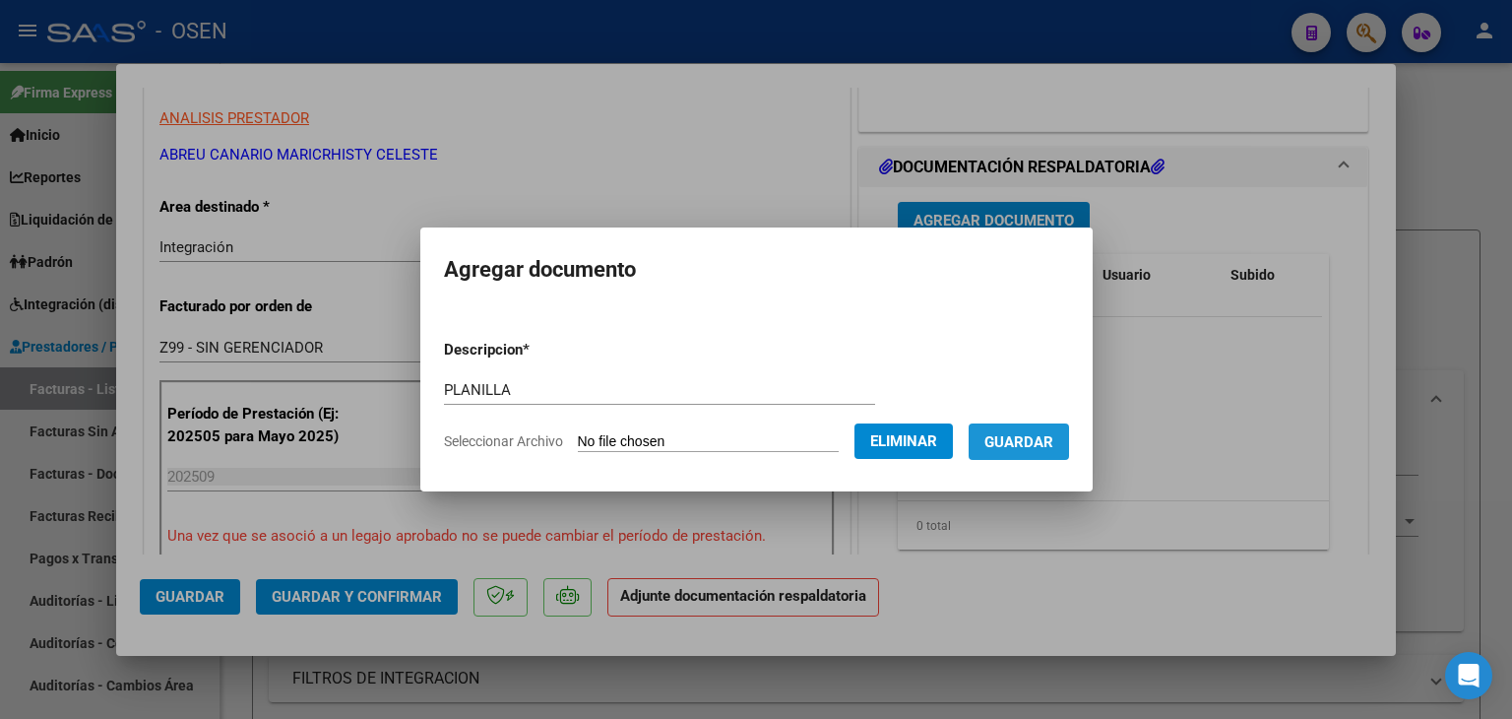
drag, startPoint x: 1044, startPoint y: 443, endPoint x: 925, endPoint y: 454, distance: 118.6
click at [1044, 442] on span "Guardar" at bounding box center [1019, 442] width 69 height 18
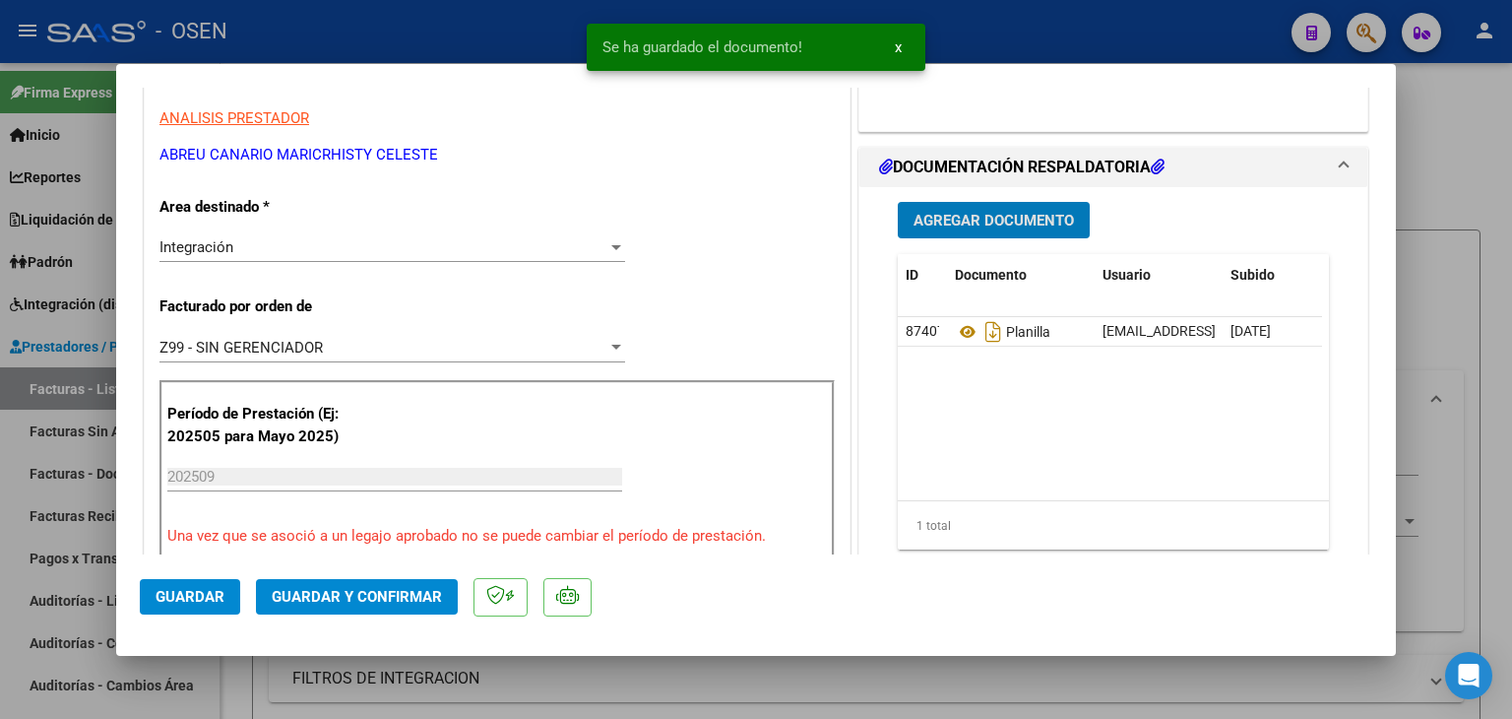
drag, startPoint x: 181, startPoint y: 607, endPoint x: 204, endPoint y: 617, distance: 24.7
click at [182, 606] on button "Guardar" at bounding box center [190, 596] width 100 height 35
click at [250, 678] on div at bounding box center [756, 359] width 1512 height 719
type input "$ 0,00"
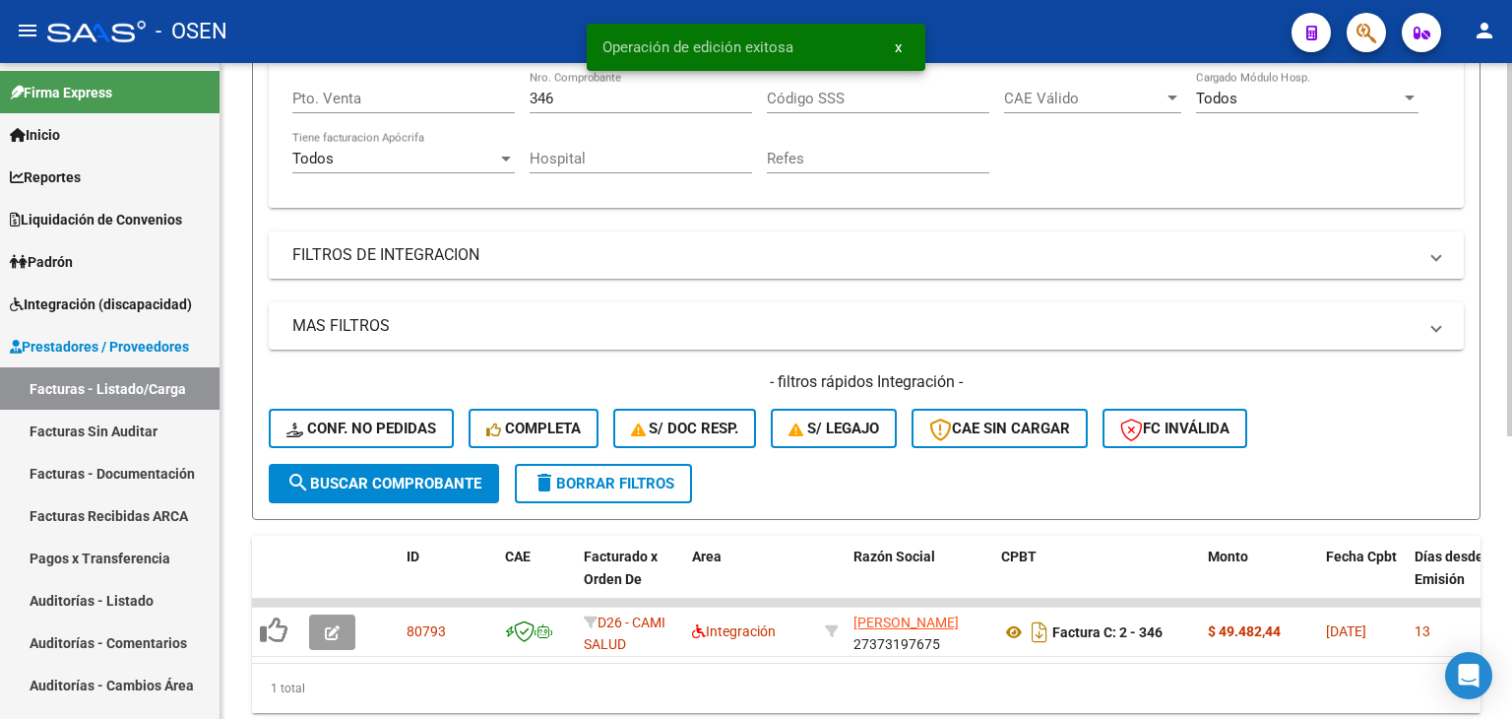
scroll to position [496, 0]
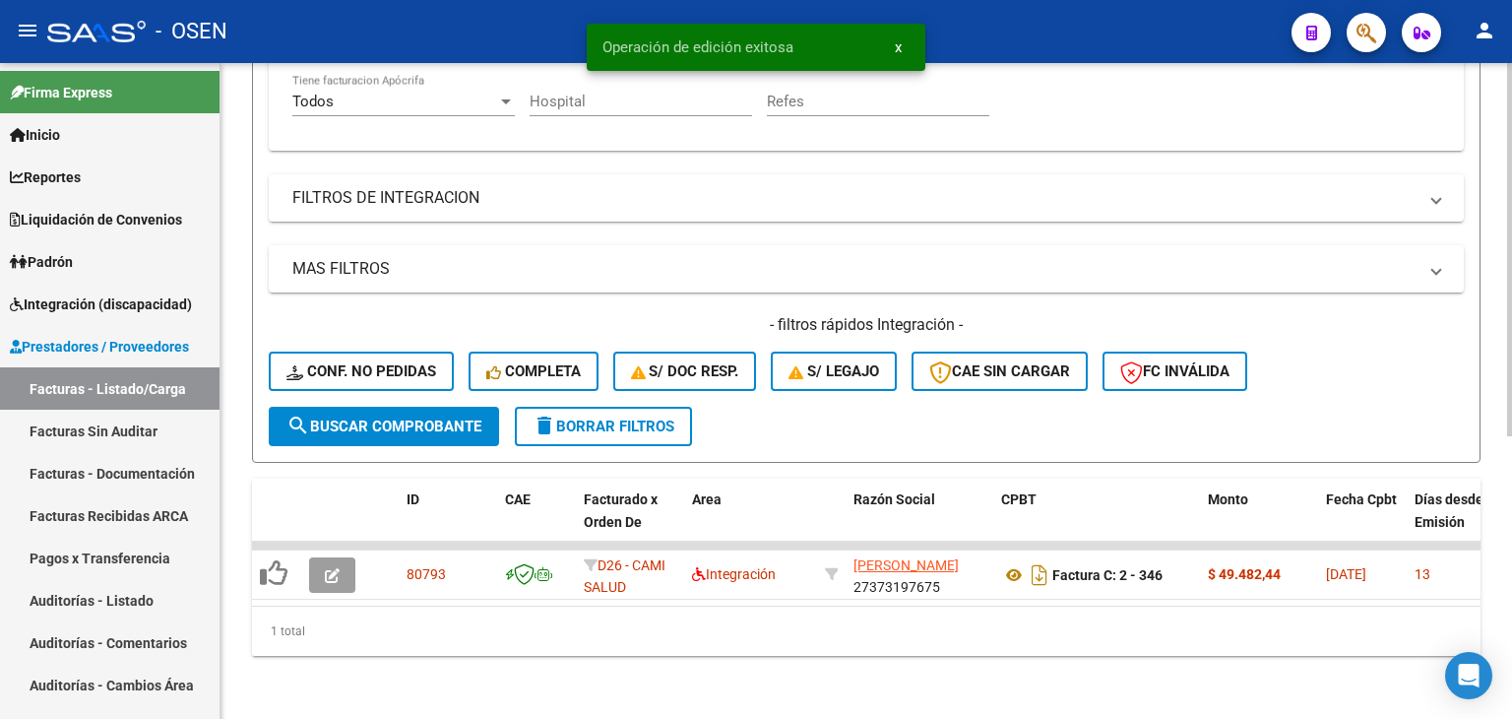
click at [618, 425] on button "delete Borrar Filtros" at bounding box center [603, 426] width 177 height 39
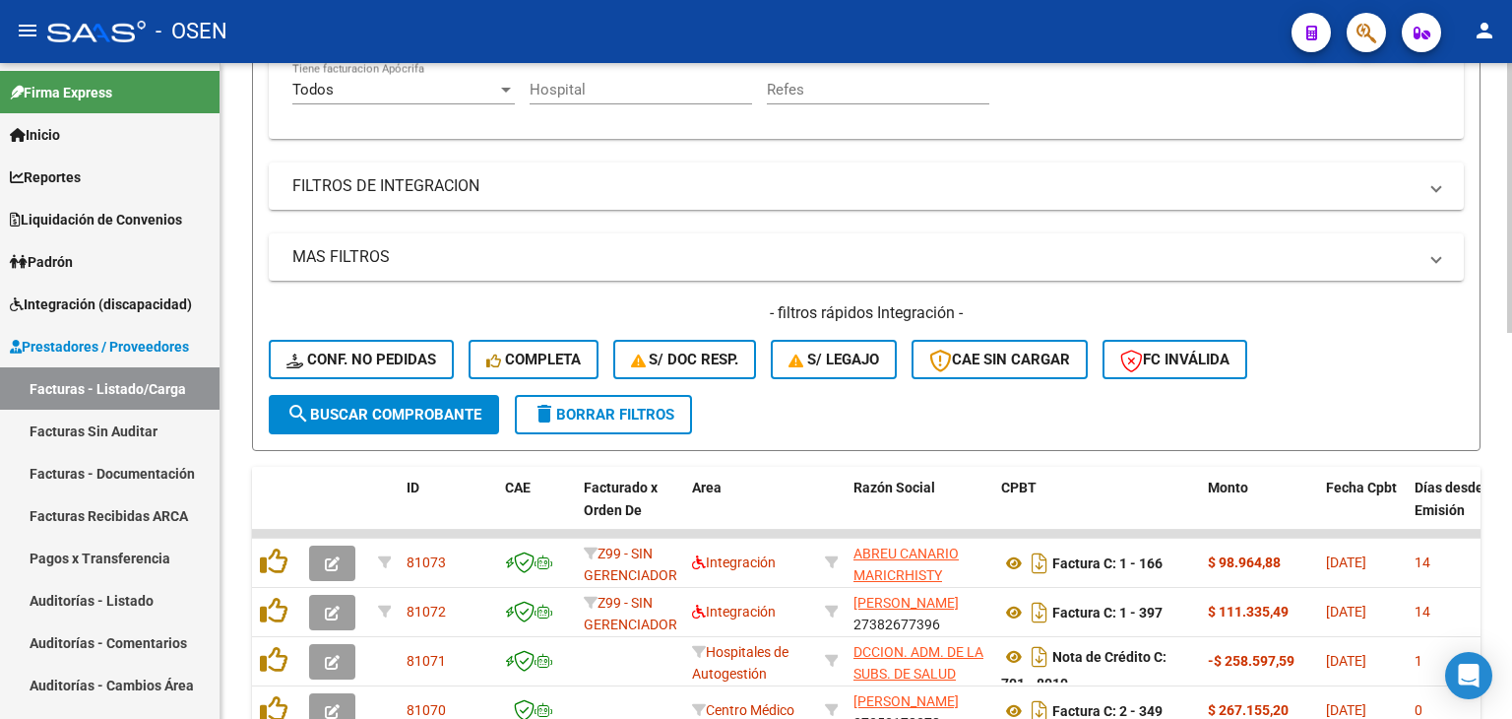
scroll to position [0, 0]
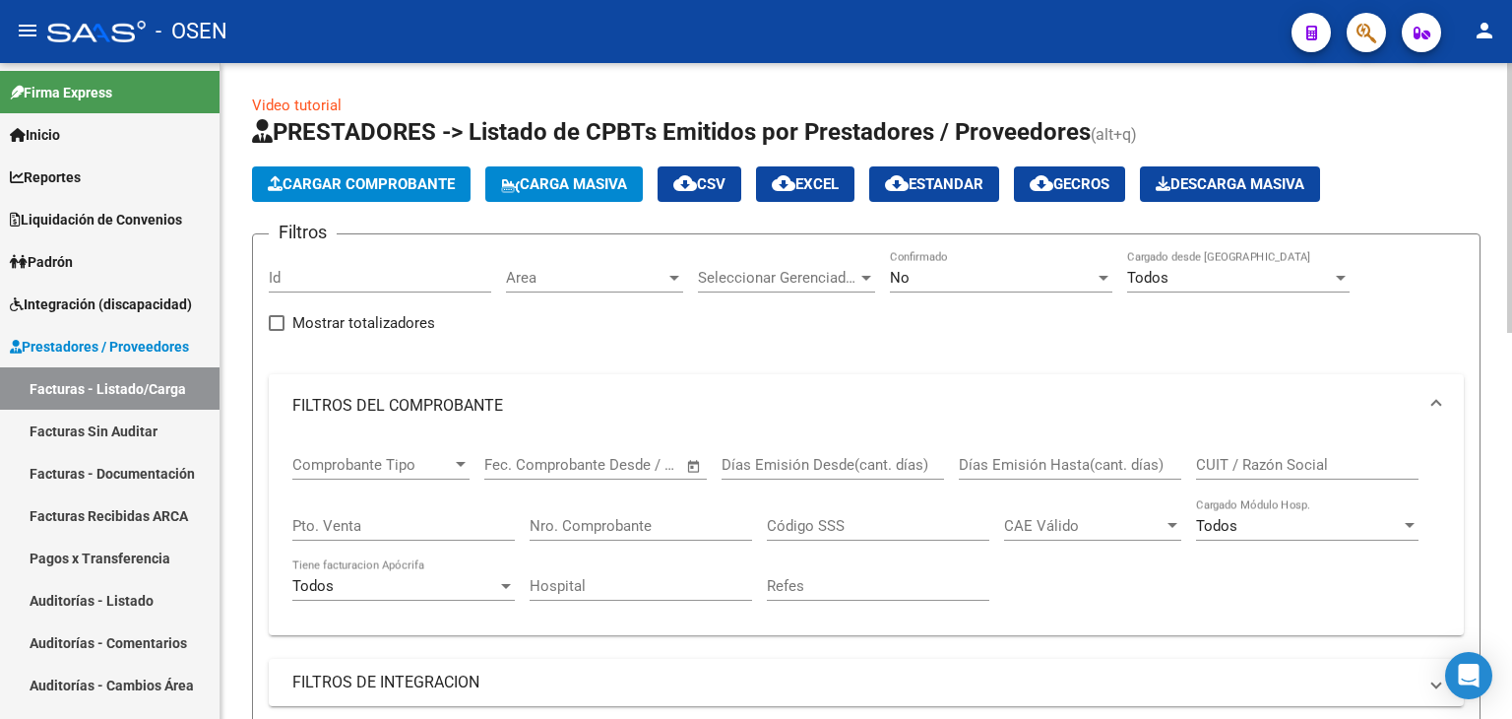
click at [343, 188] on span "Cargar Comprobante" at bounding box center [361, 184] width 187 height 18
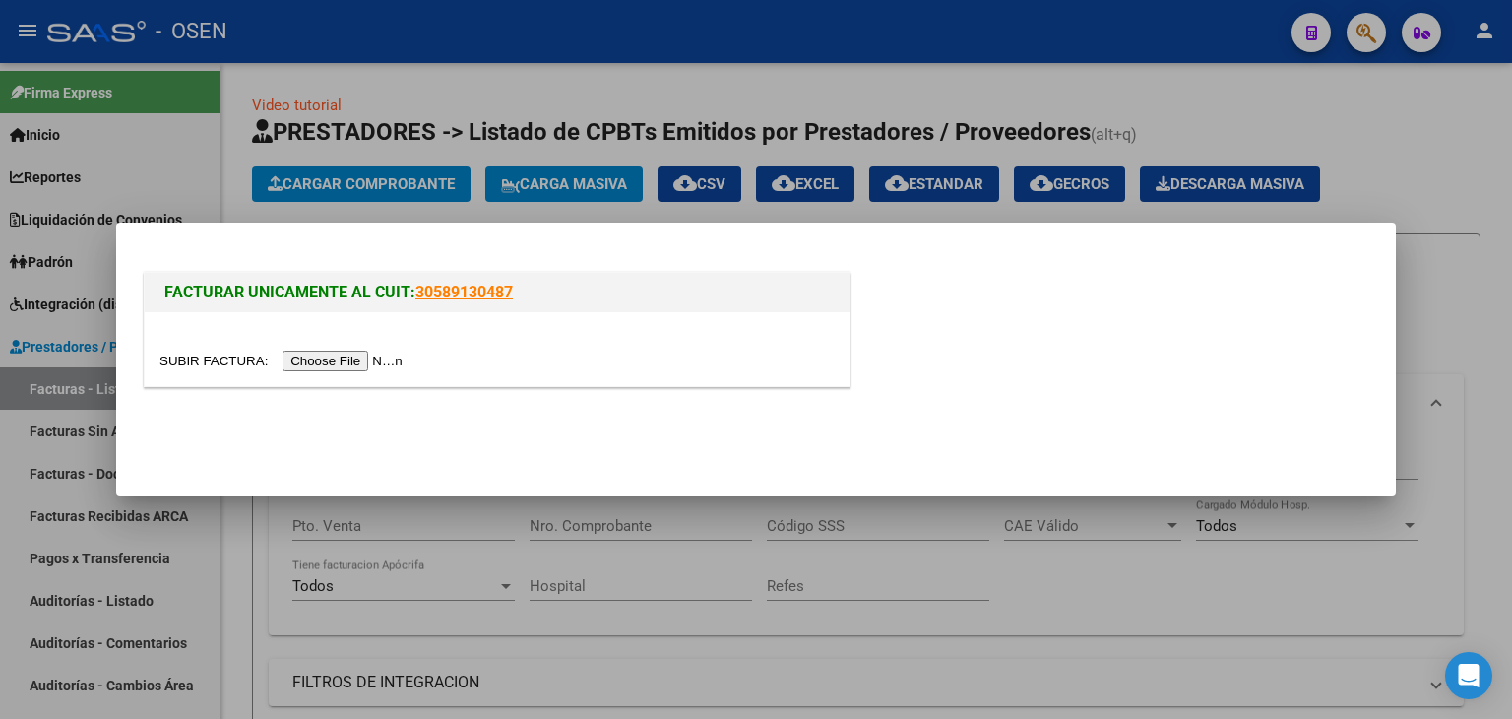
click at [351, 358] on input "file" at bounding box center [283, 361] width 249 height 21
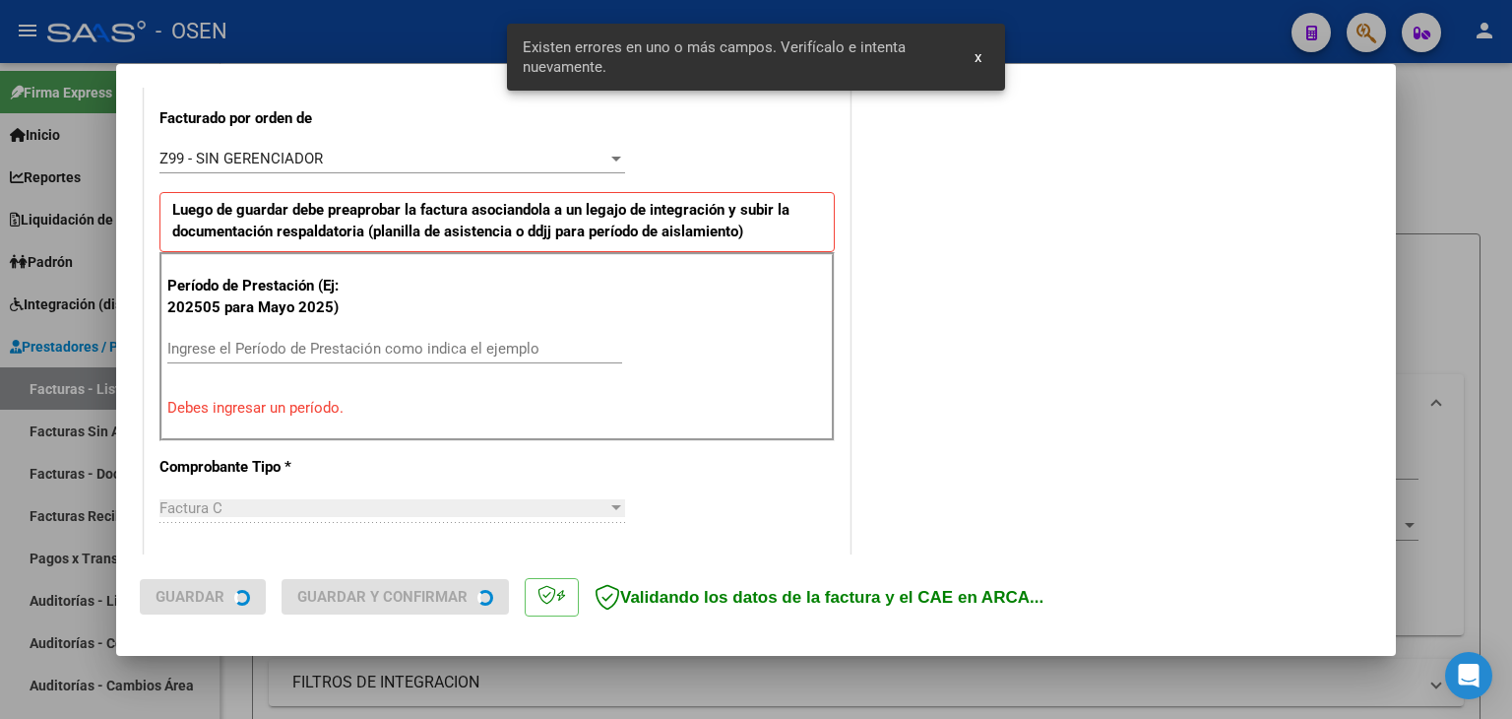
scroll to position [550, 0]
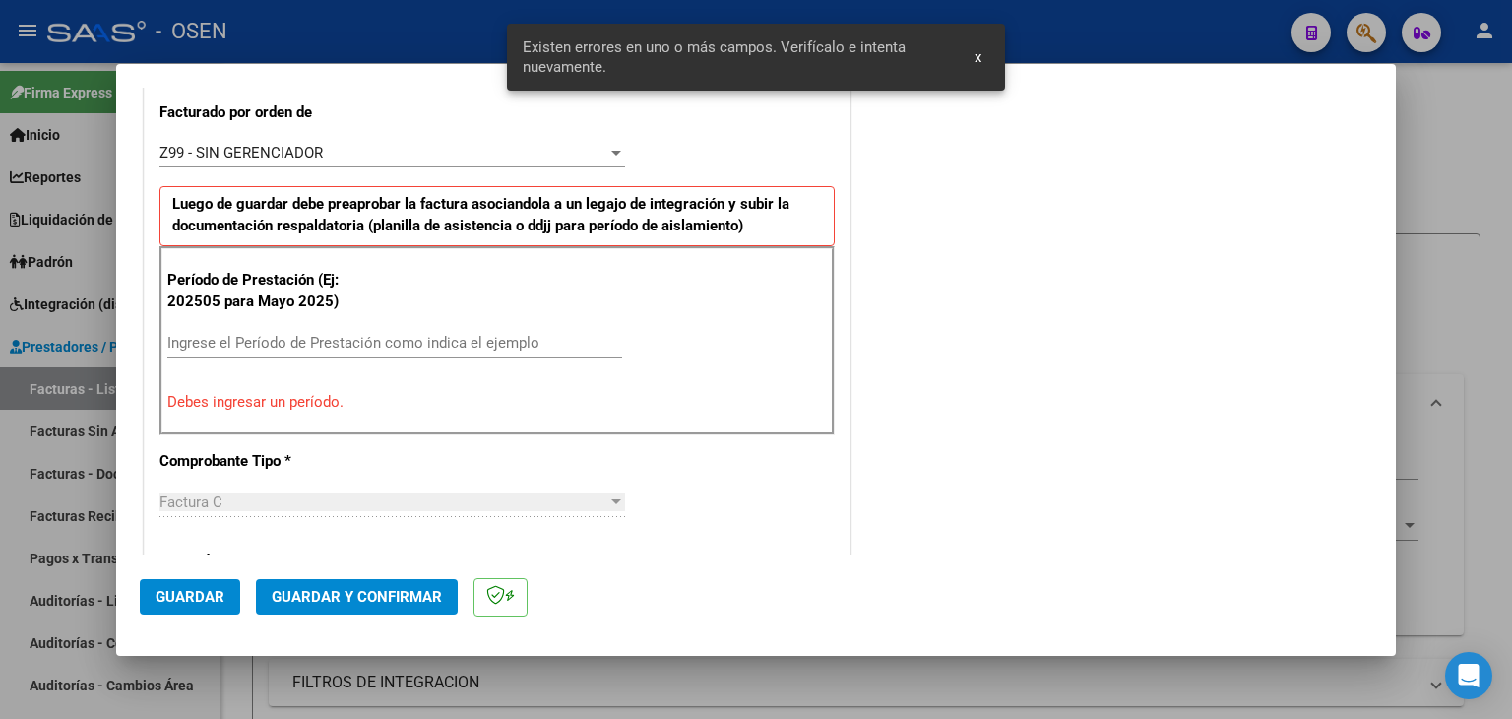
click at [237, 342] on input "Ingrese el Período de Prestación como indica el ejemplo" at bounding box center [394, 343] width 455 height 18
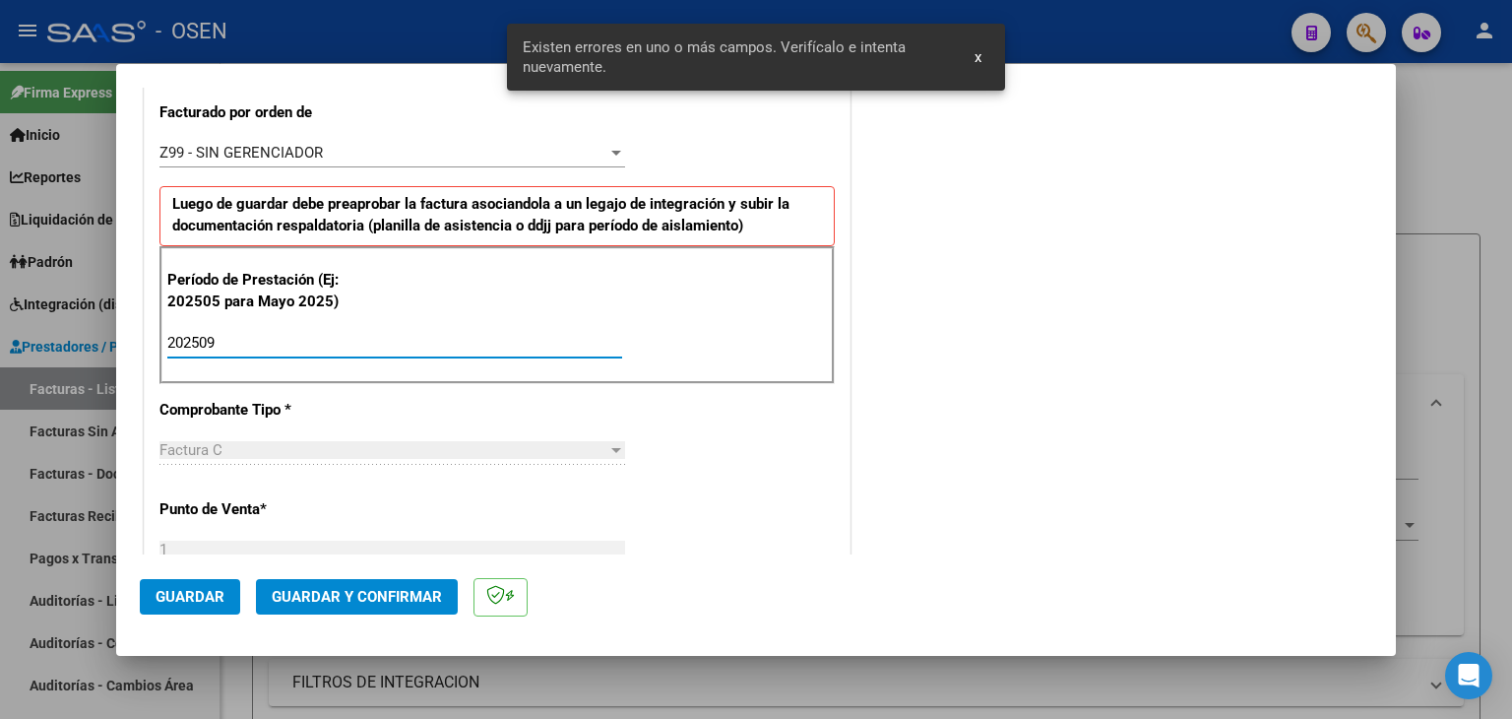
type input "202509"
click at [203, 596] on span "Guardar" at bounding box center [190, 597] width 69 height 18
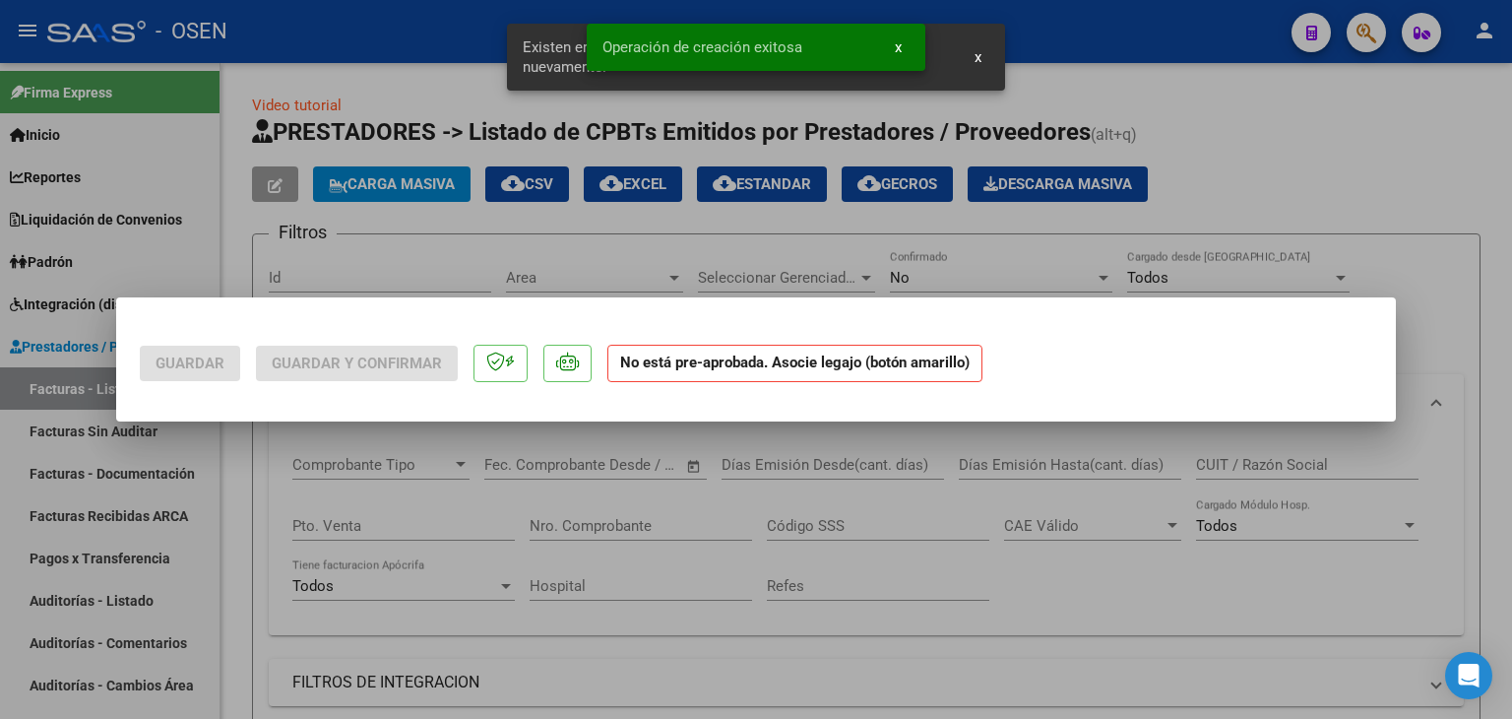
scroll to position [0, 0]
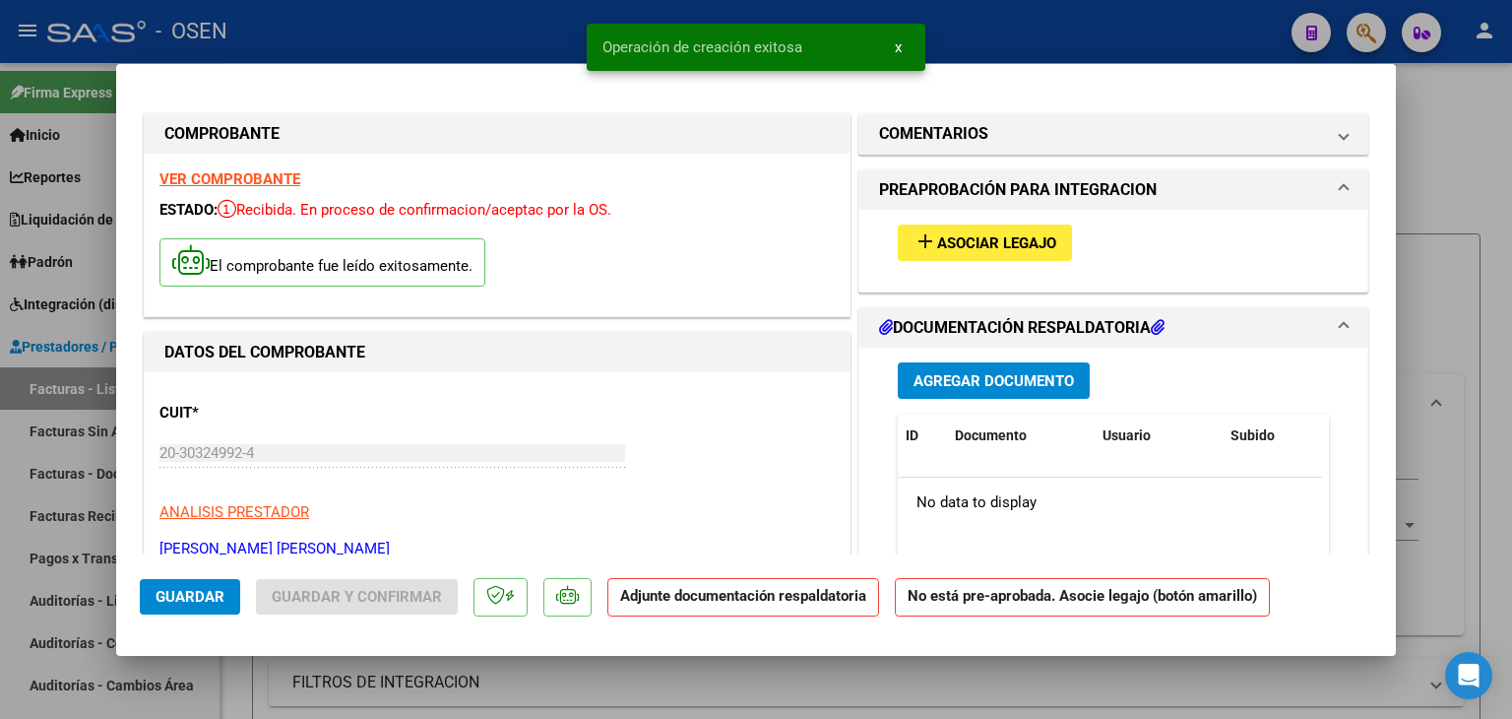
click at [973, 249] on span "Asociar Legajo" at bounding box center [996, 243] width 119 height 18
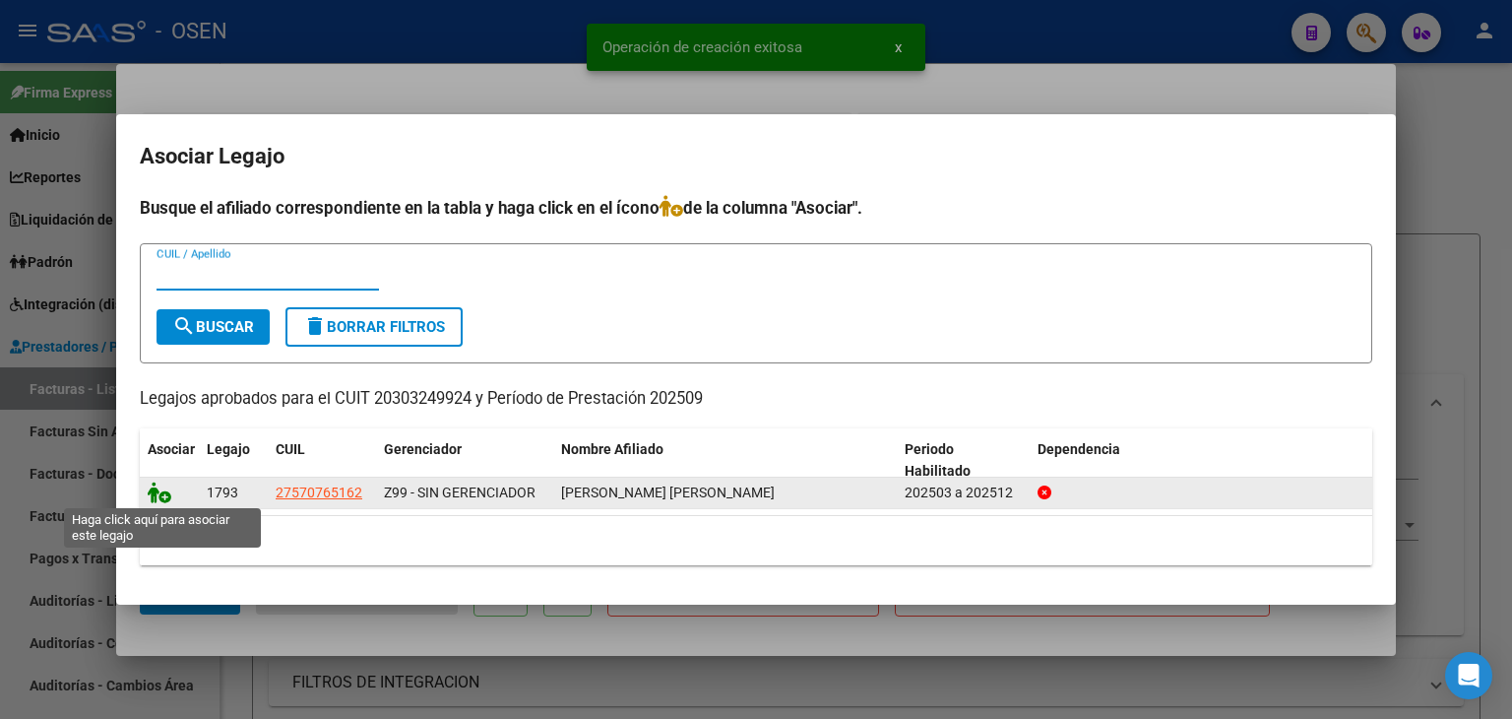
click at [157, 494] on icon at bounding box center [160, 492] width 24 height 22
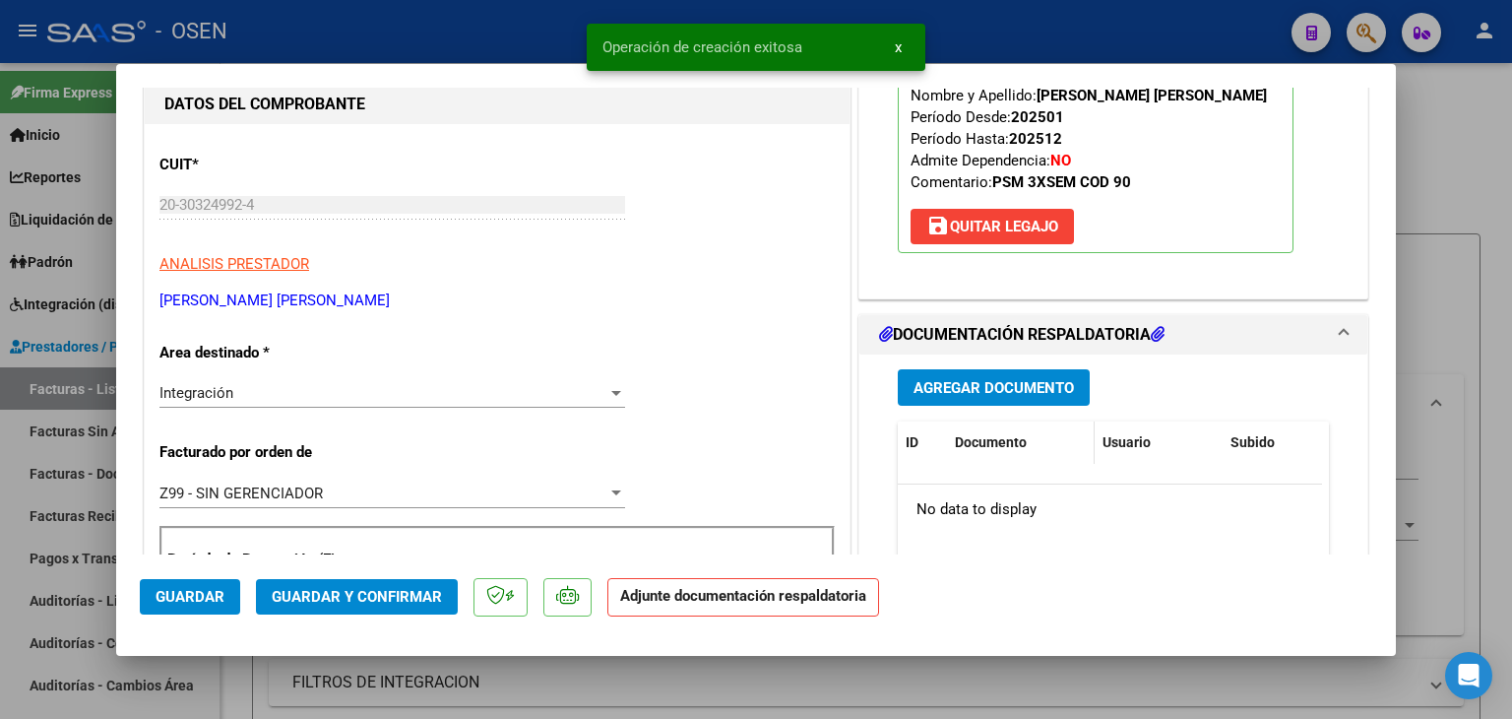
scroll to position [295, 0]
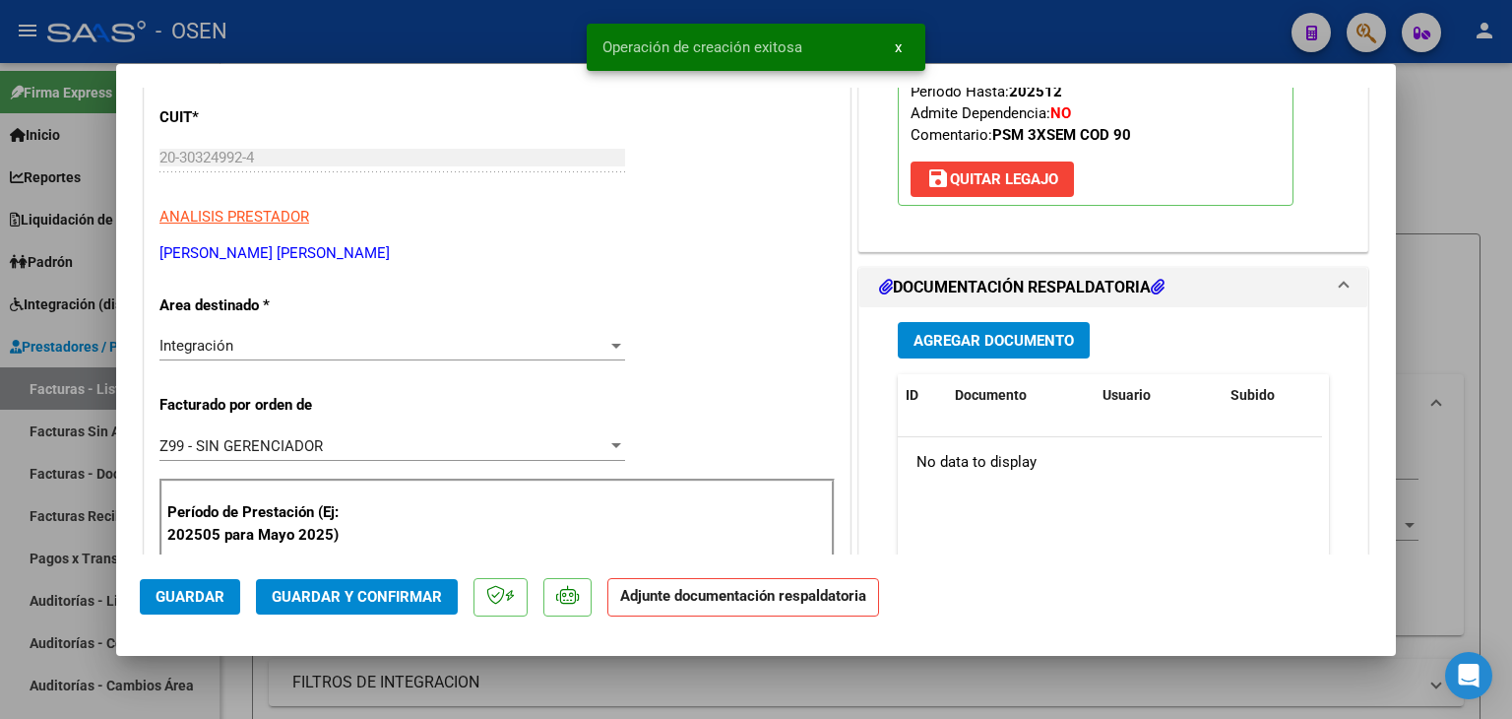
click at [1017, 346] on span "Agregar Documento" at bounding box center [994, 341] width 160 height 18
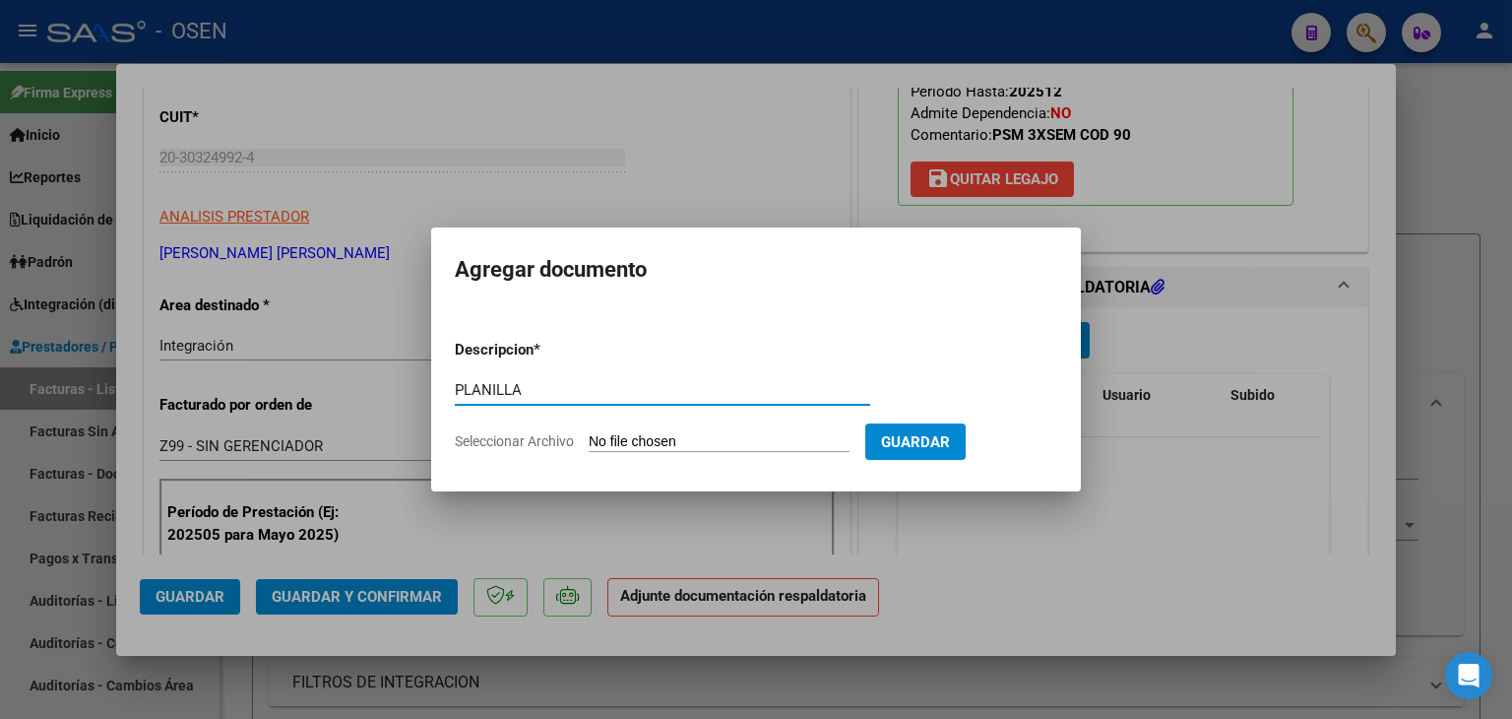
type input "PLANILLA"
click at [589, 433] on input "Seleccionar Archivo" at bounding box center [719, 442] width 261 height 19
type input "C:\fakepath\[PERSON_NAME] G AME PSM PLANILLA SEP.pdf"
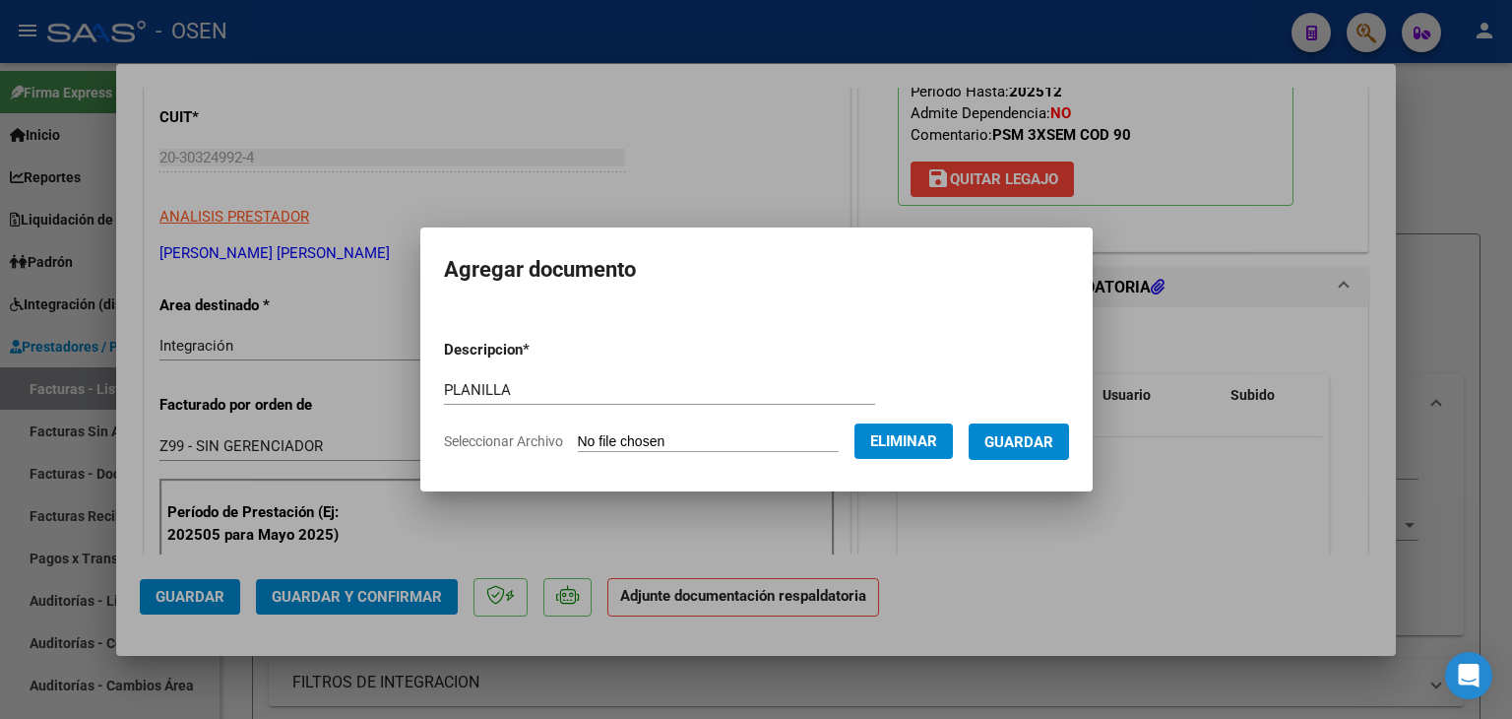
click at [1025, 444] on span "Guardar" at bounding box center [1019, 442] width 69 height 18
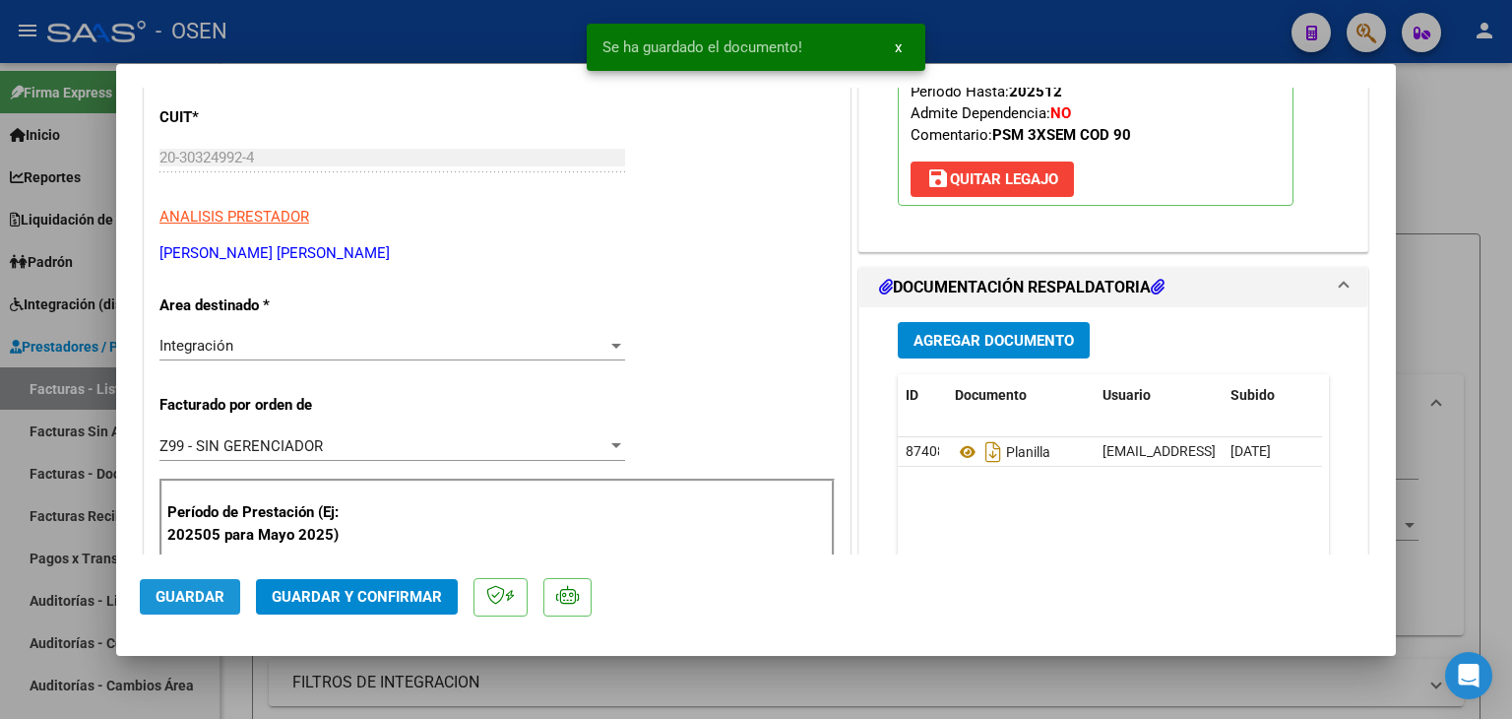
click at [174, 600] on span "Guardar" at bounding box center [190, 597] width 69 height 18
click at [234, 675] on div at bounding box center [756, 359] width 1512 height 719
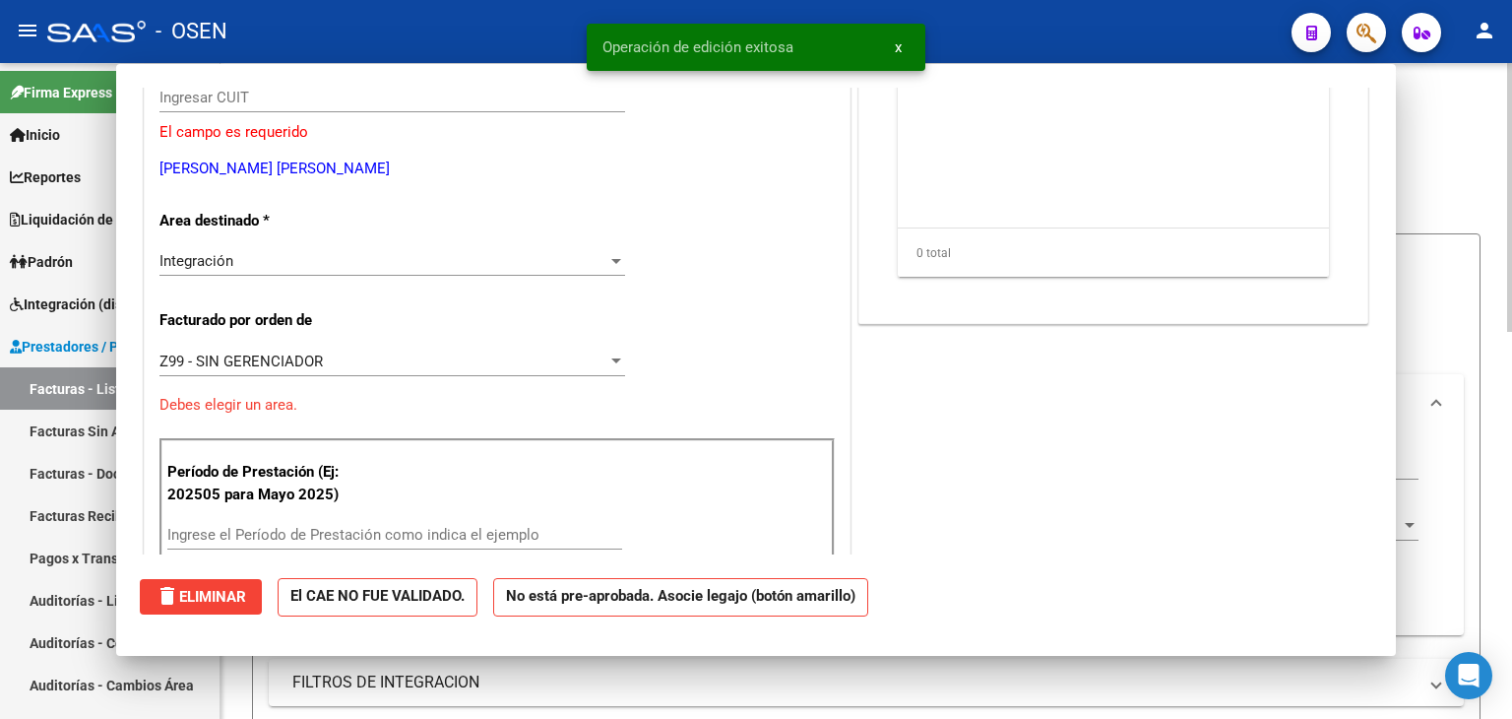
scroll to position [0, 0]
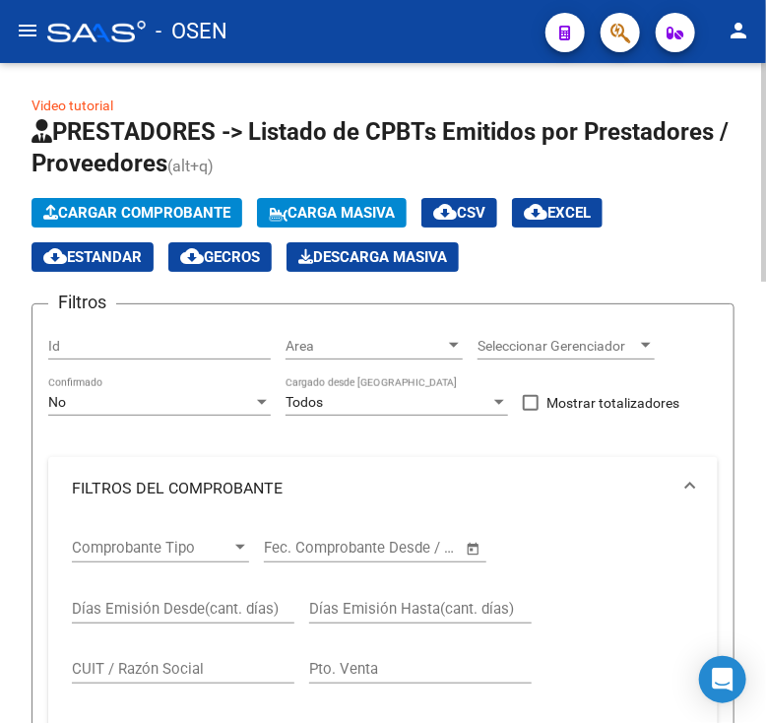
click at [91, 194] on app-list-header "PRESTADORES -> Listado de CPBTs Emitidos por Prestadores / Proveedores (alt+q) …" at bounding box center [383, 713] width 703 height 1194
click at [93, 200] on button "Cargar Comprobante" at bounding box center [137, 213] width 211 height 30
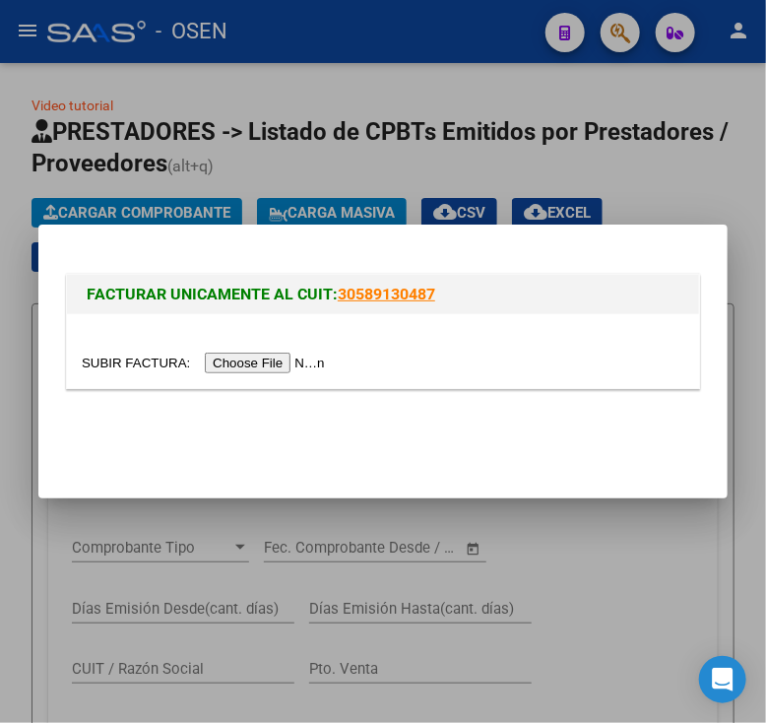
click at [221, 361] on input "file" at bounding box center [206, 362] width 249 height 21
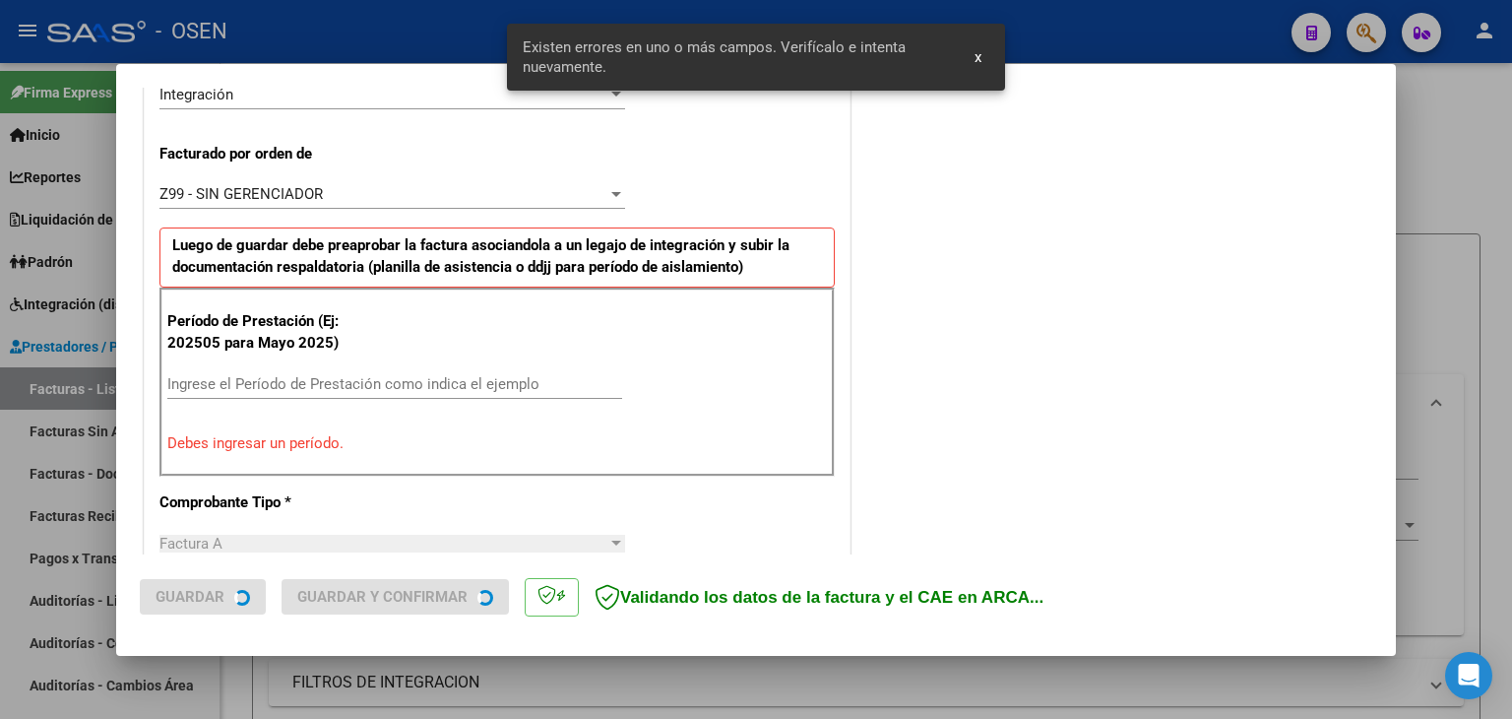
scroll to position [513, 0]
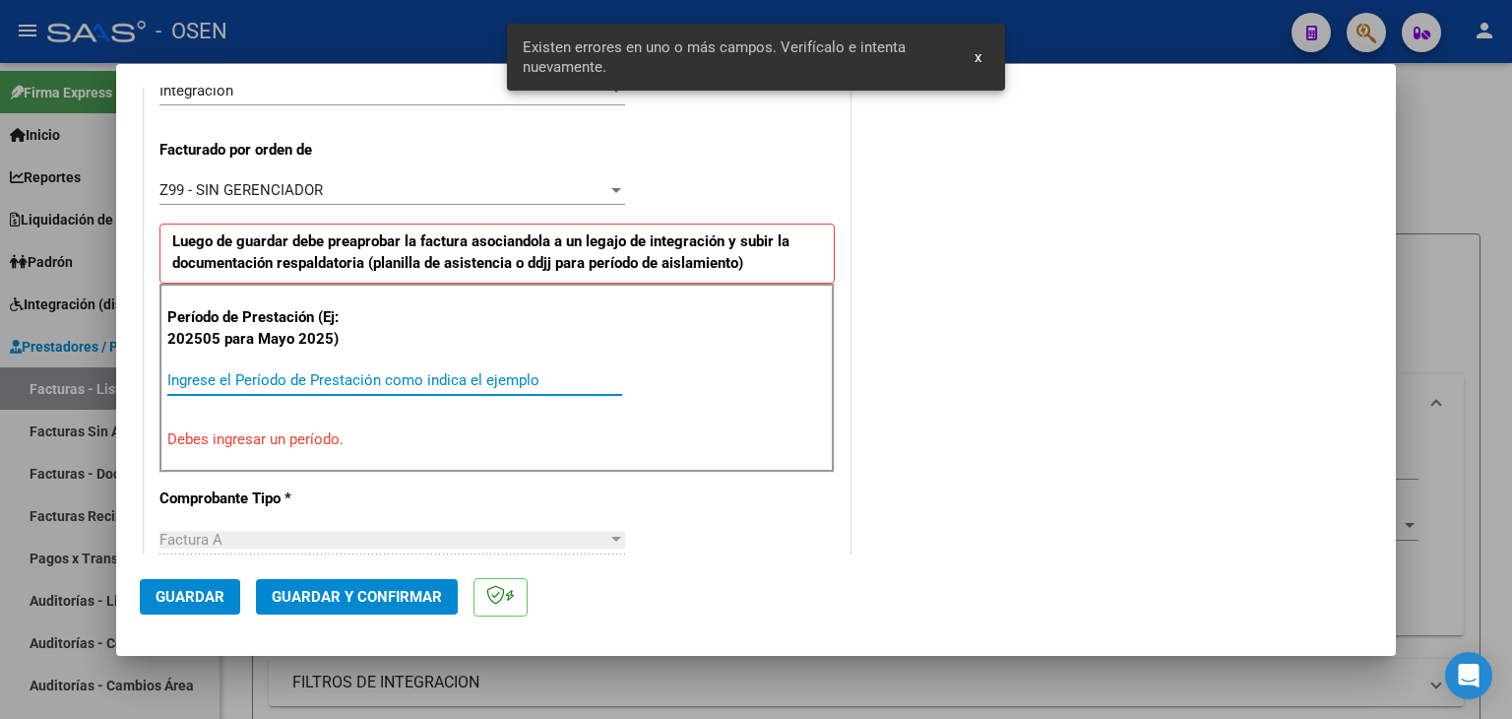
click at [232, 374] on input "Ingrese el Período de Prestación como indica el ejemplo" at bounding box center [394, 380] width 455 height 18
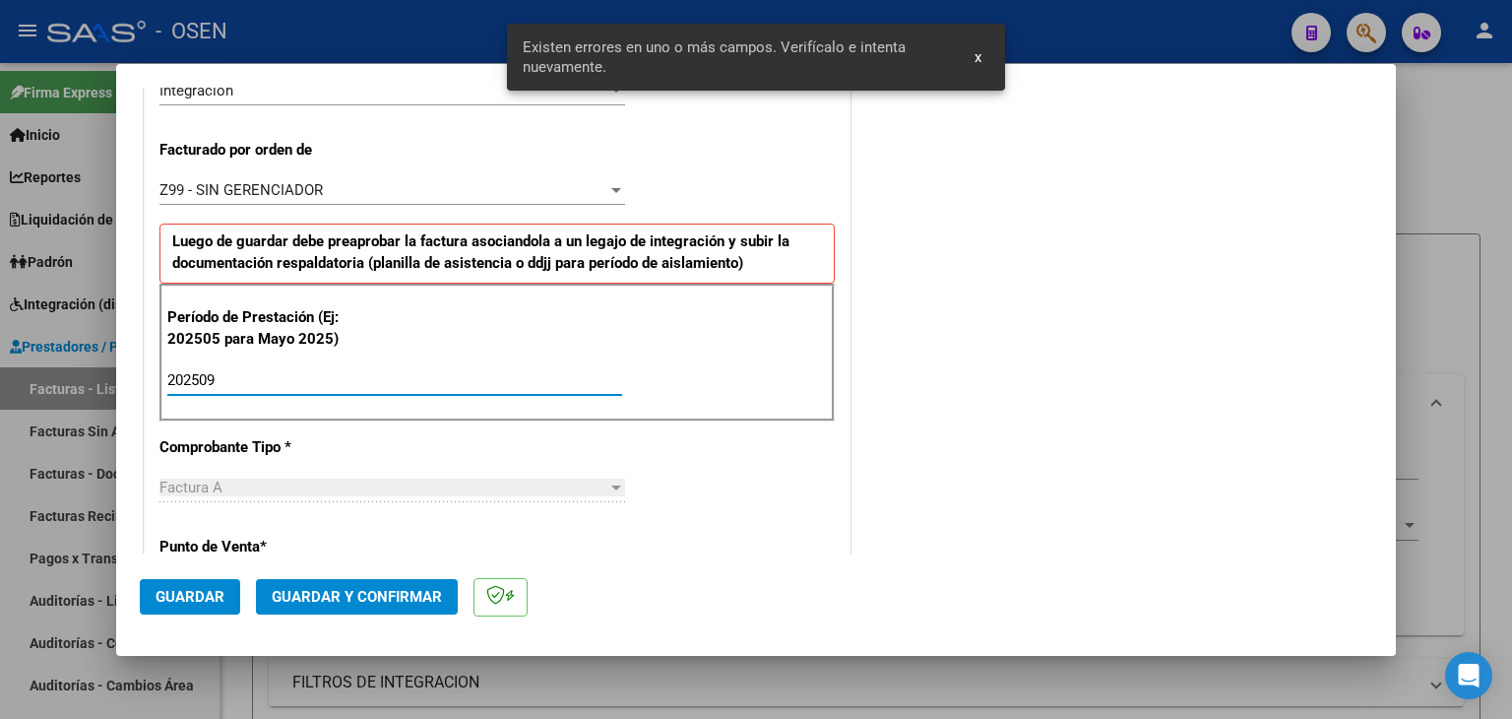
scroll to position [1104, 0]
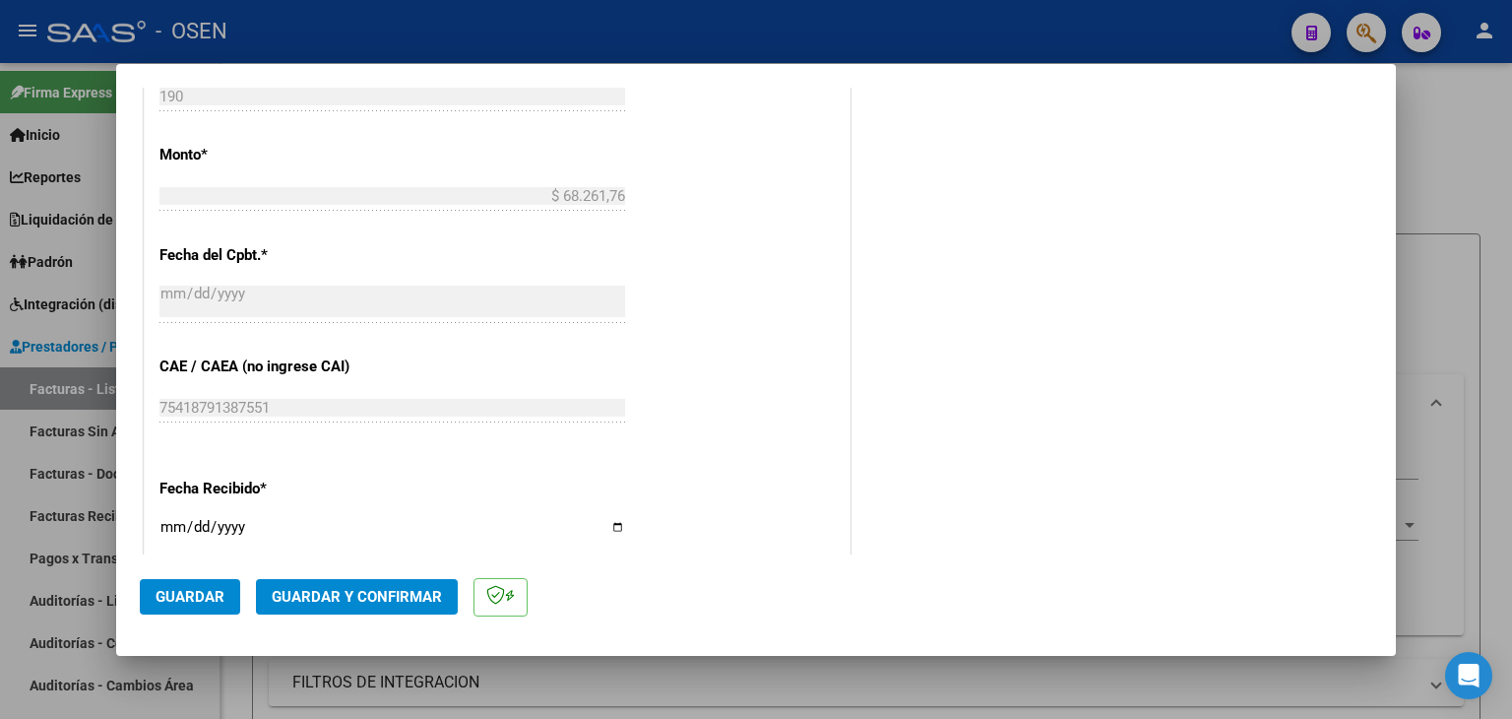
type input "202509"
click at [201, 610] on button "Guardar" at bounding box center [190, 596] width 100 height 35
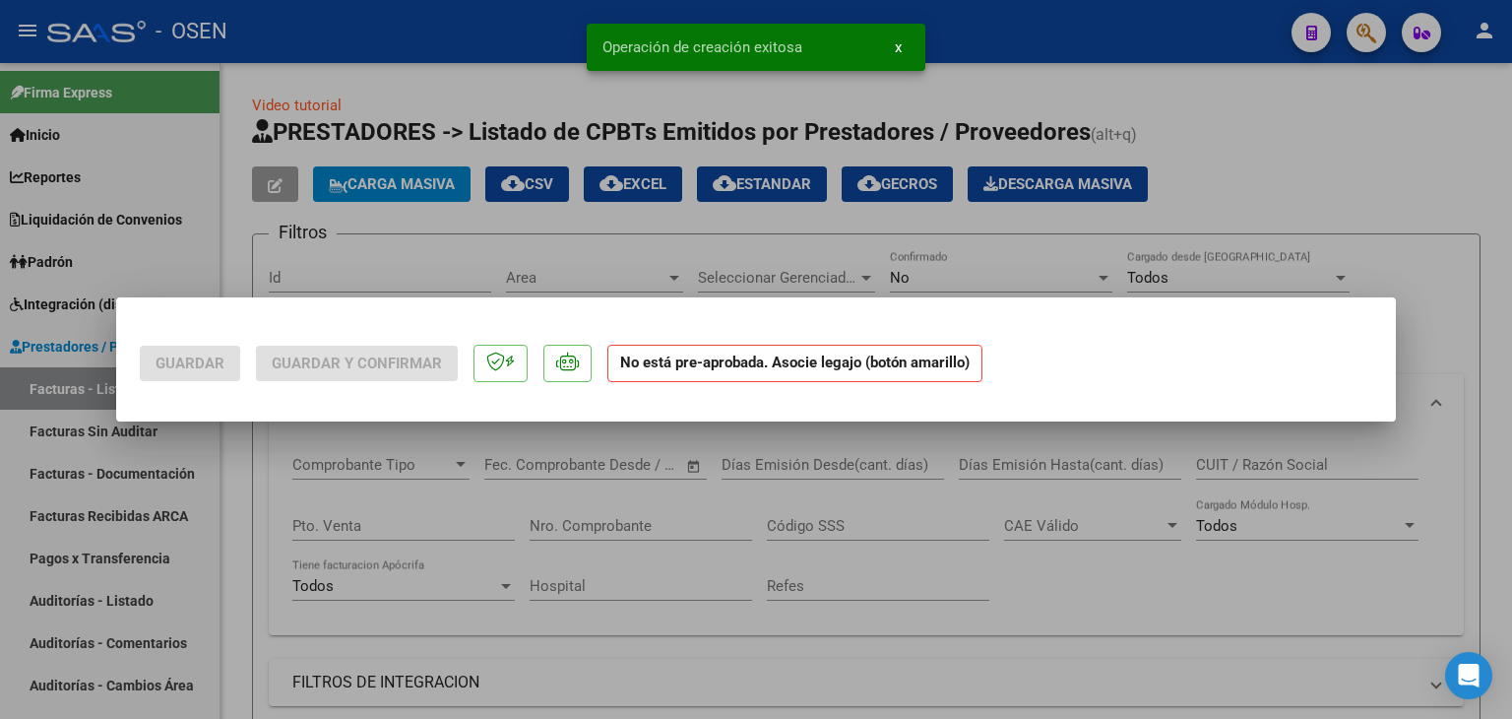
scroll to position [0, 0]
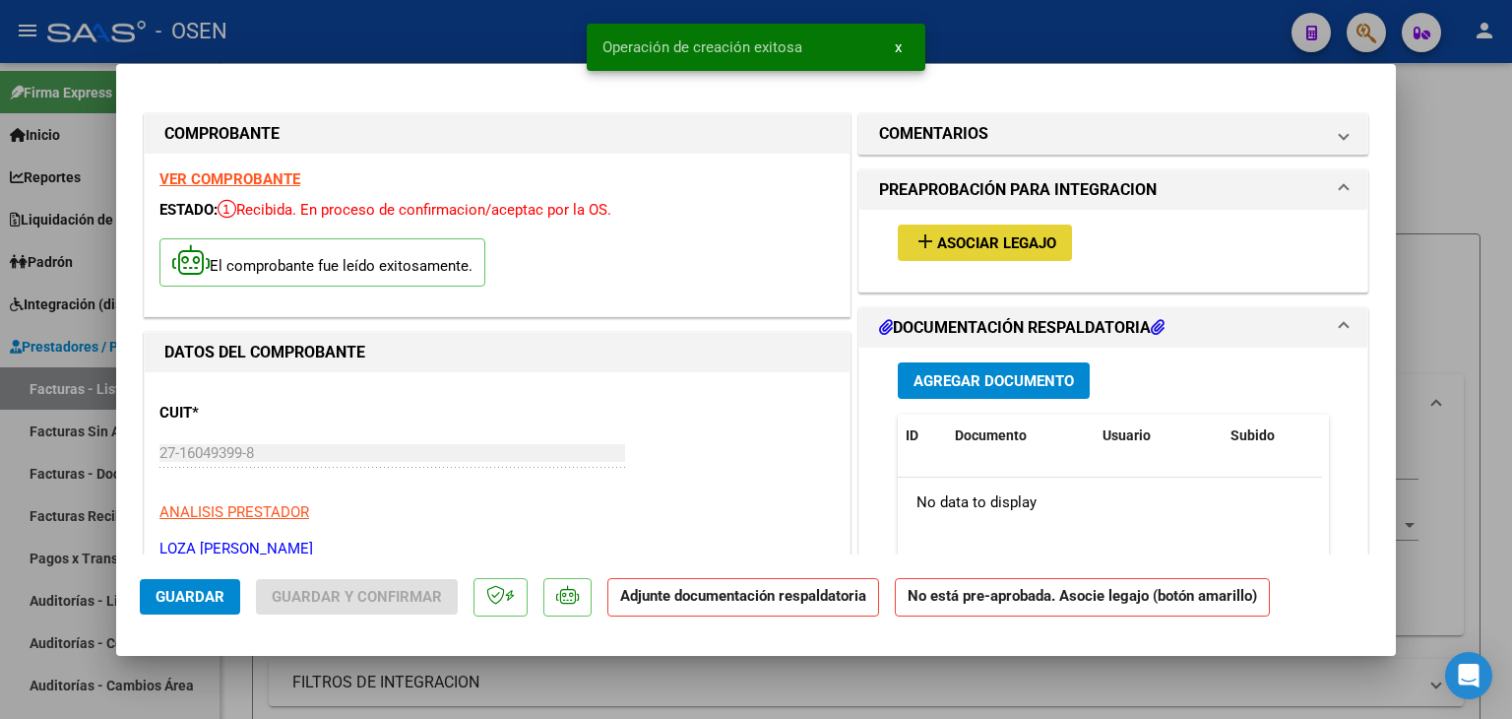
click at [981, 257] on button "add Asociar Legajo" at bounding box center [985, 242] width 174 height 36
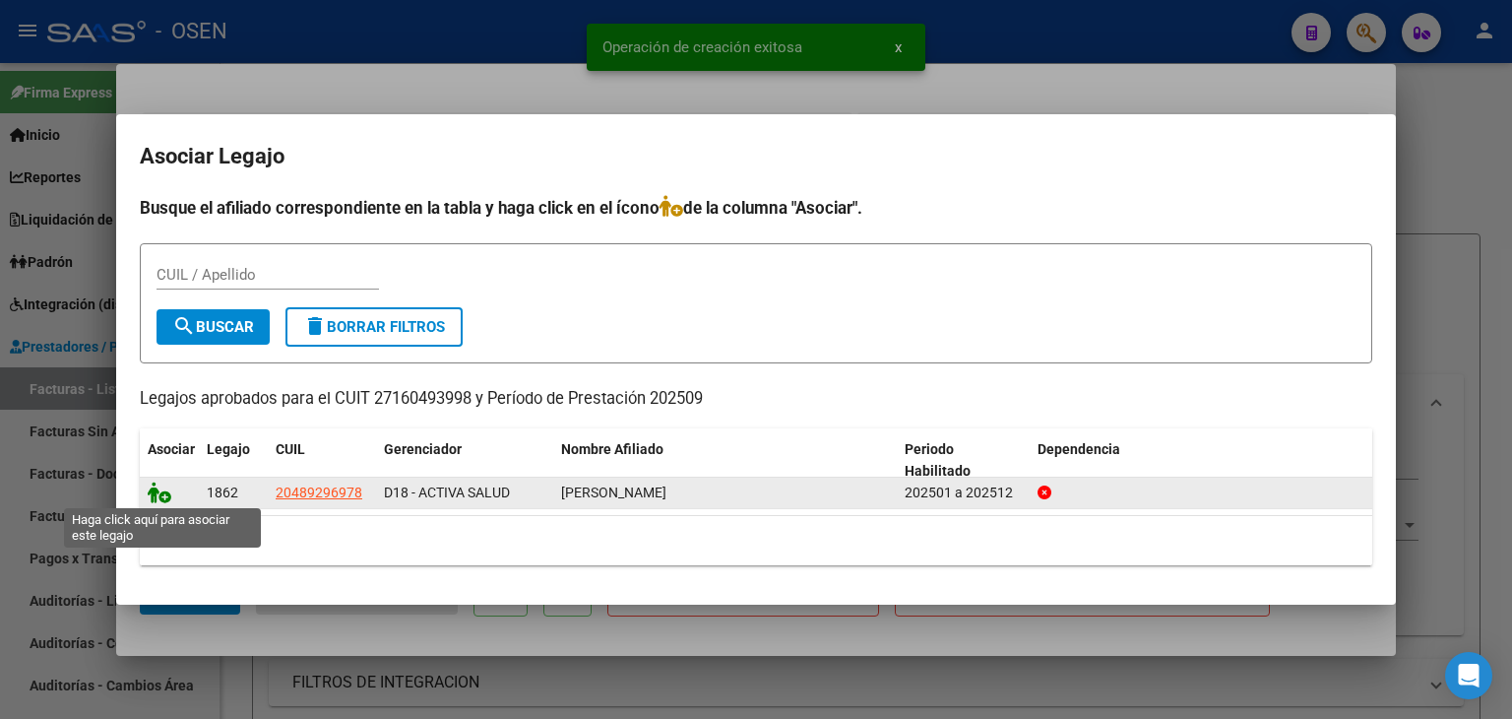
click at [160, 486] on icon at bounding box center [160, 492] width 24 height 22
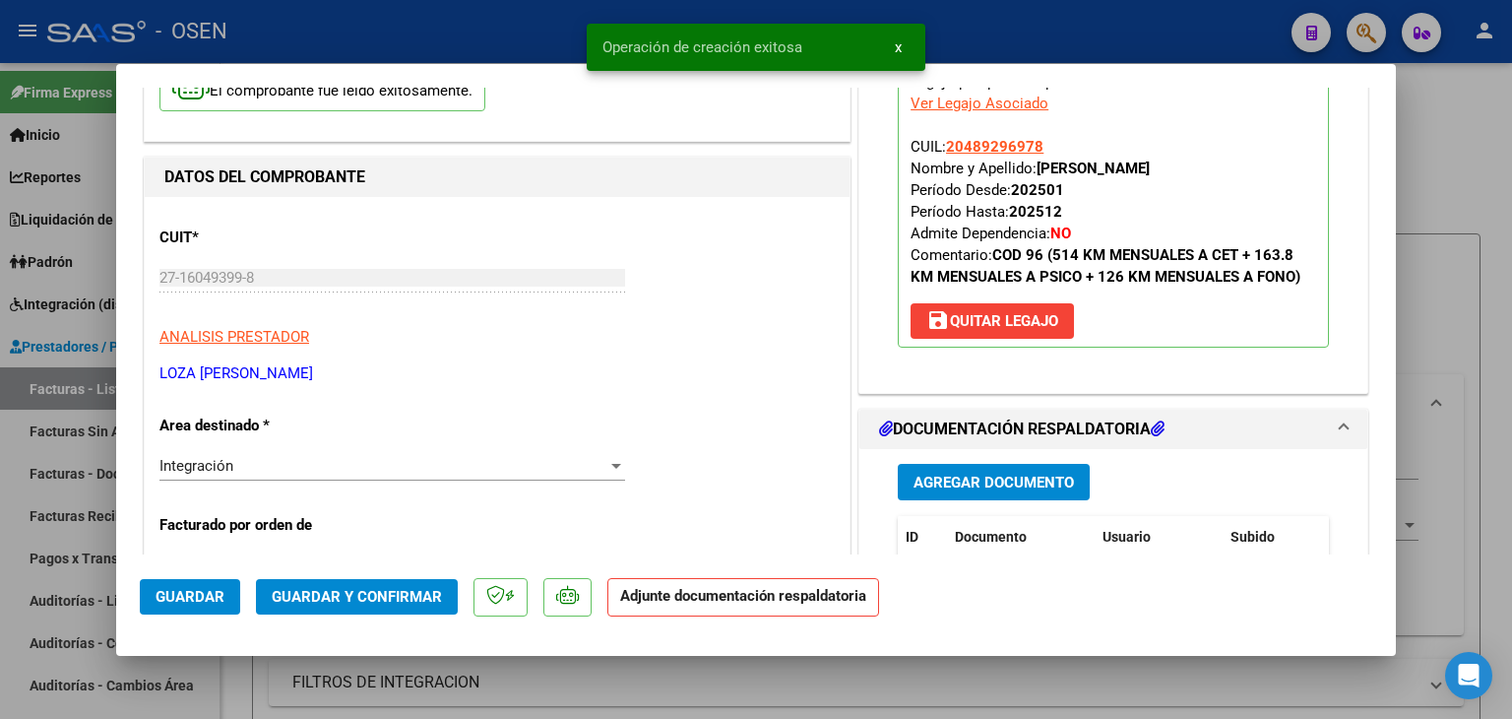
scroll to position [295, 0]
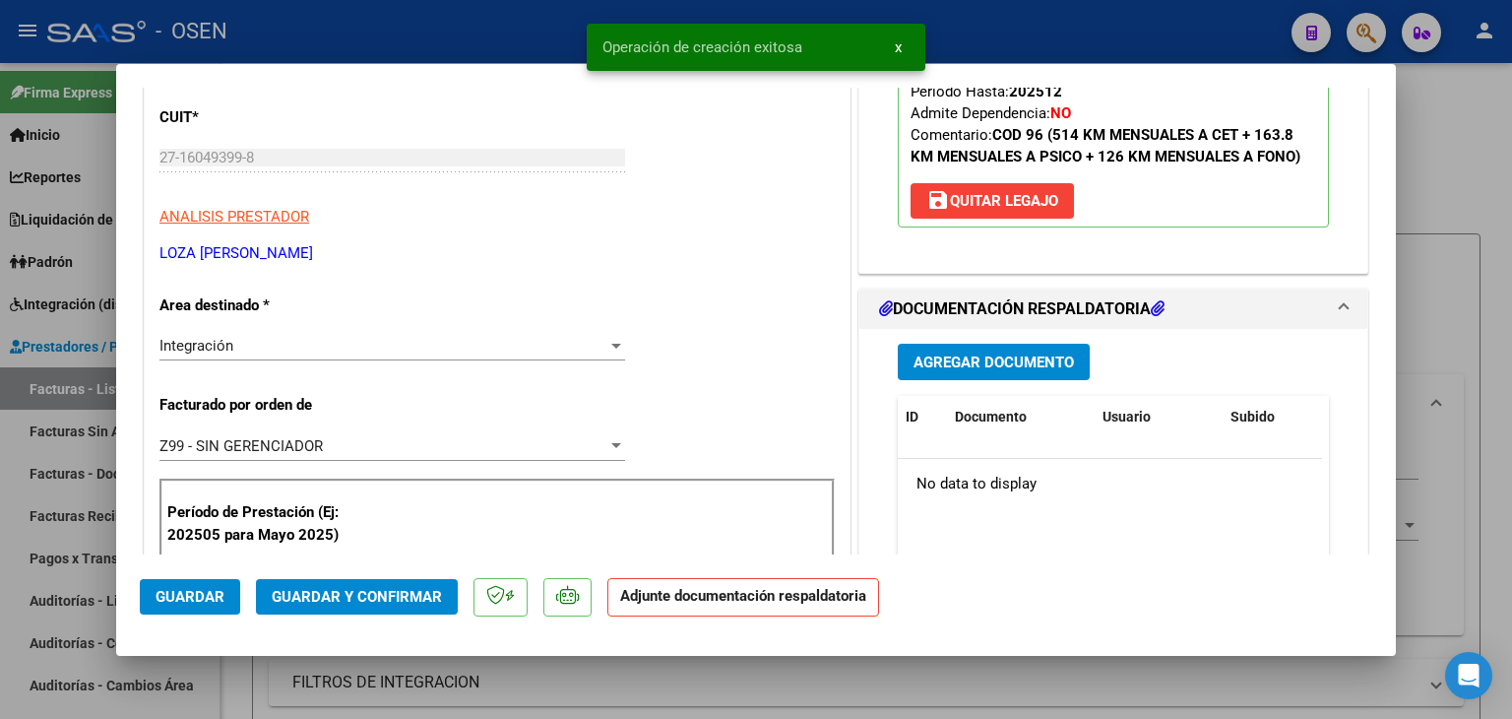
click at [954, 372] on button "Agregar Documento" at bounding box center [994, 362] width 192 height 36
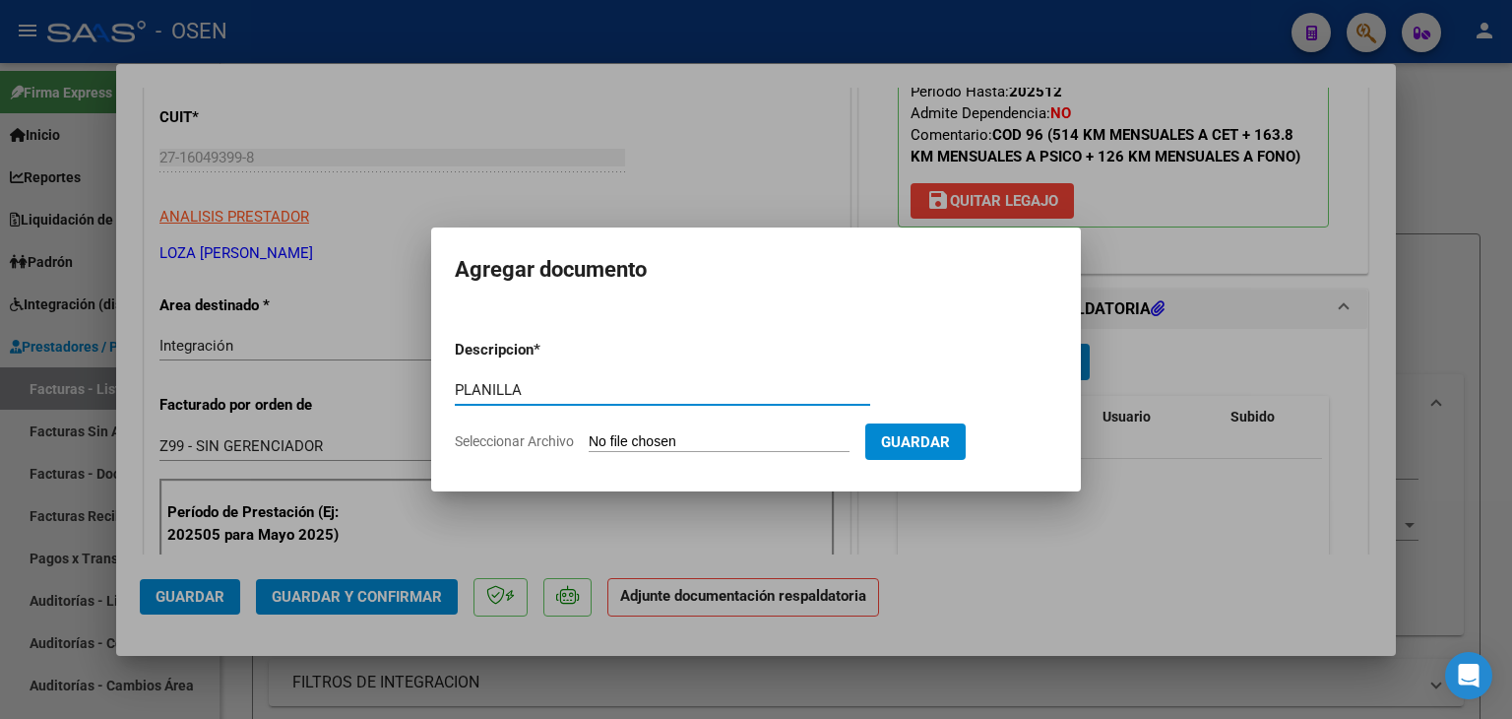
type input "PLANILLA"
click at [589, 433] on input "Seleccionar Archivo" at bounding box center [719, 442] width 261 height 19
type input "C:\fakepath\IMG_20251013_0001.pdf"
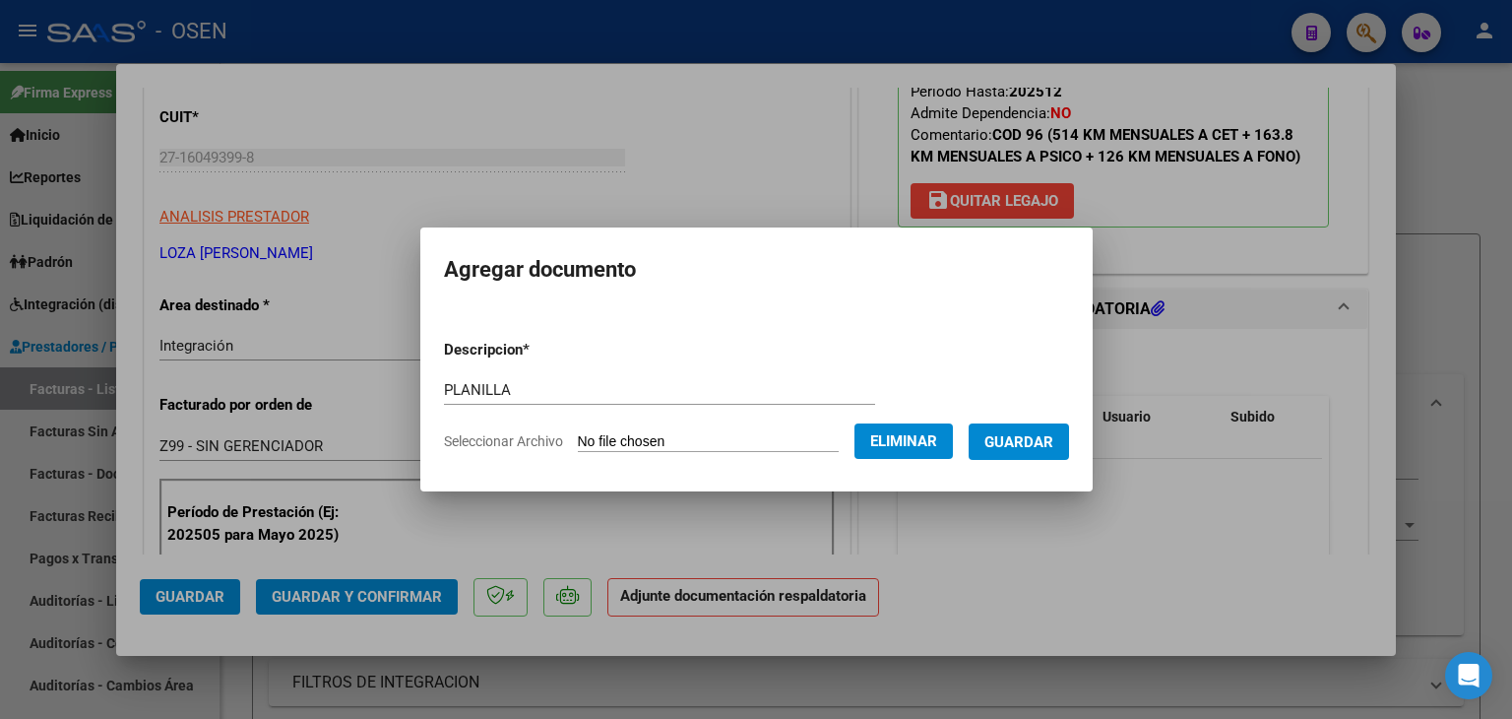
click at [1033, 450] on span "Guardar" at bounding box center [1019, 442] width 69 height 18
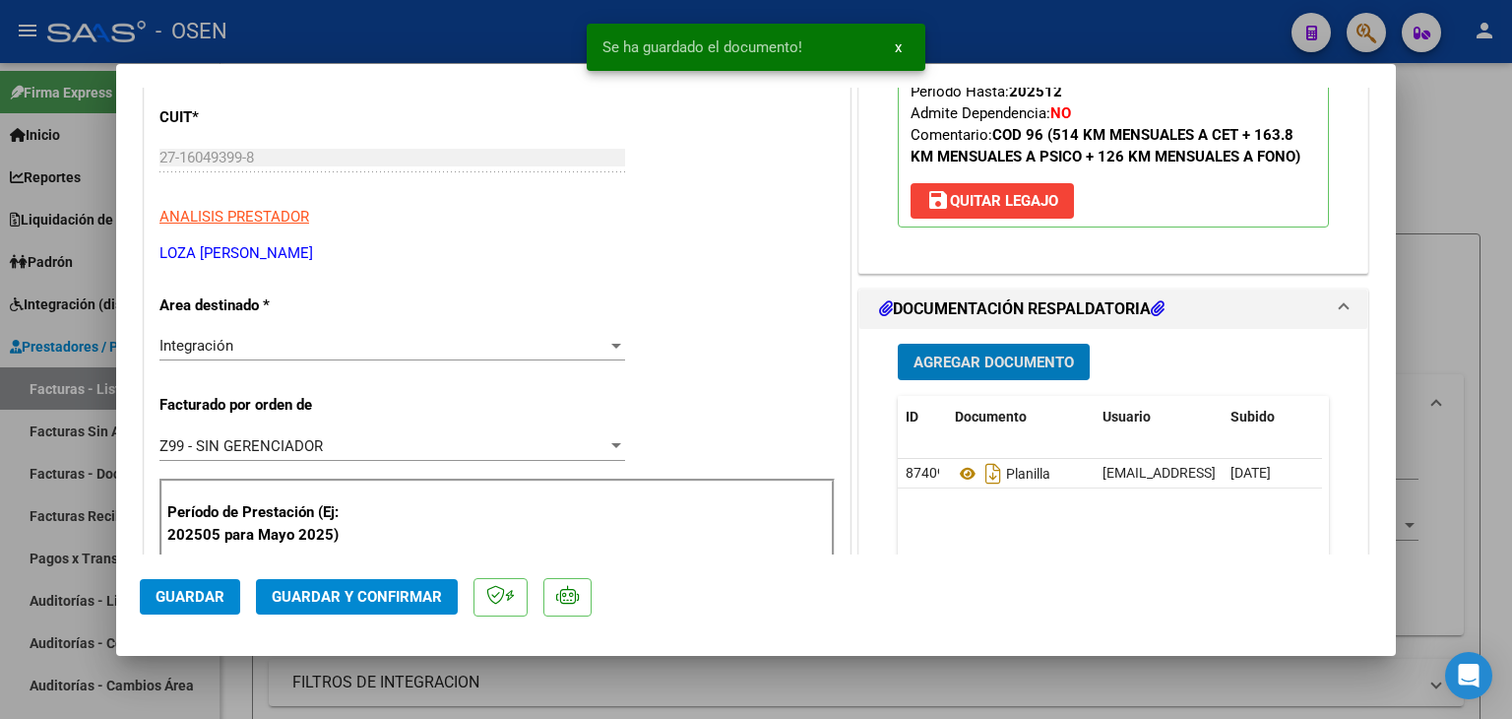
click at [209, 594] on span "Guardar" at bounding box center [190, 597] width 69 height 18
click at [232, 685] on div at bounding box center [756, 359] width 1512 height 719
